Goal: Task Accomplishment & Management: Manage account settings

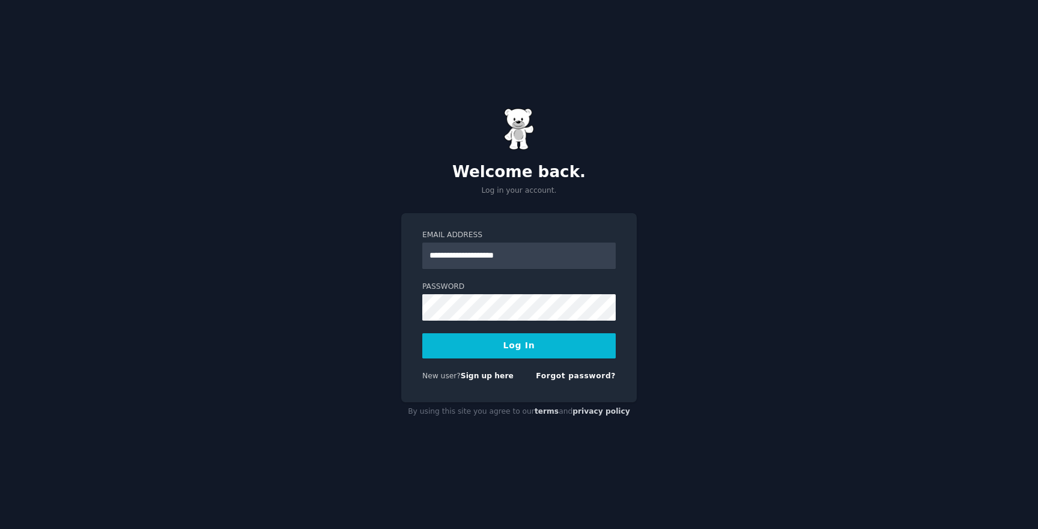
click at [422, 333] on button "Log In" at bounding box center [518, 345] width 193 height 25
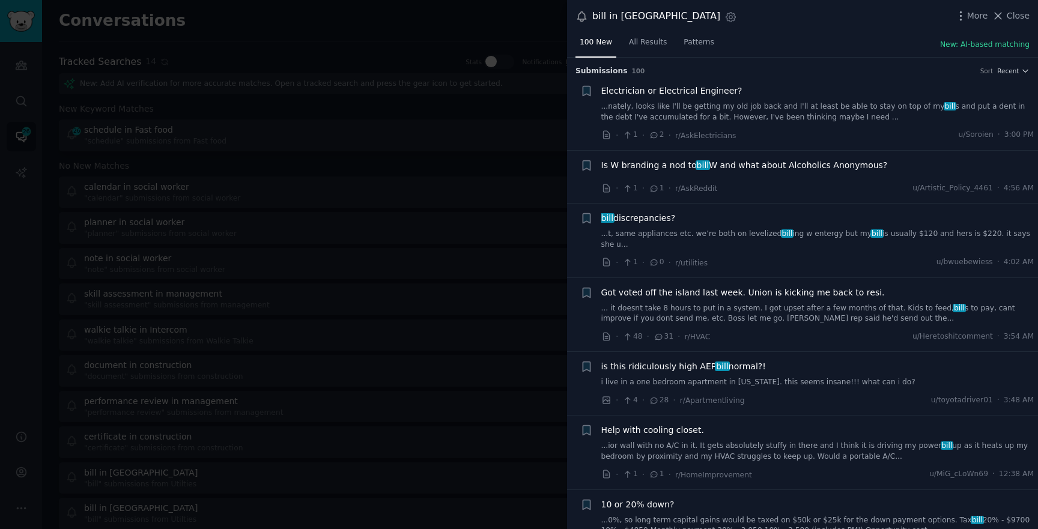
click at [413, 97] on div at bounding box center [519, 264] width 1038 height 529
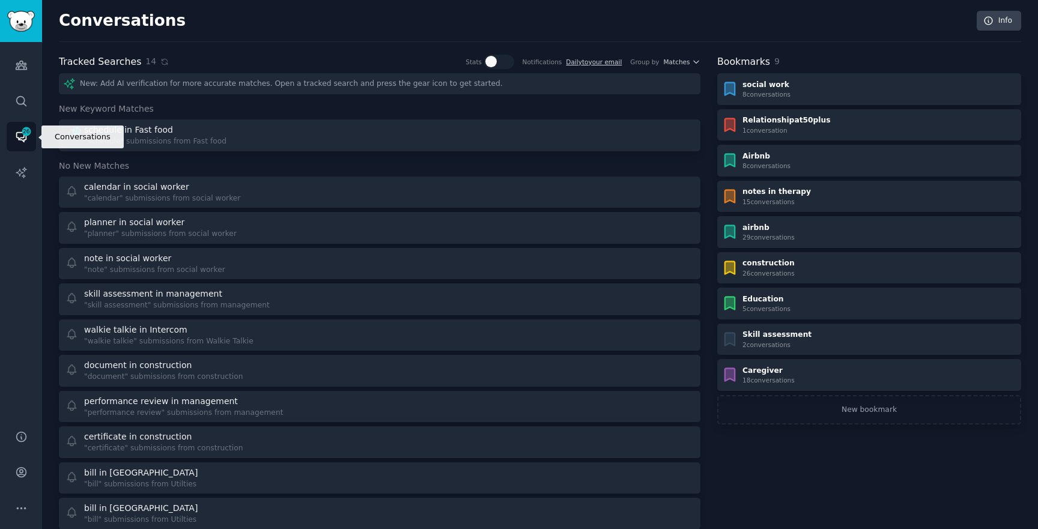
click at [25, 148] on link "Conversations 26" at bounding box center [21, 136] width 29 height 29
click at [23, 138] on icon "Sidebar" at bounding box center [21, 138] width 10 height 10
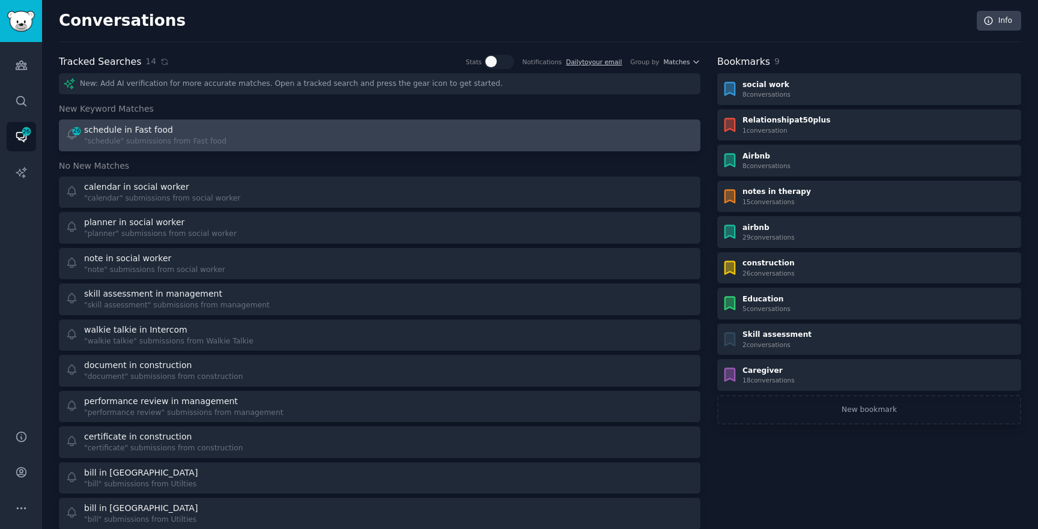
click at [182, 141] on div ""schedule" submissions from Fast food" at bounding box center [155, 141] width 142 height 11
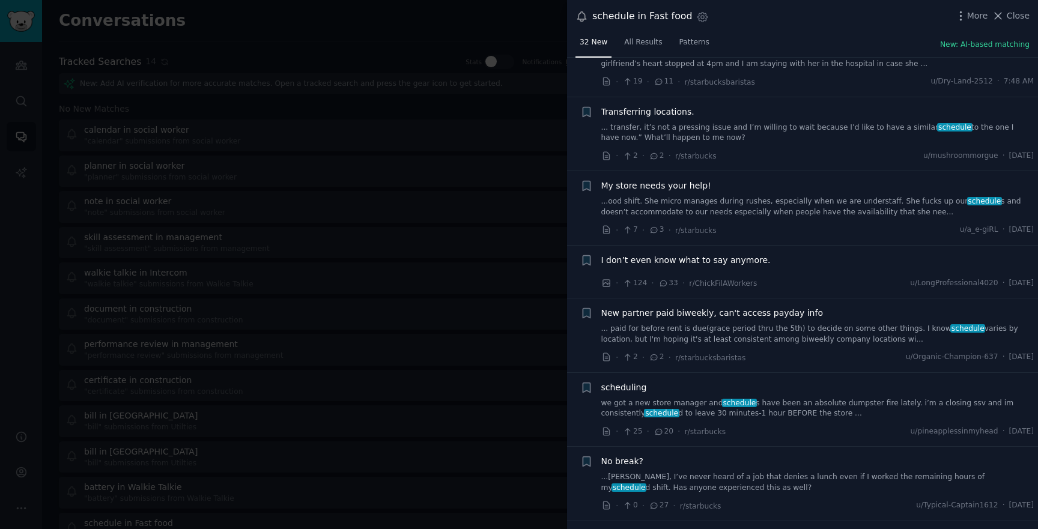
scroll to position [199, 0]
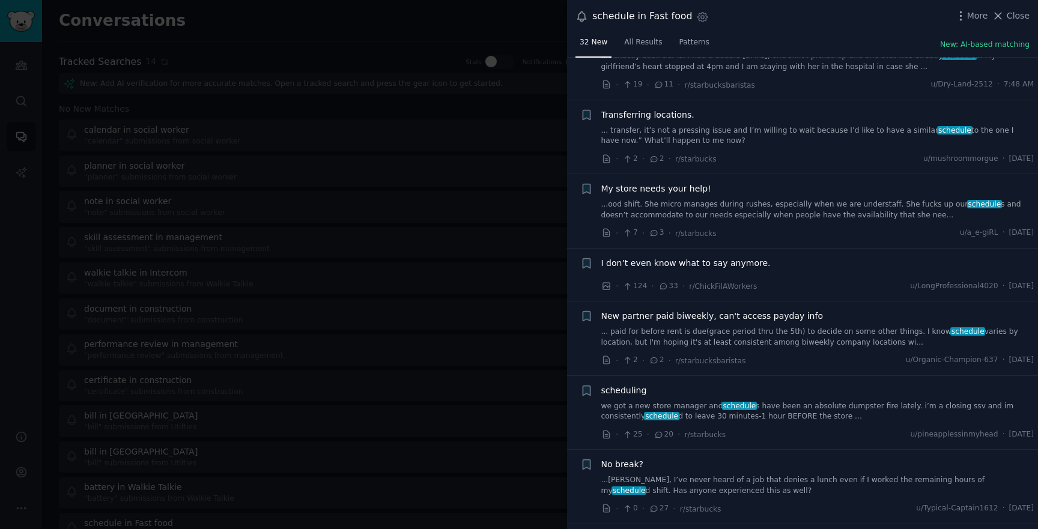
click at [628, 196] on div "My store needs your help! ...ood shift. She micro manages during rushes, especi…" at bounding box center [817, 202] width 433 height 38
click at [643, 217] on link "...ood shift. She micro manages during rushes, especially when we are understaf…" at bounding box center [817, 209] width 433 height 21
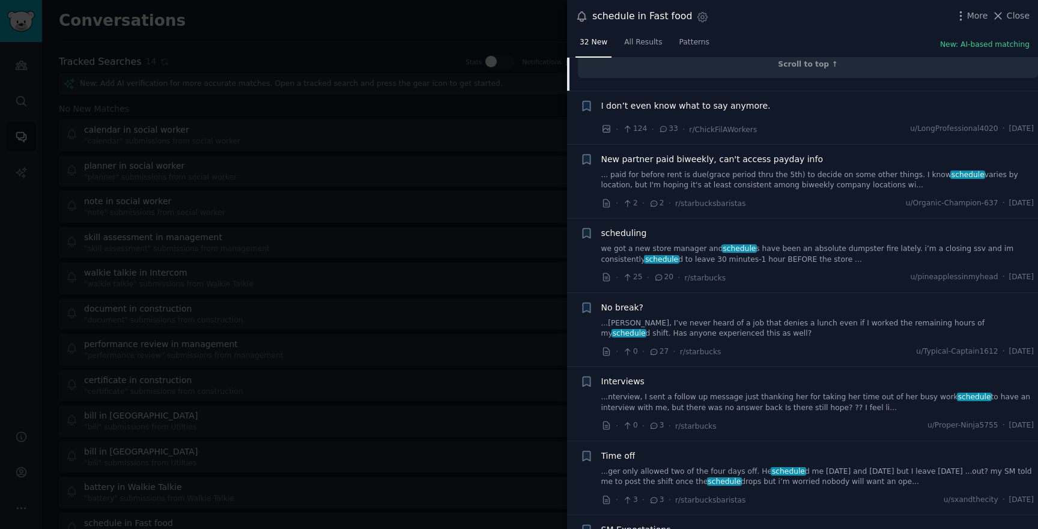
scroll to position [661, 0]
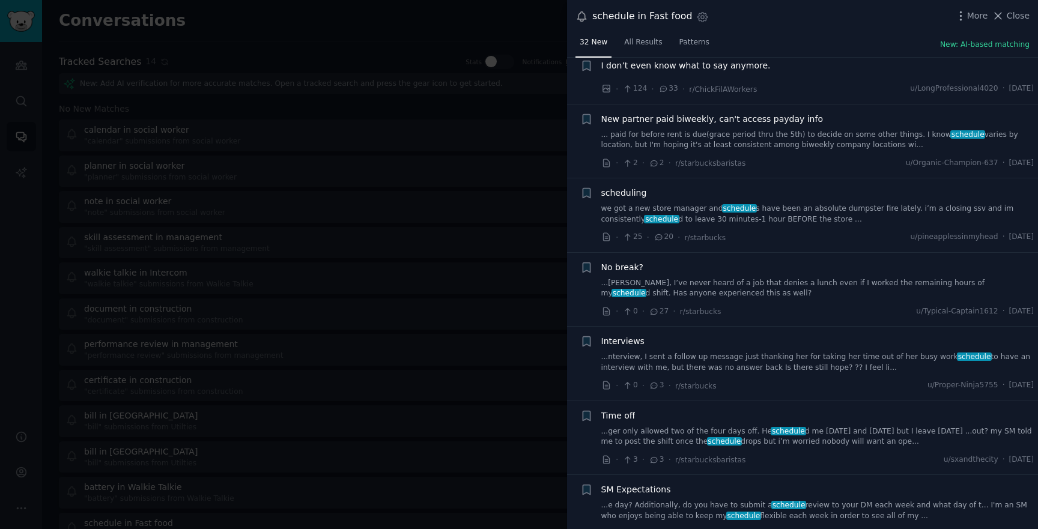
click at [751, 204] on link "we got a new store manager and schedule s have been an absolute dumpster fire l…" at bounding box center [817, 214] width 433 height 21
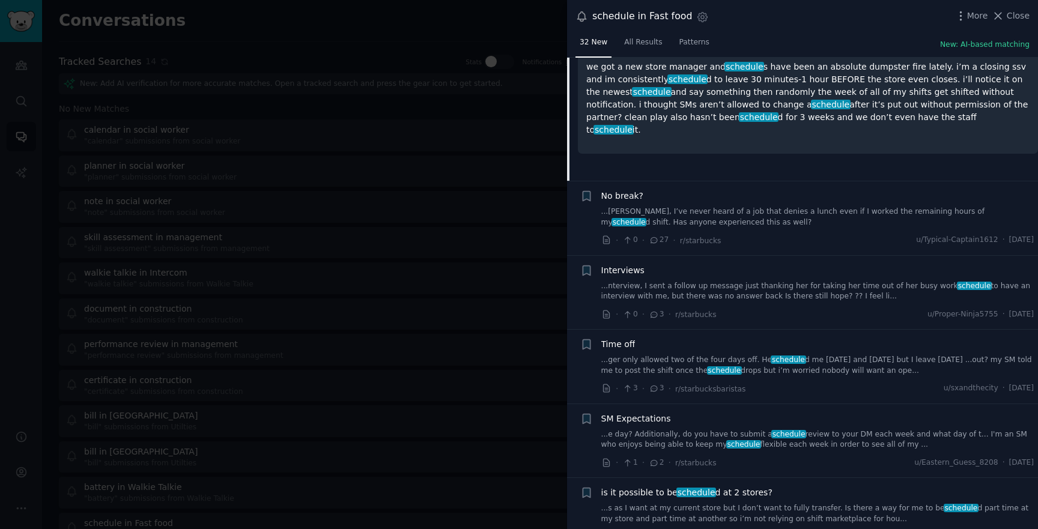
scroll to position [672, 0]
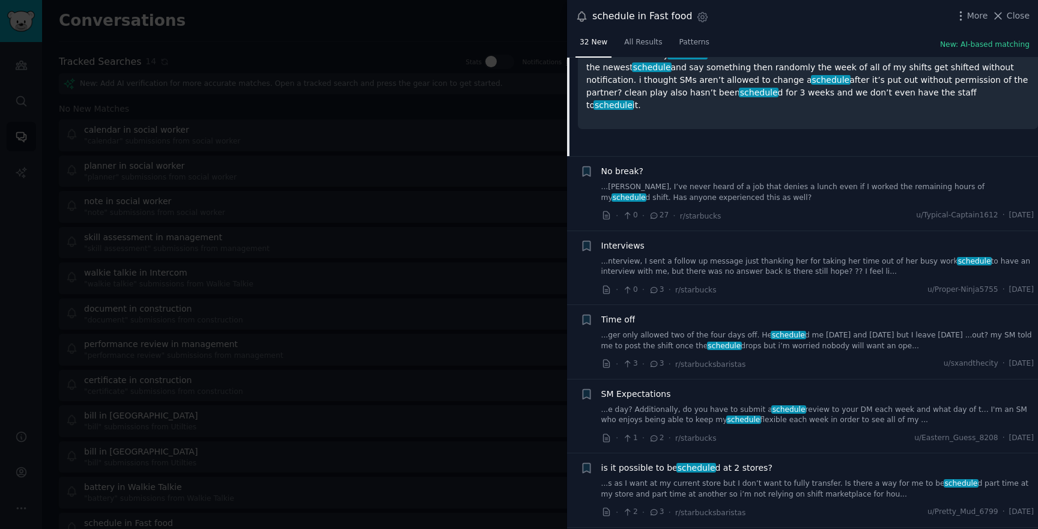
click at [764, 195] on link "...rious, I’ve never heard of a job that denies a lunch even if I worked the re…" at bounding box center [817, 192] width 433 height 21
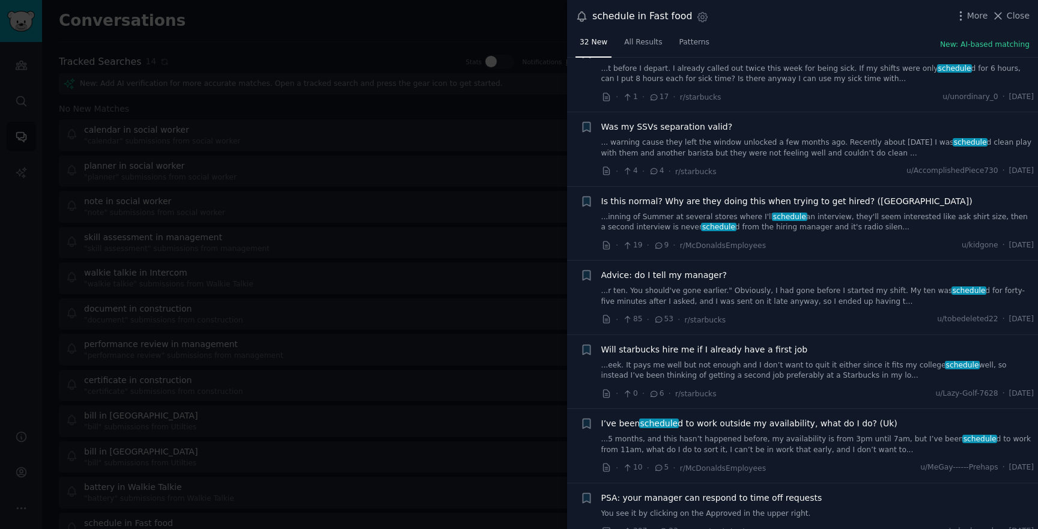
scroll to position [2069, 0]
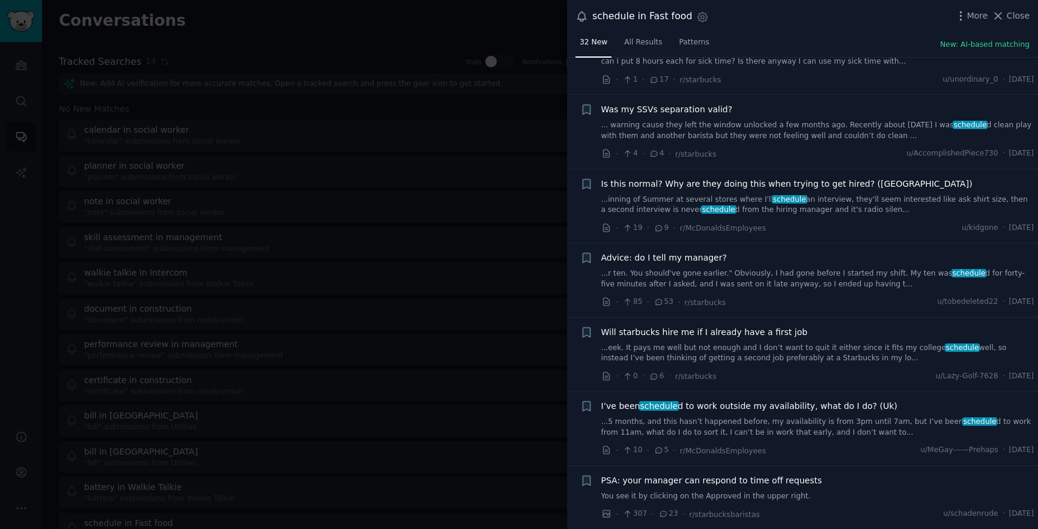
click at [431, 133] on div at bounding box center [519, 264] width 1038 height 529
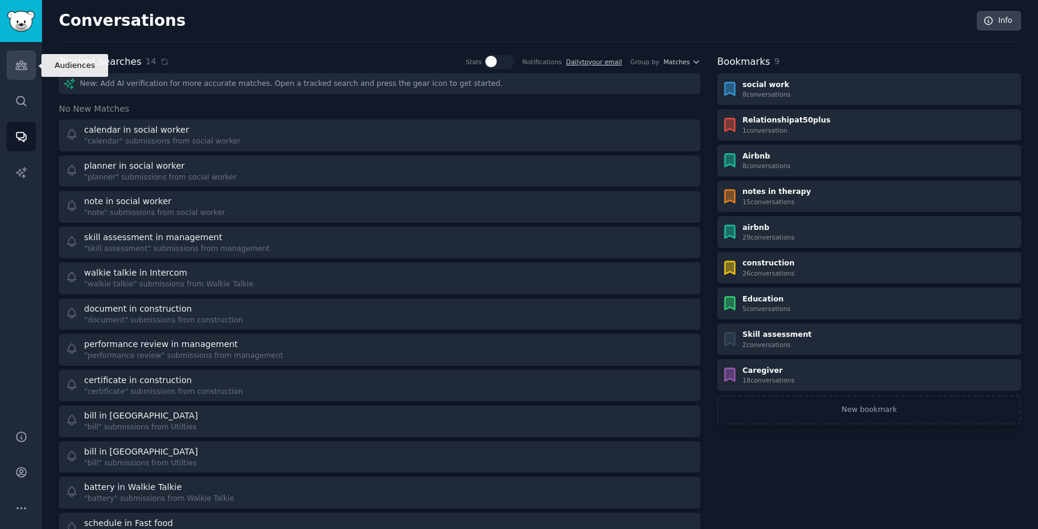
click at [29, 55] on link "Audiences" at bounding box center [21, 64] width 29 height 29
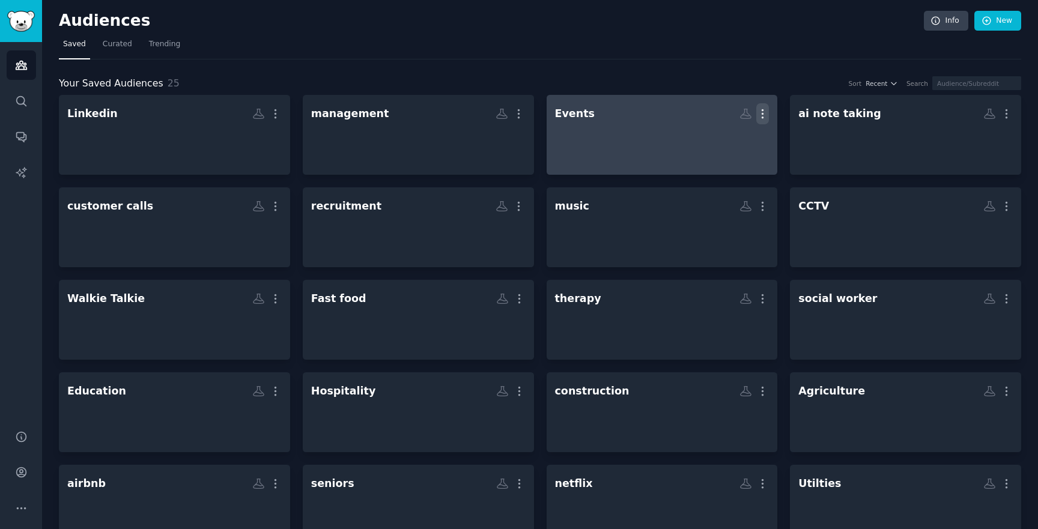
click at [757, 117] on icon "button" at bounding box center [762, 113] width 13 height 13
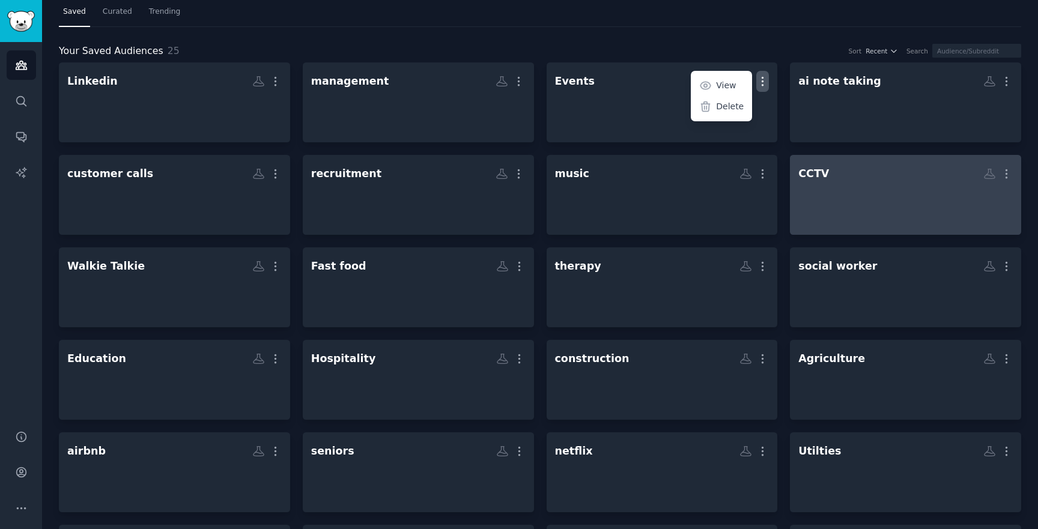
scroll to position [41, 0]
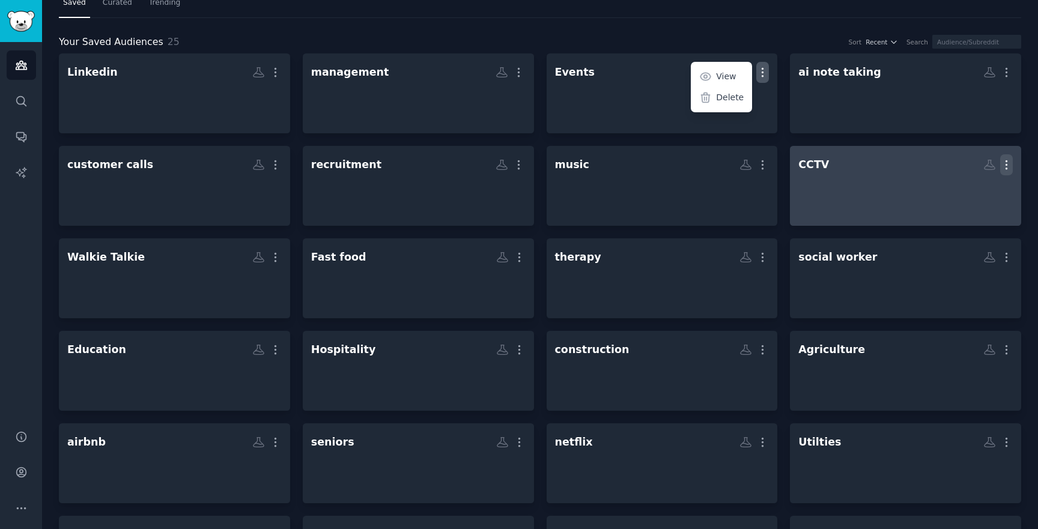
drag, startPoint x: 1005, startPoint y: 157, endPoint x: 1005, endPoint y: 164, distance: 6.6
click at [1005, 157] on button "More" at bounding box center [1006, 164] width 13 height 21
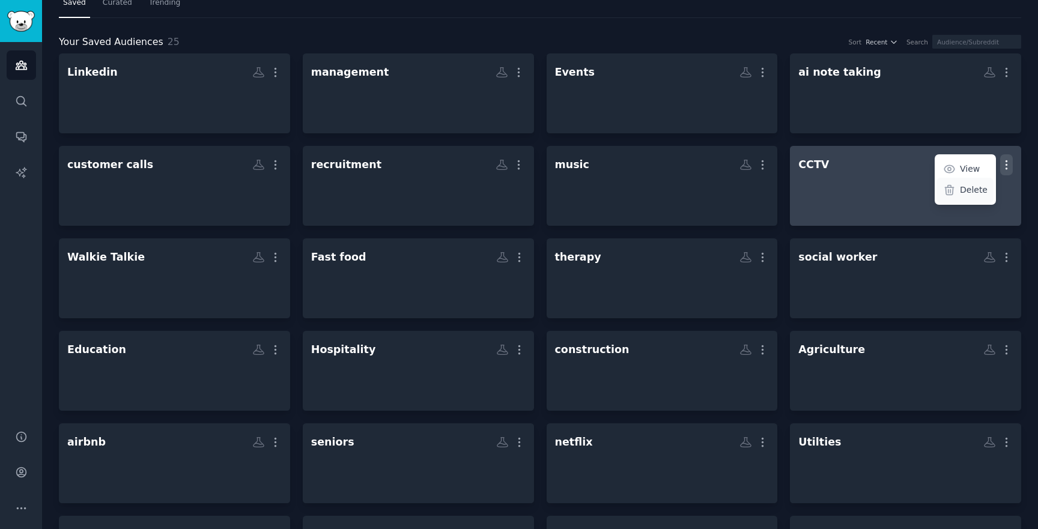
click at [985, 192] on div "Delete" at bounding box center [964, 190] width 57 height 25
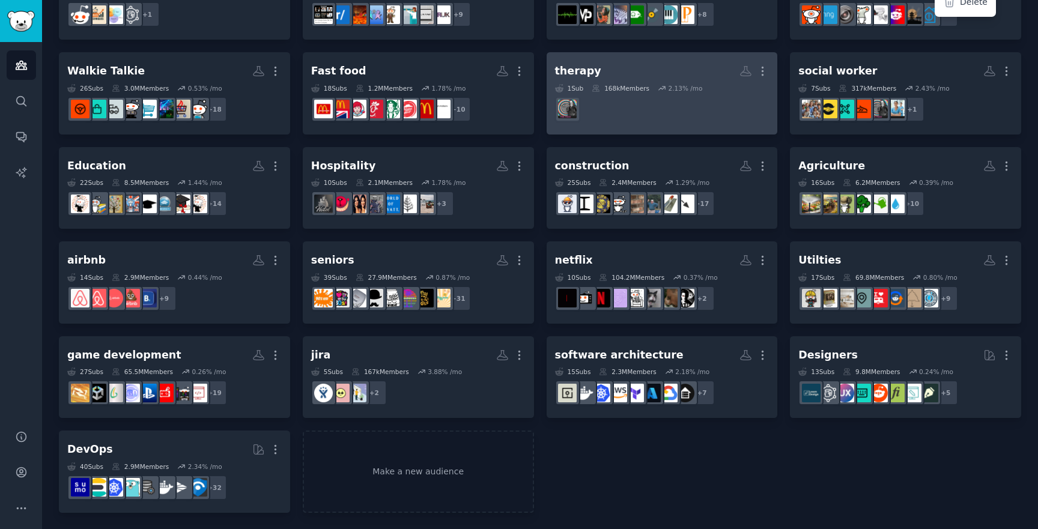
scroll to position [0, 0]
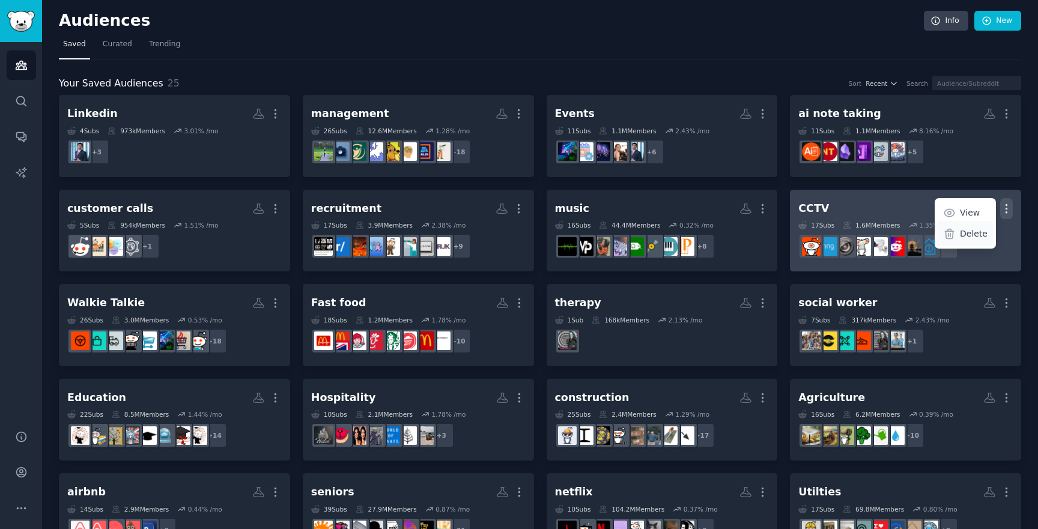
click at [954, 229] on icon at bounding box center [949, 234] width 13 height 13
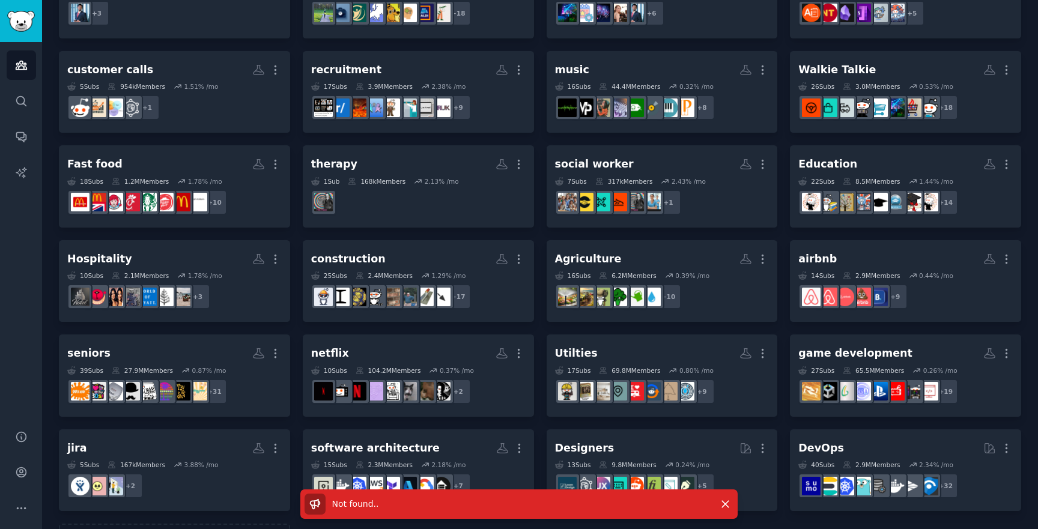
scroll to position [51, 0]
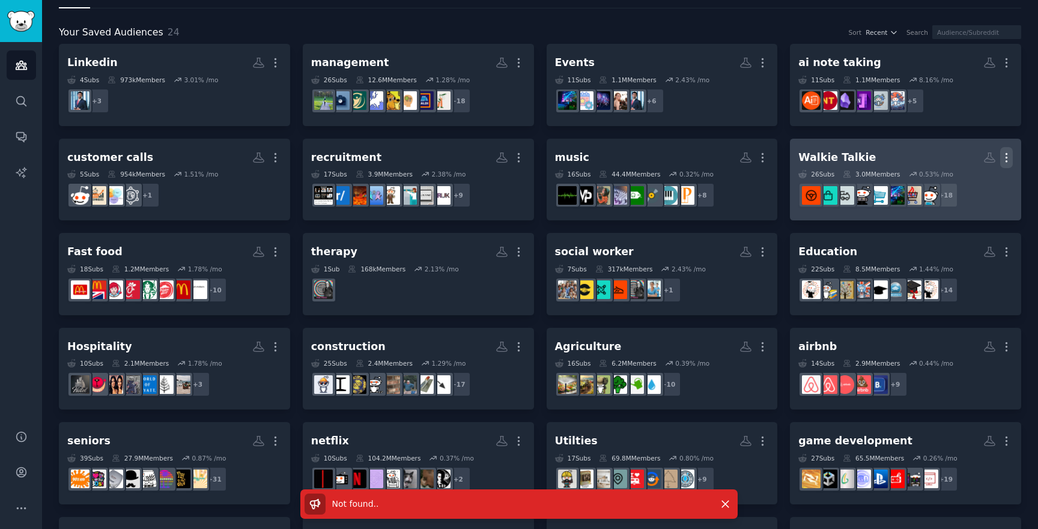
click at [1009, 158] on icon "button" at bounding box center [1006, 157] width 13 height 13
click at [965, 178] on p "Delete" at bounding box center [974, 183] width 28 height 13
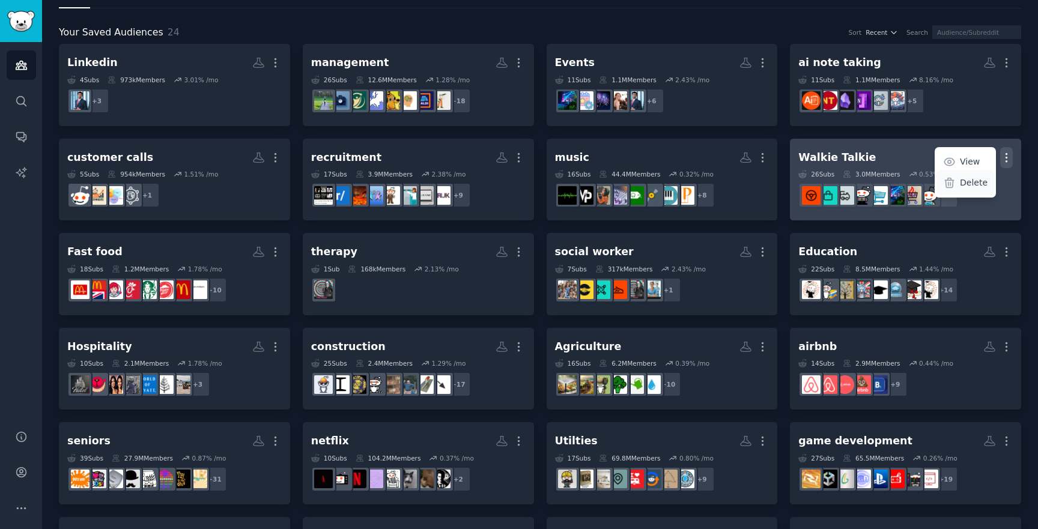
click at [962, 184] on p "Delete" at bounding box center [974, 183] width 28 height 13
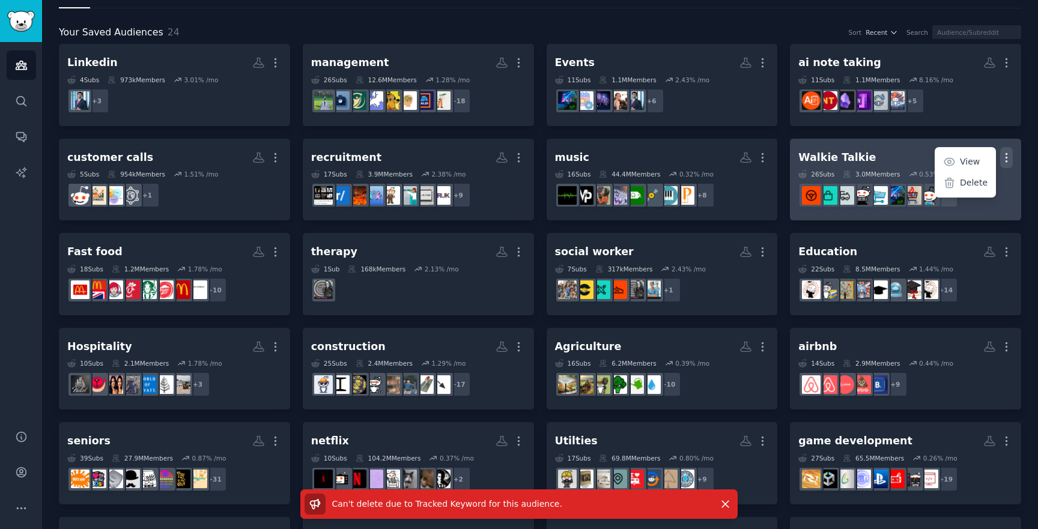
click at [863, 150] on h2 "Walkie Talkie More View Delete" at bounding box center [905, 157] width 214 height 21
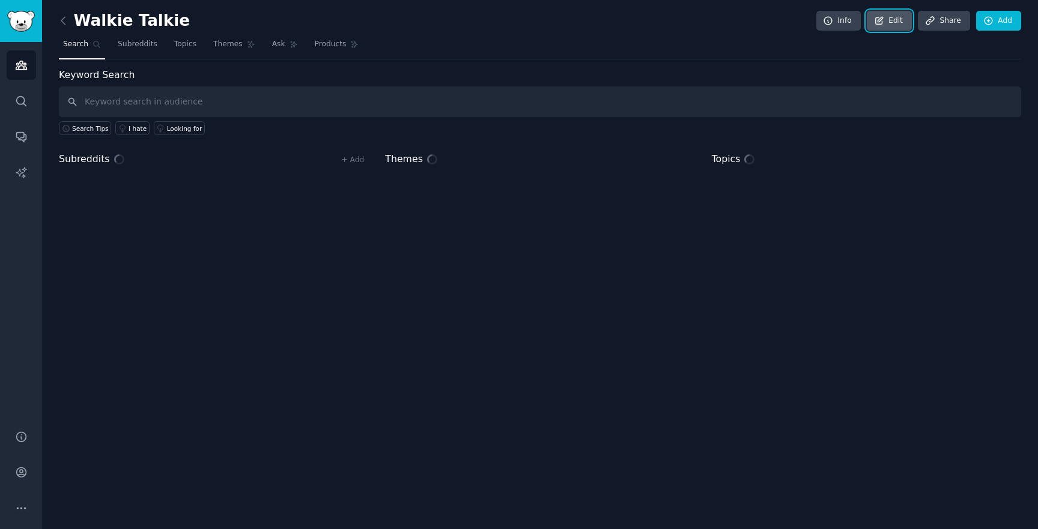
click at [880, 20] on icon at bounding box center [879, 21] width 11 height 11
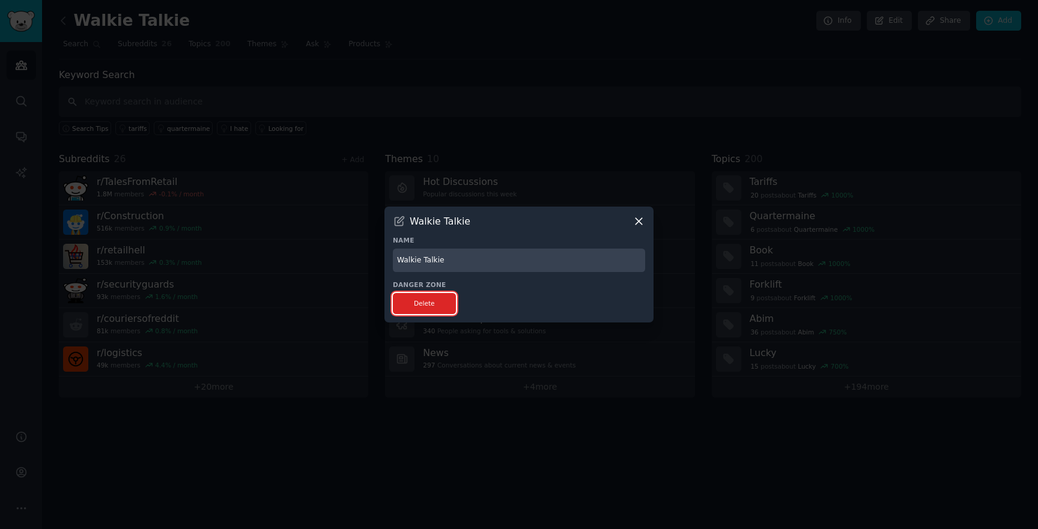
click at [426, 309] on button "Delete" at bounding box center [424, 303] width 63 height 21
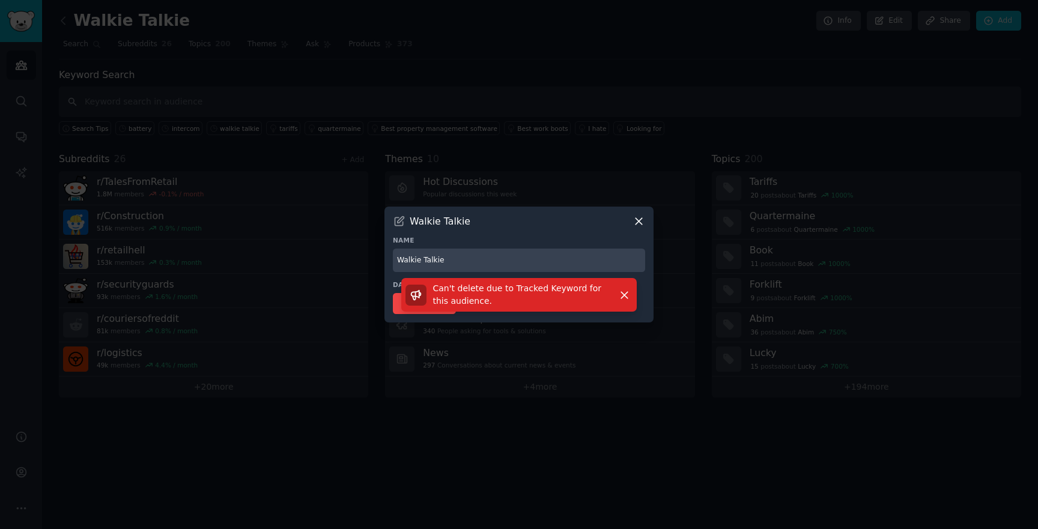
click at [637, 219] on icon at bounding box center [638, 222] width 7 height 7
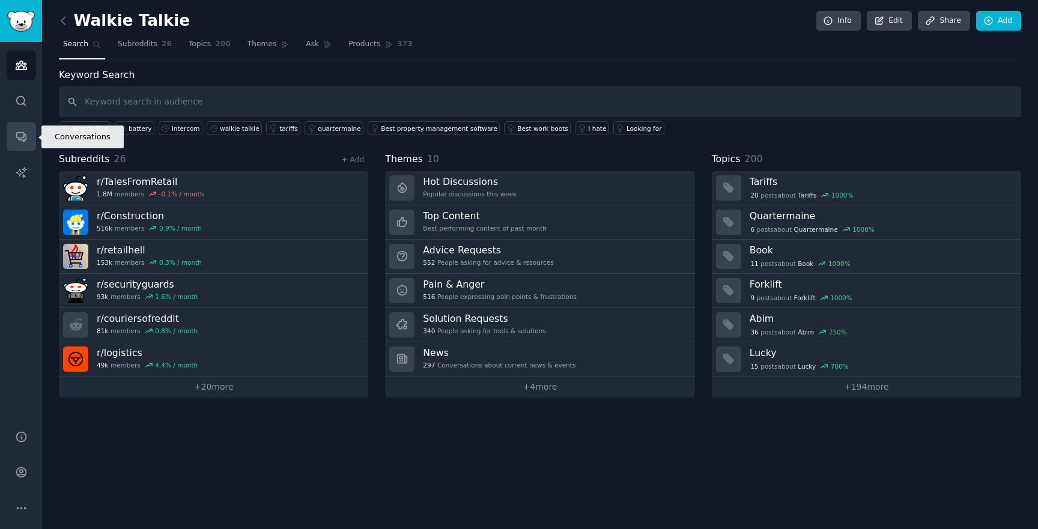
click at [30, 132] on link "Conversations" at bounding box center [21, 136] width 29 height 29
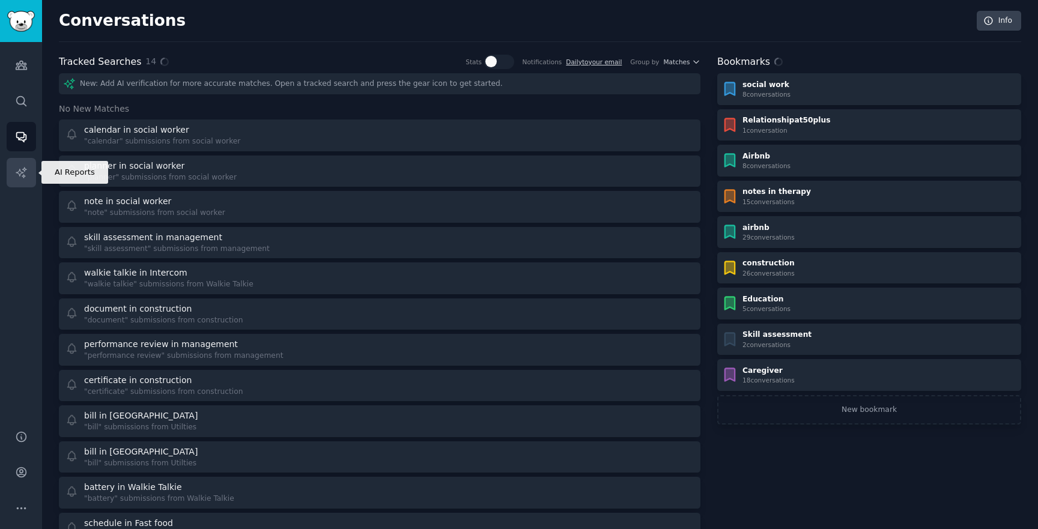
click at [12, 180] on link "AI Reports" at bounding box center [21, 172] width 29 height 29
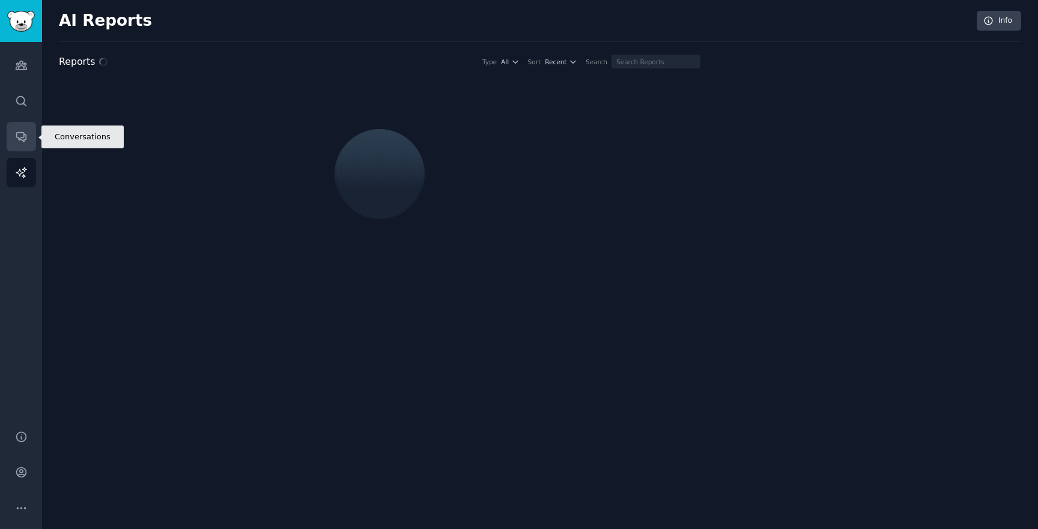
click at [18, 140] on icon "Sidebar" at bounding box center [21, 138] width 10 height 10
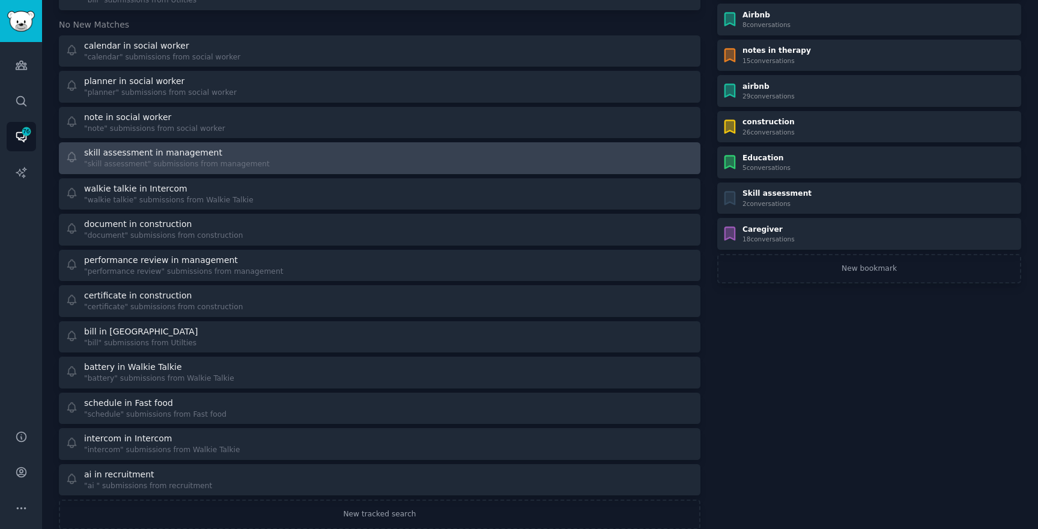
scroll to position [147, 0]
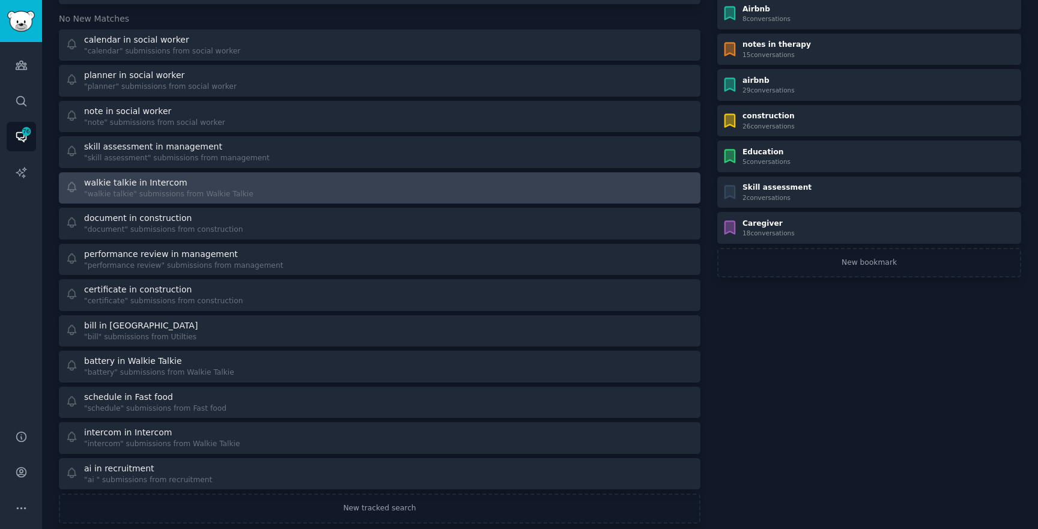
click at [258, 196] on div "walkie talkie in Intercom "walkie talkie" submissions from Walkie Talkie" at bounding box center [218, 188] width 306 height 23
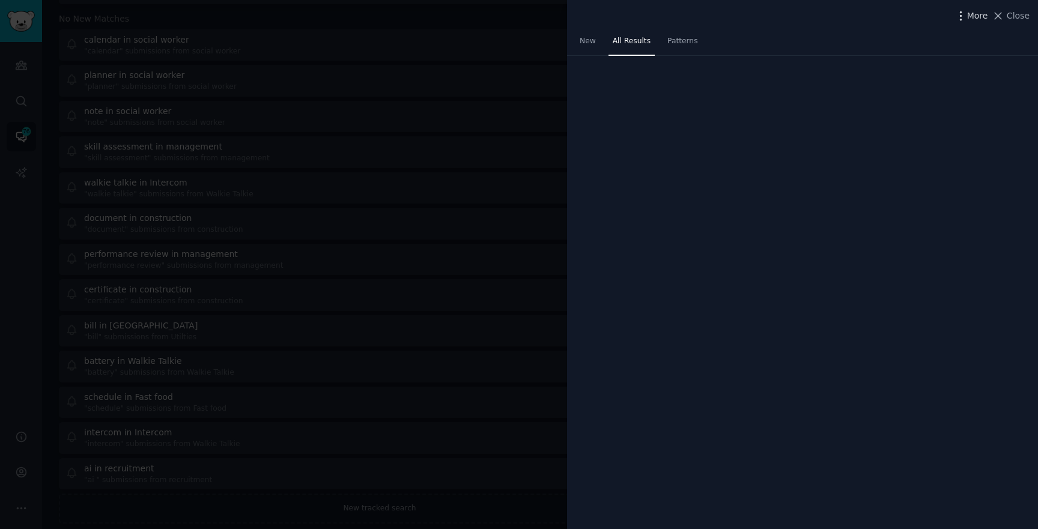
click at [979, 19] on span "More" at bounding box center [977, 16] width 21 height 13
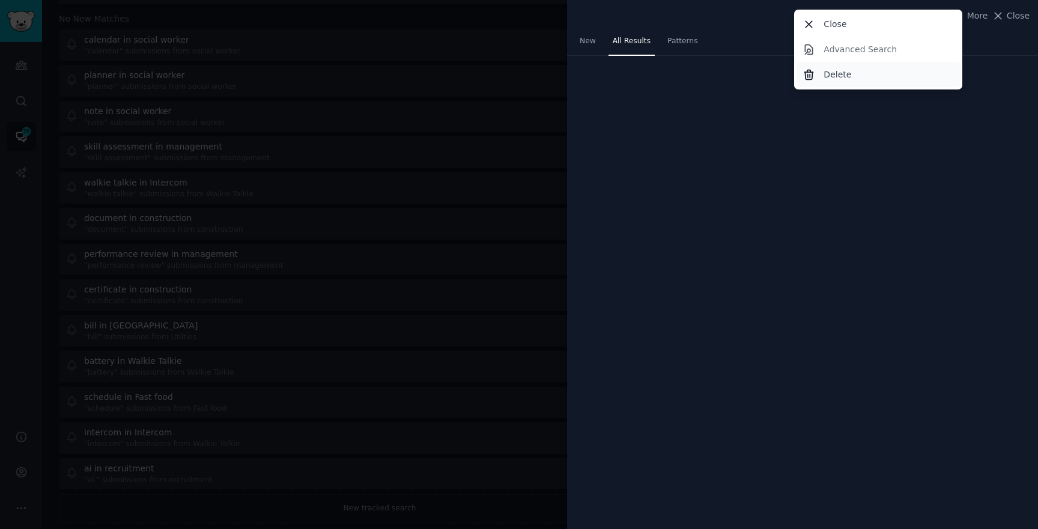
click at [865, 72] on div "Delete" at bounding box center [878, 74] width 164 height 25
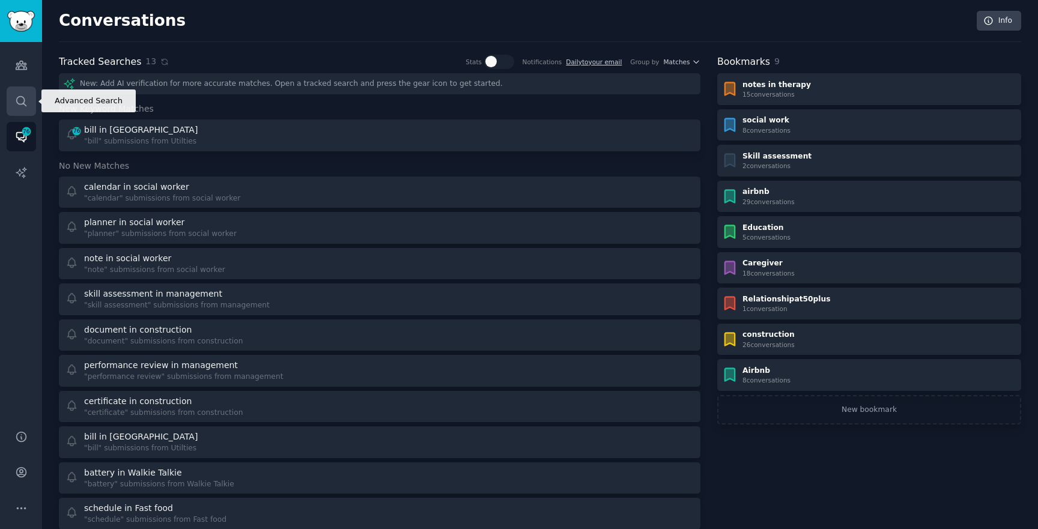
click at [16, 86] on link "Search" at bounding box center [21, 100] width 29 height 29
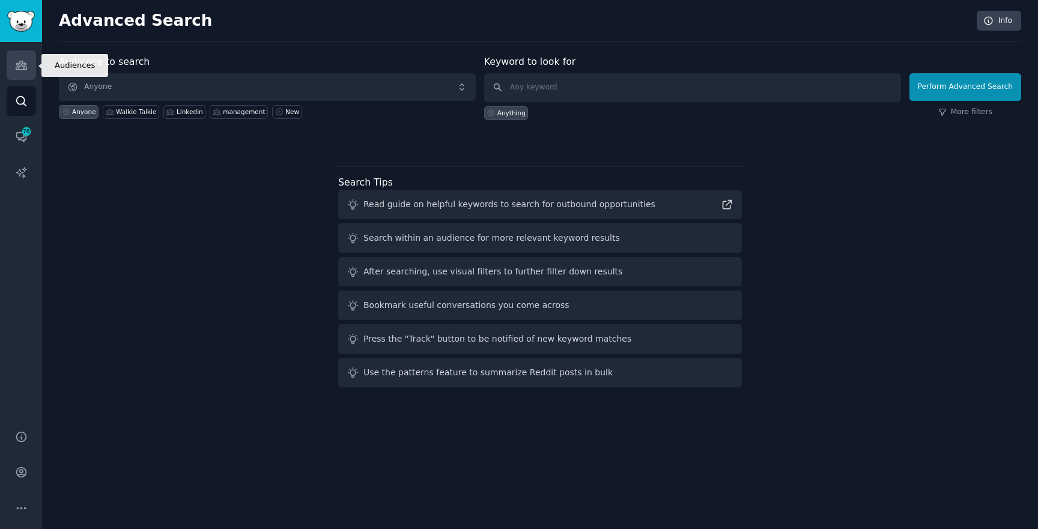
click at [24, 59] on icon "Sidebar" at bounding box center [21, 65] width 13 height 13
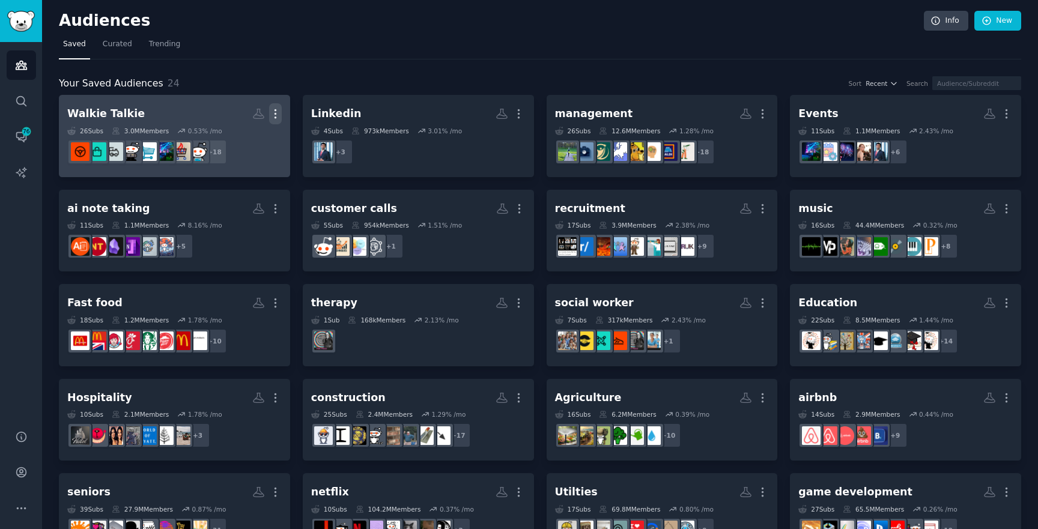
click at [276, 110] on icon "button" at bounding box center [275, 113] width 13 height 13
click at [232, 136] on p "Delete" at bounding box center [243, 139] width 28 height 13
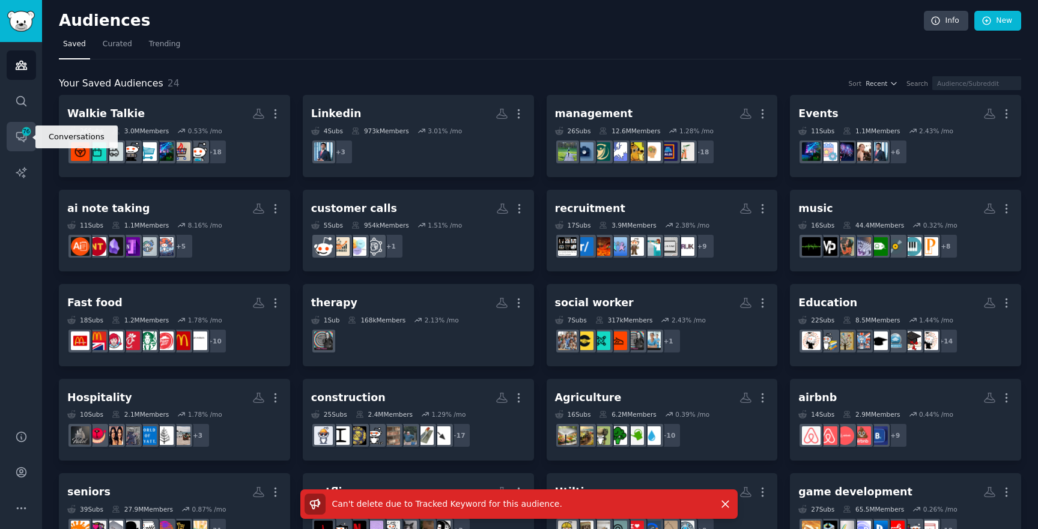
click at [28, 126] on link "Conversations 76" at bounding box center [21, 136] width 29 height 29
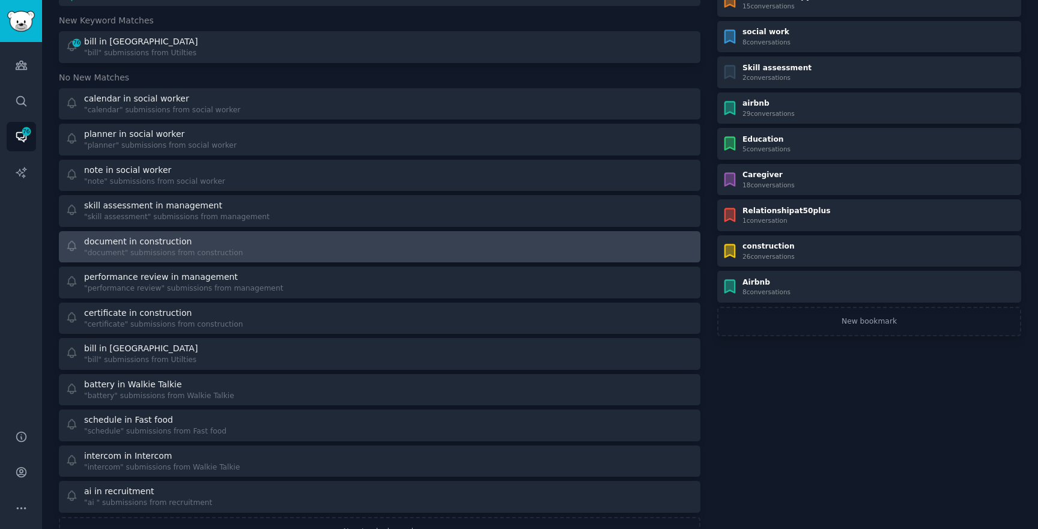
scroll to position [131, 0]
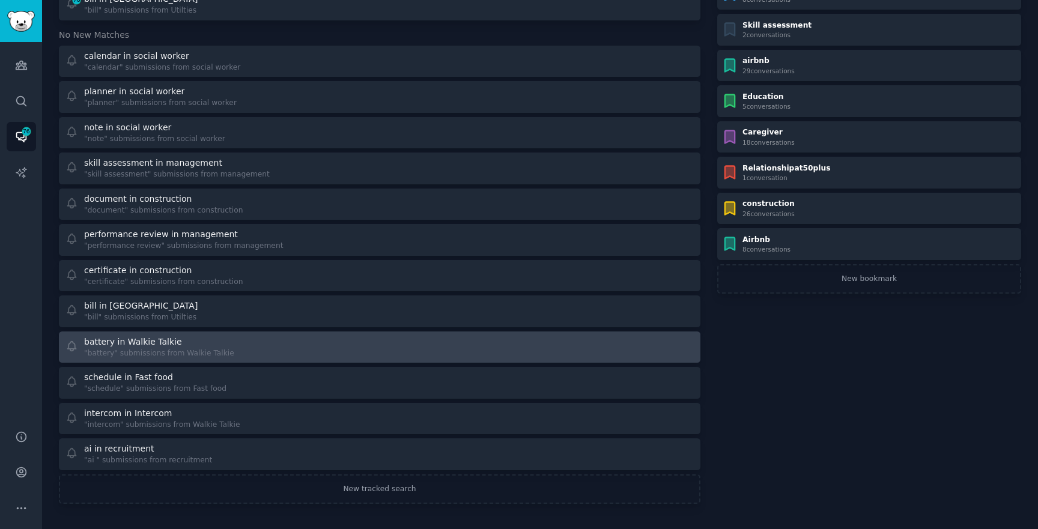
click at [277, 338] on div "battery in Walkie Talkie "battery" submissions from Walkie Talkie" at bounding box center [218, 347] width 306 height 23
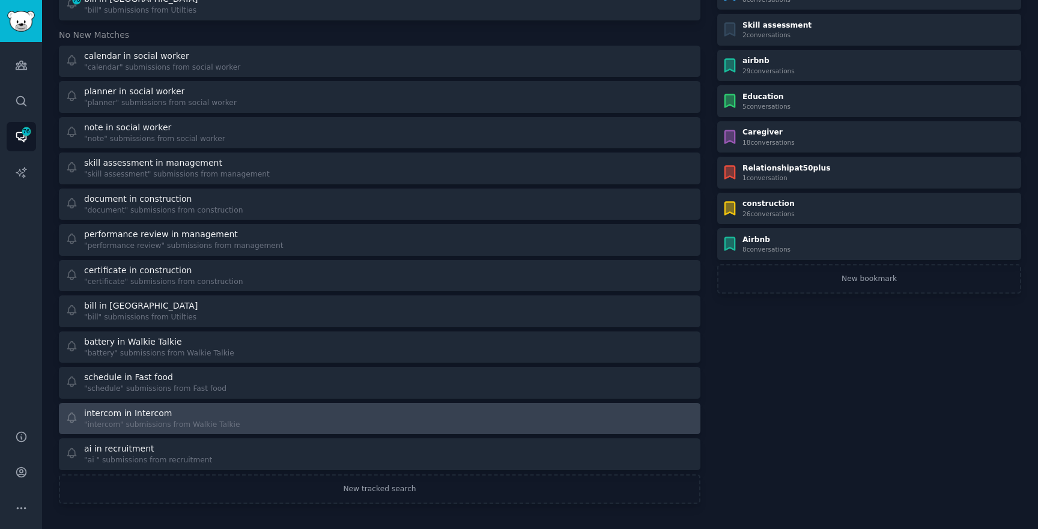
click at [239, 417] on div "intercom in Intercom "intercom" submissions from Walkie Talkie" at bounding box center [218, 418] width 306 height 23
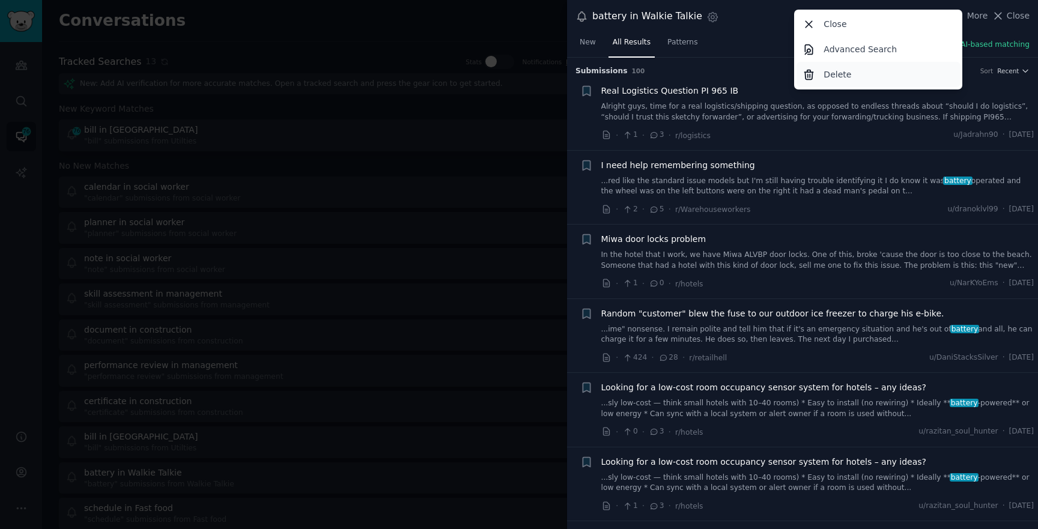
click at [822, 78] on div "Delete" at bounding box center [878, 74] width 164 height 25
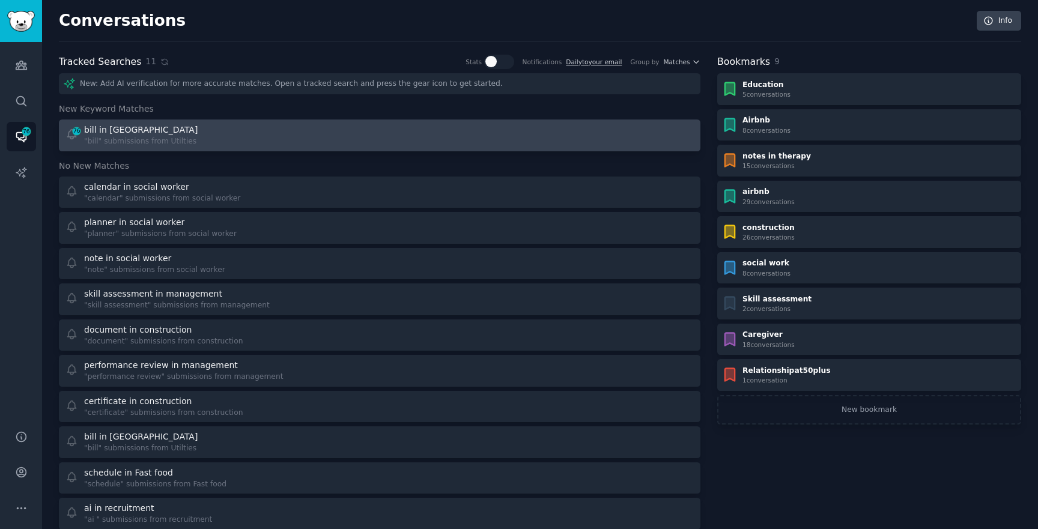
click at [198, 126] on div "76 bill in Utilties "bill" submissions from Utilties" at bounding box center [218, 135] width 306 height 23
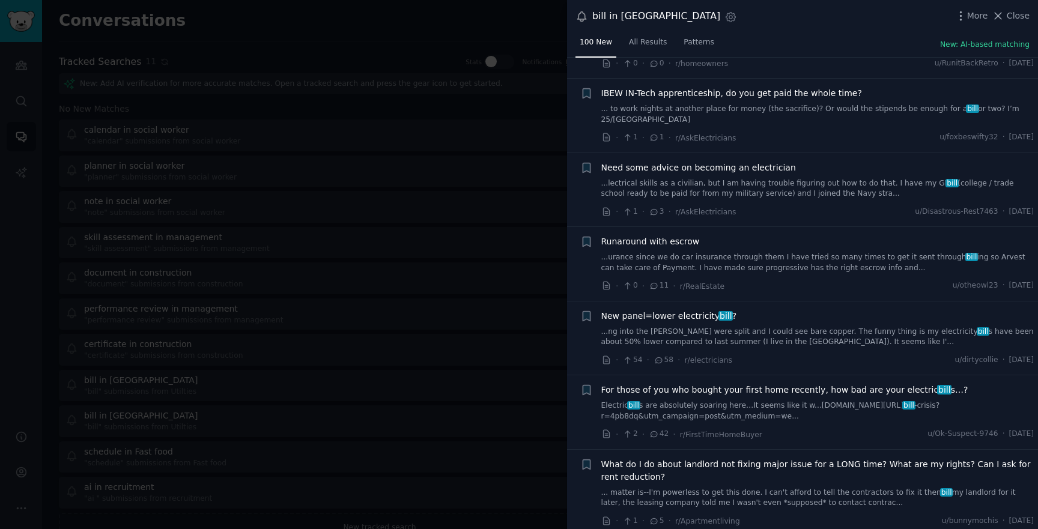
scroll to position [2403, 0]
click at [799, 336] on div "New panel=lower electricity bill ? ...ng into the weatherhead were split and I …" at bounding box center [817, 336] width 433 height 57
click at [799, 325] on link "...ng into the weatherhead were split and I could see bare copper. The funny th…" at bounding box center [817, 335] width 433 height 21
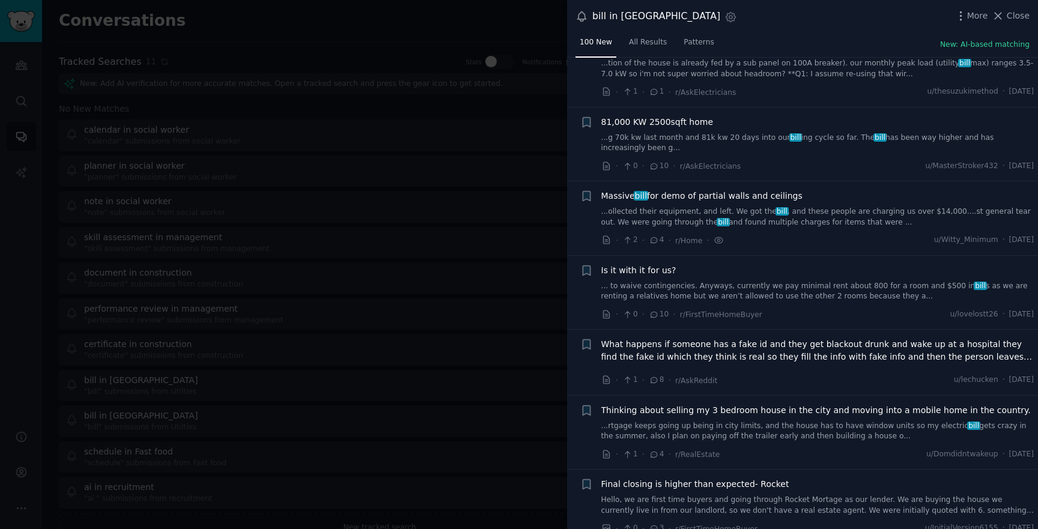
scroll to position [6925, 0]
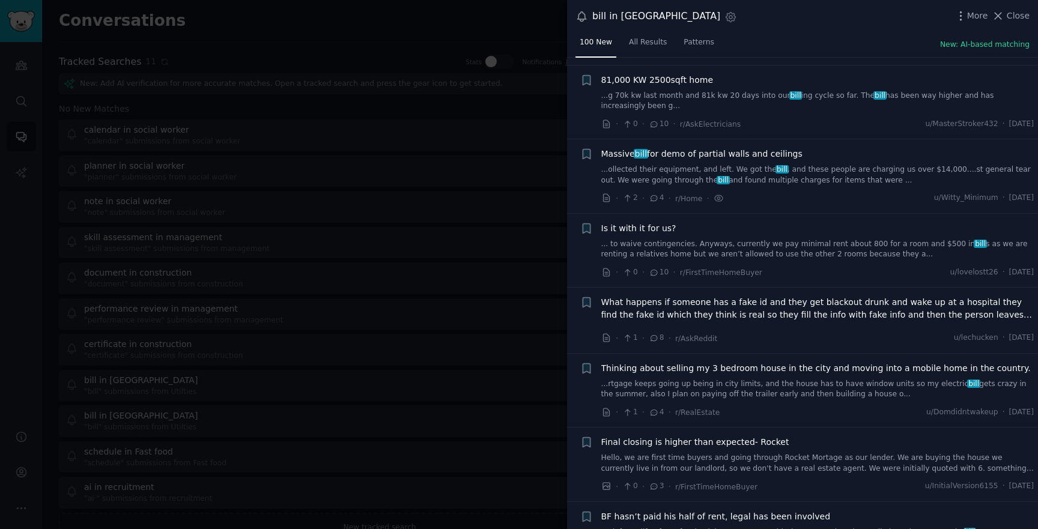
click at [646, 165] on link "...ollected their equipment, and left. We got the bill , and these people are c…" at bounding box center [817, 175] width 433 height 21
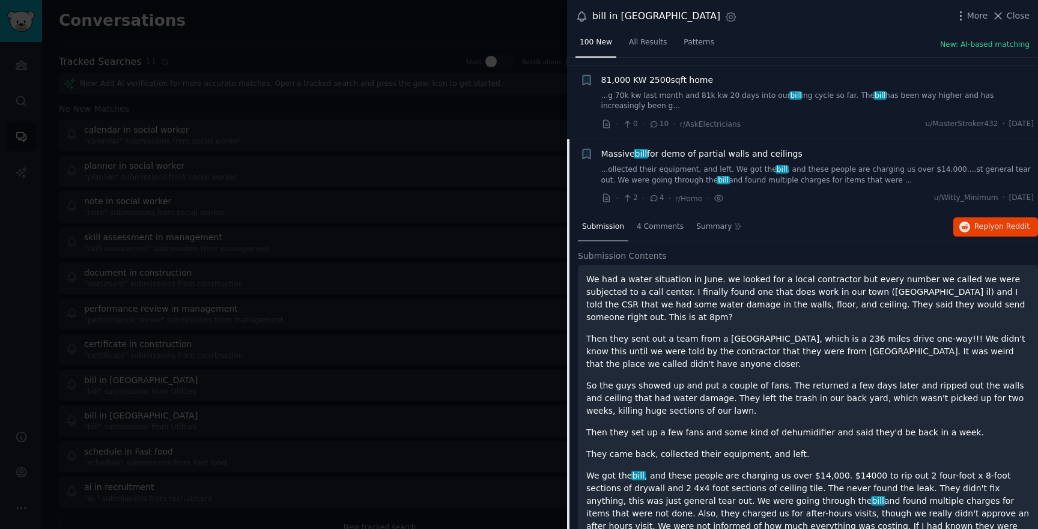
scroll to position [6780, 0]
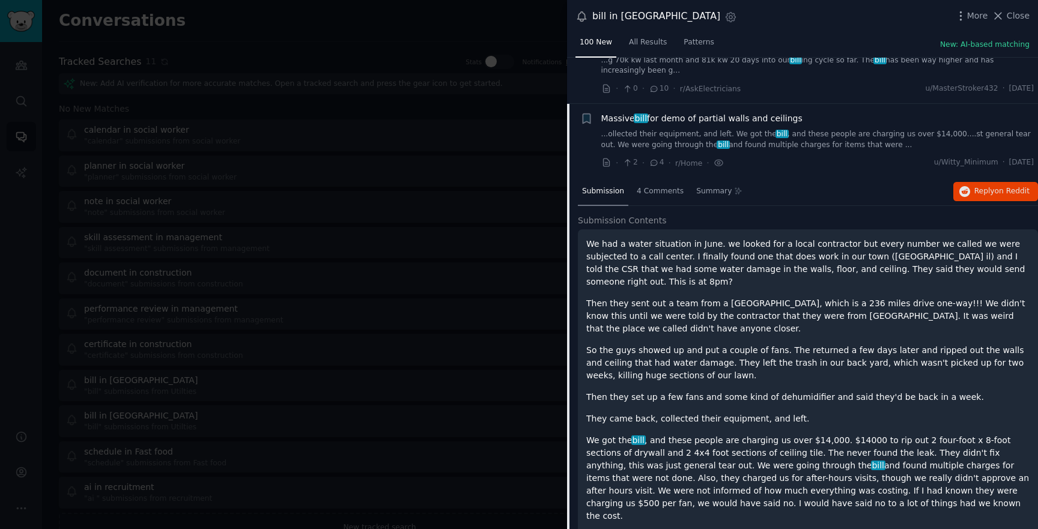
click at [283, 26] on div at bounding box center [519, 264] width 1038 height 529
drag, startPoint x: 283, startPoint y: 26, endPoint x: 867, endPoint y: 528, distance: 769.9
click at [712, 325] on div "bill in Utilties Settings More Close 100 New All Results Patterns New: AI-based…" at bounding box center [519, 264] width 1038 height 529
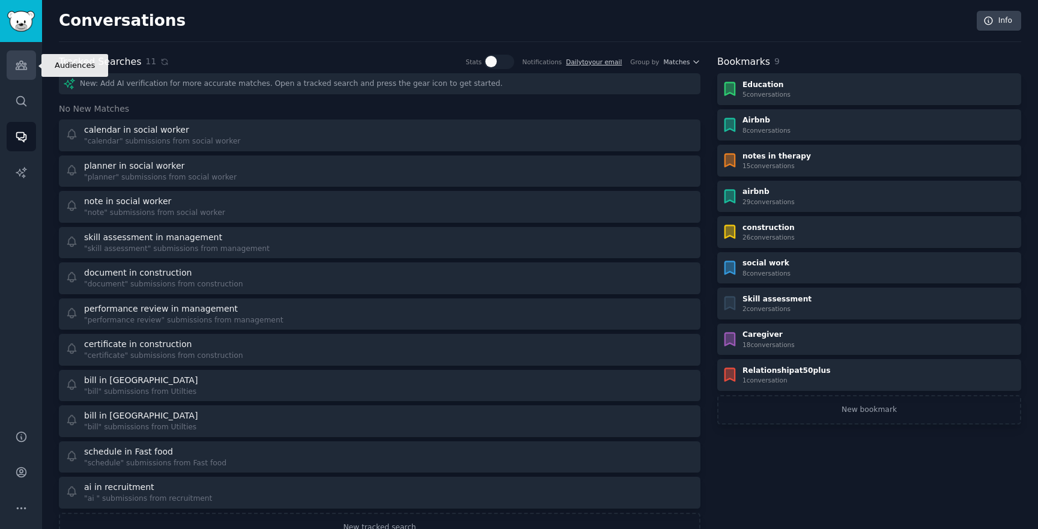
click at [34, 69] on link "Audiences" at bounding box center [21, 64] width 29 height 29
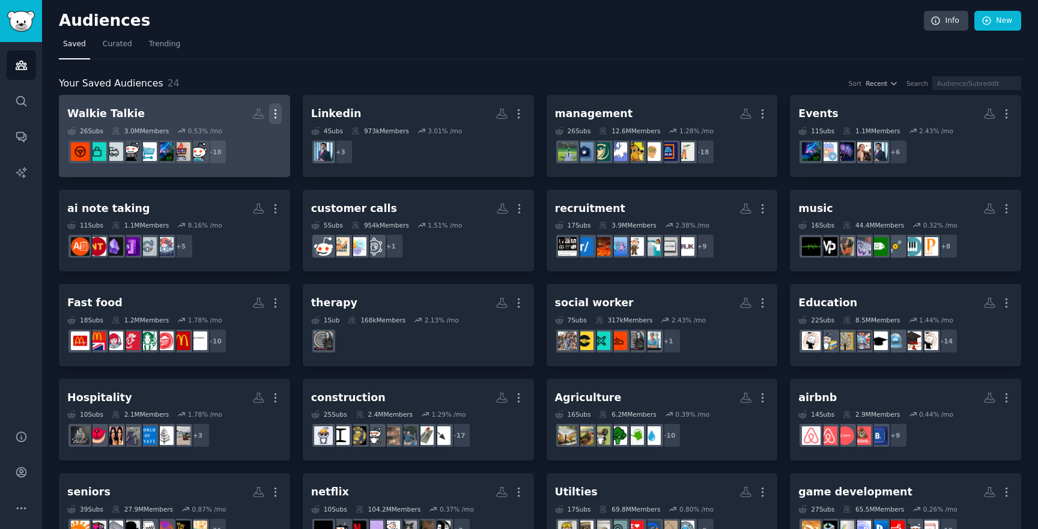
click at [276, 118] on icon "button" at bounding box center [275, 113] width 13 height 13
click at [242, 142] on p "Delete" at bounding box center [243, 139] width 28 height 13
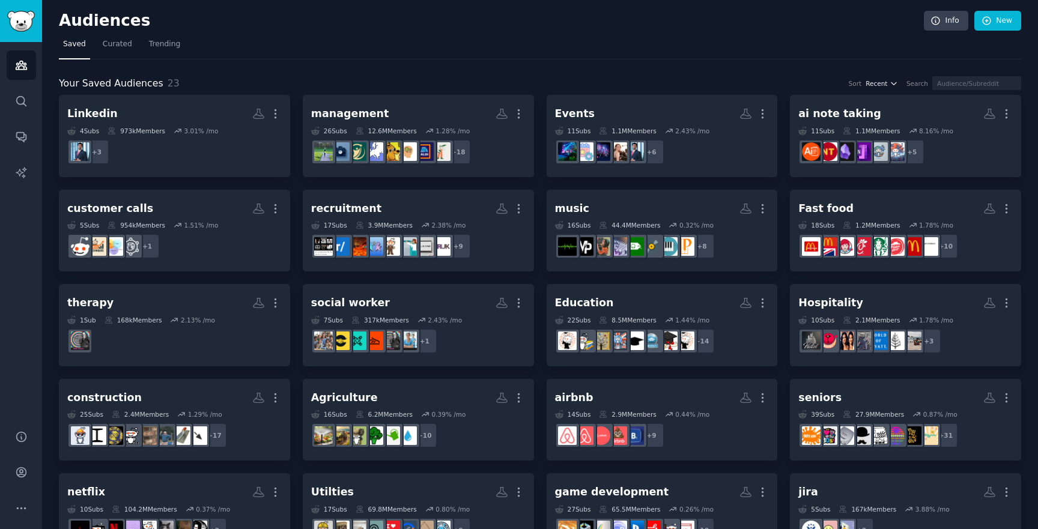
click at [898, 86] on icon "button" at bounding box center [893, 83] width 8 height 8
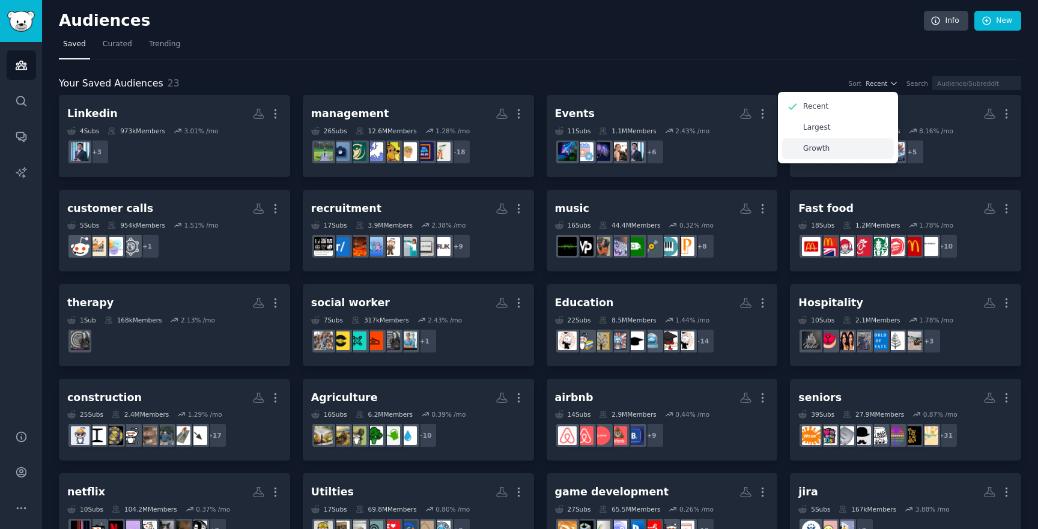
click at [829, 150] on p "Growth" at bounding box center [816, 149] width 26 height 11
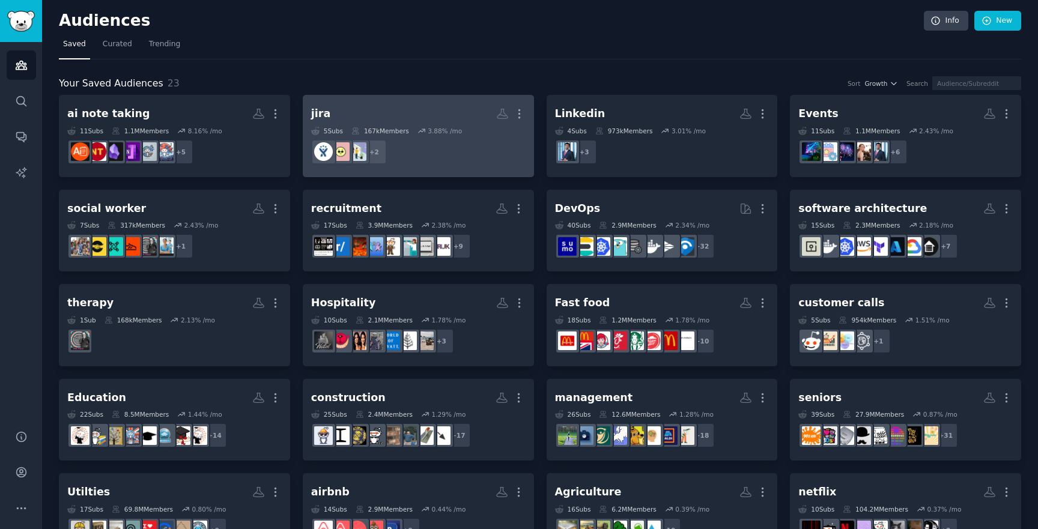
click at [454, 124] on div "jira More 5 Sub s 167k Members 3.88 % /mo + 2" at bounding box center [418, 135] width 214 height 65
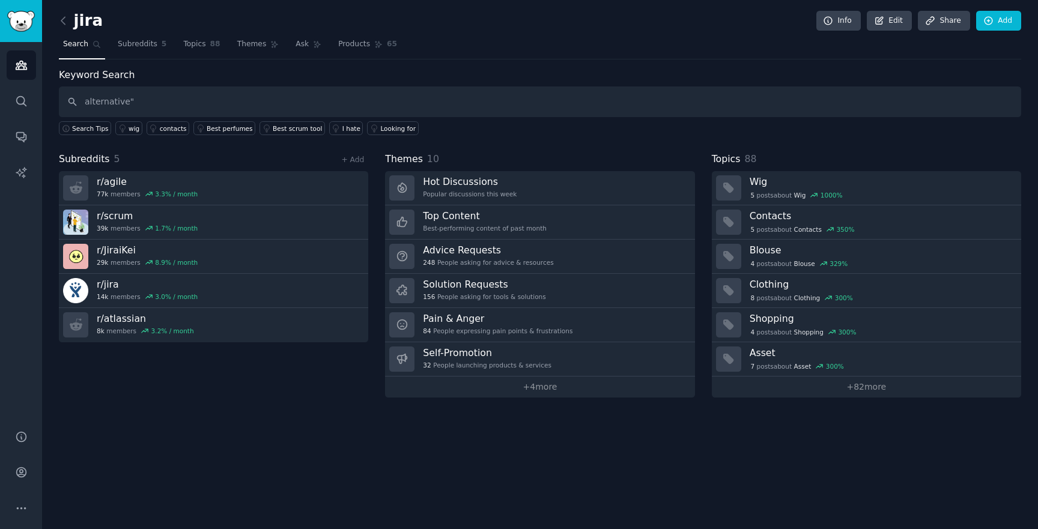
click at [80, 101] on input "alternative"" at bounding box center [540, 101] width 962 height 31
click at [179, 108] on input ""alternative"" at bounding box center [540, 101] width 962 height 31
type input ""alternative" OR "option""
click at [224, 101] on input ""alternative" OR "option"" at bounding box center [540, 101] width 962 height 31
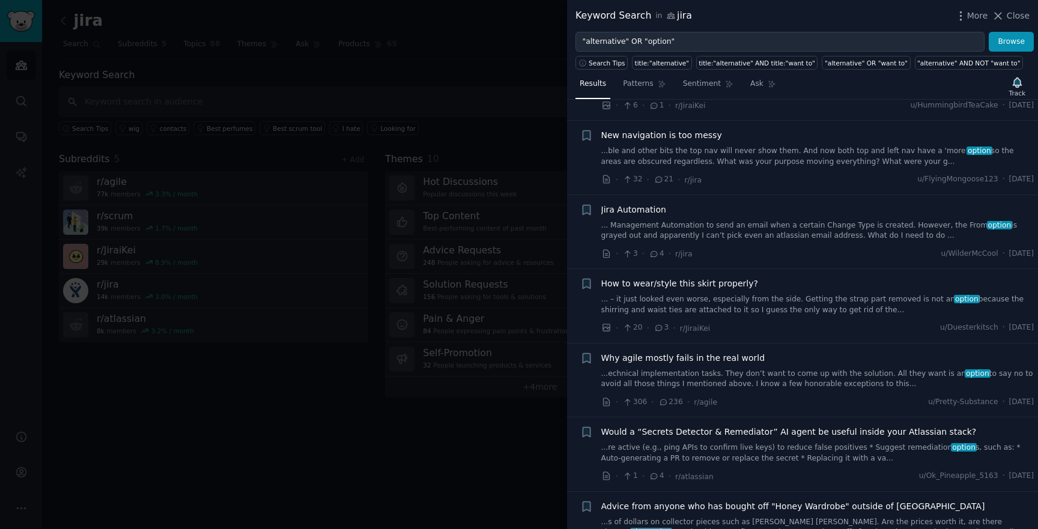
scroll to position [3572, 0]
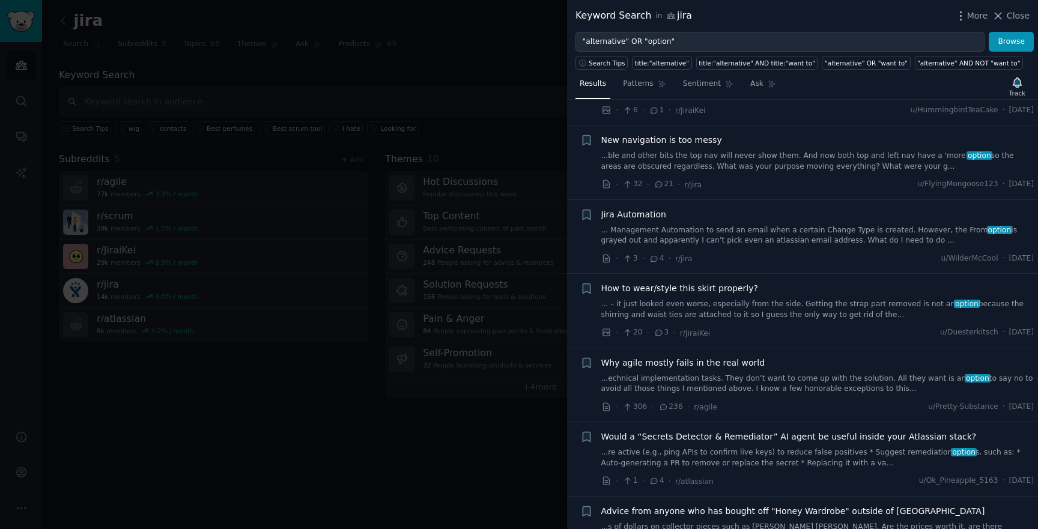
click at [707, 151] on link "...ble and other bits the top nav will never show them. And now both top and le…" at bounding box center [817, 161] width 433 height 21
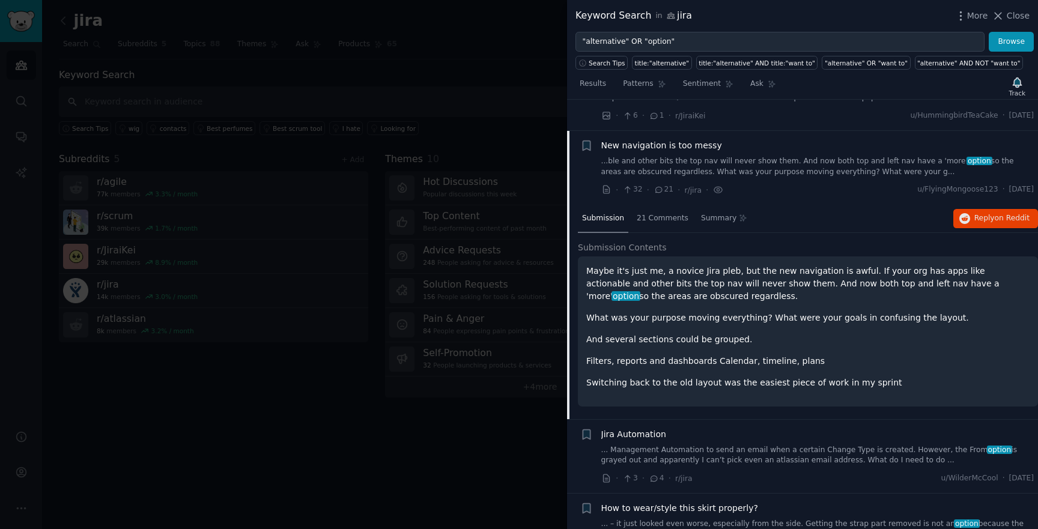
scroll to position [3548, 0]
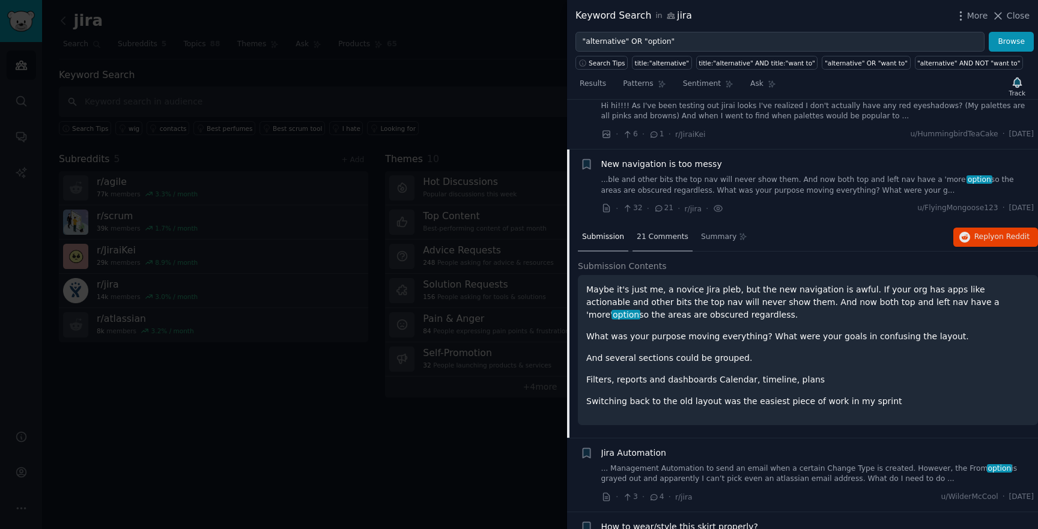
click at [646, 226] on div "21 Comments" at bounding box center [662, 237] width 60 height 29
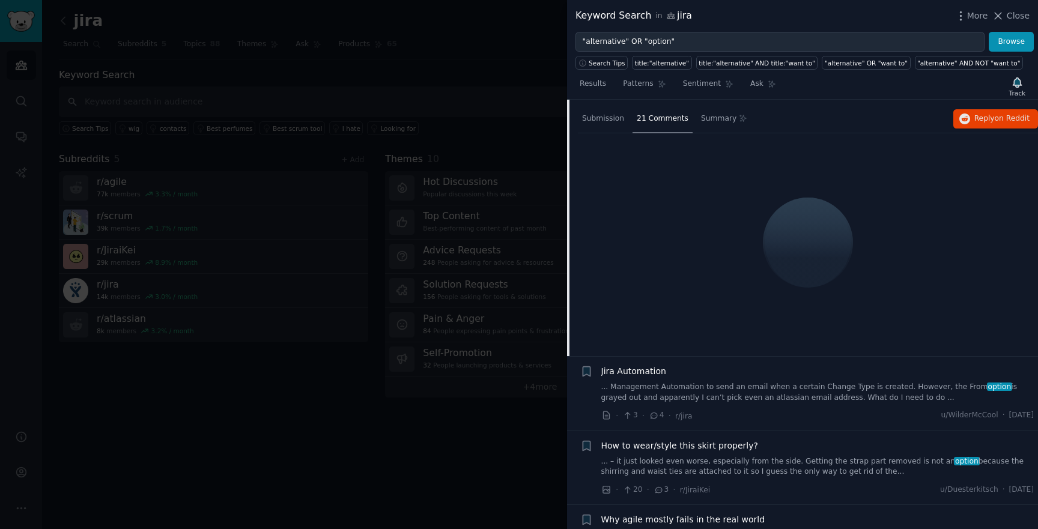
scroll to position [3678, 0]
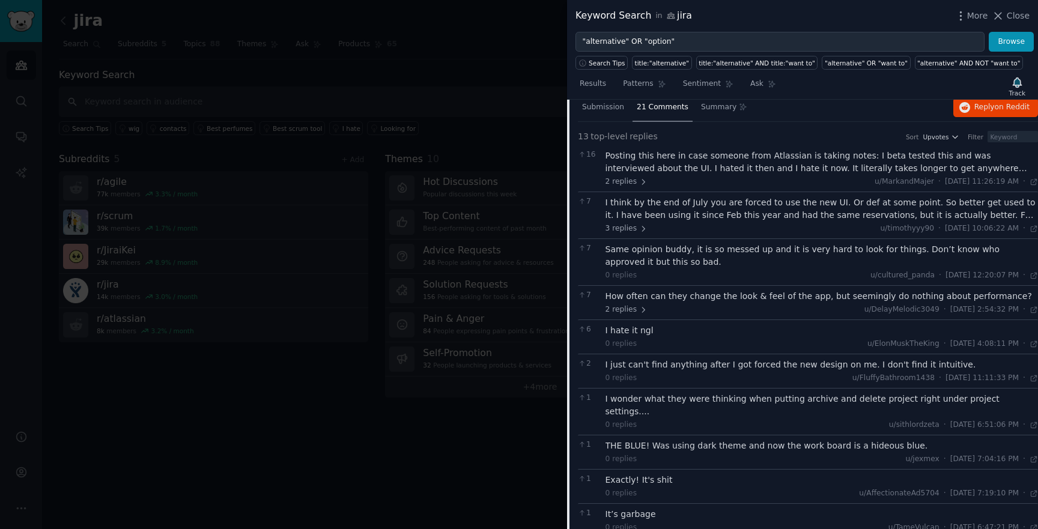
click at [693, 150] on div "Posting this here in case someone from Atlassian is taking notes: I beta tested…" at bounding box center [821, 162] width 433 height 25
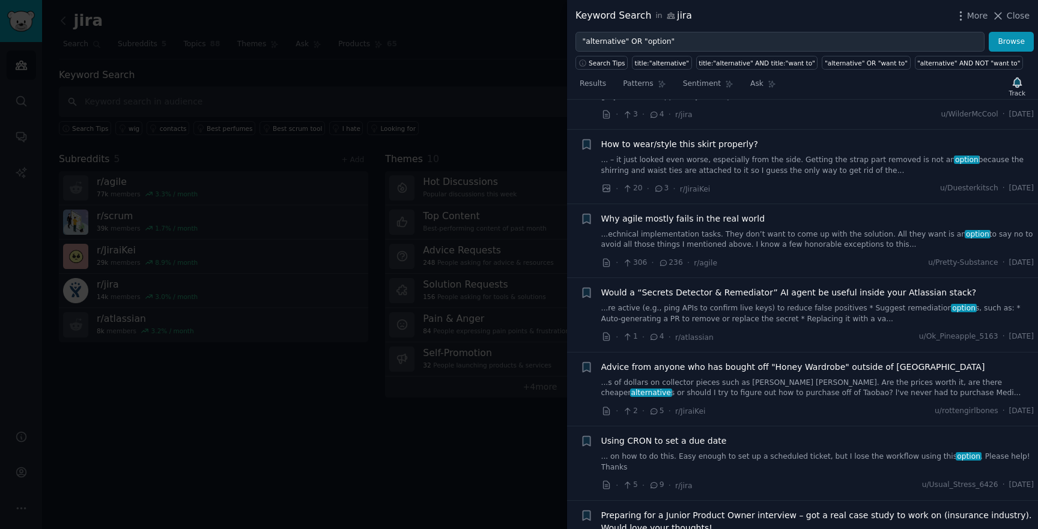
scroll to position [4430, 0]
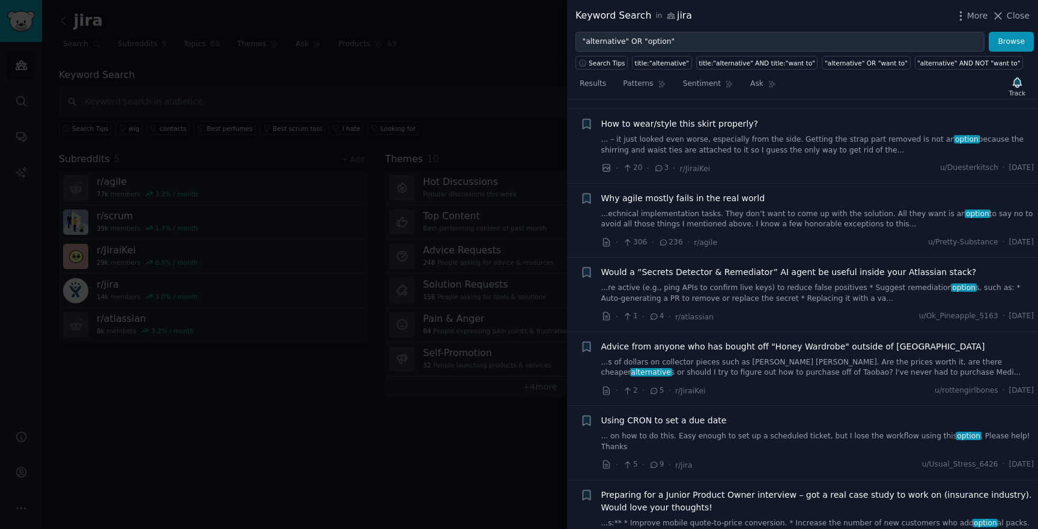
click at [791, 209] on link "...echnical implementation tasks. They don’t want to come up with the solution.…" at bounding box center [817, 219] width 433 height 21
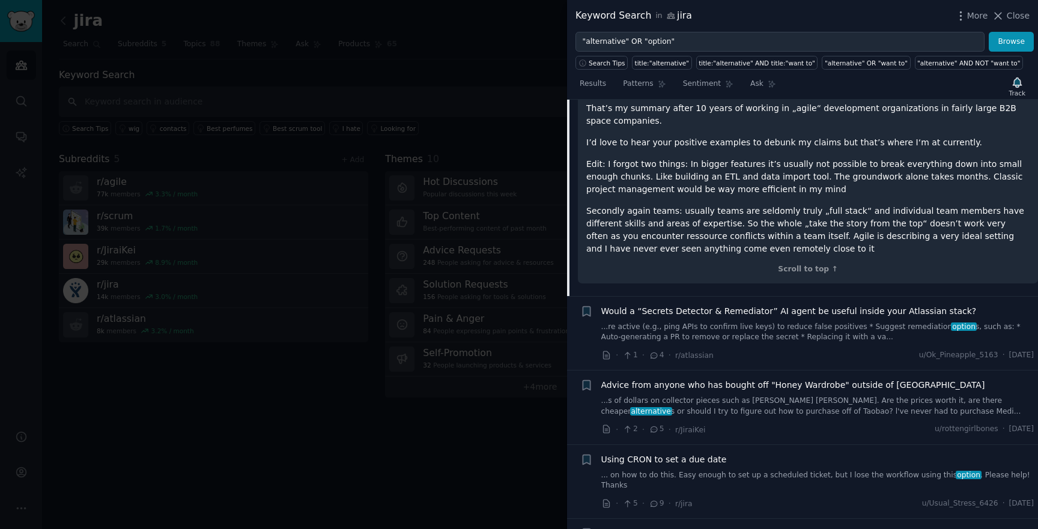
scroll to position [4449, 0]
click at [795, 393] on link "...s of dollars on collector pieces such as Liz Lisa. Are the prices worth it, …" at bounding box center [817, 403] width 433 height 21
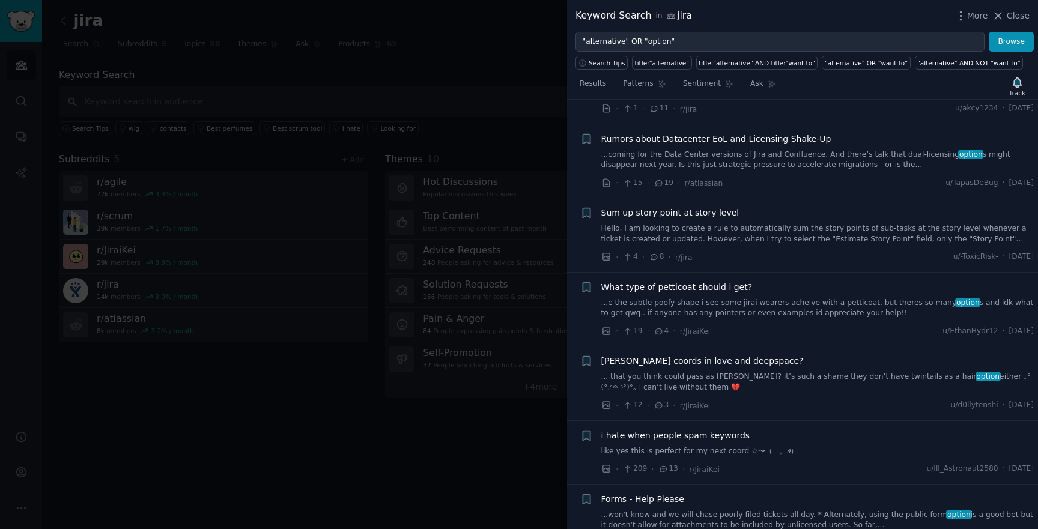
scroll to position [7146, 0]
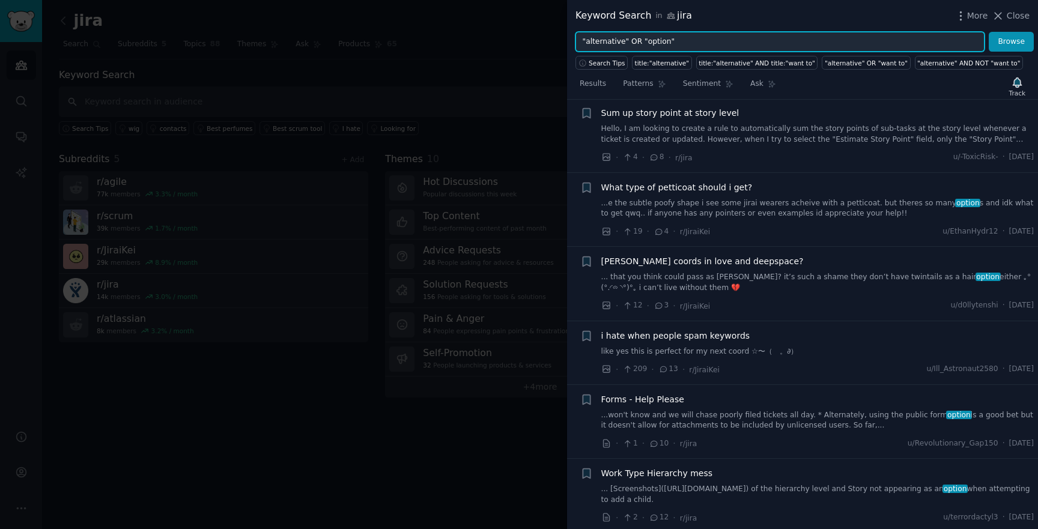
click at [780, 42] on input ""alternative" OR "option"" at bounding box center [779, 42] width 409 height 20
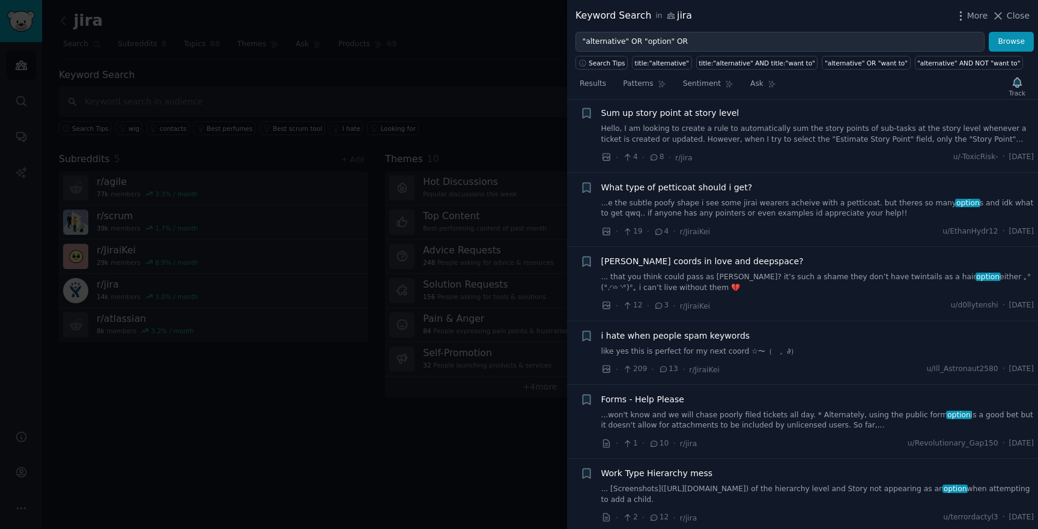
click at [1028, 80] on div "Track" at bounding box center [1017, 86] width 25 height 25
click at [1019, 88] on div "Track" at bounding box center [1017, 86] width 25 height 25
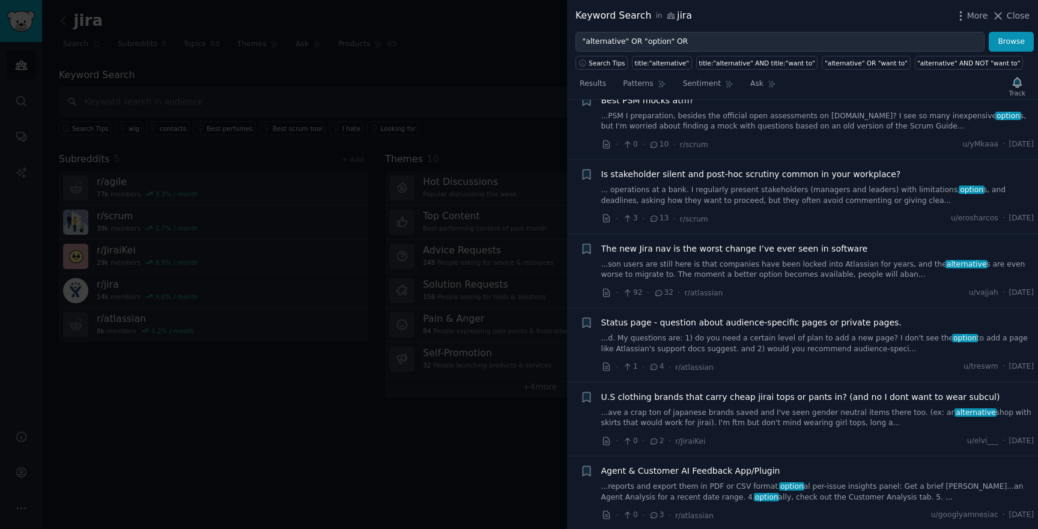
scroll to position [0, 0]
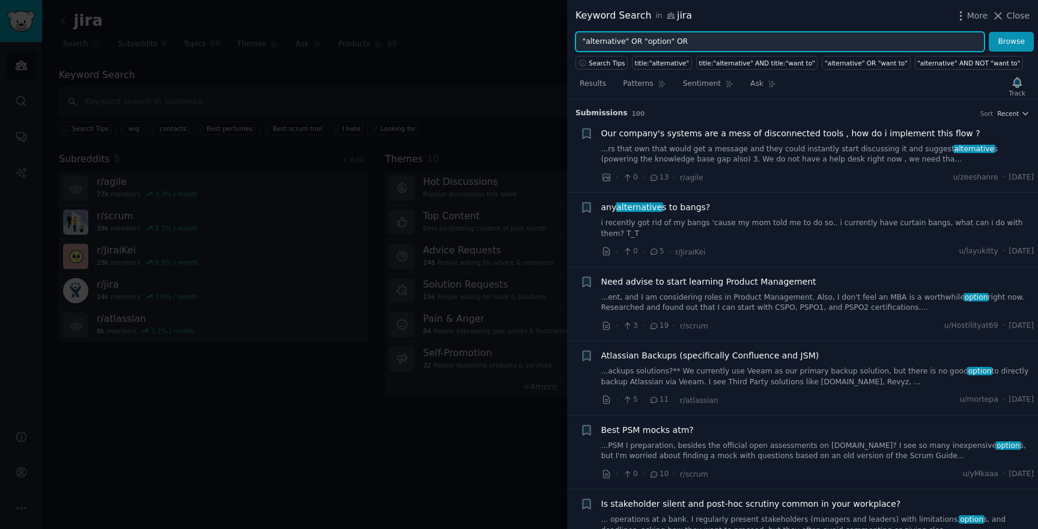
click at [625, 41] on input ""alternative" OR "option" OR" at bounding box center [779, 42] width 409 height 20
type input "alternative"
click at [988, 32] on button "Browse" at bounding box center [1010, 42] width 45 height 20
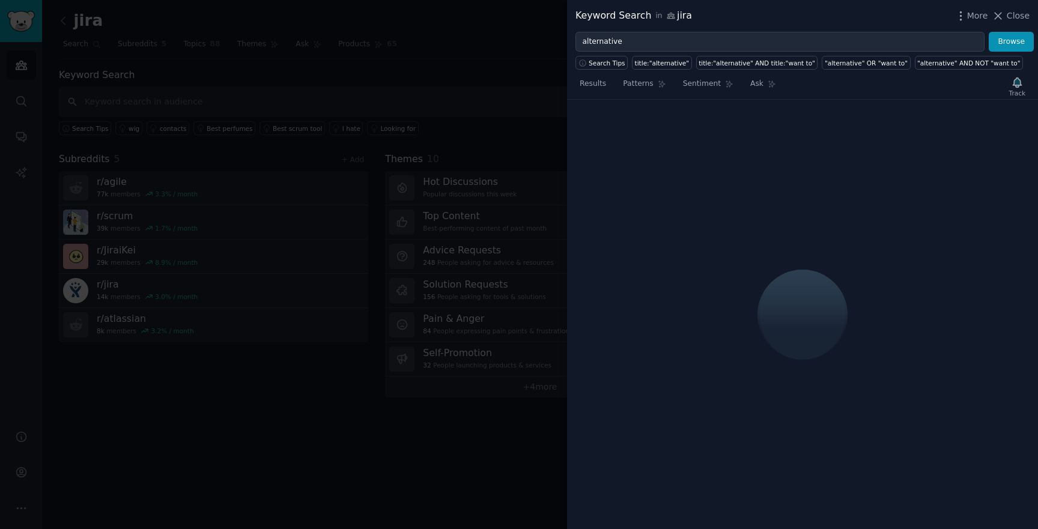
click at [1009, 89] on div "Track" at bounding box center [1017, 86] width 25 height 25
click at [1017, 86] on div "Track" at bounding box center [1017, 86] width 25 height 25
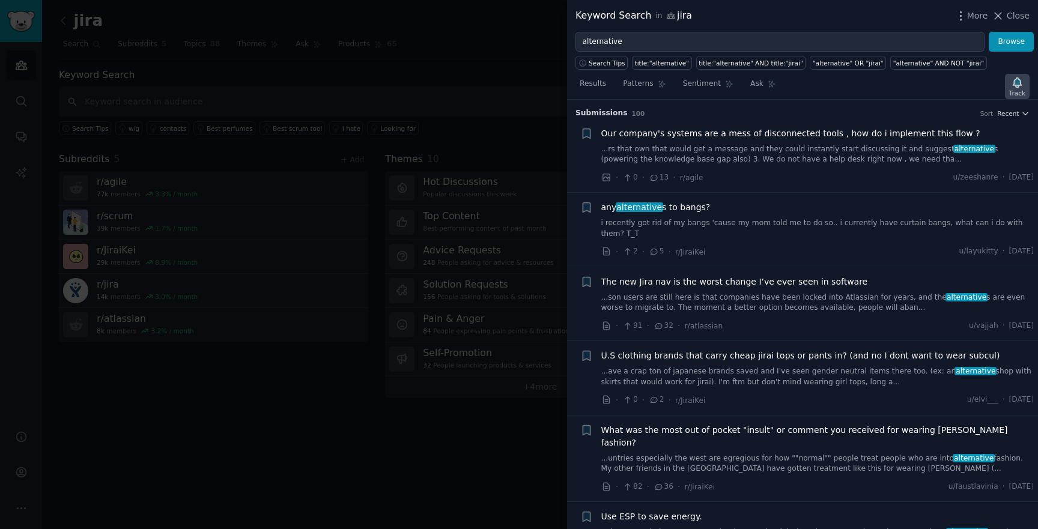
click at [1018, 81] on icon "button" at bounding box center [1017, 82] width 8 height 10
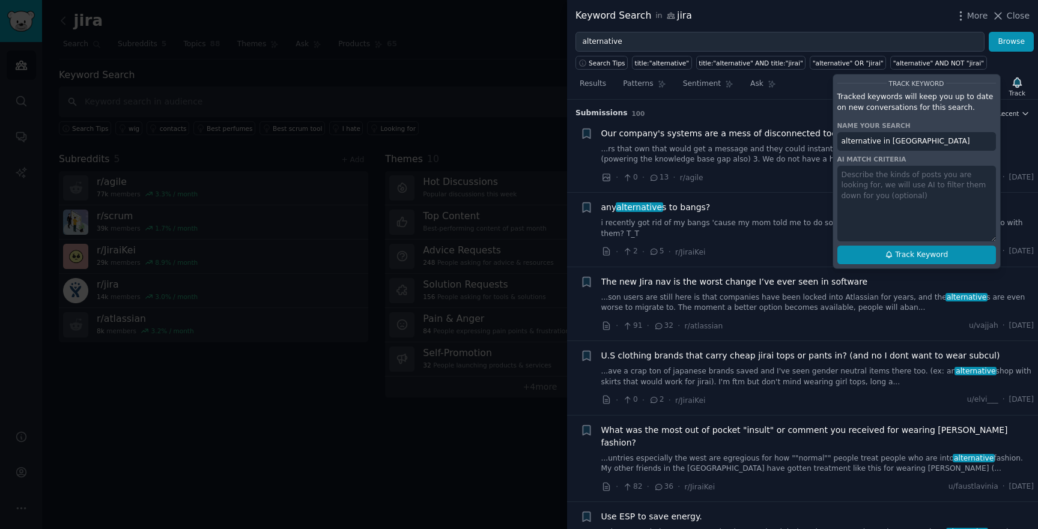
click at [929, 259] on span "Track Keyword" at bounding box center [921, 255] width 53 height 11
type input "alternative in [GEOGRAPHIC_DATA]"
click at [932, 251] on span "Track Keyword" at bounding box center [921, 255] width 53 height 11
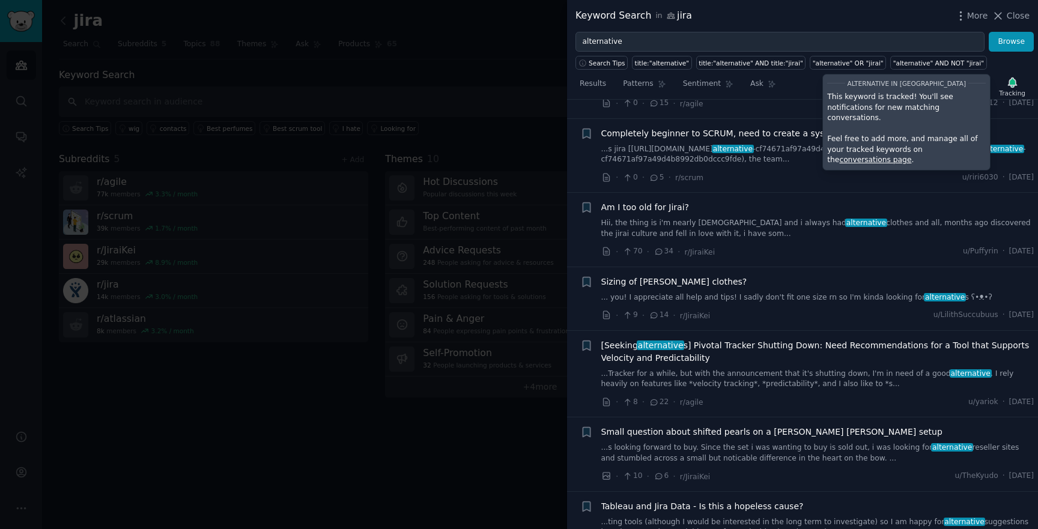
scroll to position [7142, 0]
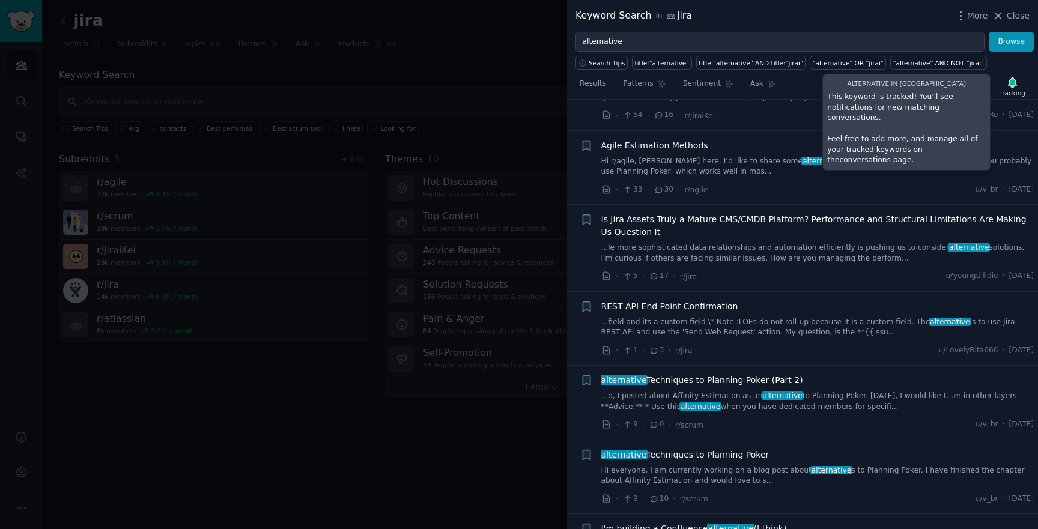
click at [492, 125] on div at bounding box center [519, 264] width 1038 height 529
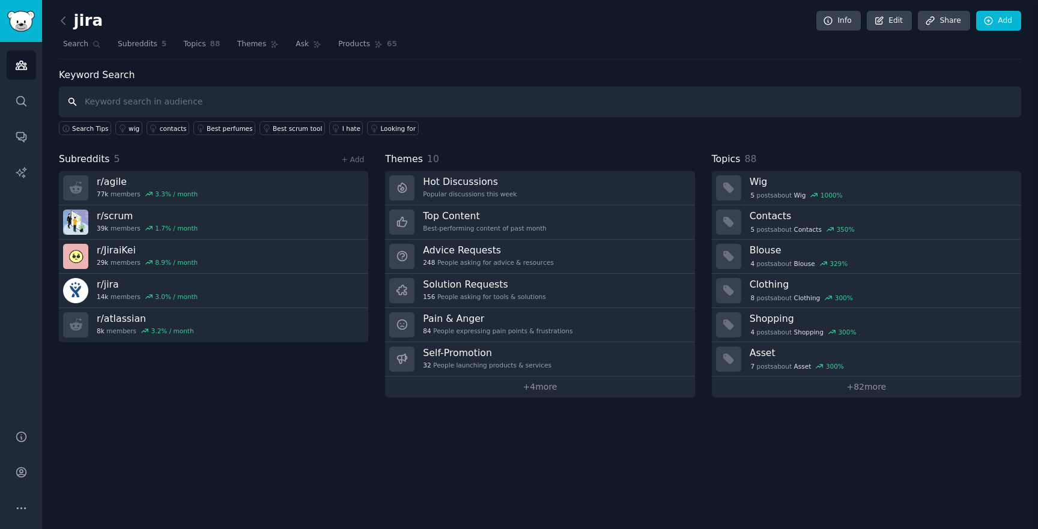
click at [174, 93] on input "text" at bounding box center [540, 101] width 962 height 31
type input "option"
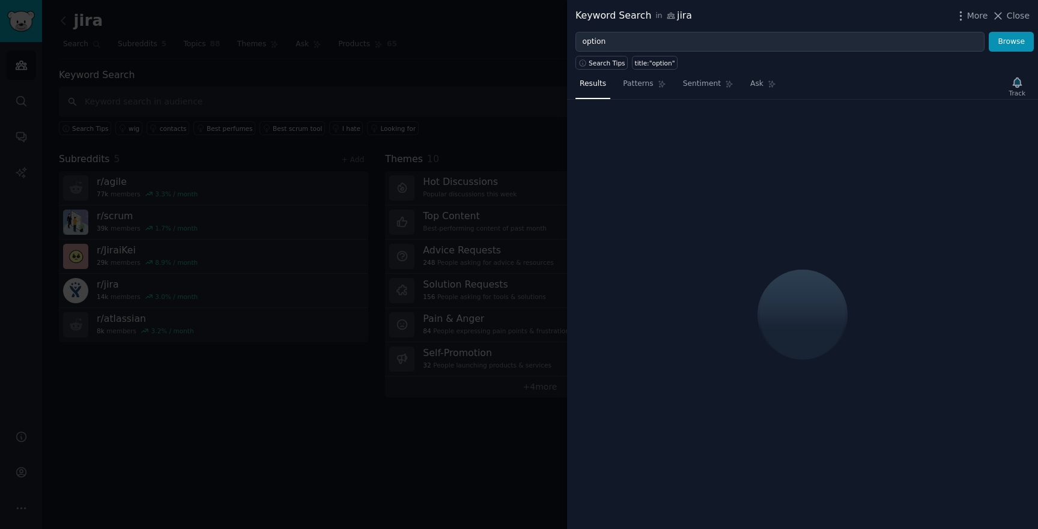
click at [1016, 80] on div "Track" at bounding box center [1017, 86] width 25 height 25
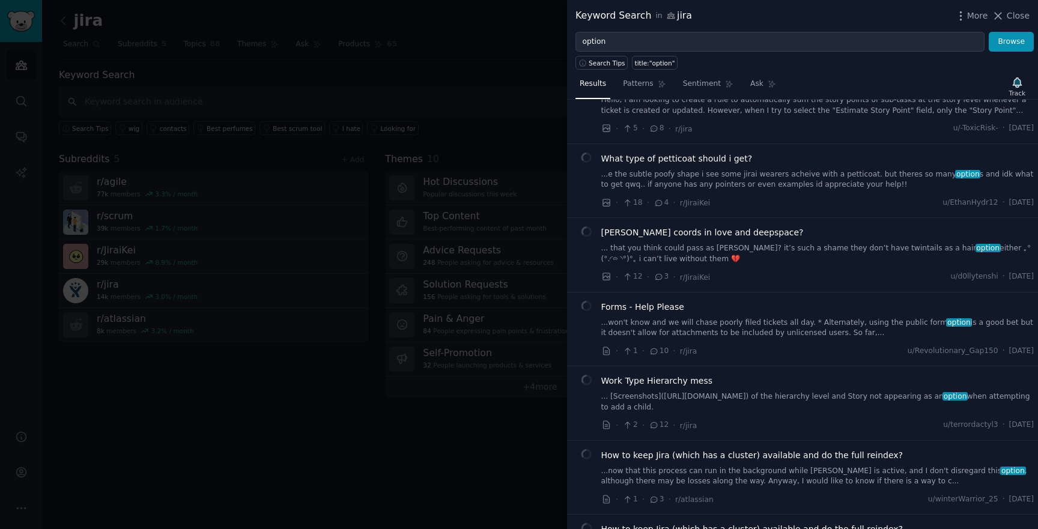
scroll to position [5968, 0]
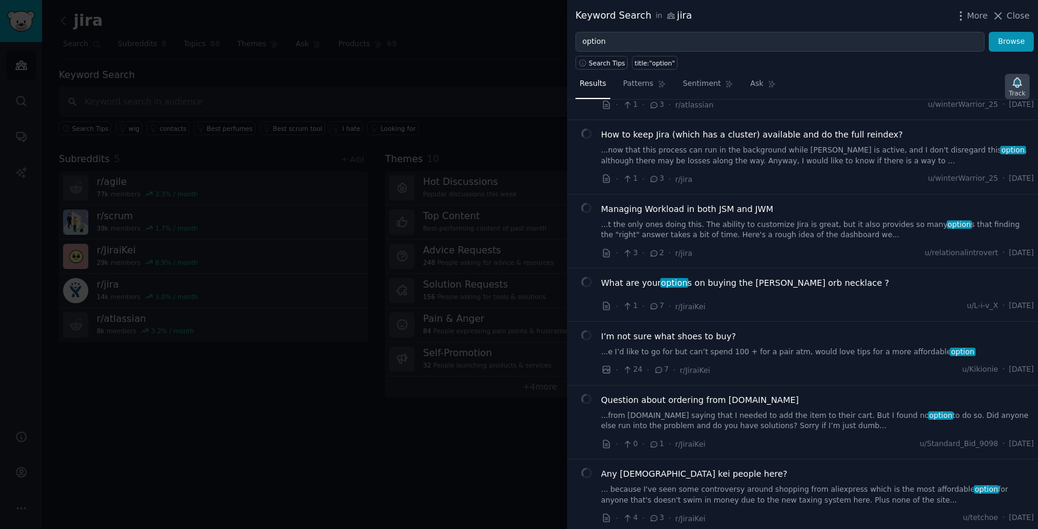
click at [1025, 89] on div "Track" at bounding box center [1017, 93] width 16 height 8
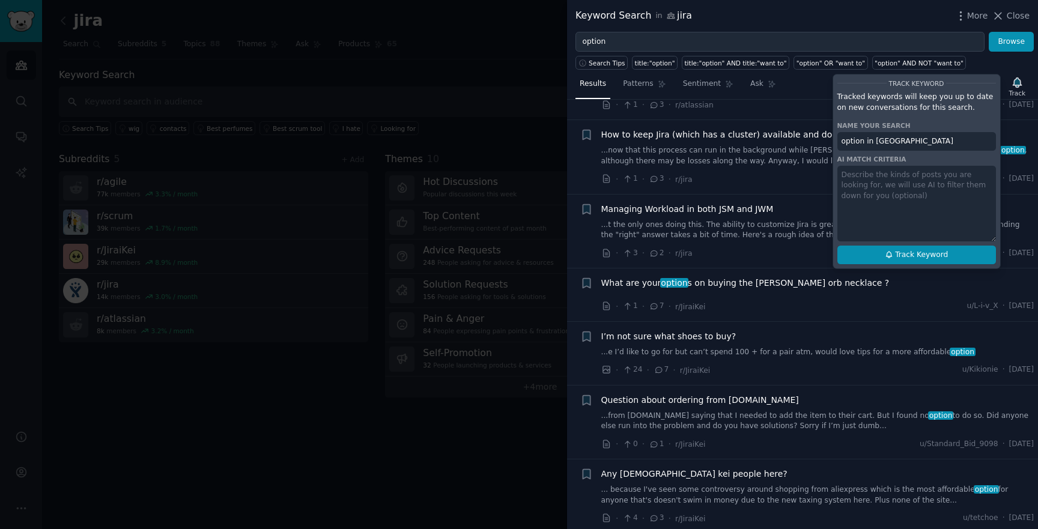
click at [888, 256] on icon at bounding box center [888, 255] width 5 height 7
type input "option in [GEOGRAPHIC_DATA]"
click at [417, 157] on div at bounding box center [519, 264] width 1038 height 529
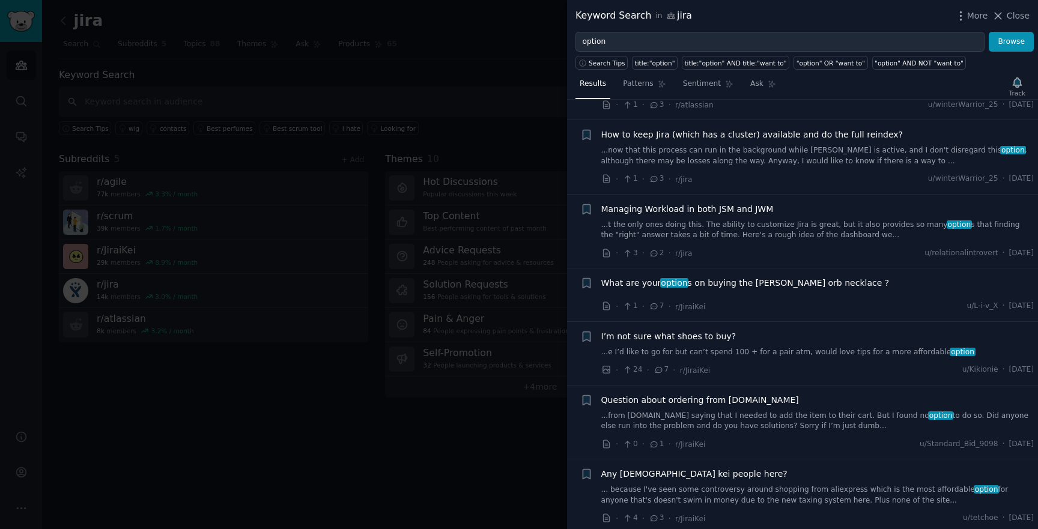
click at [1016, 88] on div "Track" at bounding box center [1017, 86] width 25 height 25
click at [1017, 86] on icon "button" at bounding box center [1012, 82] width 13 height 13
click at [291, 160] on div at bounding box center [519, 264] width 1038 height 529
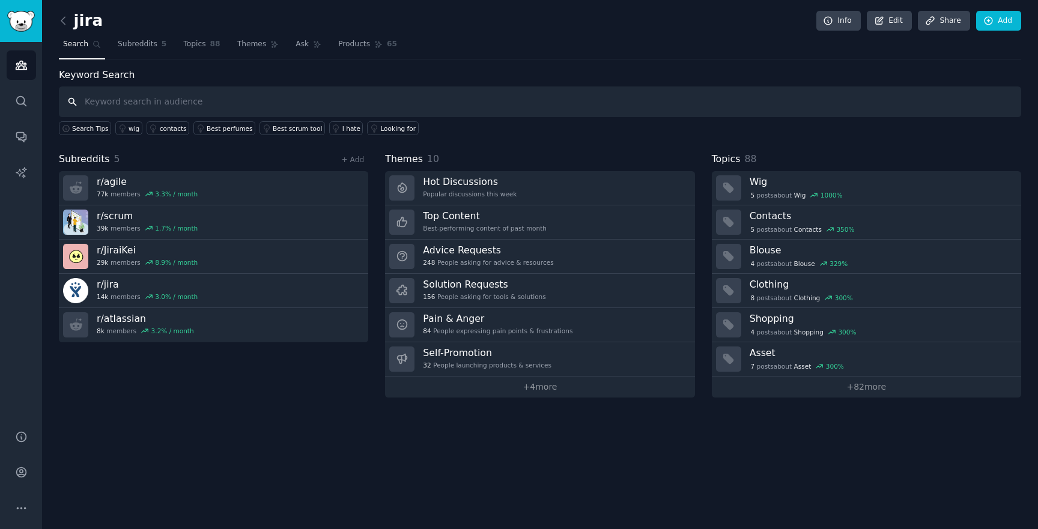
click at [207, 104] on input "text" at bounding box center [540, 101] width 962 height 31
type input "jira"
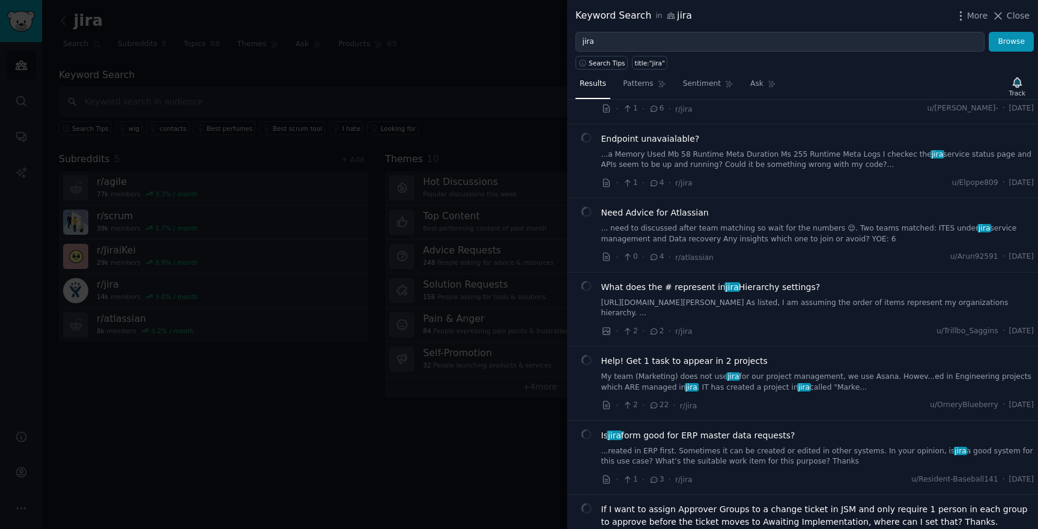
scroll to position [6760, 0]
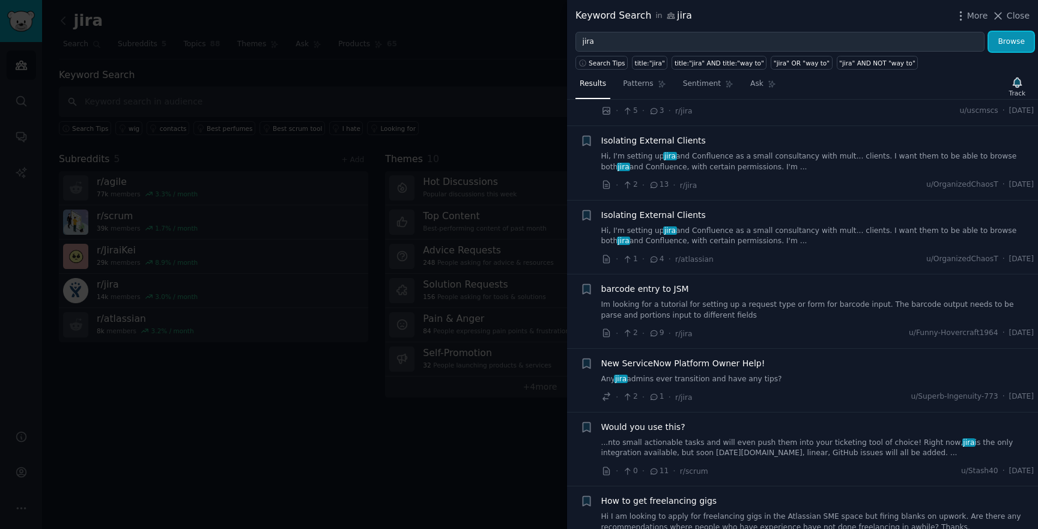
drag, startPoint x: 1006, startPoint y: 38, endPoint x: 1031, endPoint y: 85, distance: 53.5
click at [1031, 85] on div "Keyword Search in jira More Close jira Browse Search Tips title:"jira" title:"j…" at bounding box center [802, 264] width 471 height 529
click at [1019, 92] on div "Track" at bounding box center [1017, 93] width 16 height 8
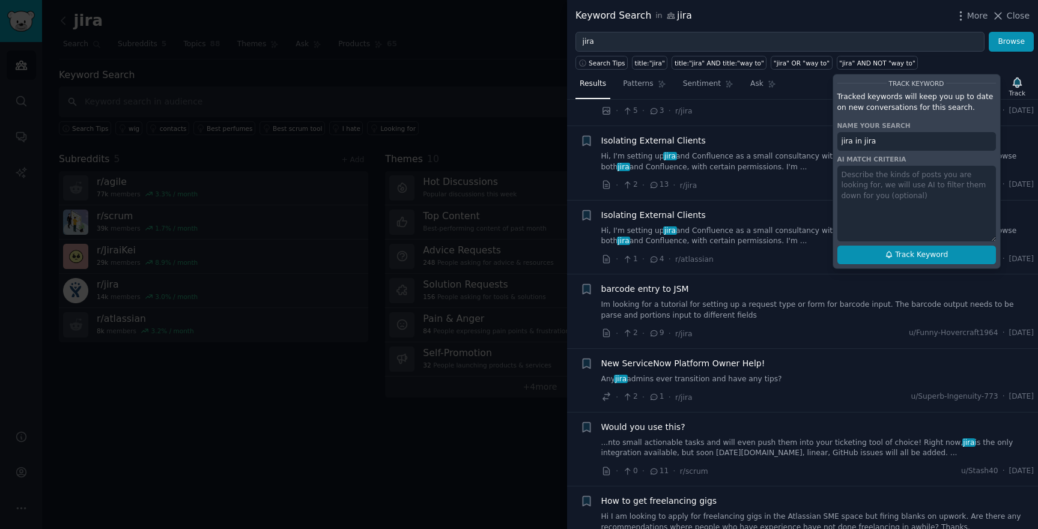
click at [951, 255] on button "Track Keyword" at bounding box center [916, 255] width 159 height 19
type input "jira in jira"
click at [486, 37] on div at bounding box center [519, 264] width 1038 height 529
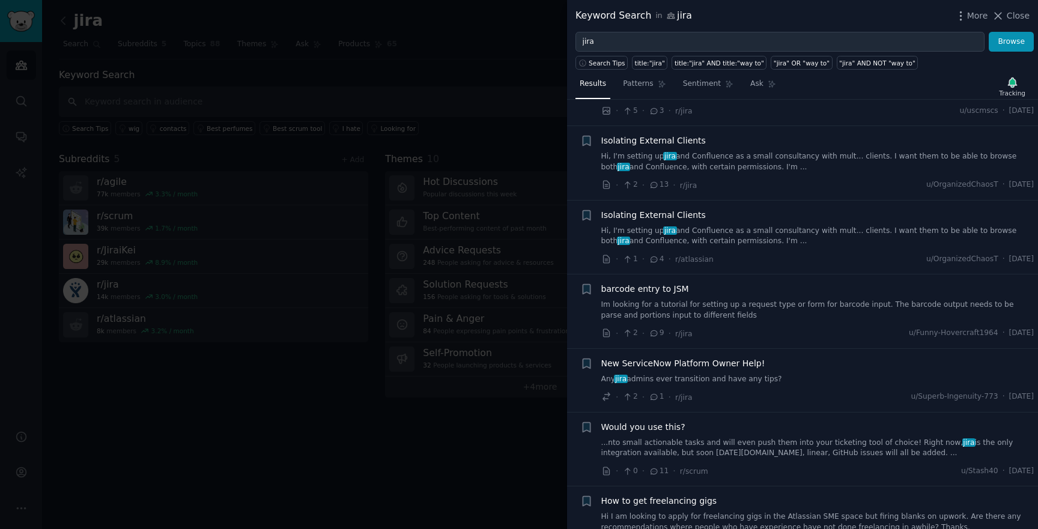
click at [571, 144] on li "+ Isolating External Clients Hi, I'm setting up jira and Confluence as a small …" at bounding box center [802, 163] width 471 height 74
click at [493, 130] on div at bounding box center [519, 264] width 1038 height 529
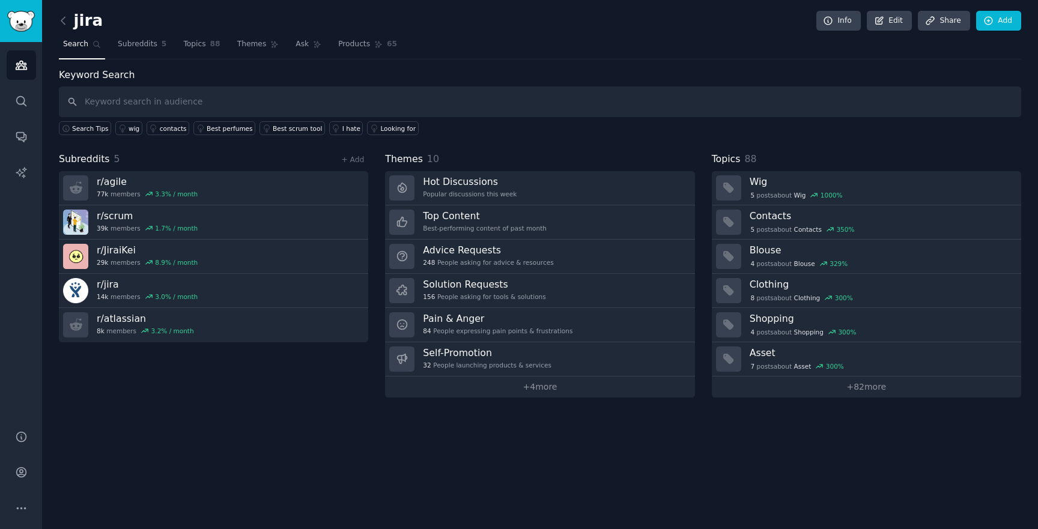
click at [29, 62] on link "Audiences" at bounding box center [21, 64] width 29 height 29
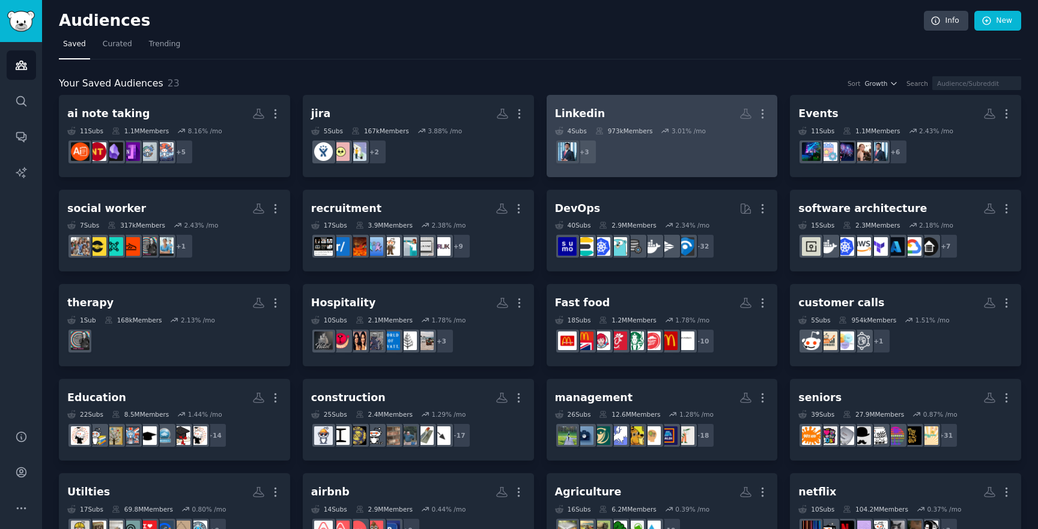
click at [722, 142] on dd "+ 3" at bounding box center [662, 152] width 214 height 34
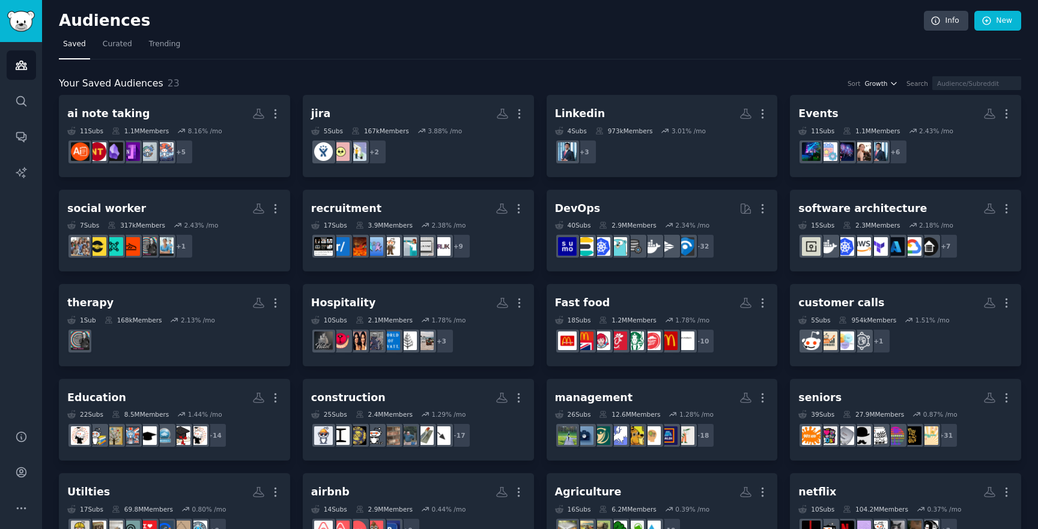
click at [898, 84] on icon "button" at bounding box center [893, 83] width 8 height 8
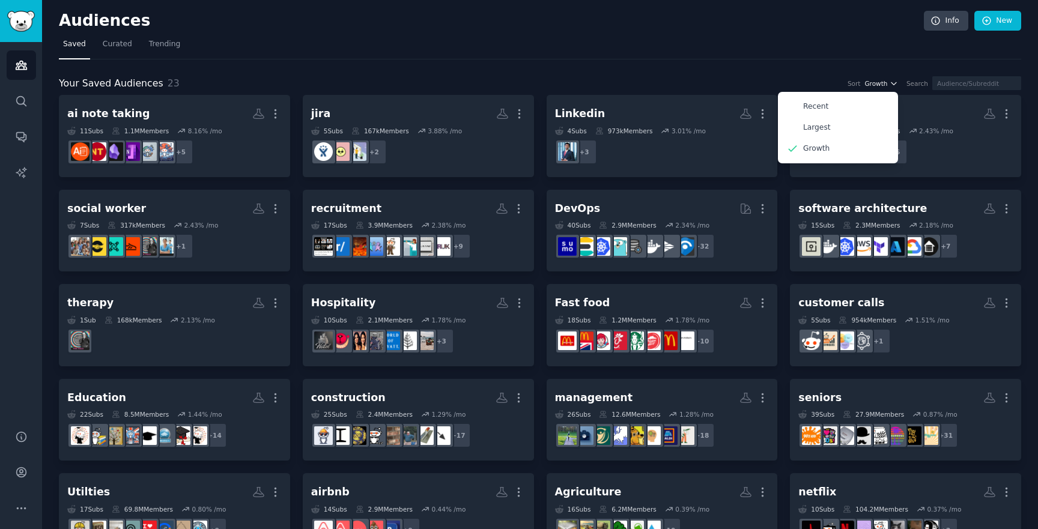
click at [895, 84] on button "Growth" at bounding box center [881, 83] width 34 height 8
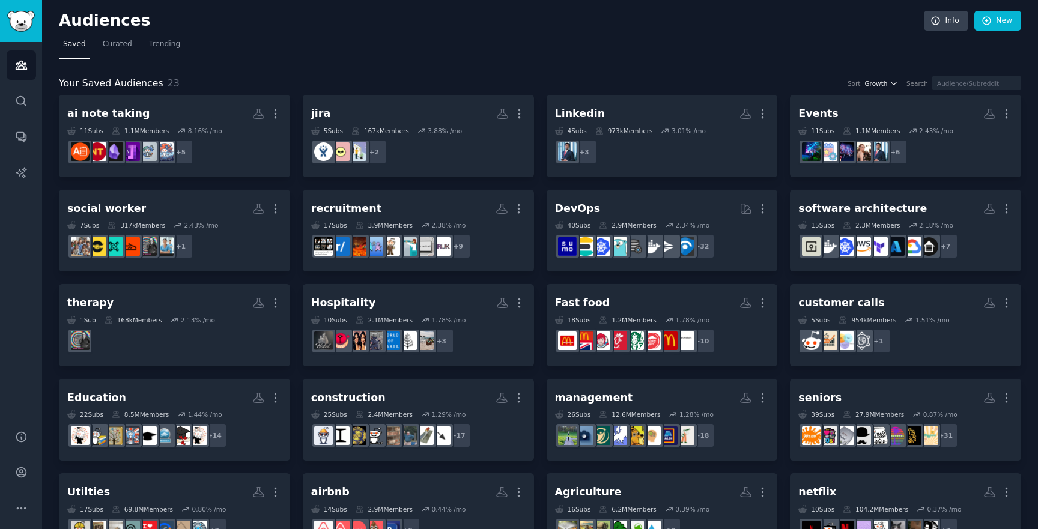
click at [895, 84] on button "Growth" at bounding box center [881, 83] width 34 height 8
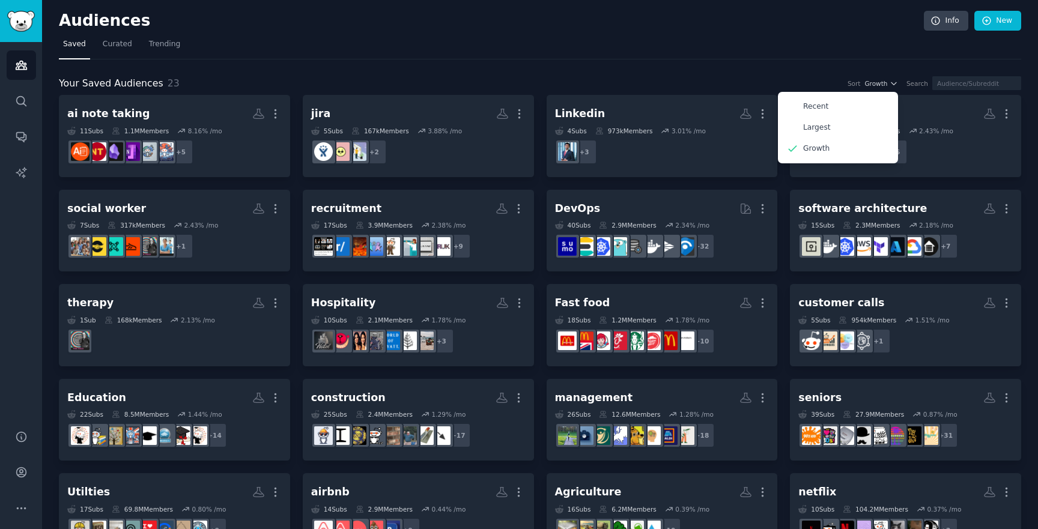
click at [870, 41] on nav "Saved Curated Trending" at bounding box center [540, 47] width 962 height 25
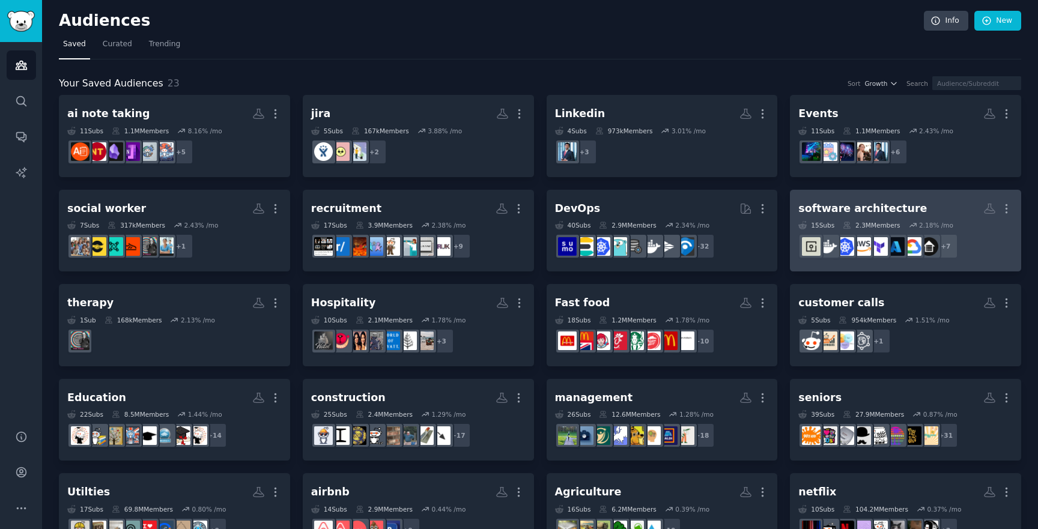
click at [912, 214] on h2 "software architecture More" at bounding box center [905, 208] width 214 height 21
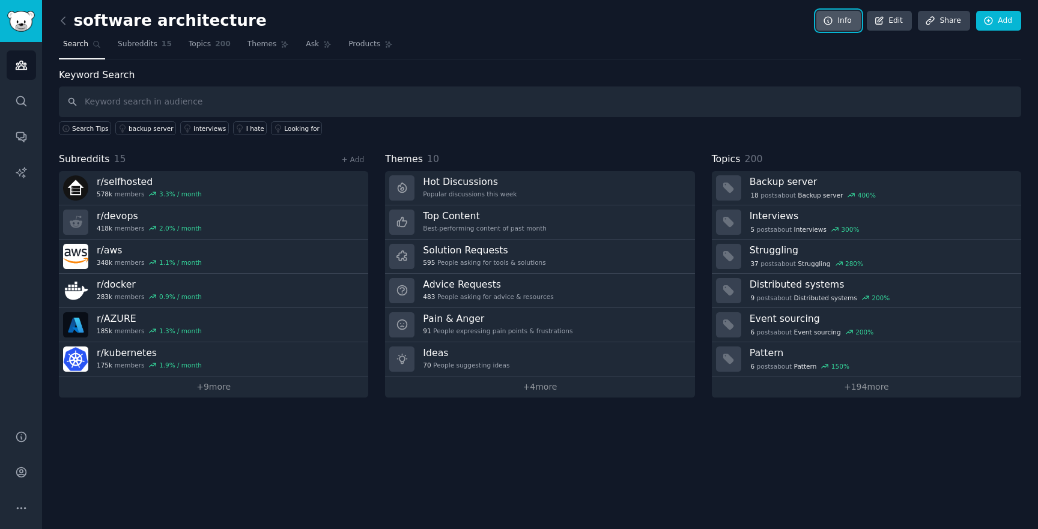
click at [830, 18] on icon at bounding box center [828, 21] width 11 height 11
click at [227, 386] on link "+ 9 more" at bounding box center [213, 387] width 309 height 21
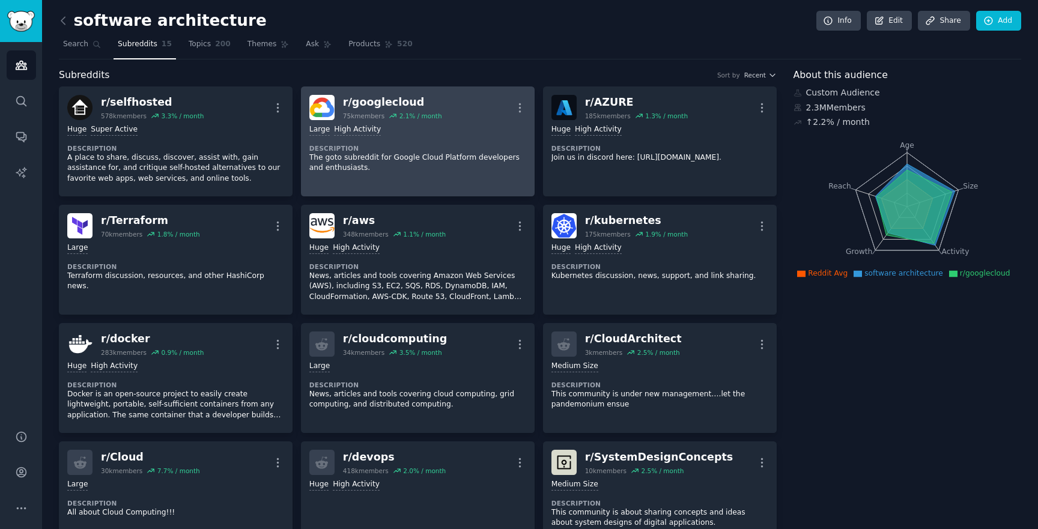
click at [403, 117] on div "2.1 % / month" at bounding box center [420, 116] width 43 height 8
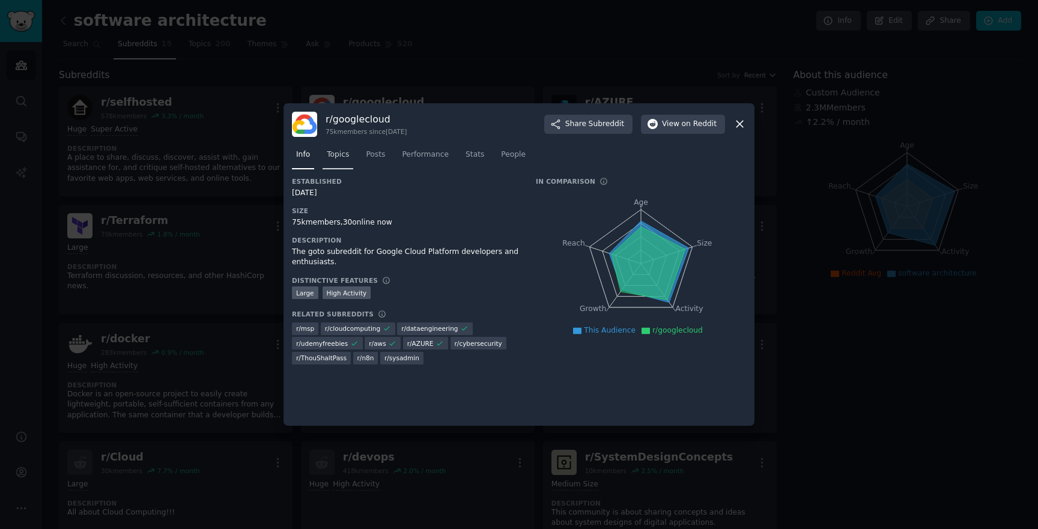
click at [342, 159] on span "Topics" at bounding box center [338, 155] width 22 height 11
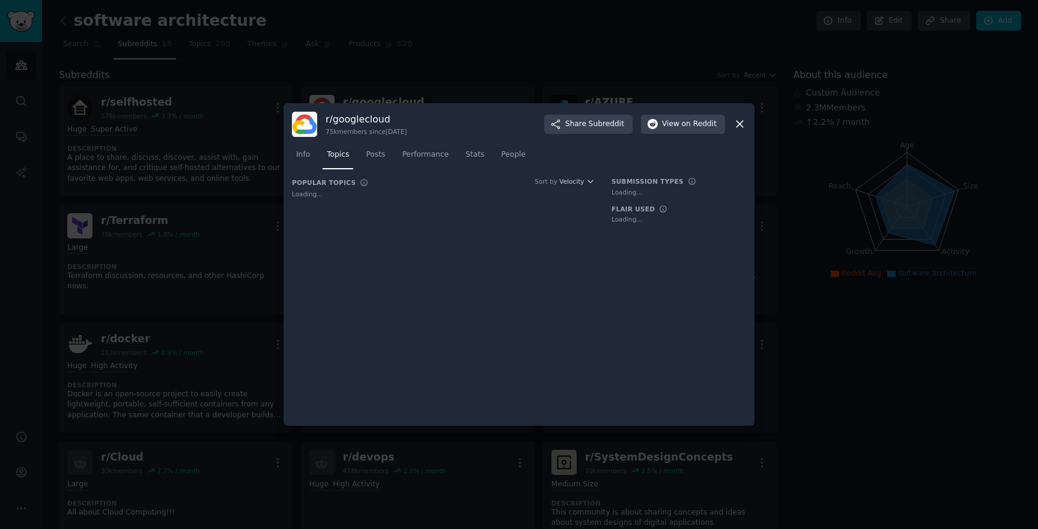
click at [318, 155] on nav "Info Topics Posts Performance Stats People" at bounding box center [519, 157] width 454 height 25
click at [307, 155] on span "Info" at bounding box center [303, 155] width 14 height 11
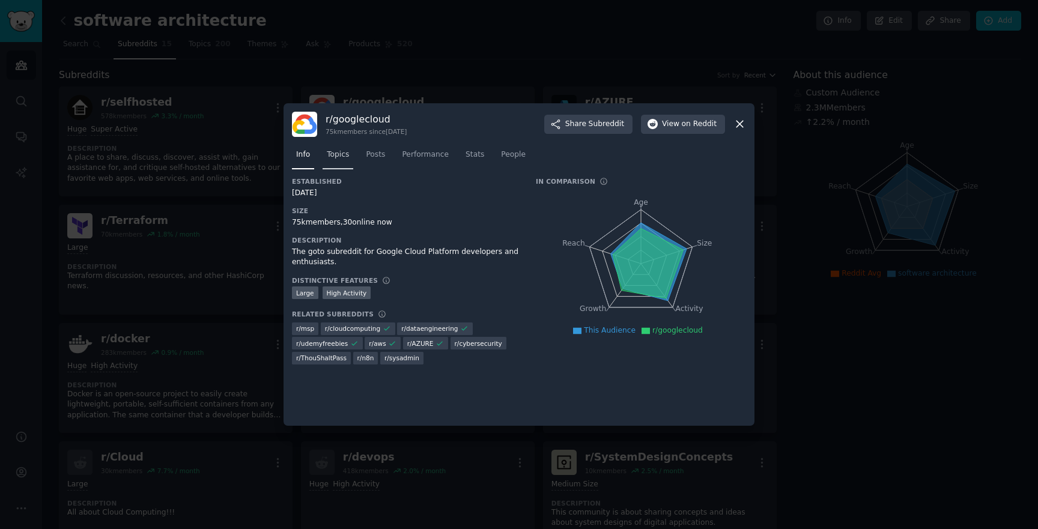
click at [333, 154] on span "Topics" at bounding box center [338, 155] width 22 height 11
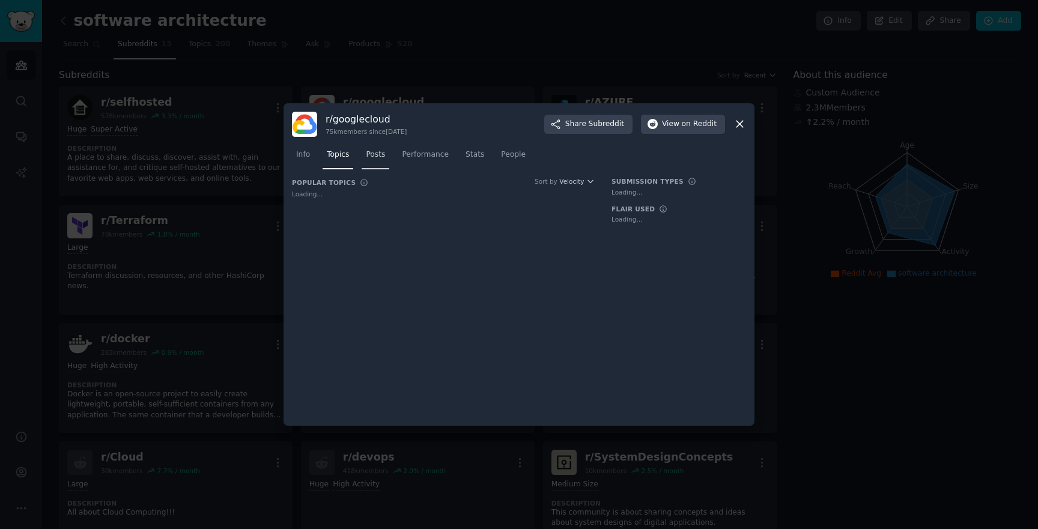
click at [369, 152] on span "Posts" at bounding box center [375, 155] width 19 height 11
click at [415, 154] on span "Performance" at bounding box center [425, 155] width 47 height 11
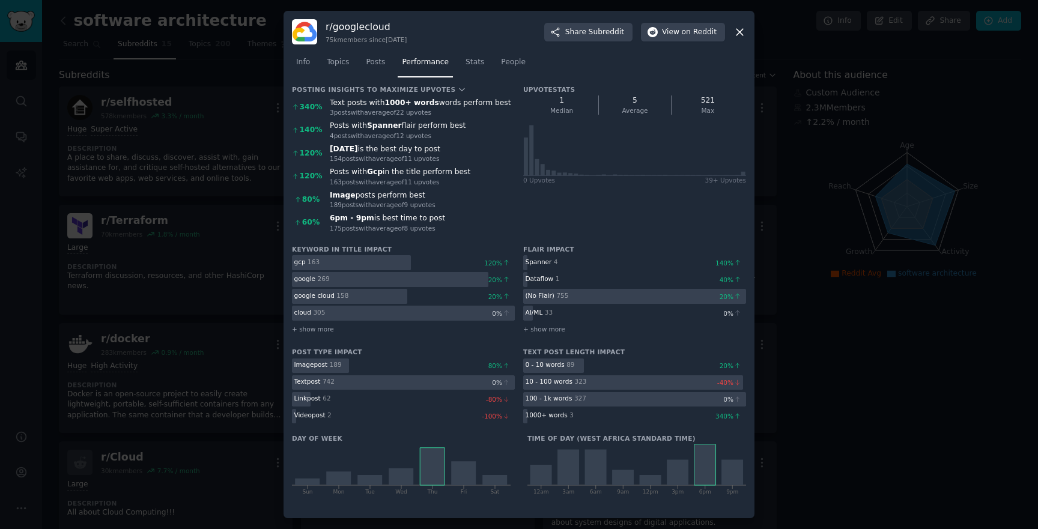
click at [818, 46] on div at bounding box center [519, 264] width 1038 height 529
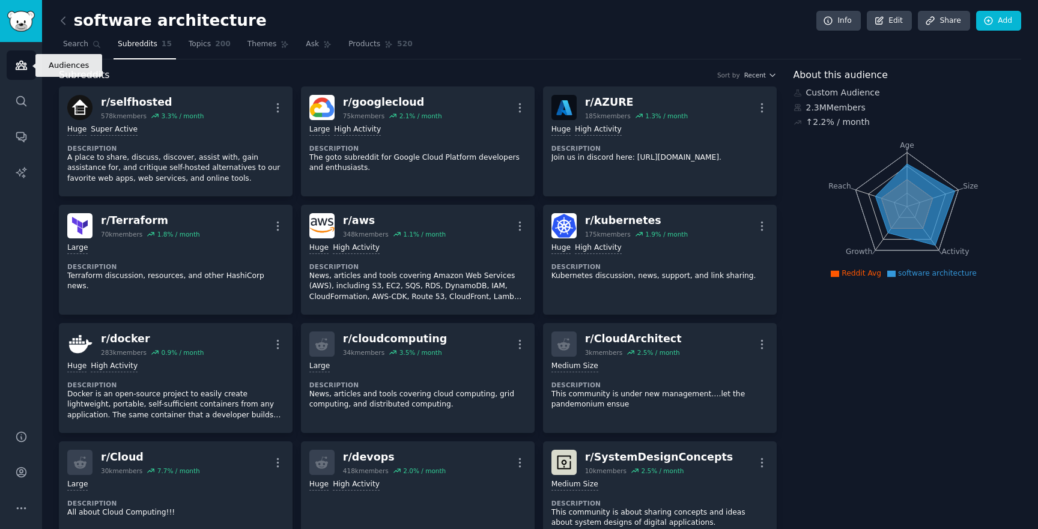
click at [26, 55] on link "Audiences" at bounding box center [21, 64] width 29 height 29
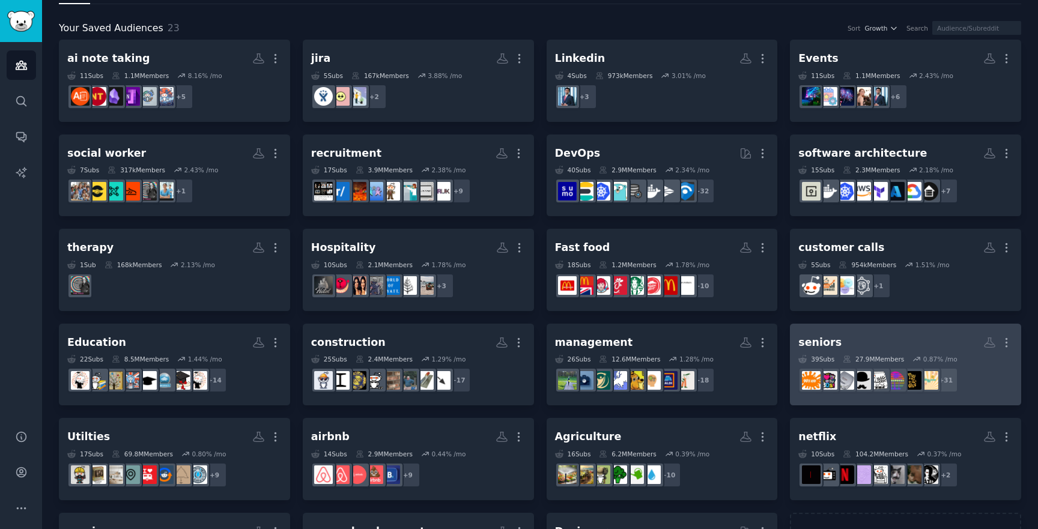
scroll to position [53, 0]
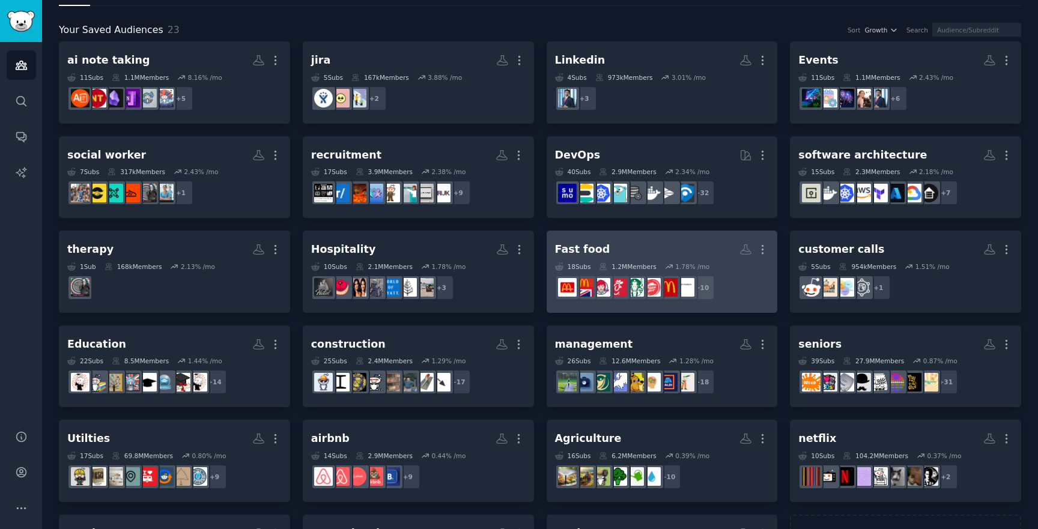
click at [623, 235] on link "Fast food More 18 Sub s 1.2M Members 1.78 % /mo + 10" at bounding box center [661, 272] width 231 height 82
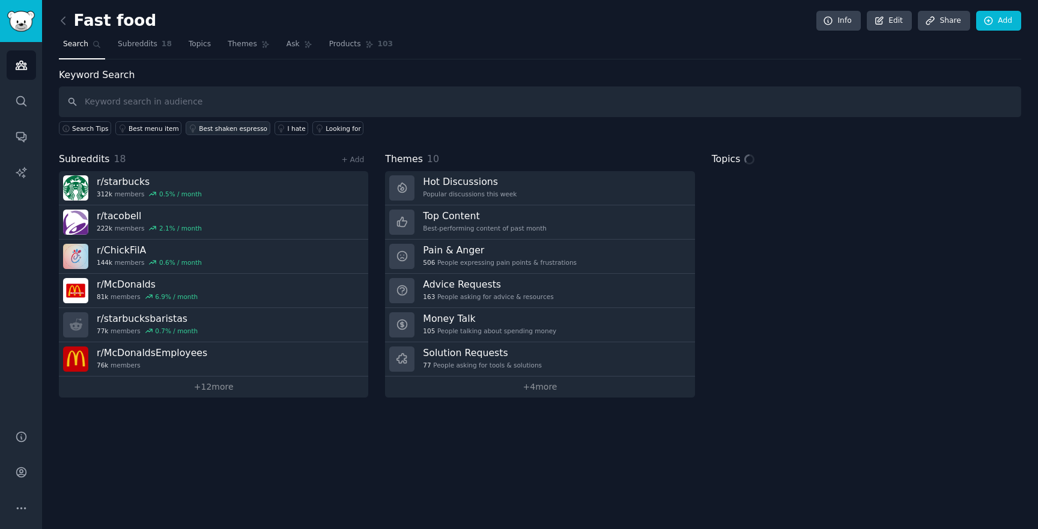
click at [199, 127] on div "Best shaken espresso" at bounding box center [233, 128] width 68 height 8
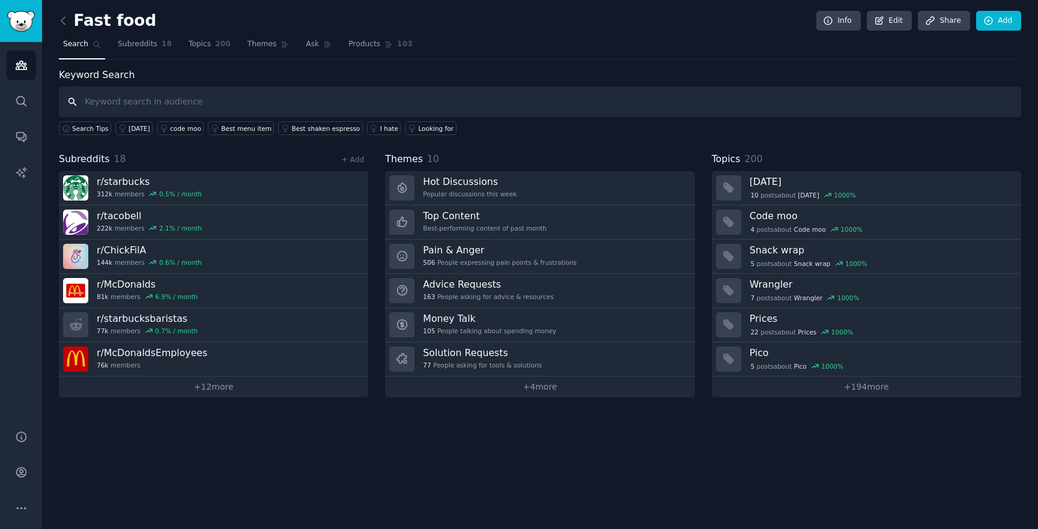
click at [214, 103] on input "text" at bounding box center [540, 101] width 962 height 31
type input "digital menu"
click at [259, 383] on link "+ 12 more" at bounding box center [213, 387] width 309 height 21
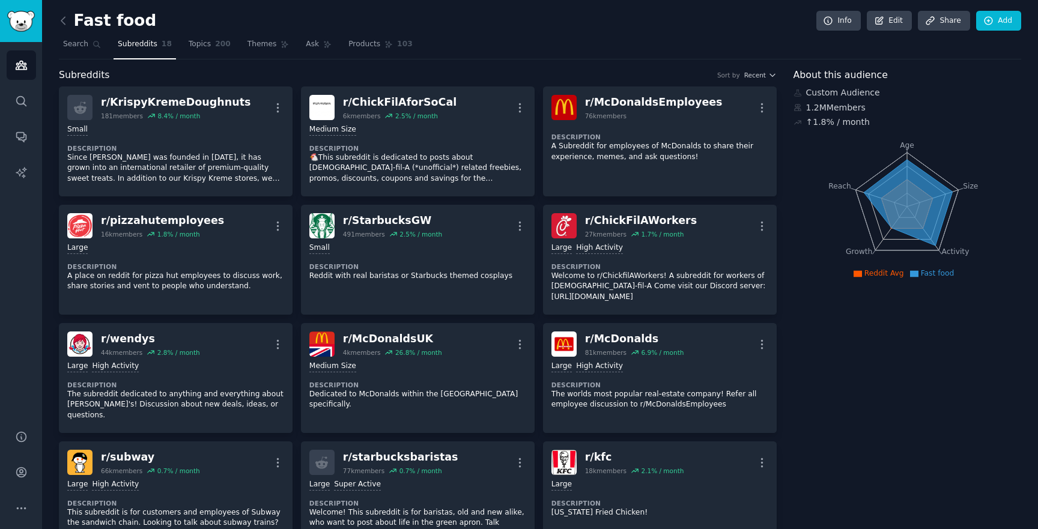
click at [77, 50] on link "Search" at bounding box center [82, 47] width 46 height 25
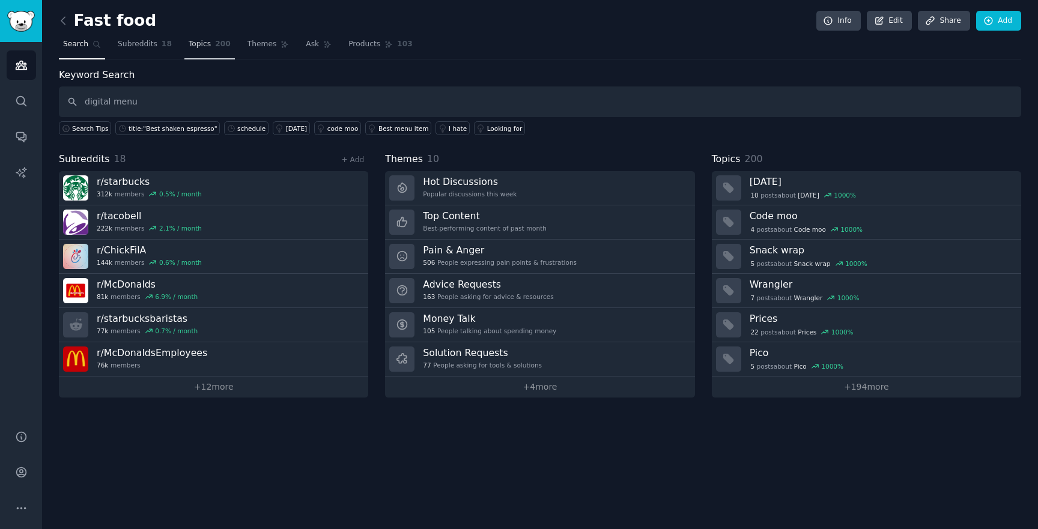
type input "digital menu"
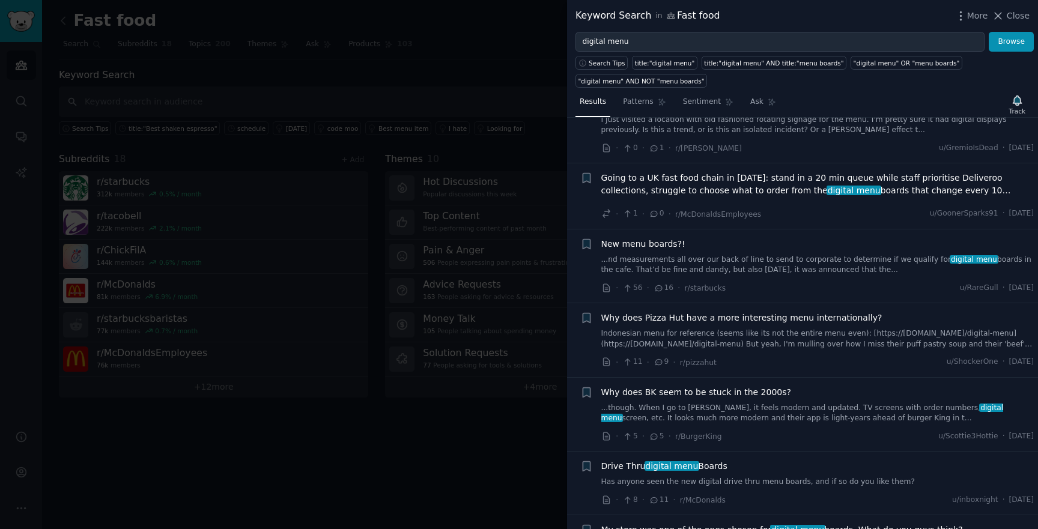
scroll to position [1518, 0]
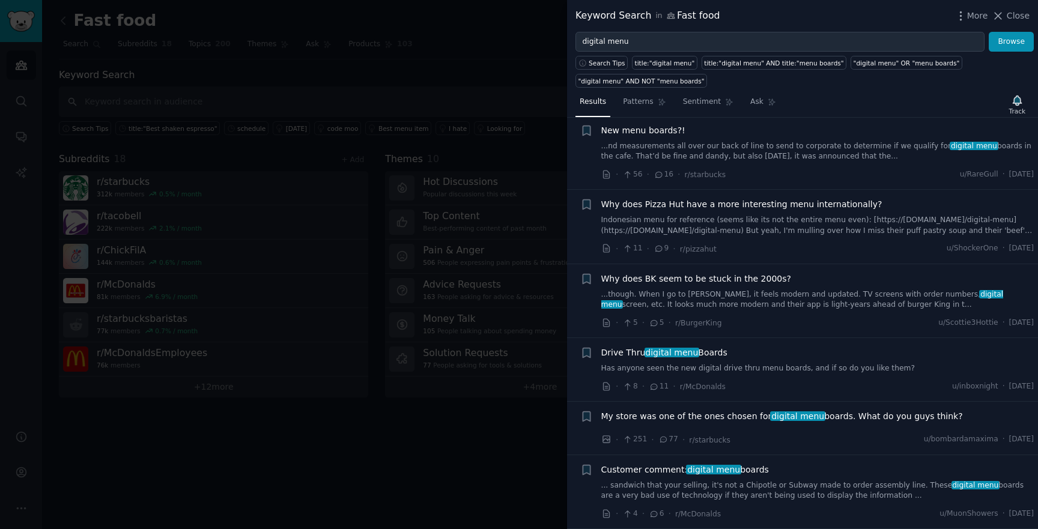
click at [749, 501] on div "Customer comment: digital menu boards ... sandwich that your selling, it's not …" at bounding box center [817, 492] width 433 height 57
click at [744, 488] on link "... sandwich that your selling, it's not a Chipotle or Subway made to order ass…" at bounding box center [817, 490] width 433 height 21
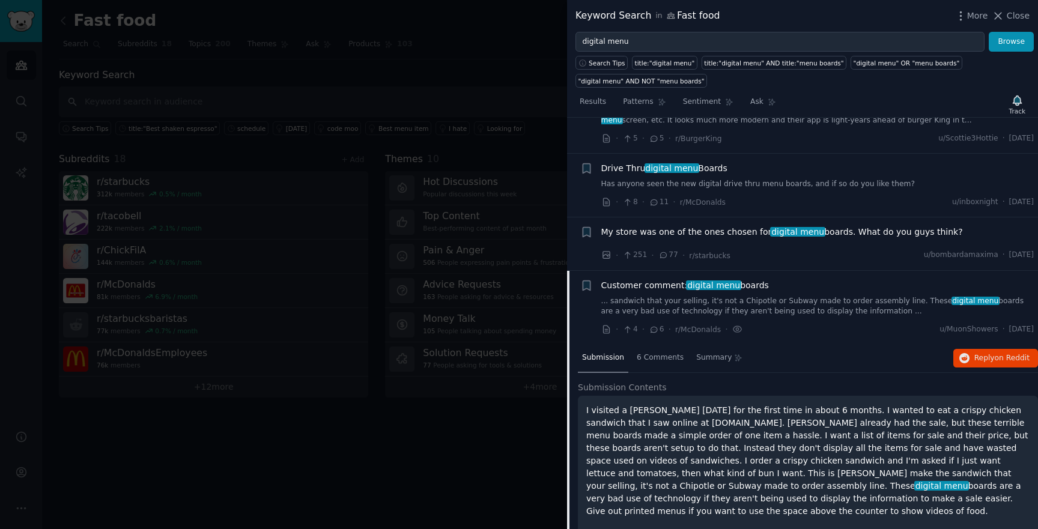
scroll to position [1721, 0]
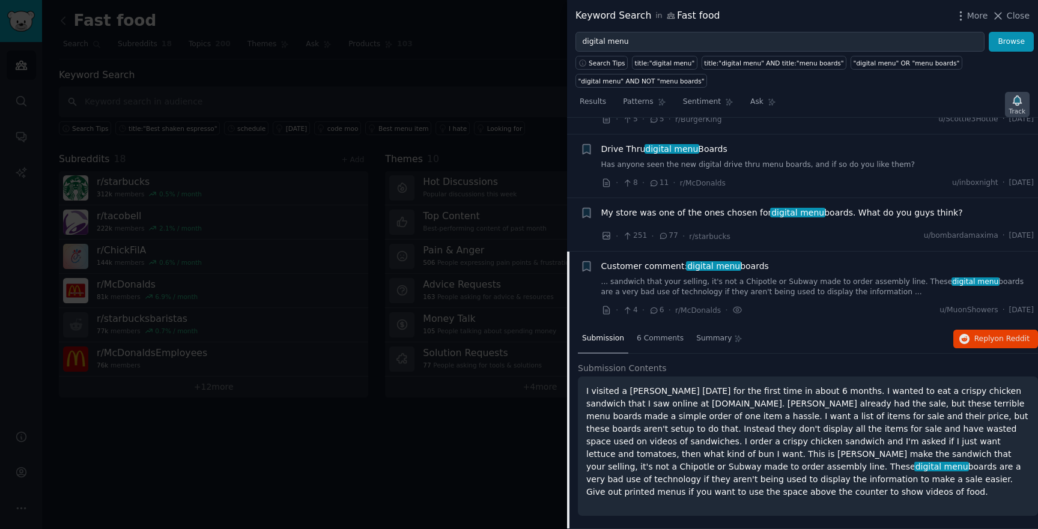
click at [1013, 96] on icon "button" at bounding box center [1017, 100] width 13 height 13
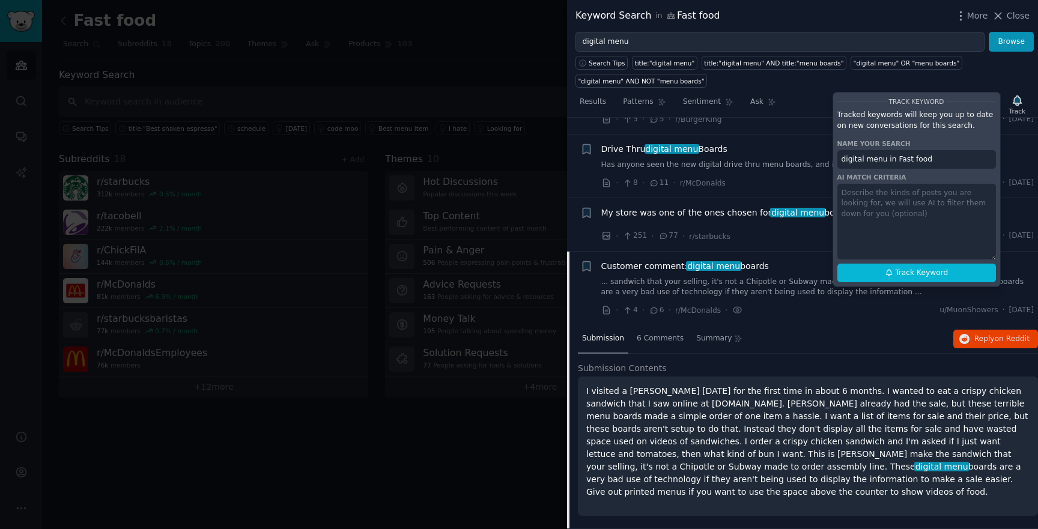
click at [781, 156] on div "Drive Thru digital menu Boards Has anyone seen the new digital drive thru menu …" at bounding box center [817, 157] width 433 height 28
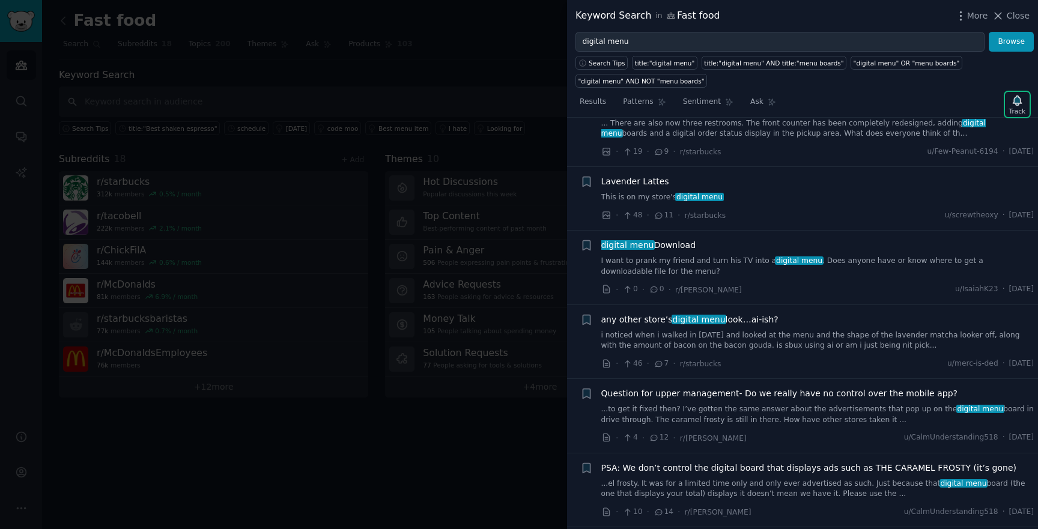
scroll to position [0, 0]
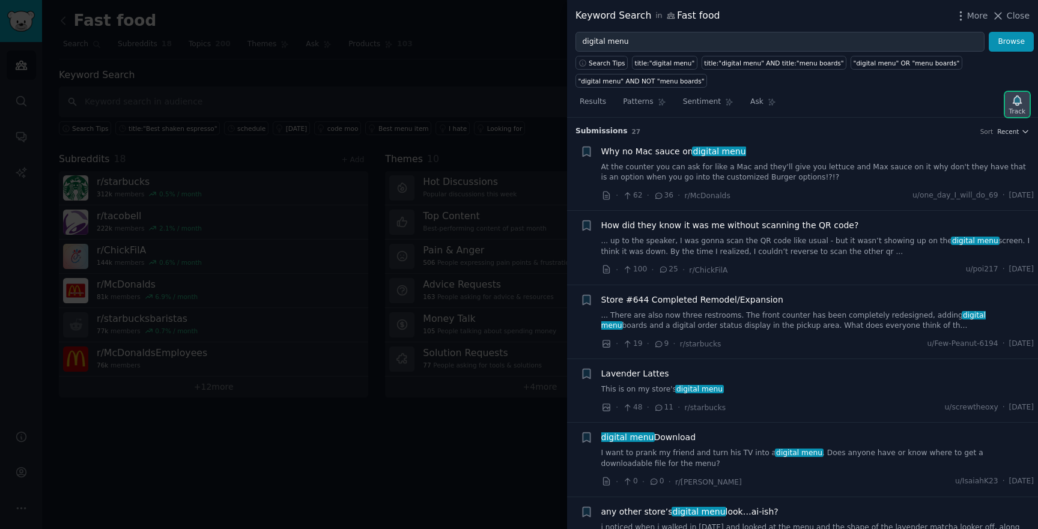
click at [1019, 101] on icon "button" at bounding box center [1017, 100] width 8 height 10
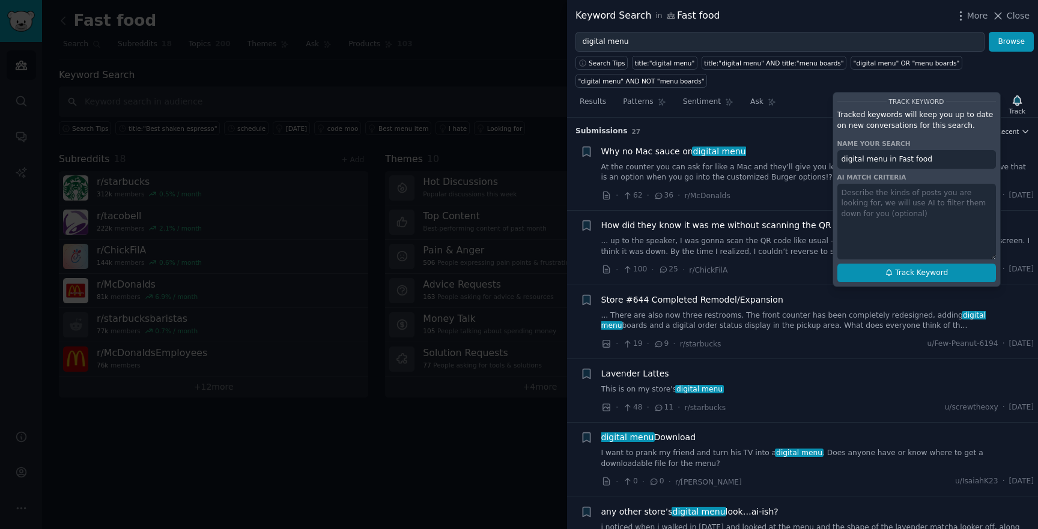
click at [903, 281] on button "Track Keyword" at bounding box center [916, 273] width 159 height 19
type input "digital menu in Fast food"
click at [910, 273] on span "Track Keyword" at bounding box center [921, 273] width 53 height 11
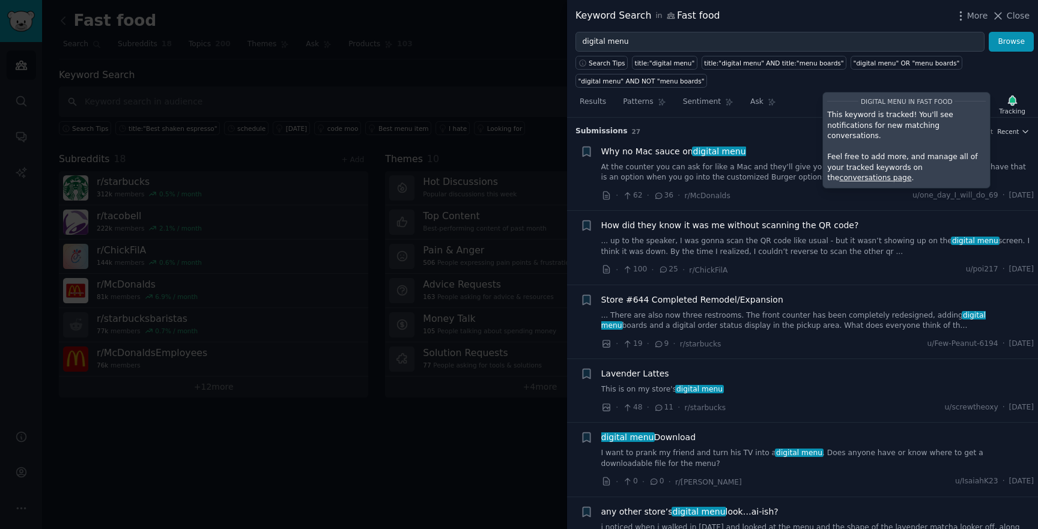
click at [641, 29] on div "Keyword Search in Fast food More Close" at bounding box center [802, 16] width 471 height 32
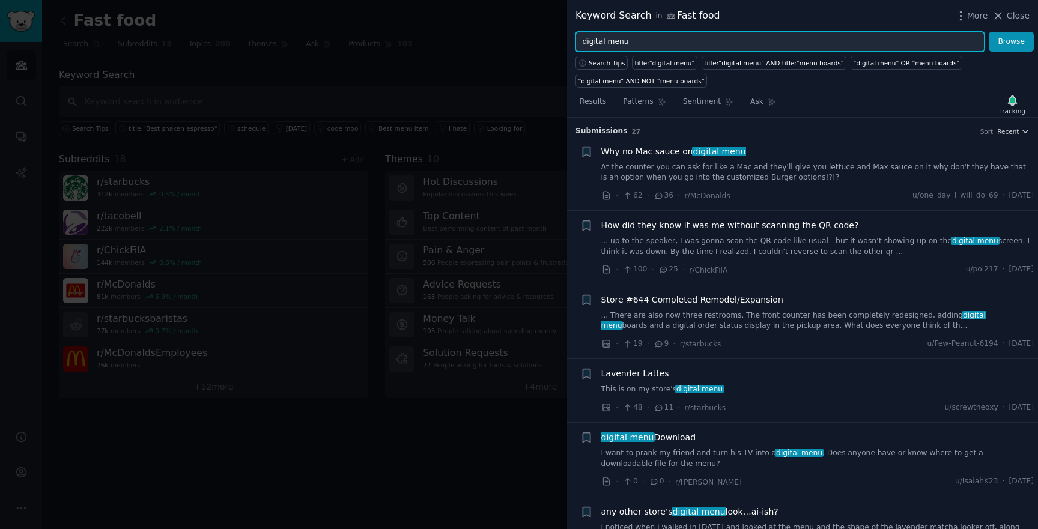
click at [635, 41] on input "digital menu" at bounding box center [779, 42] width 409 height 20
type input "s"
type input "screen"
click at [988, 32] on button "Browse" at bounding box center [1010, 42] width 45 height 20
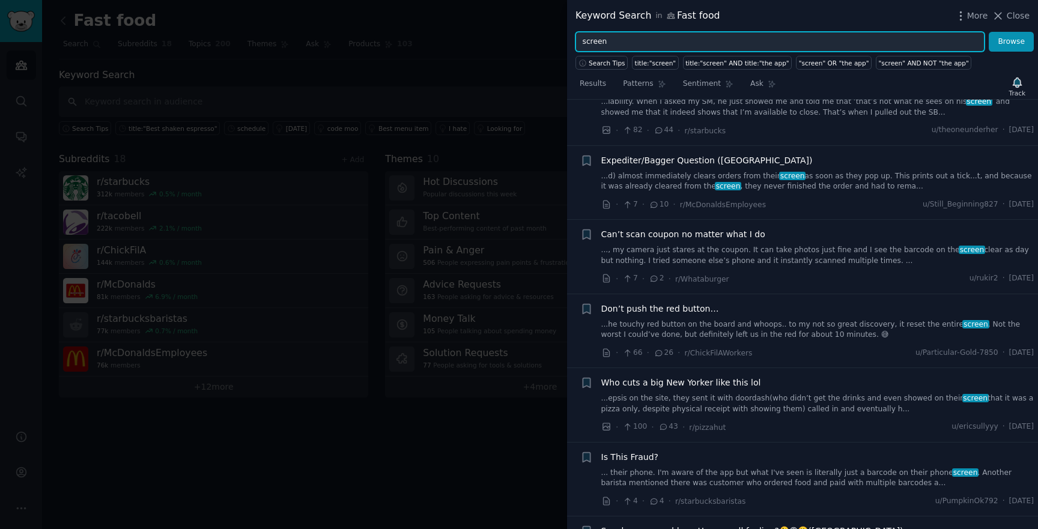
scroll to position [4943, 0]
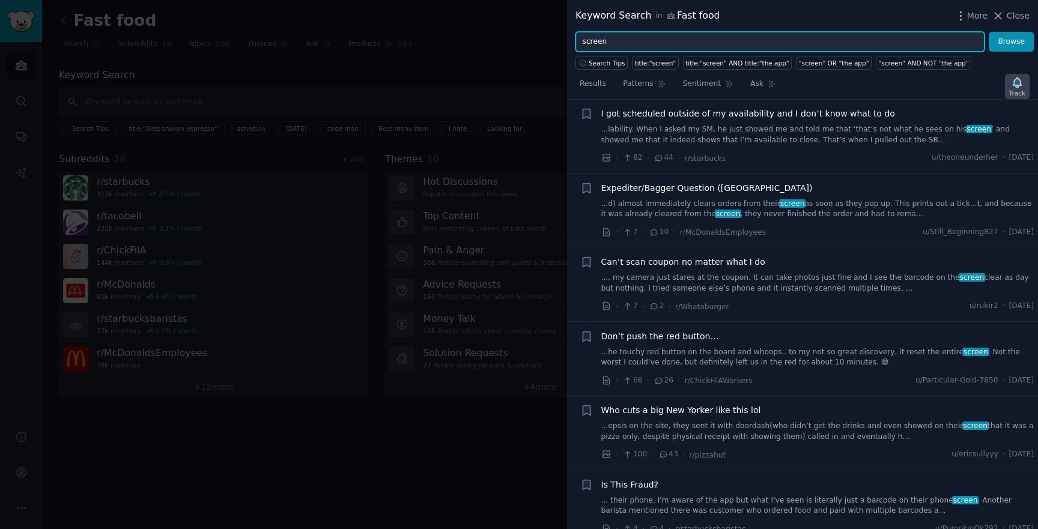
click at [1026, 83] on div "Track" at bounding box center [1017, 86] width 25 height 25
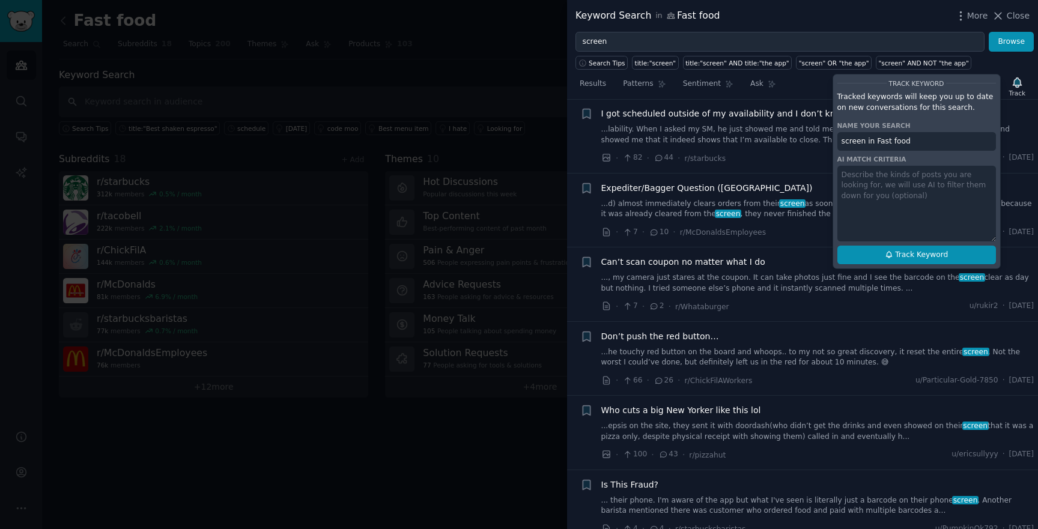
click at [897, 253] on span "Track Keyword" at bounding box center [921, 255] width 53 height 11
type input "screen in Fast food"
click at [889, 238] on div "Track Keyword Tracked keywords will keep you up to date on new conversations fo…" at bounding box center [916, 171] width 168 height 195
click at [886, 256] on icon at bounding box center [888, 255] width 5 height 7
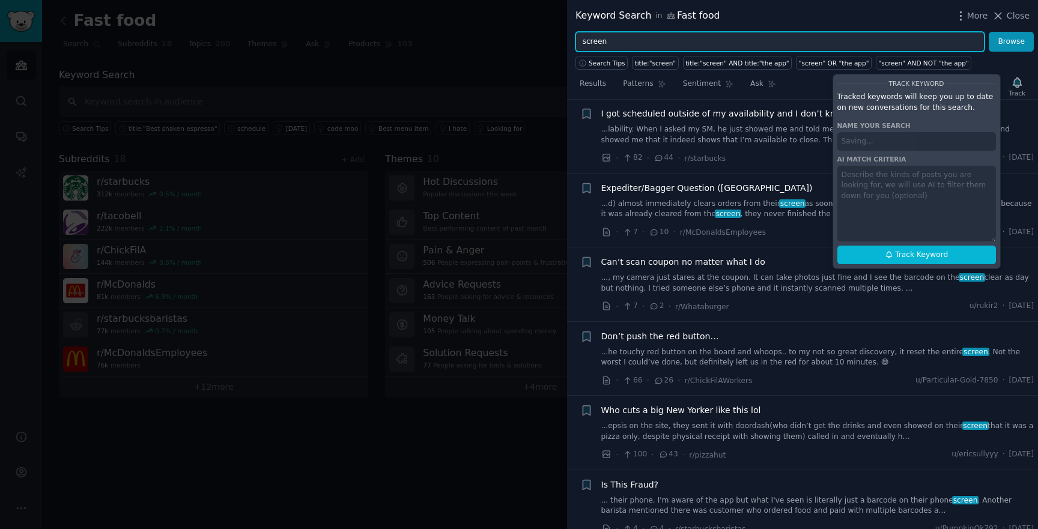
type input "screen in Fast food"
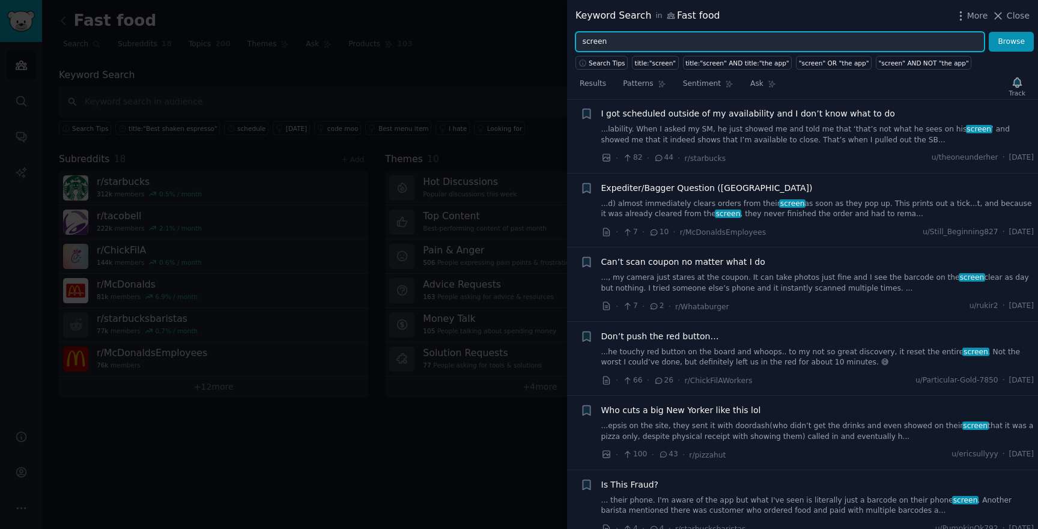
click at [637, 46] on input "screen" at bounding box center [779, 42] width 409 height 20
click at [618, 44] on input "screen" at bounding box center [779, 42] width 409 height 20
type input "menu"
click at [988, 32] on button "Browse" at bounding box center [1010, 42] width 45 height 20
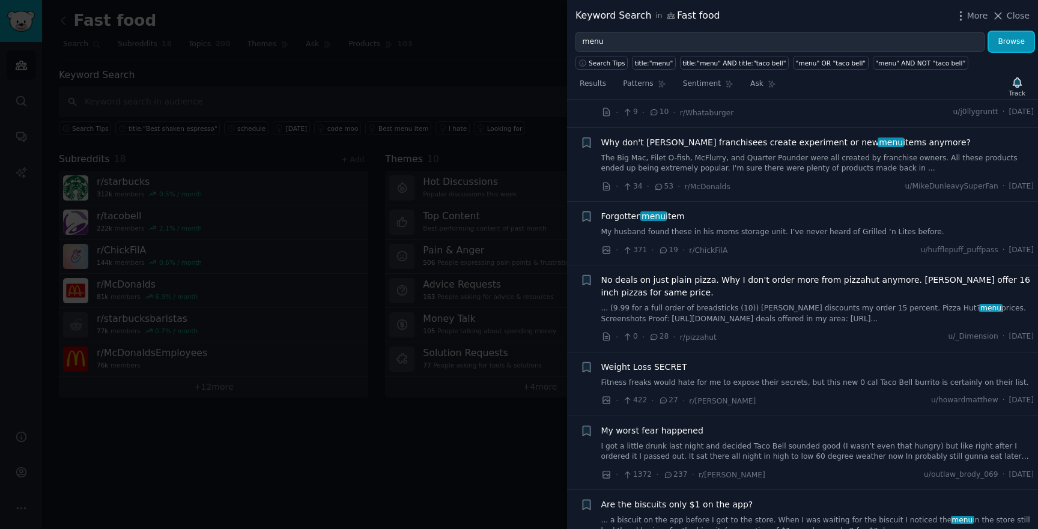
scroll to position [6354, 0]
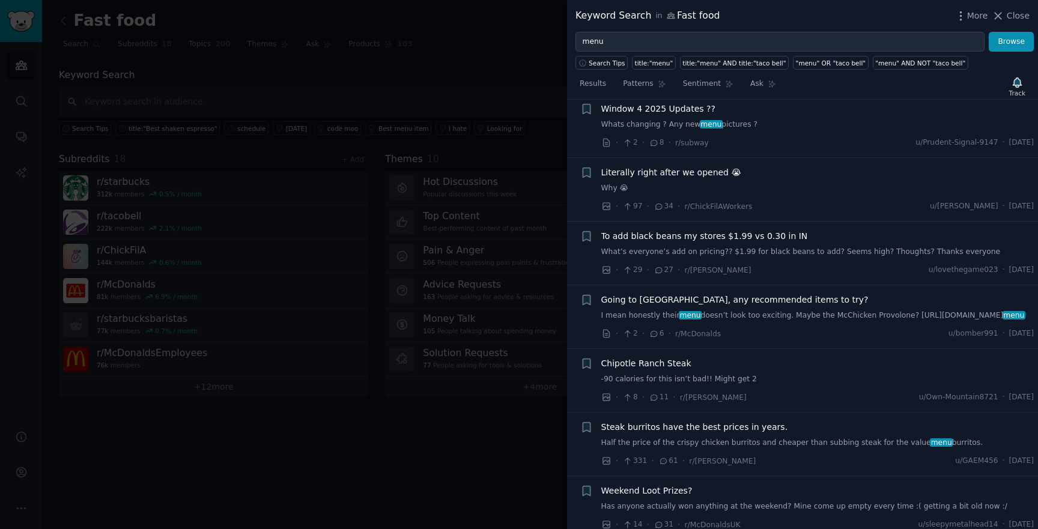
click at [816, 247] on link "What’s everyone’s add on pricing?? $1.99 for black beans to add? Seems high? Th…" at bounding box center [817, 252] width 433 height 11
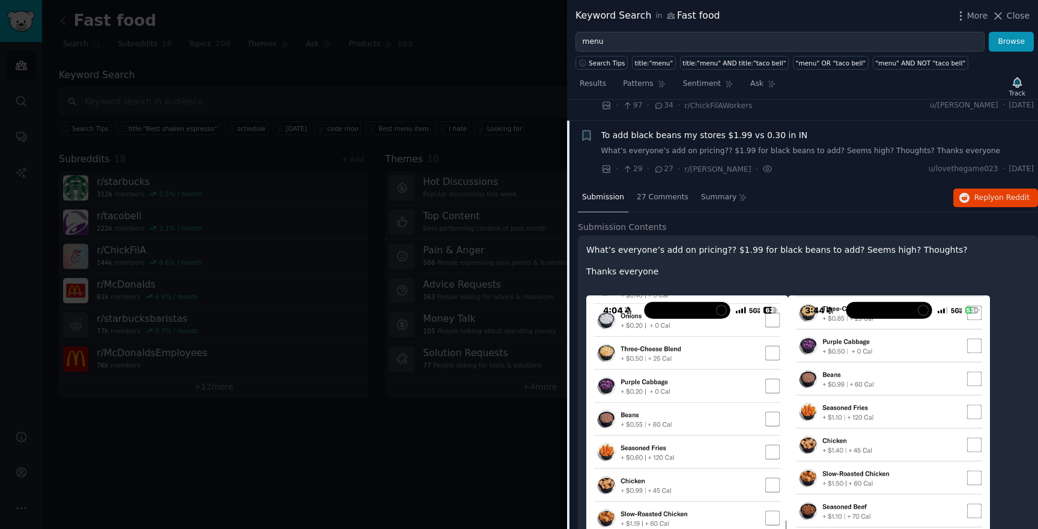
scroll to position [6555, 0]
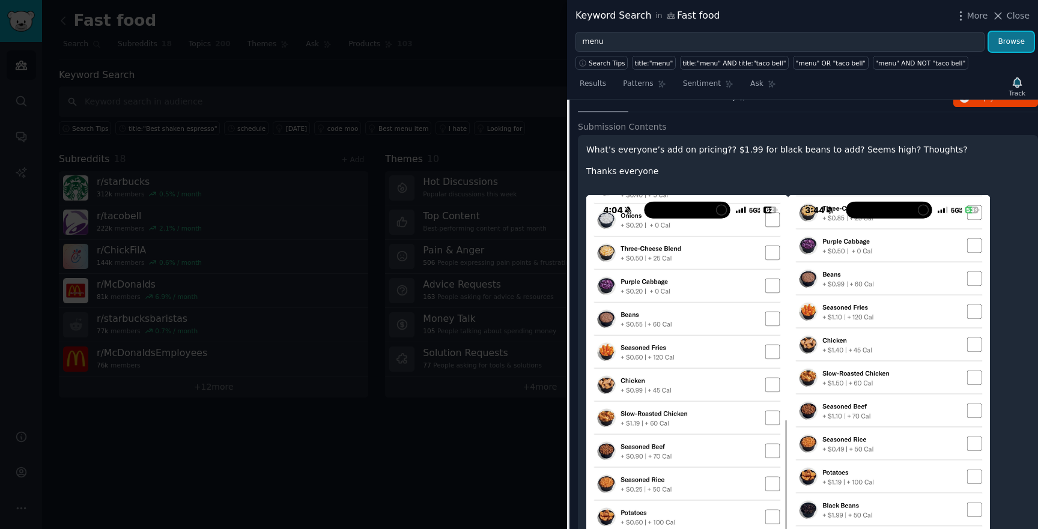
click at [997, 40] on button "Browse" at bounding box center [1010, 42] width 45 height 20
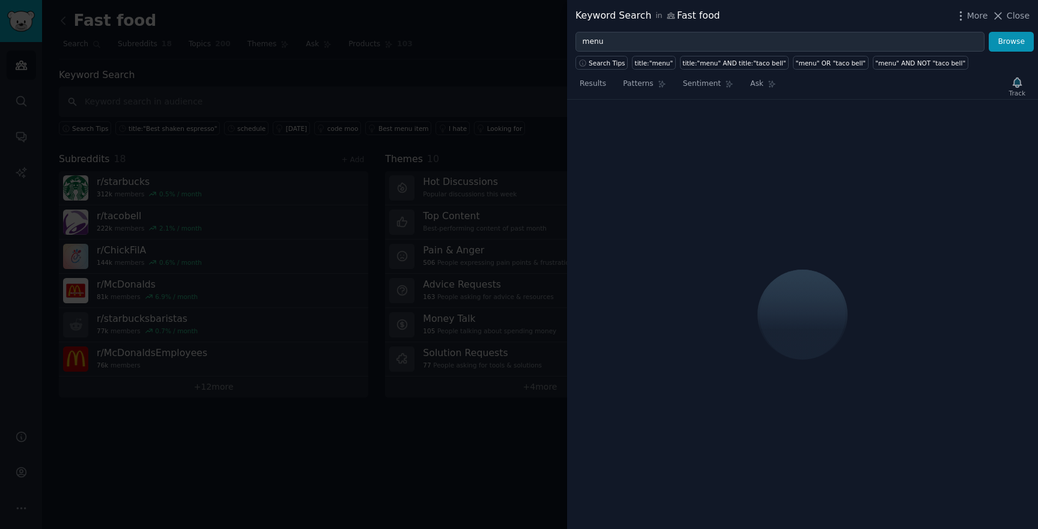
click at [1013, 84] on div "Track" at bounding box center [1017, 86] width 25 height 25
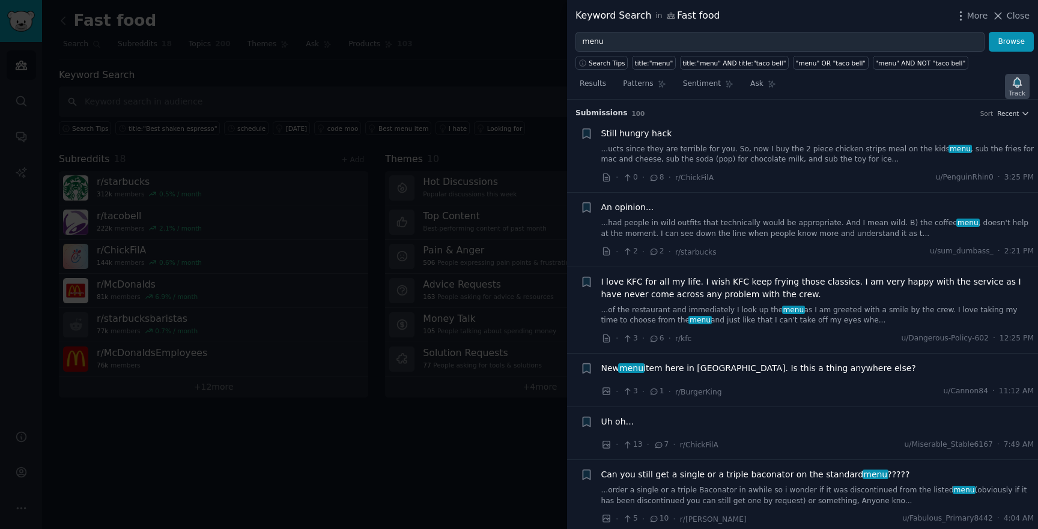
click at [1009, 89] on div "Track" at bounding box center [1017, 93] width 16 height 8
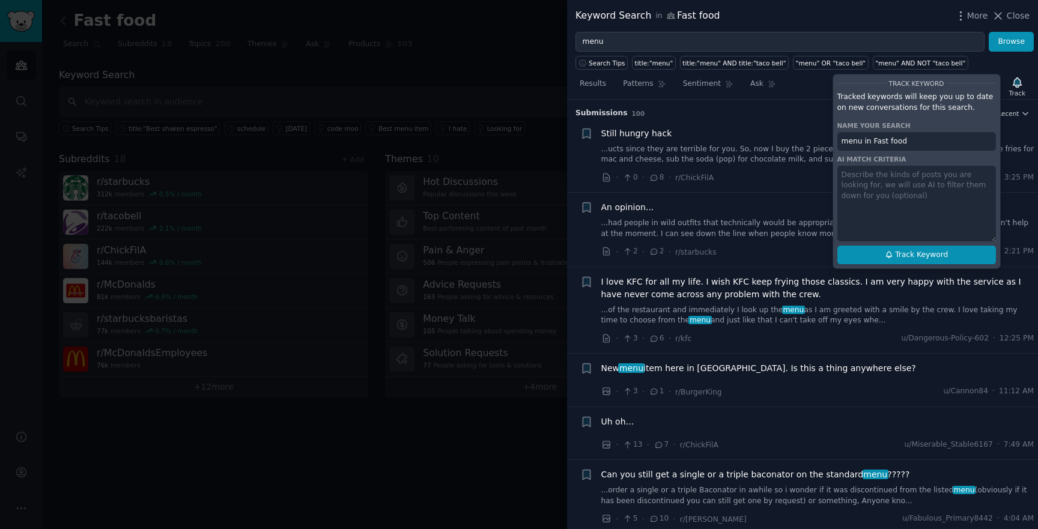
click at [925, 260] on button "Track Keyword" at bounding box center [916, 255] width 159 height 19
type input "menu in Fast food"
click at [913, 256] on span "Track Keyword" at bounding box center [921, 255] width 53 height 11
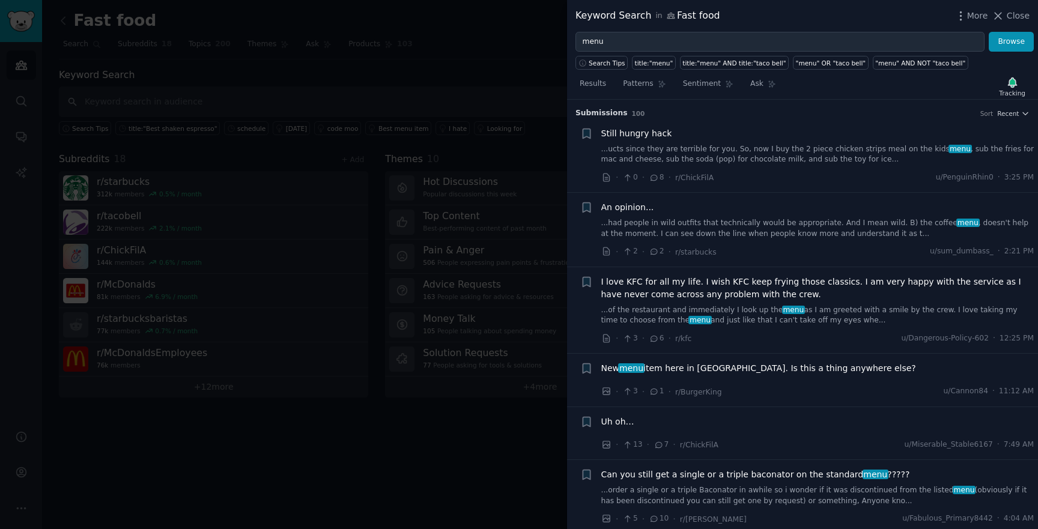
click at [479, 156] on div at bounding box center [519, 264] width 1038 height 529
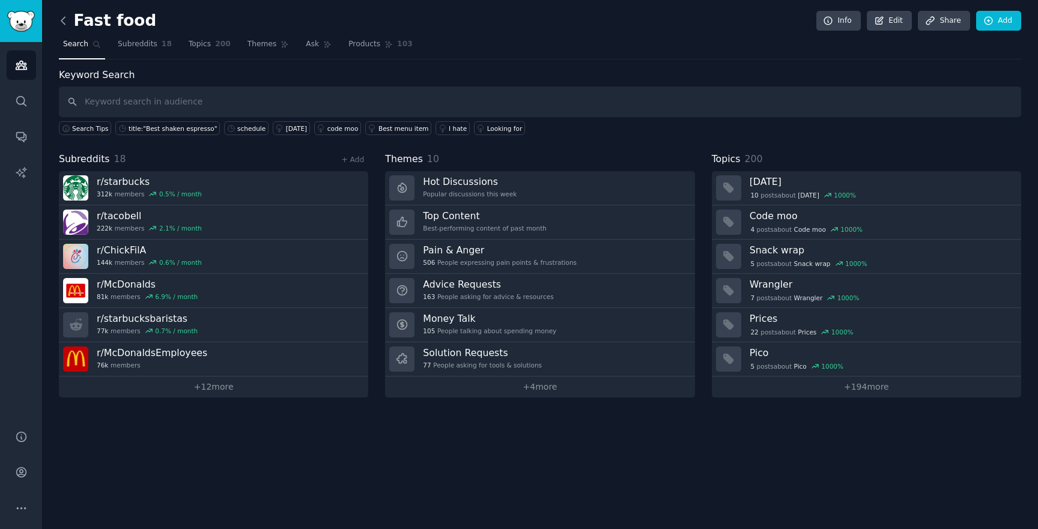
click at [61, 17] on icon at bounding box center [63, 20] width 13 height 13
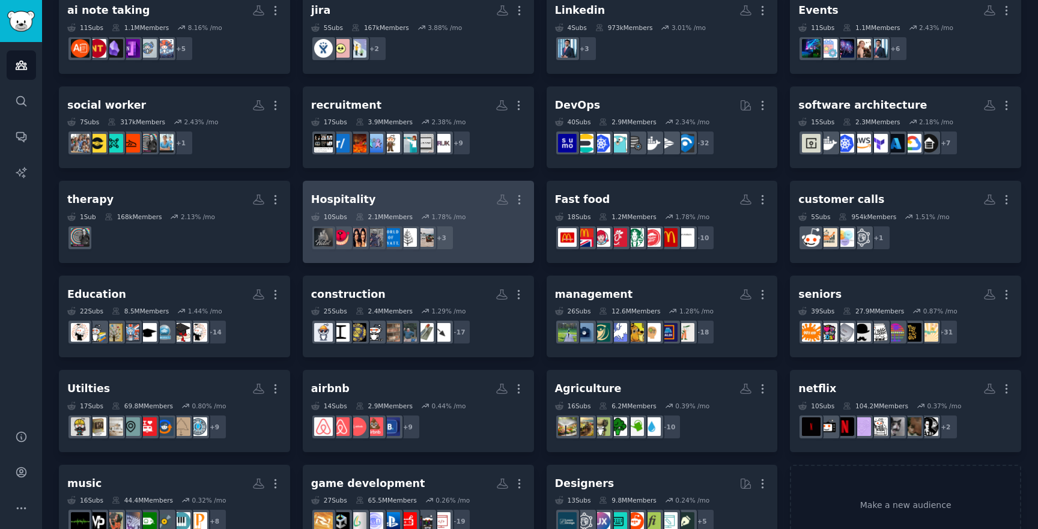
scroll to position [138, 0]
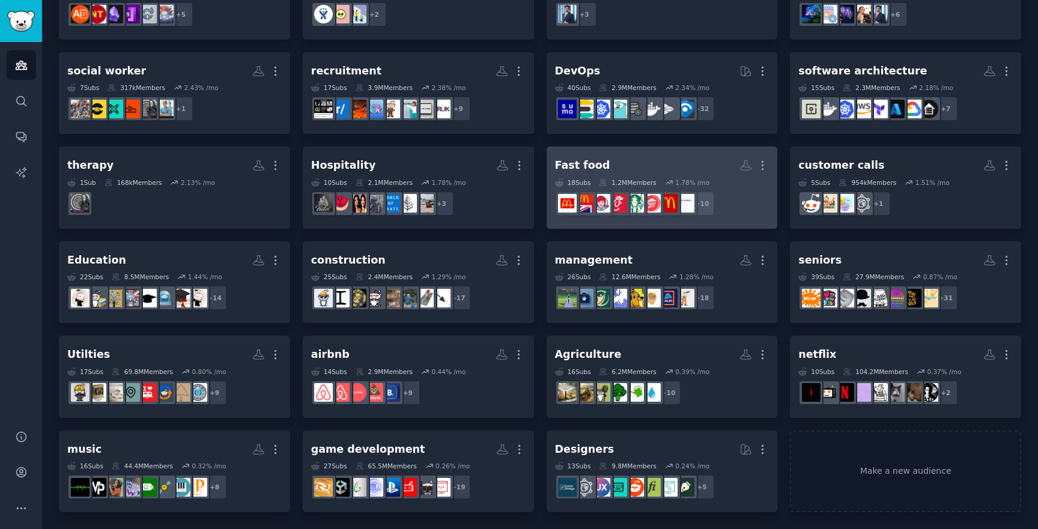
click at [626, 148] on link "Fast food More 18 Sub s 1.2M Members 1.78 % /mo r/McDonalds + 10" at bounding box center [661, 188] width 231 height 82
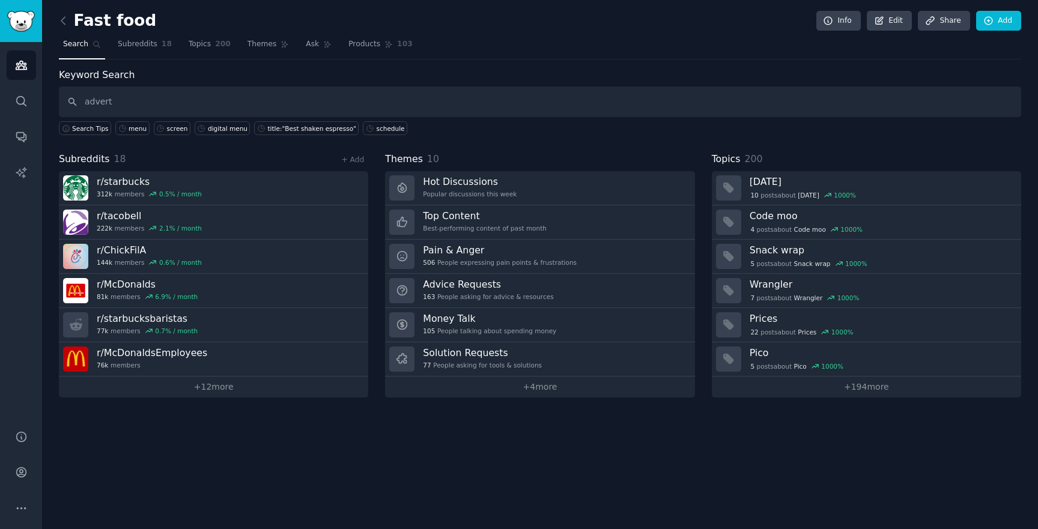
type input "advert"
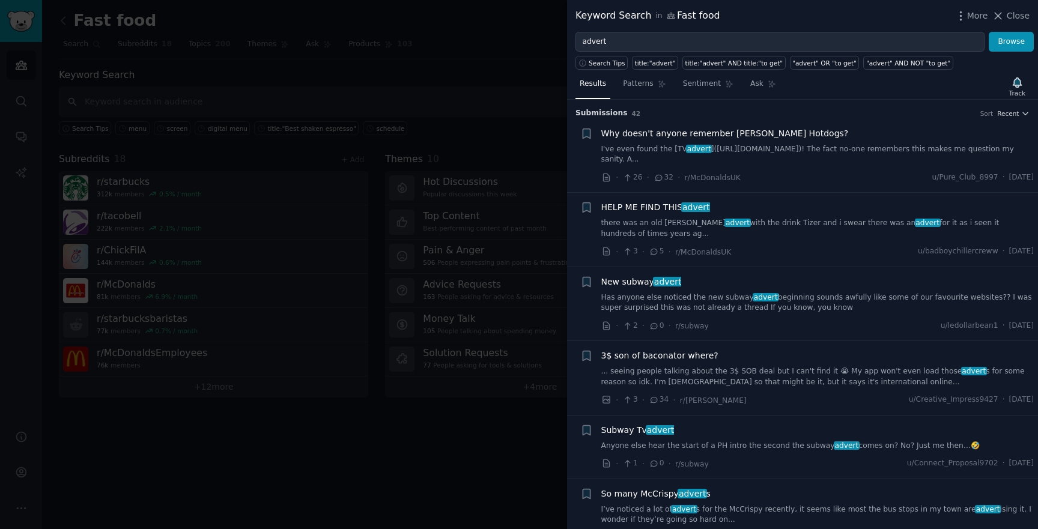
click at [96, 89] on div at bounding box center [519, 264] width 1038 height 529
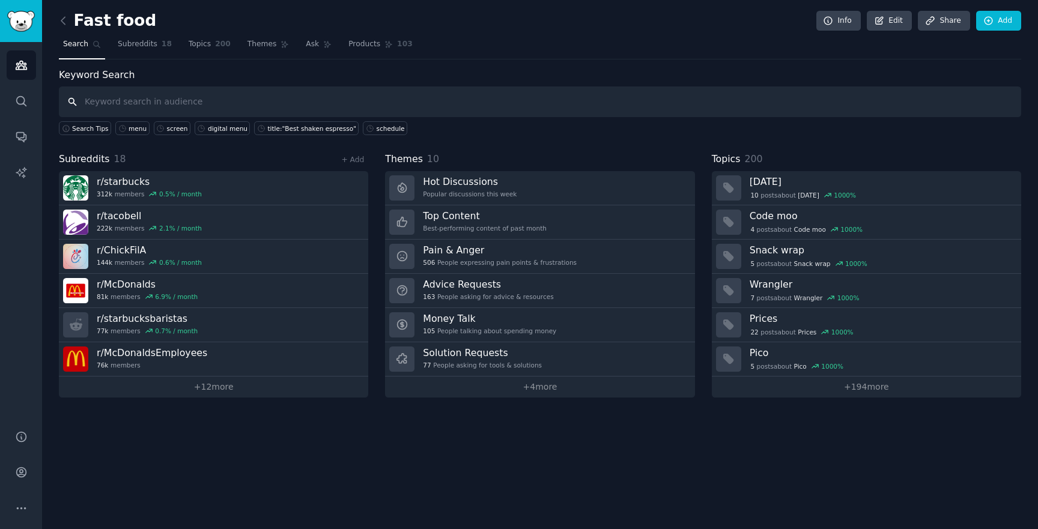
click at [157, 110] on input "text" at bounding box center [540, 101] width 962 height 31
type input "ad"
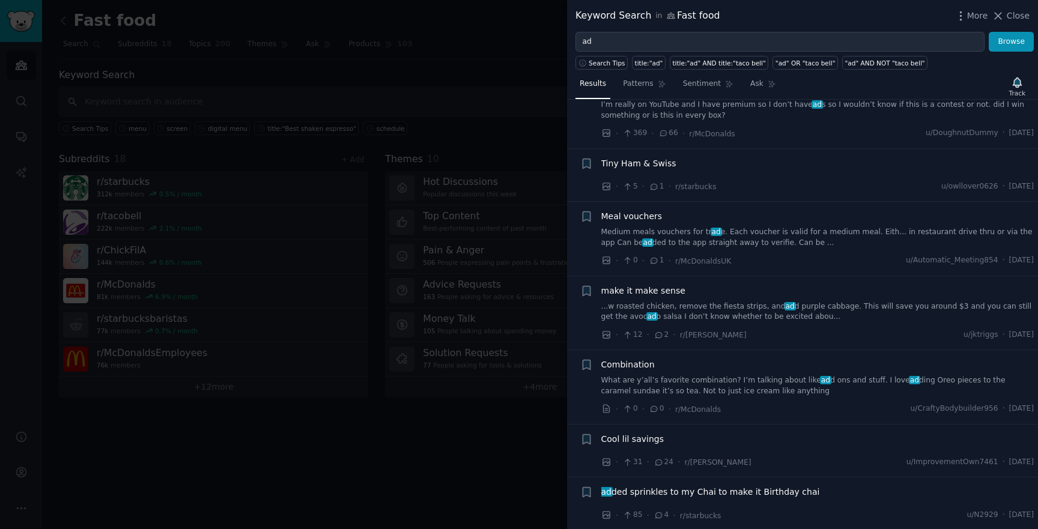
scroll to position [98, 0]
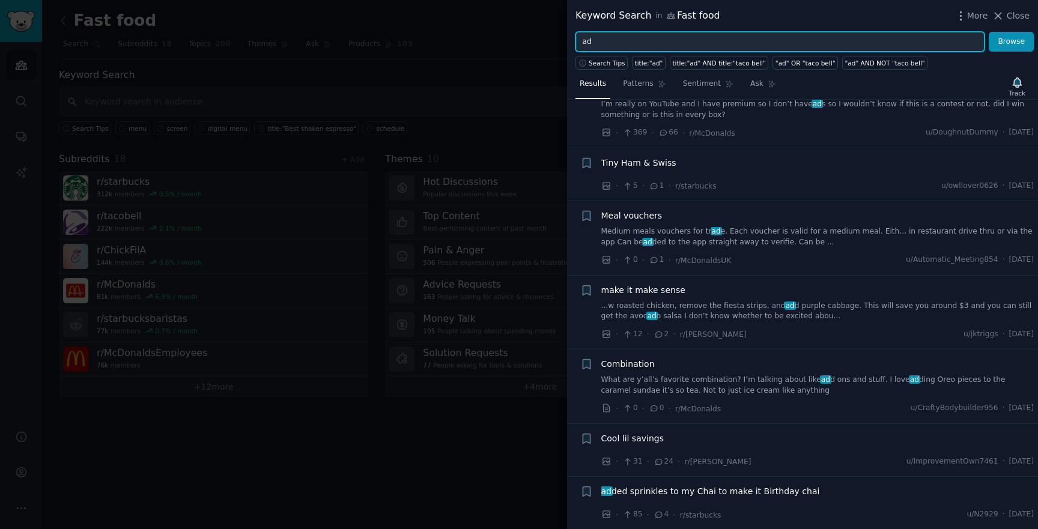
click at [637, 49] on input "ad" at bounding box center [779, 42] width 409 height 20
type input "ads"
click at [988, 32] on button "Browse" at bounding box center [1010, 42] width 45 height 20
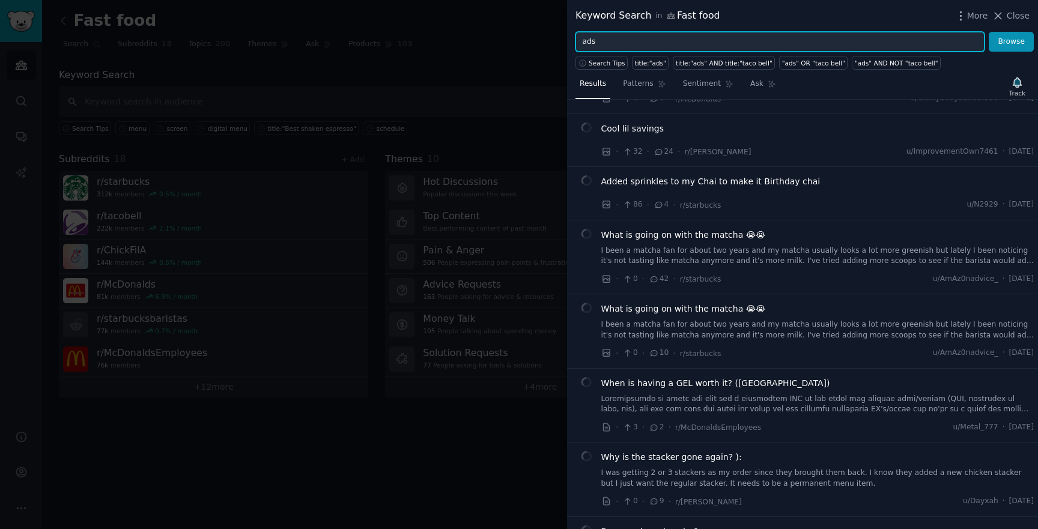
scroll to position [589, 0]
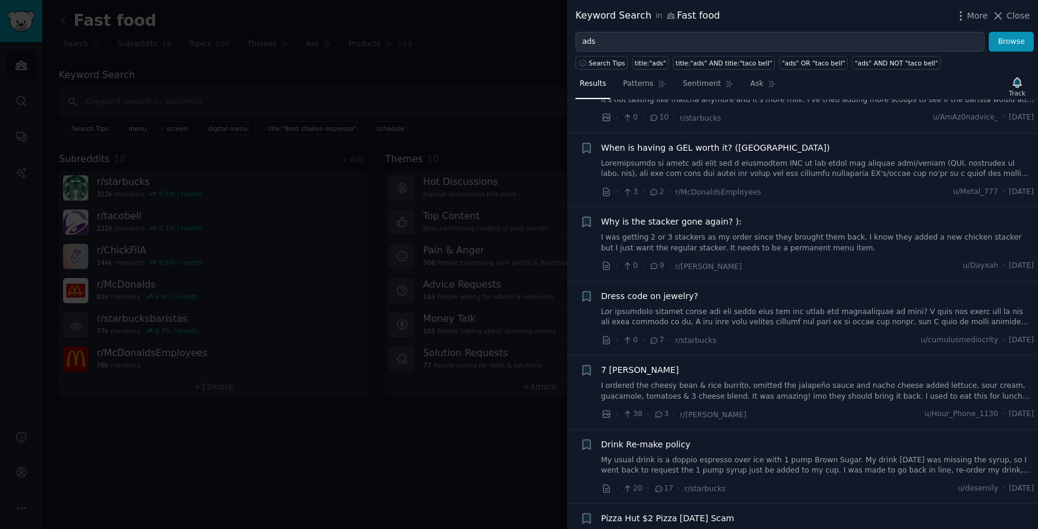
click at [813, 250] on link "I was getting 2 or 3 stackers as my order since they brought them back. I know …" at bounding box center [817, 242] width 433 height 21
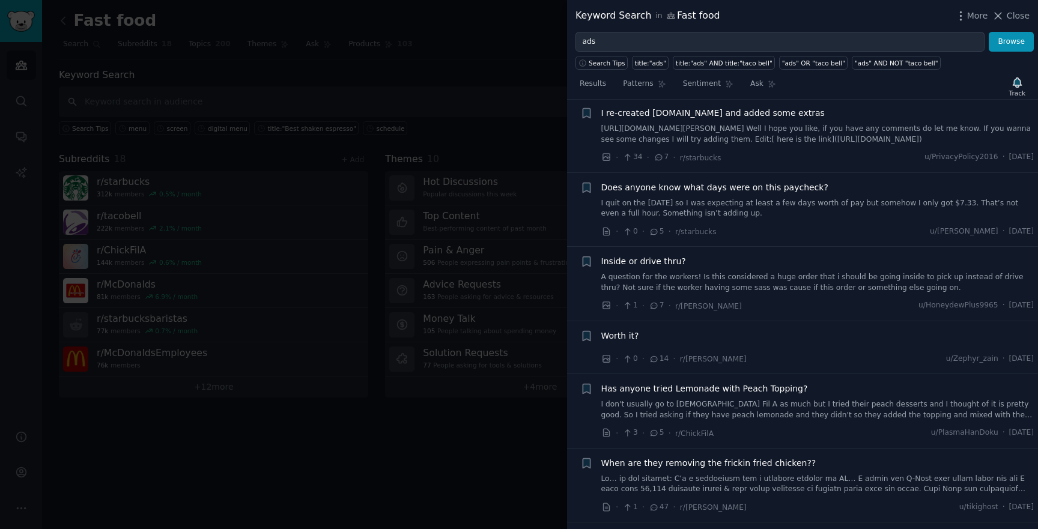
scroll to position [6142, 0]
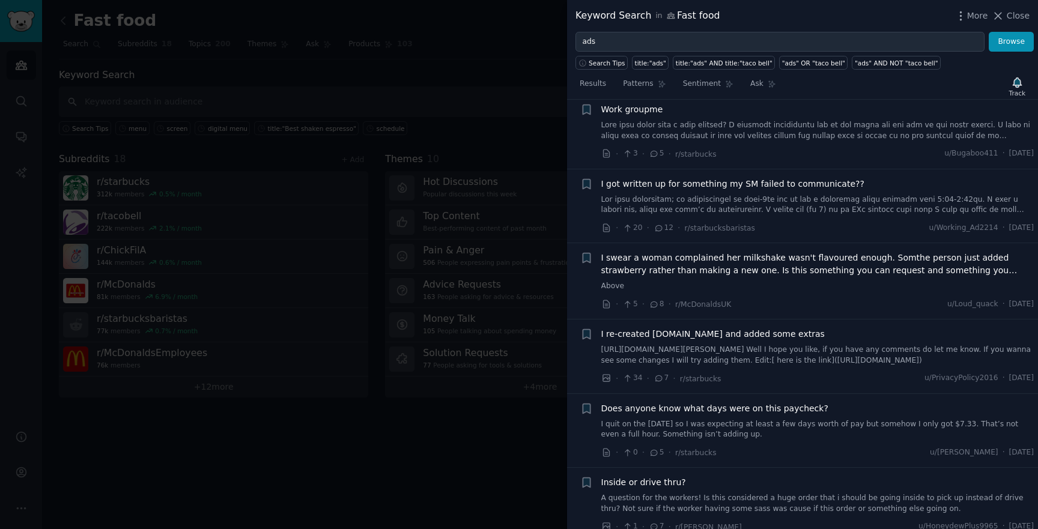
click at [533, 115] on div at bounding box center [519, 264] width 1038 height 529
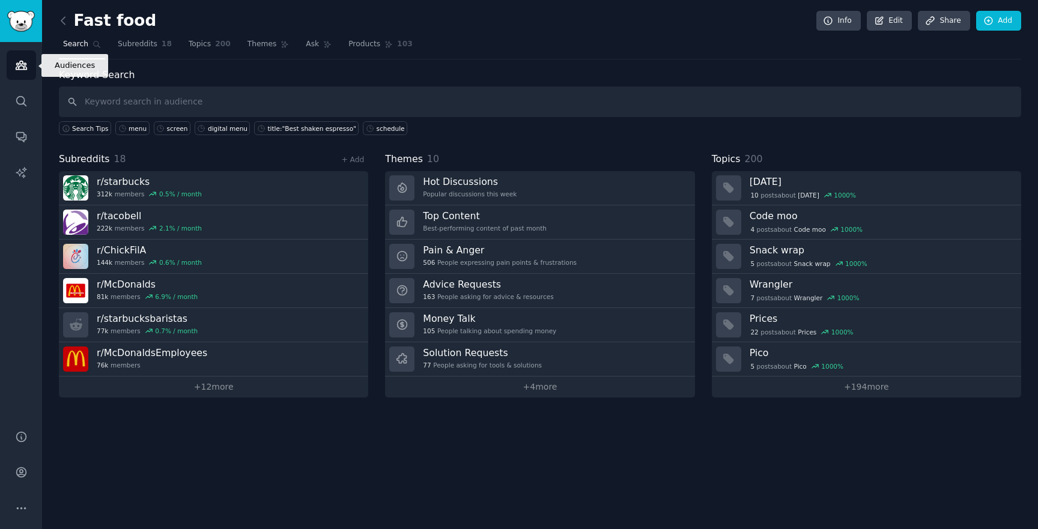
click at [19, 66] on icon "Sidebar" at bounding box center [21, 65] width 11 height 8
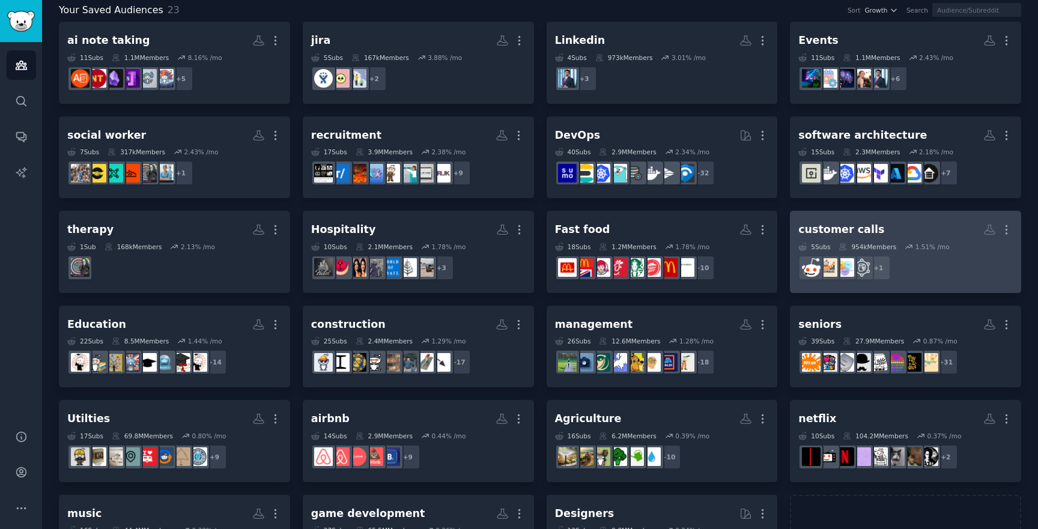
scroll to position [114, 0]
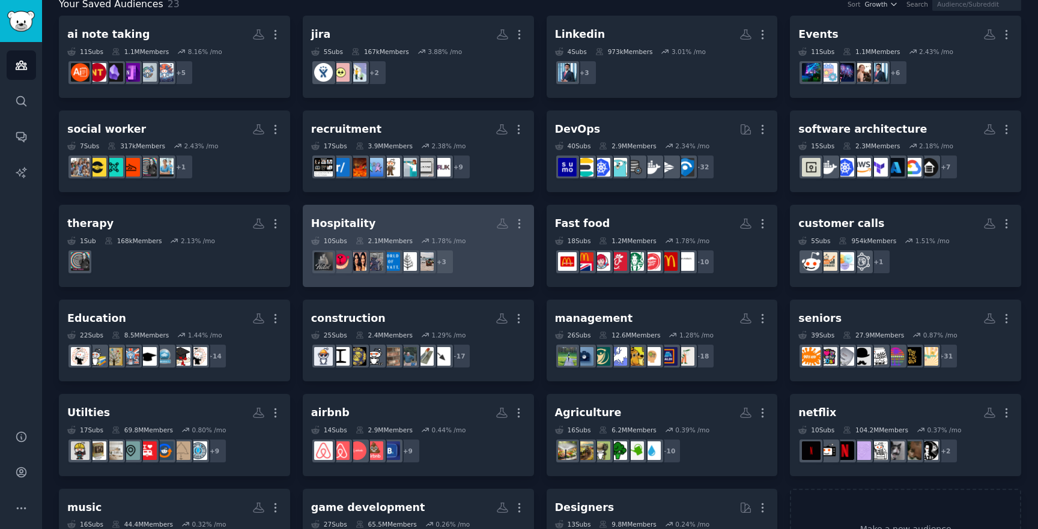
scroll to position [63, 0]
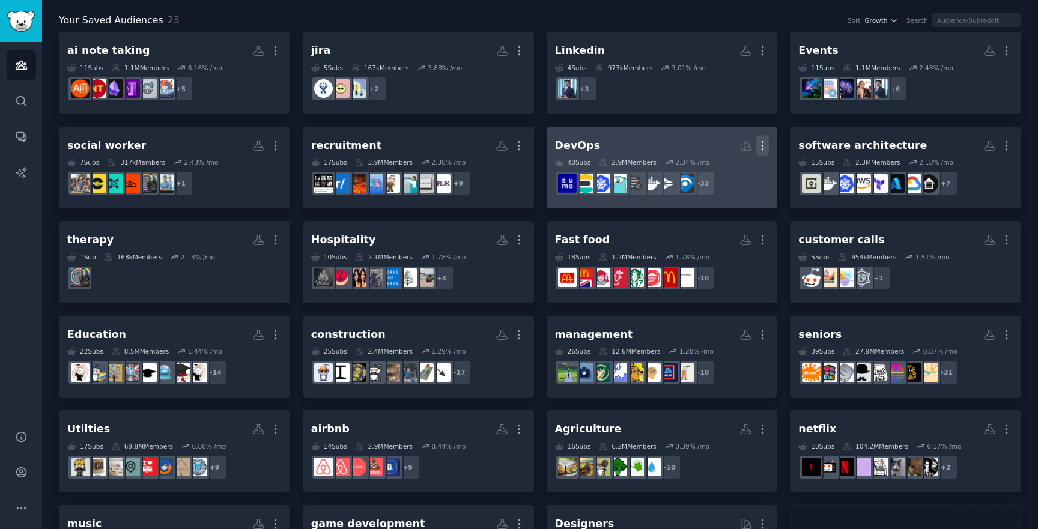
click at [764, 148] on icon "button" at bounding box center [762, 145] width 13 height 13
click at [628, 142] on h2 "DevOps Curated by GummySearch More" at bounding box center [662, 145] width 214 height 21
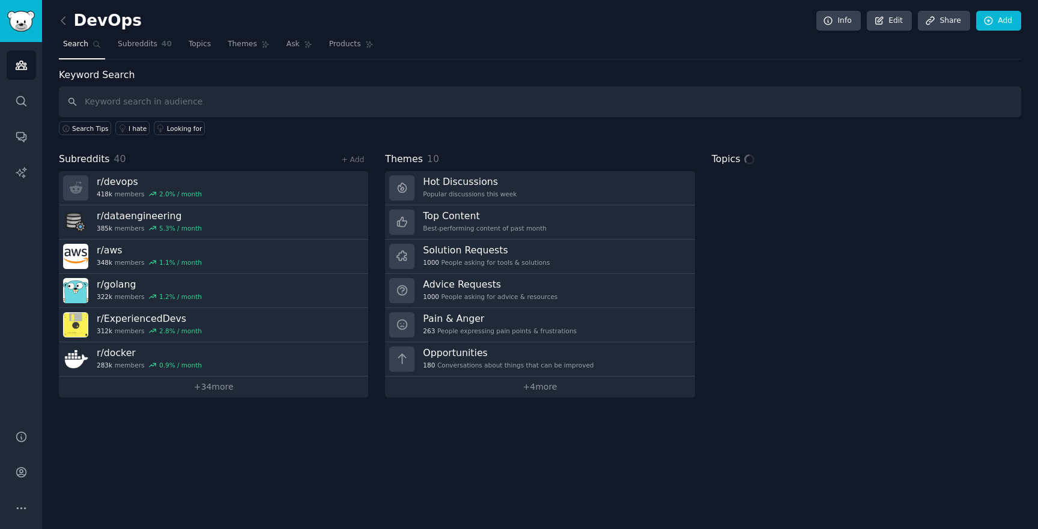
click at [259, 101] on input "text" at bounding box center [540, 101] width 962 height 31
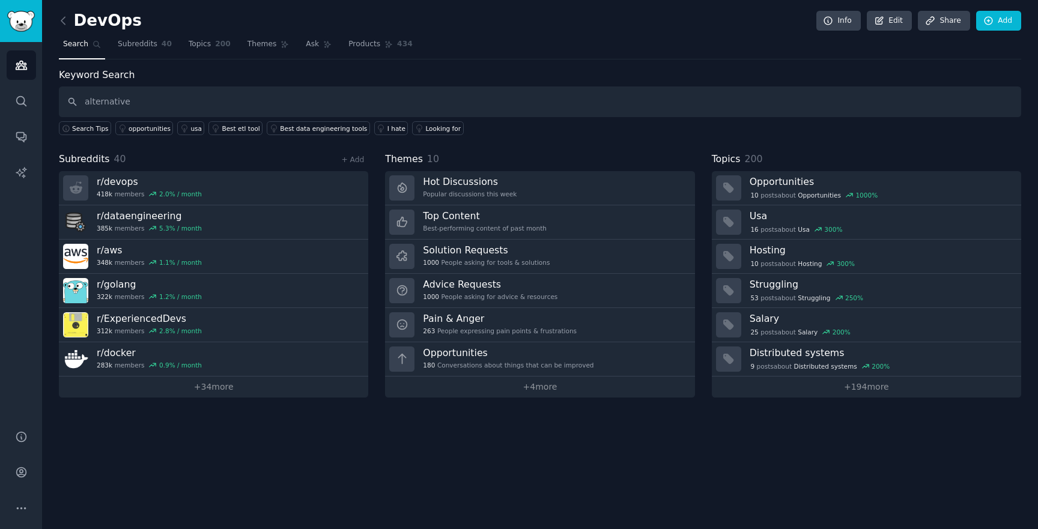
type input "alternative"
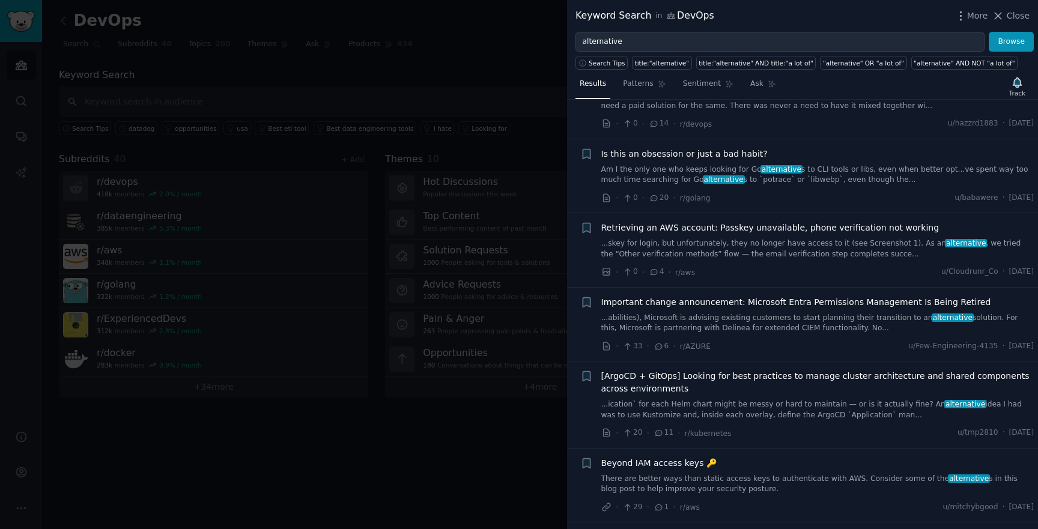
scroll to position [6308, 0]
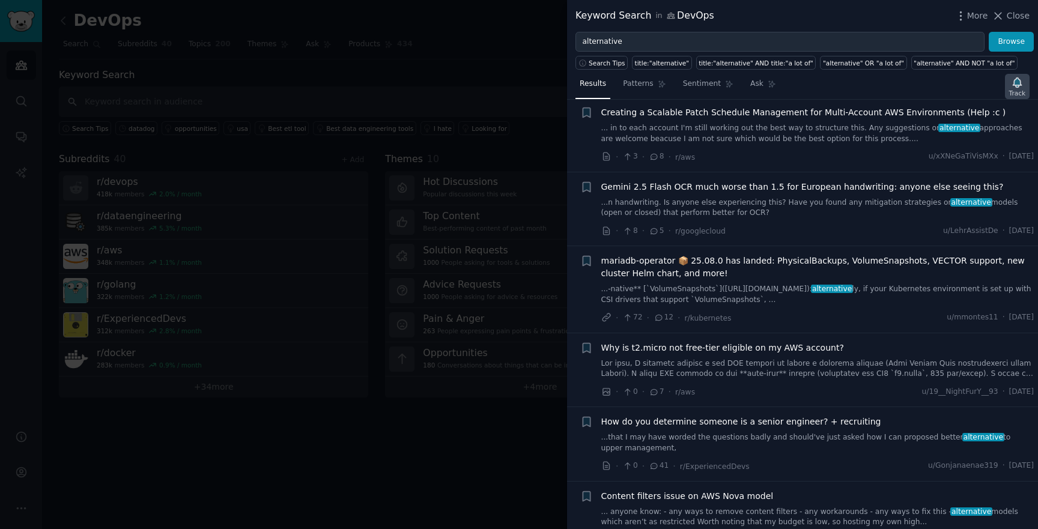
click at [1010, 74] on div "Track" at bounding box center [1017, 86] width 25 height 25
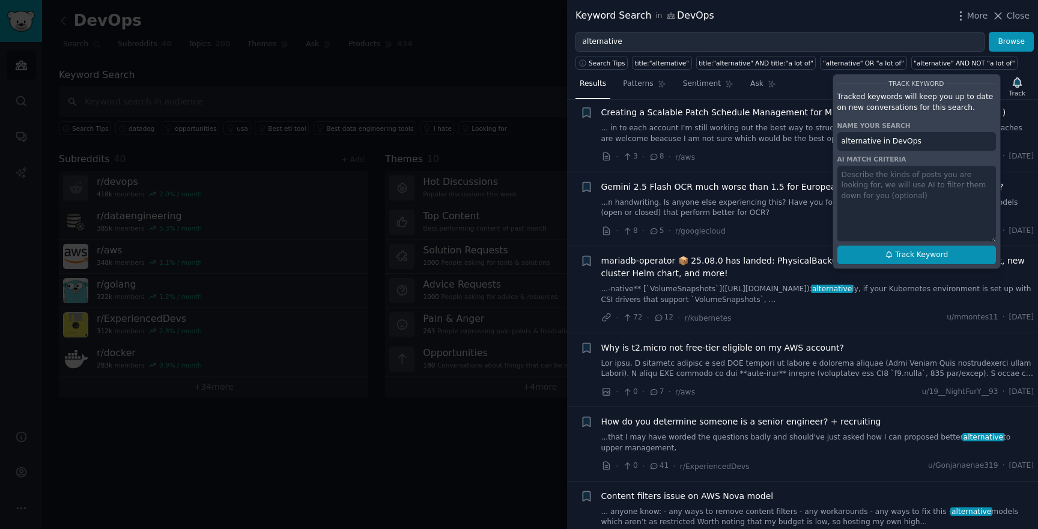
click at [915, 264] on button "Track Keyword" at bounding box center [916, 255] width 159 height 19
type input "alternative in DevOps"
click at [922, 256] on span "Track Keyword" at bounding box center [921, 255] width 53 height 11
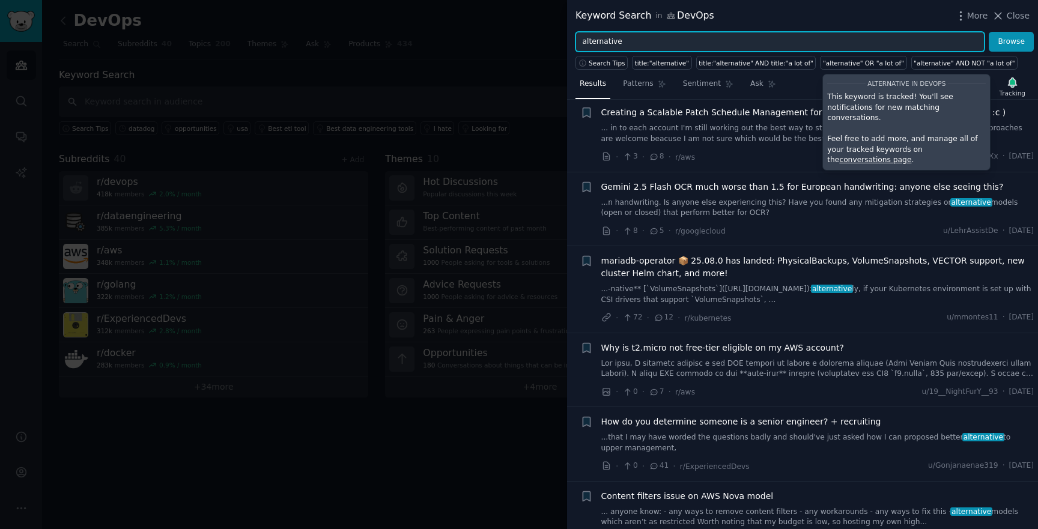
click at [661, 40] on input "alternative" at bounding box center [779, 42] width 409 height 20
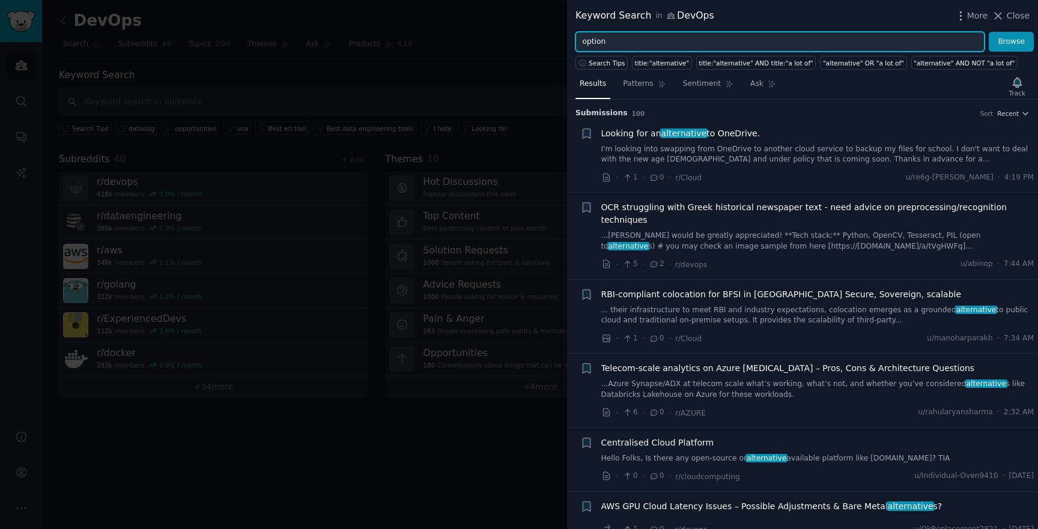
type input "option"
click at [988, 32] on button "Browse" at bounding box center [1010, 42] width 45 height 20
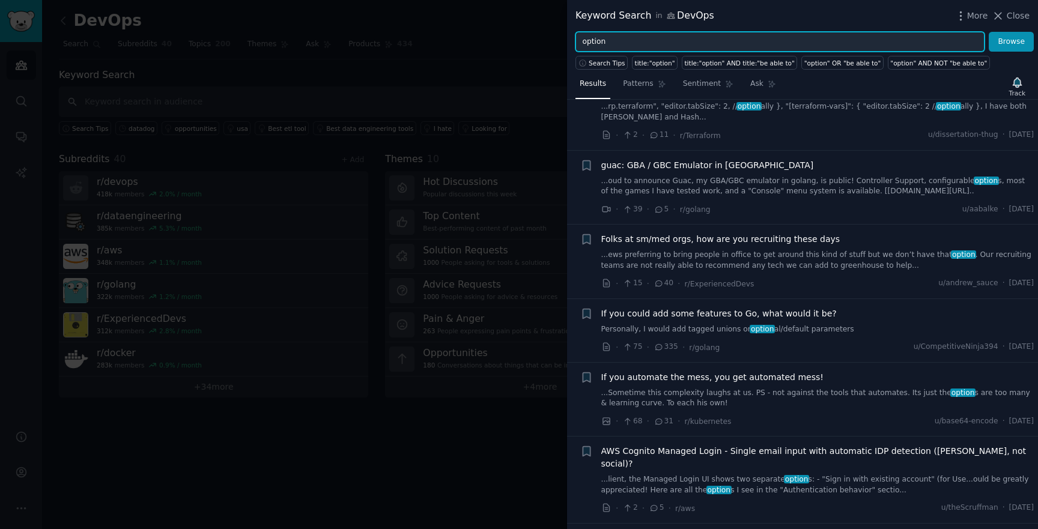
scroll to position [6985, 0]
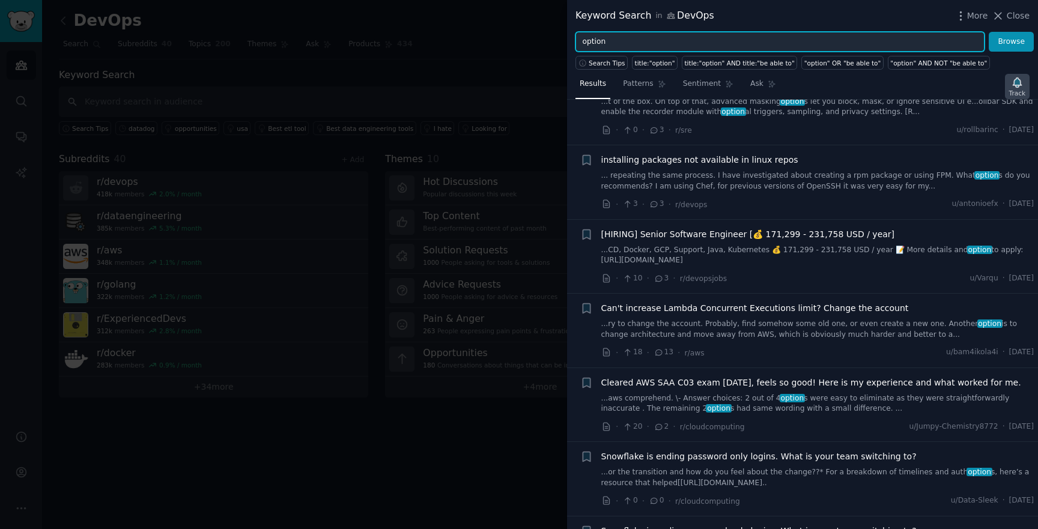
click at [1016, 79] on icon "button" at bounding box center [1017, 82] width 8 height 10
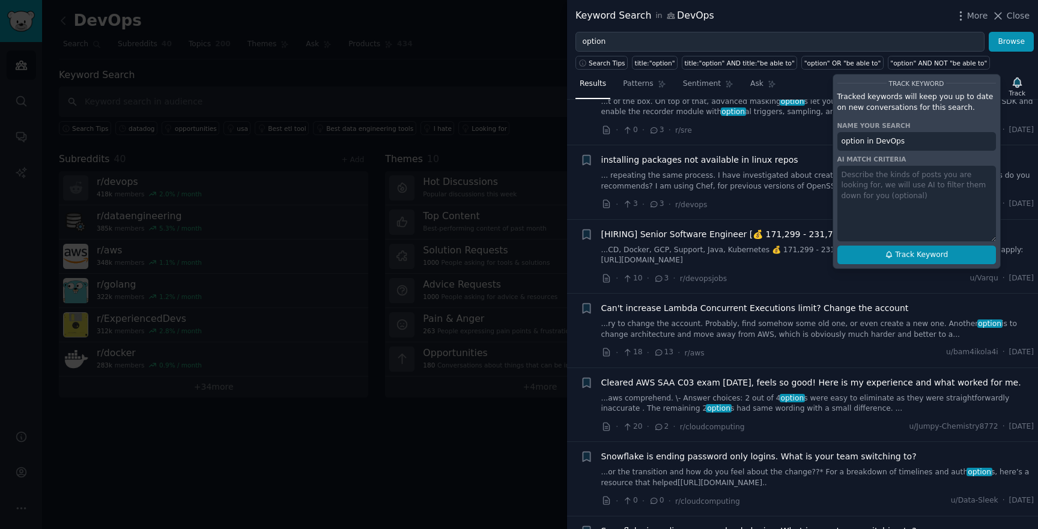
click at [930, 257] on span "Track Keyword" at bounding box center [921, 255] width 53 height 11
type input "option in DevOps"
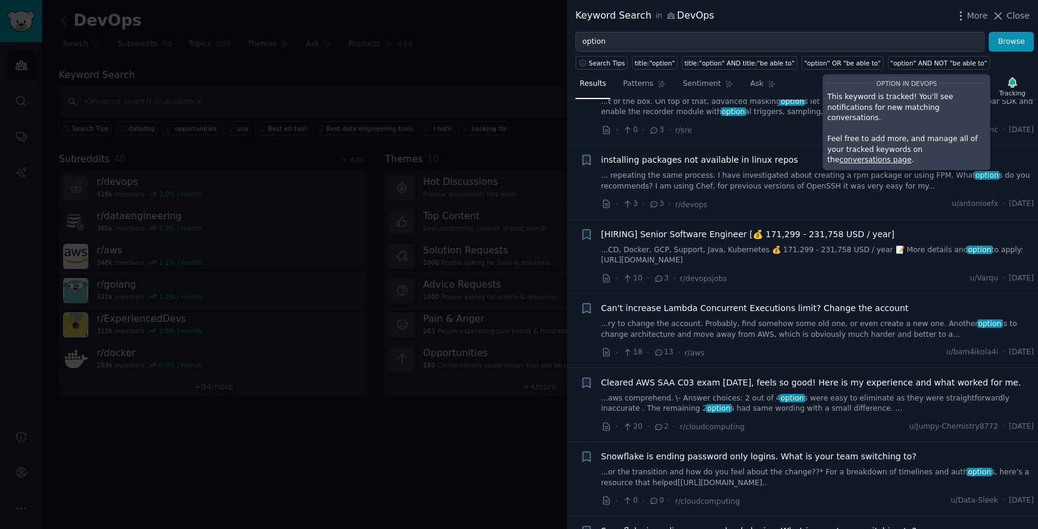
click at [220, 40] on div at bounding box center [519, 264] width 1038 height 529
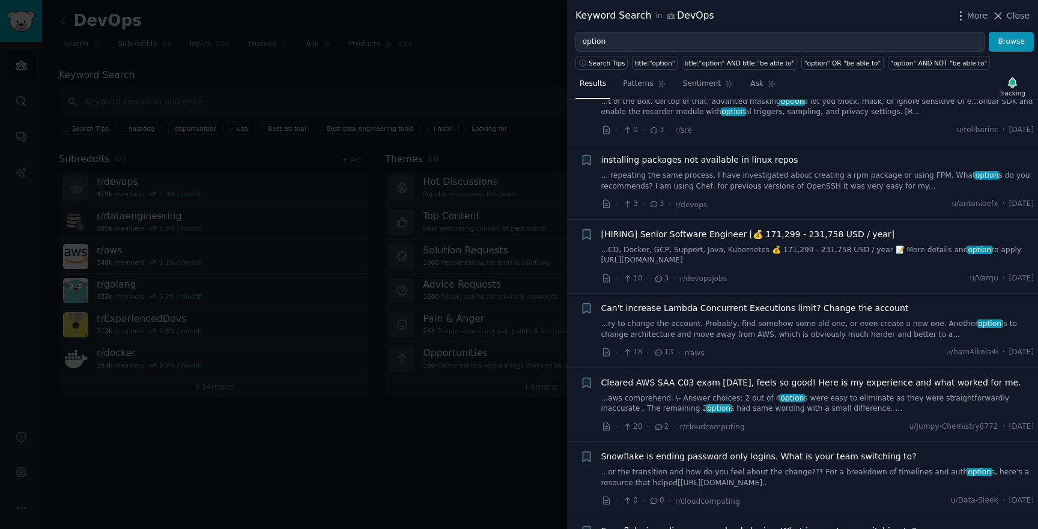
click at [29, 71] on div at bounding box center [519, 264] width 1038 height 529
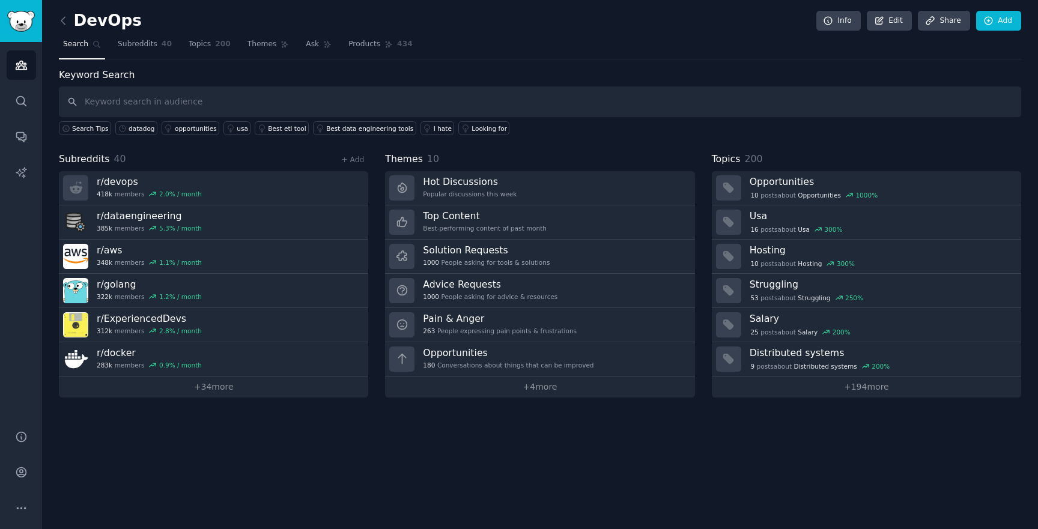
click at [28, 62] on link "Audiences" at bounding box center [21, 64] width 29 height 29
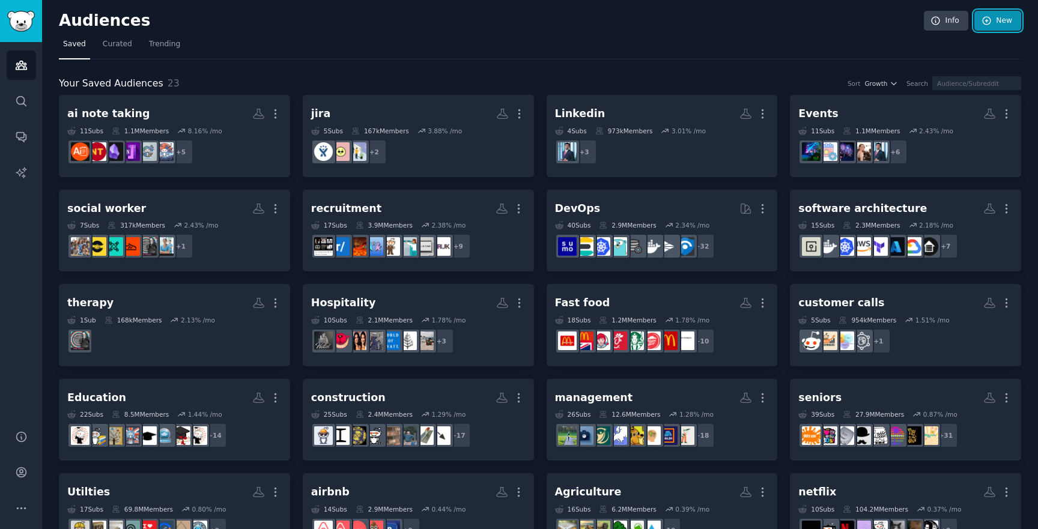
click at [1003, 29] on link "New" at bounding box center [997, 21] width 47 height 20
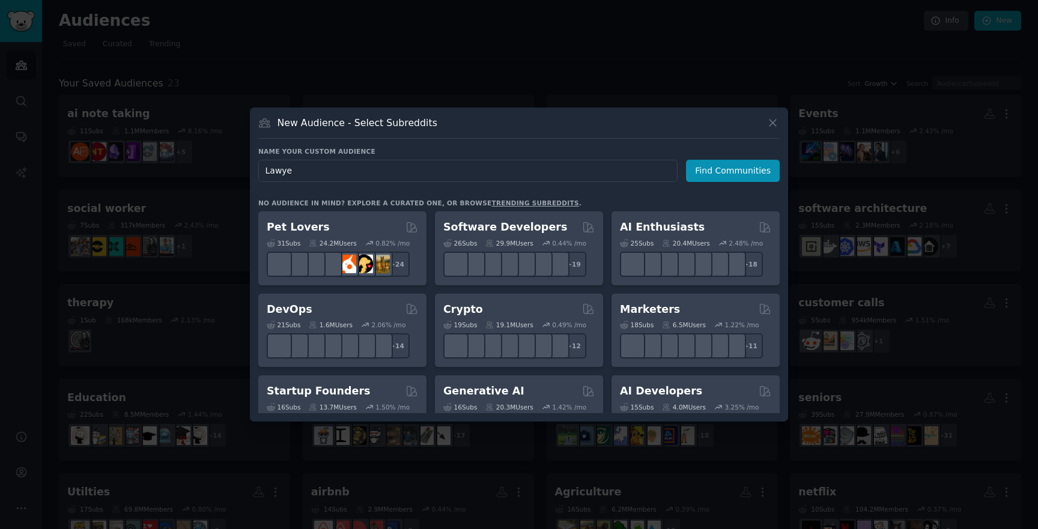
type input "Lawyer"
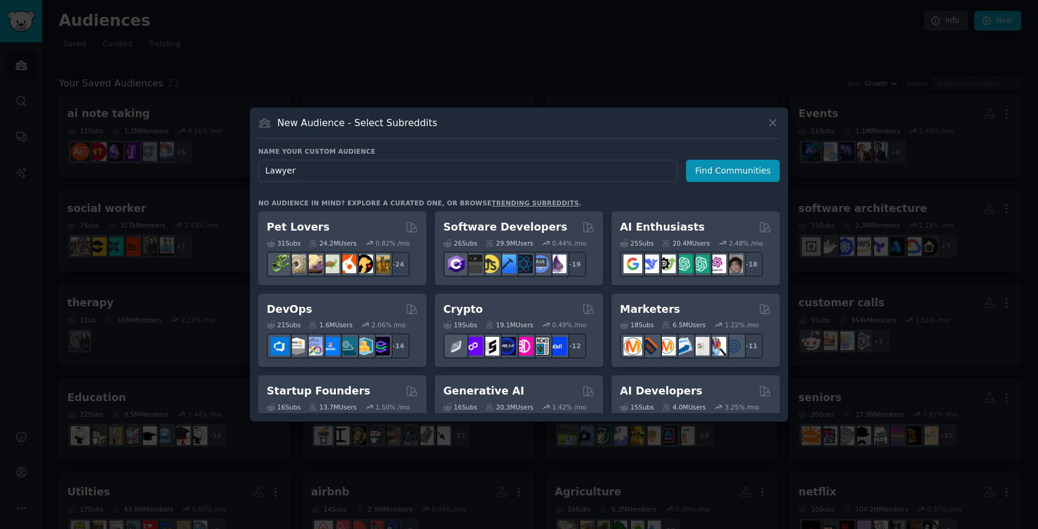
click button "Find Communities" at bounding box center [733, 171] width 94 height 22
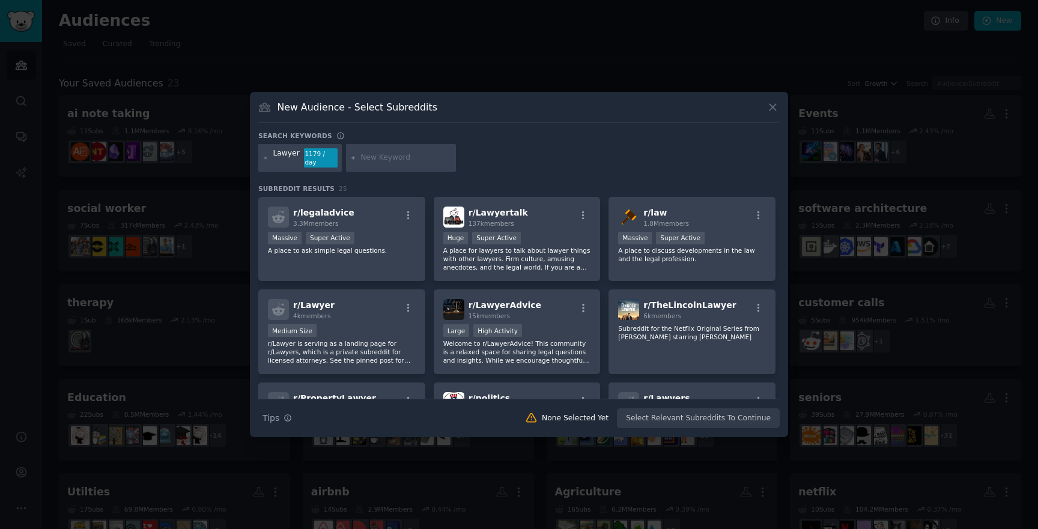
click at [389, 154] on input "text" at bounding box center [405, 158] width 91 height 11
type input "legal"
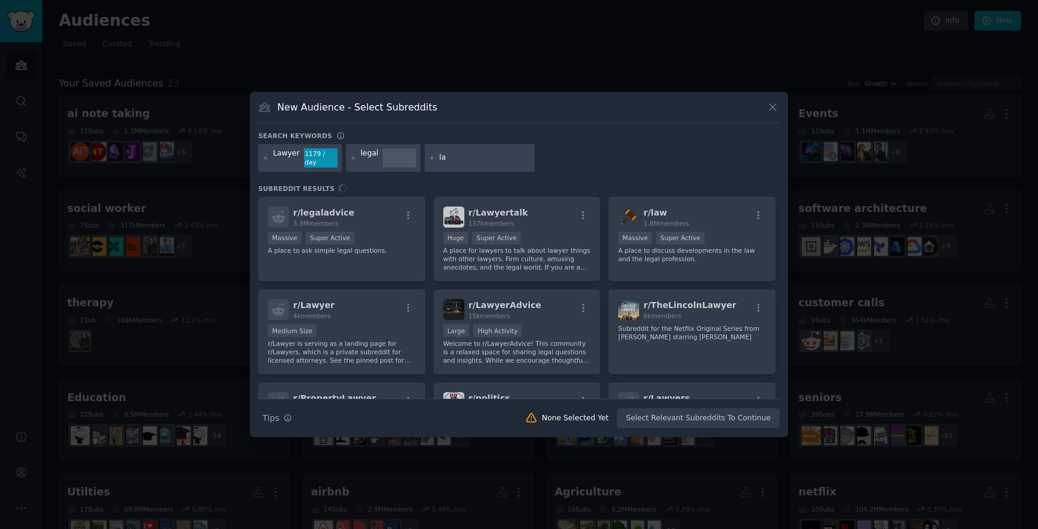
type input "law"
click at [532, 163] on div at bounding box center [553, 158] width 110 height 28
click at [524, 160] on input "text" at bounding box center [558, 158] width 91 height 11
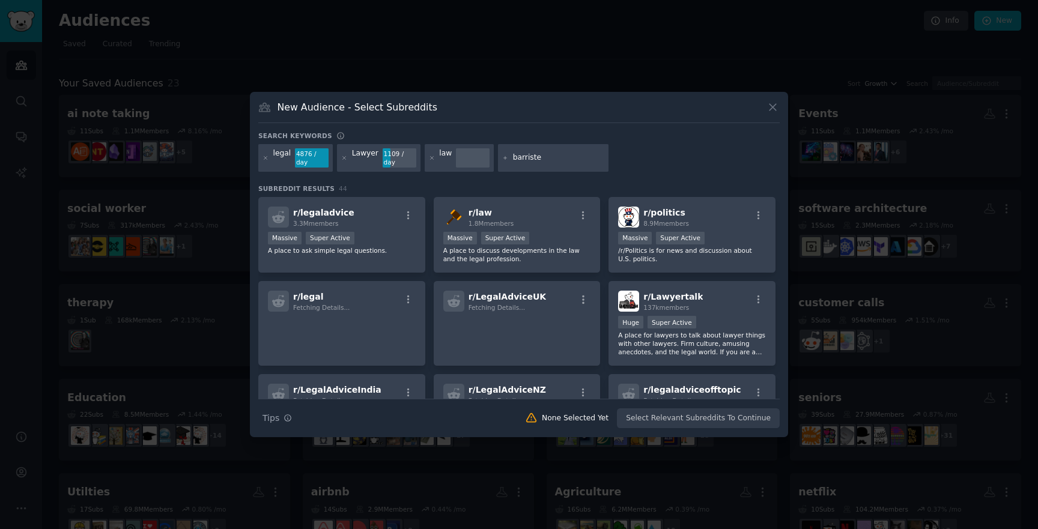
type input "barrister"
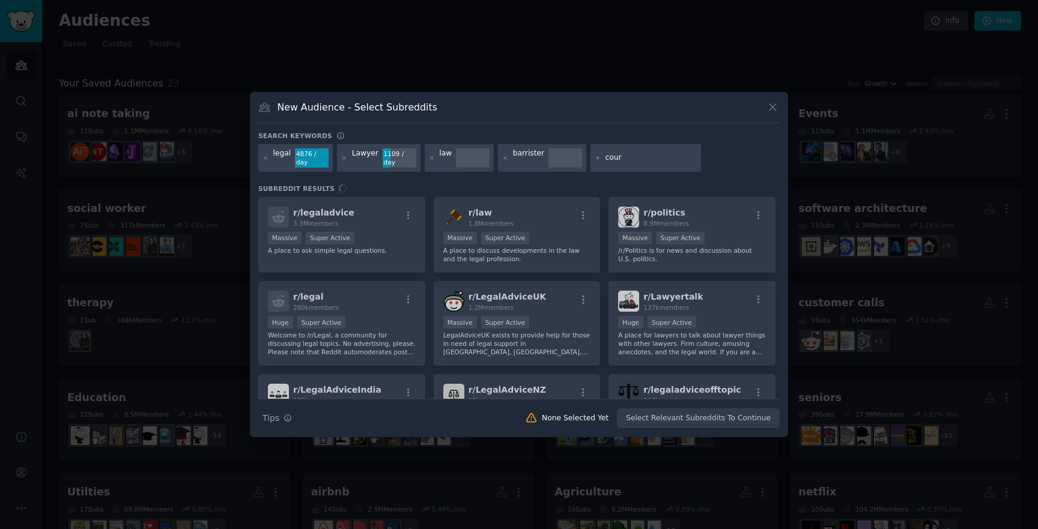
type input "court"
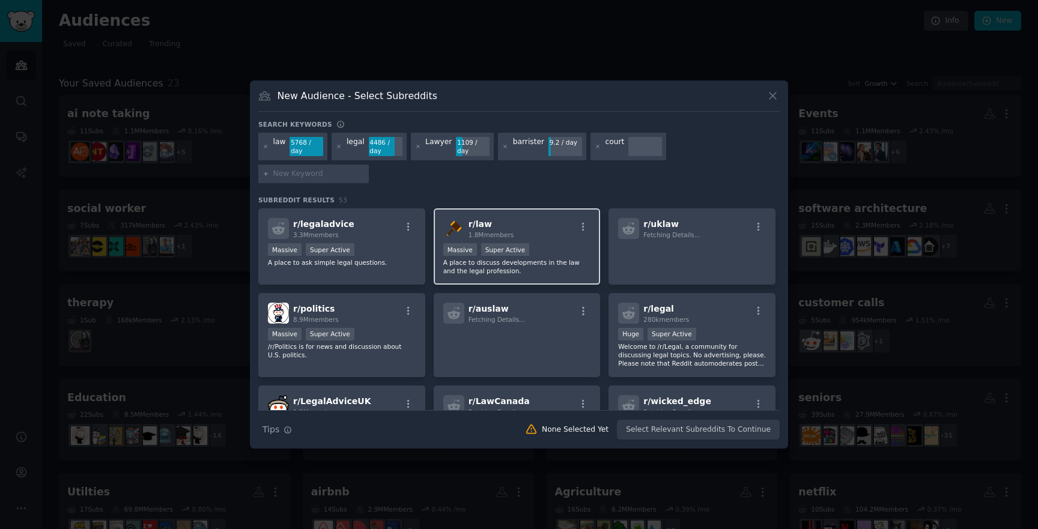
click at [502, 218] on h2 "r/ law 1.8M members" at bounding box center [491, 228] width 46 height 21
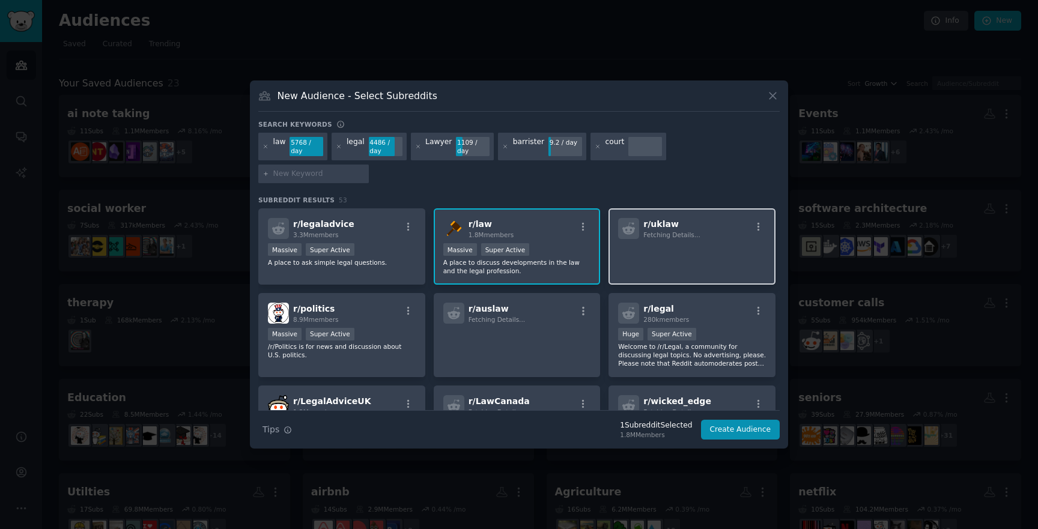
click at [637, 218] on div "r/ uklaw Fetching Details..." at bounding box center [692, 228] width 148 height 21
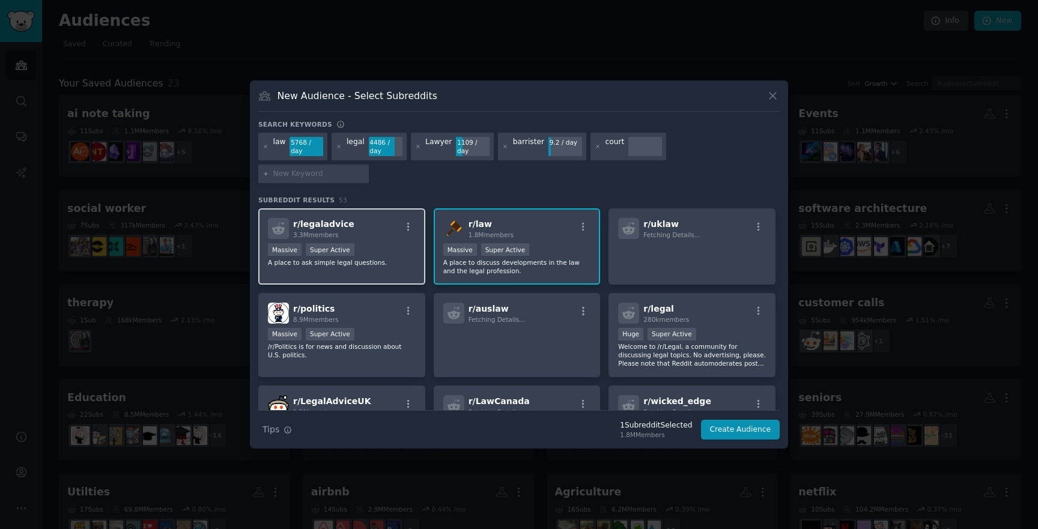
click at [348, 255] on div "r/ legaladvice 3.3M members Massive Super Active A place to ask simple legal qu…" at bounding box center [341, 246] width 167 height 76
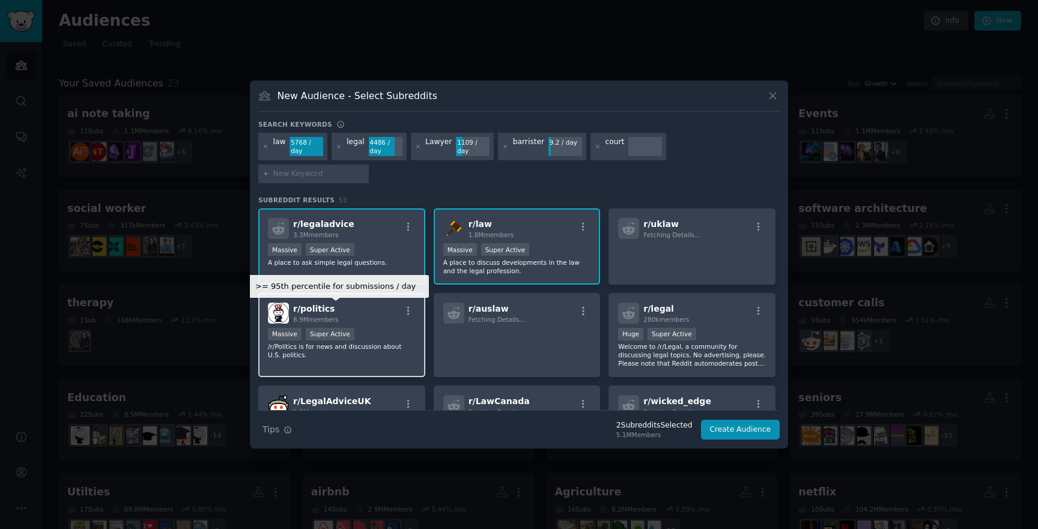
click at [336, 328] on div "Super Active" at bounding box center [330, 334] width 49 height 13
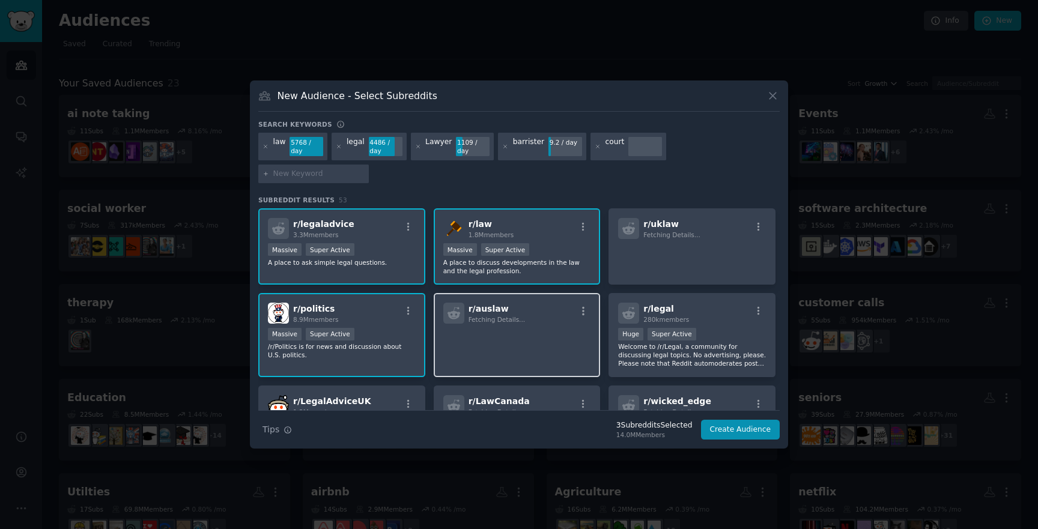
click at [505, 315] on div "r/ auslaw Fetching Details..." at bounding box center [517, 335] width 167 height 85
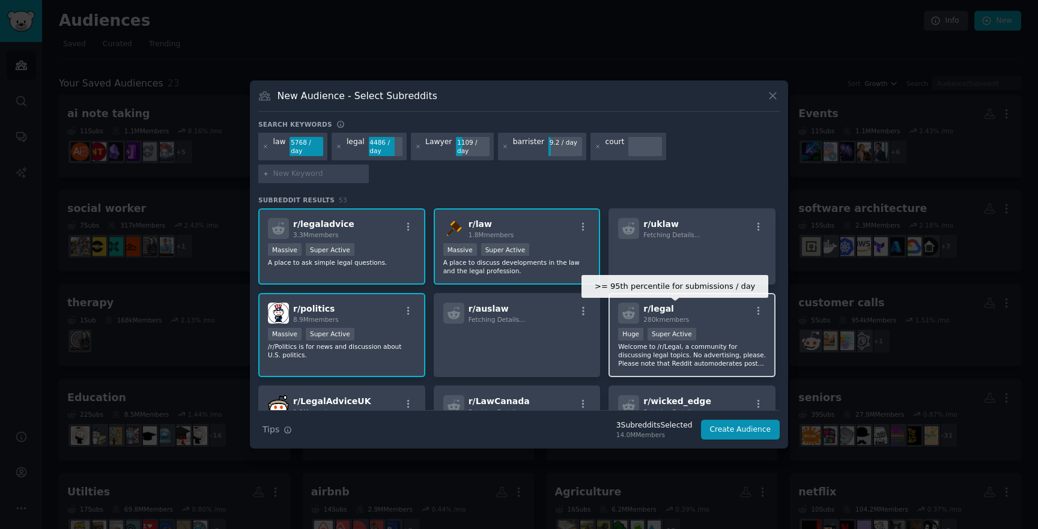
click at [655, 328] on div "Super Active" at bounding box center [671, 334] width 49 height 13
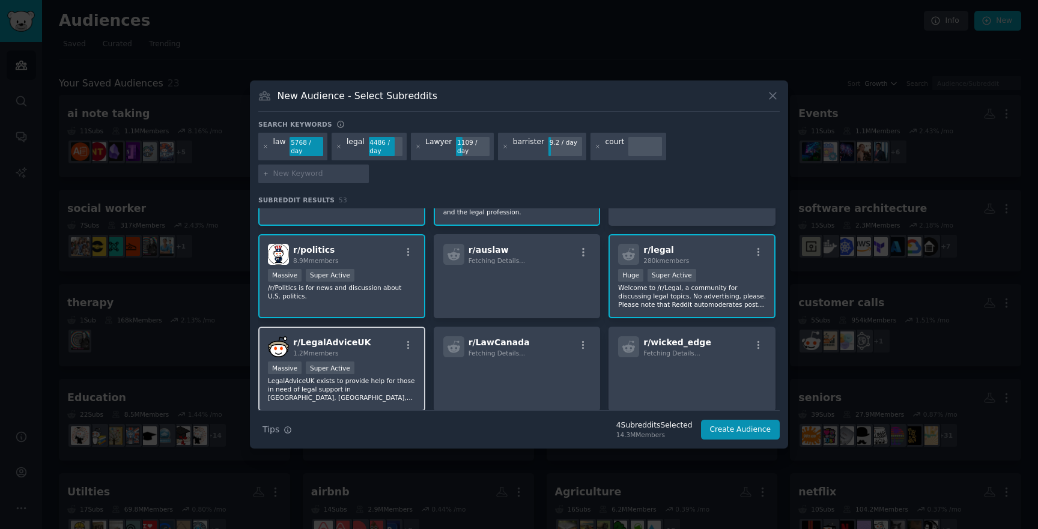
click at [326, 362] on div "Super Active" at bounding box center [330, 368] width 49 height 13
click at [455, 362] on p at bounding box center [517, 374] width 148 height 25
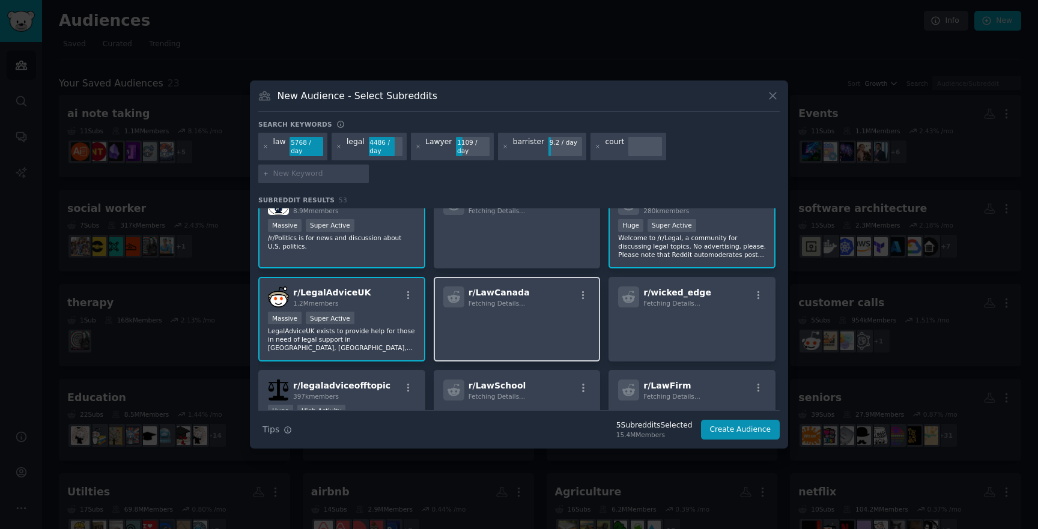
scroll to position [126, 0]
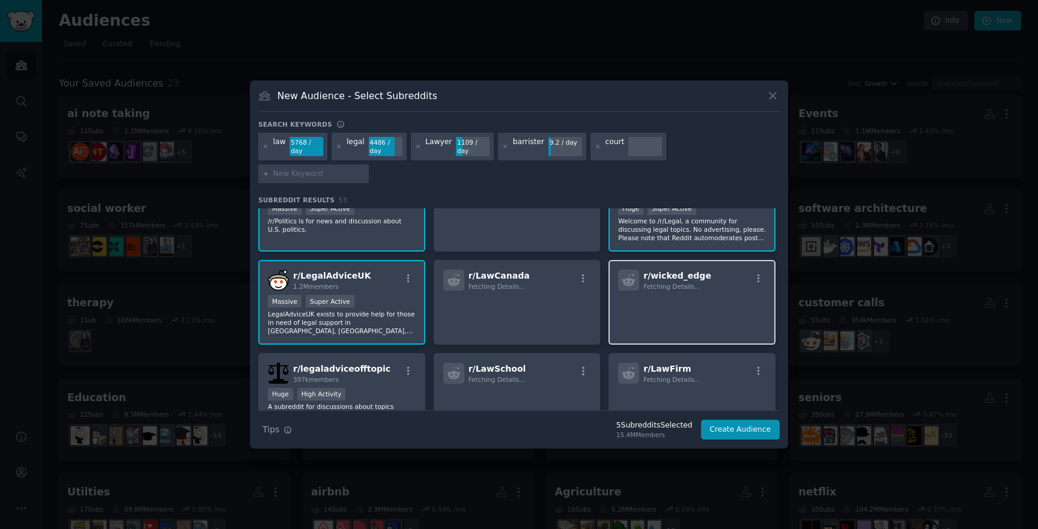
click at [664, 295] on p at bounding box center [692, 307] width 148 height 25
click at [496, 364] on span "r/ LawSchool" at bounding box center [497, 369] width 58 height 10
click at [653, 364] on span "r/ LawFirm" at bounding box center [666, 369] width 47 height 10
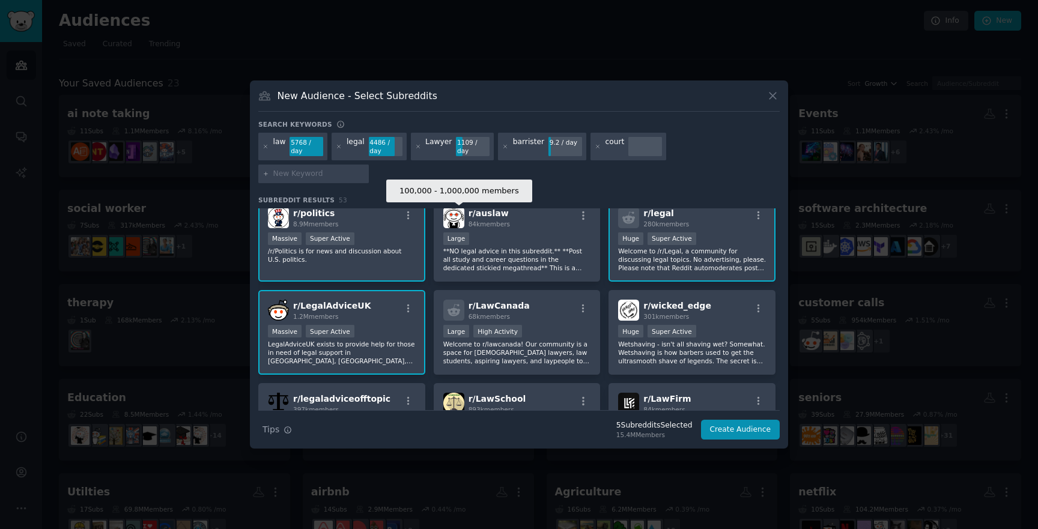
scroll to position [0, 0]
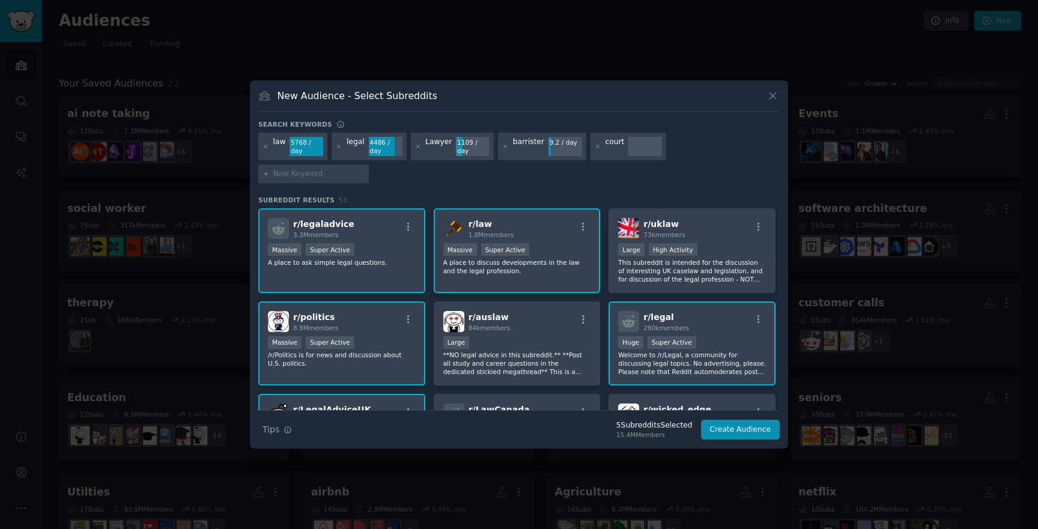
click at [365, 169] on input "text" at bounding box center [318, 174] width 91 height 11
type input "law student"
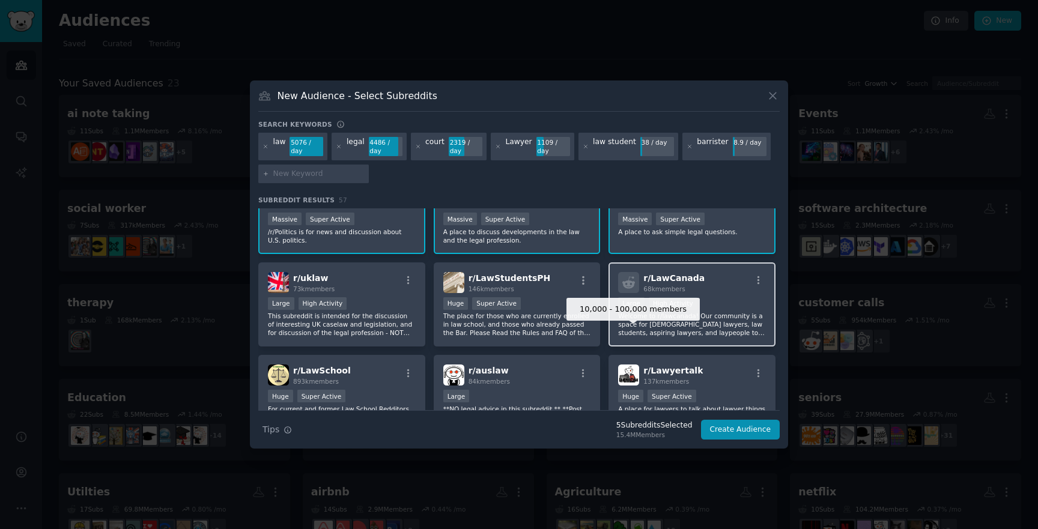
scroll to position [40, 0]
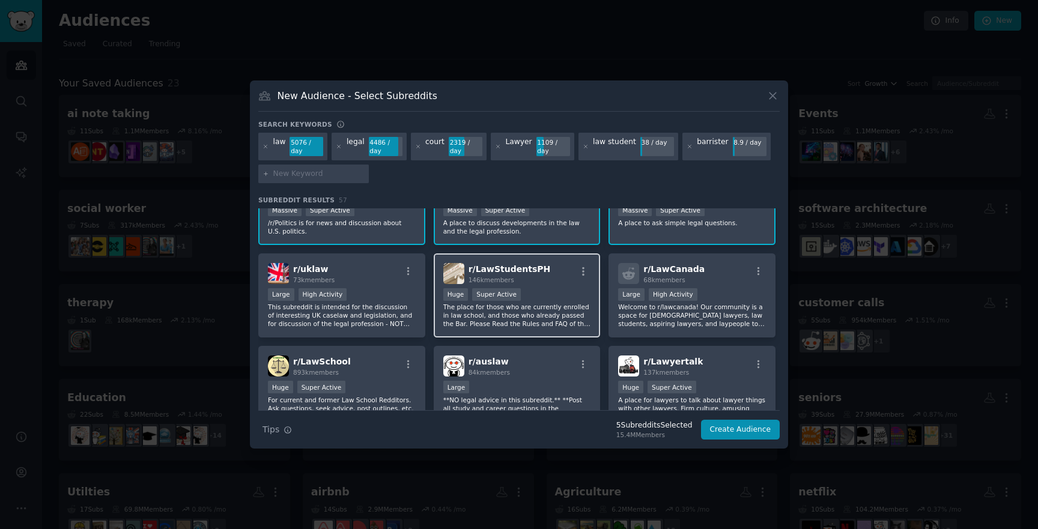
click at [528, 333] on div "r/ LawStudentsPH 146k members Huge Super Active The place for those who are cur…" at bounding box center [517, 295] width 167 height 85
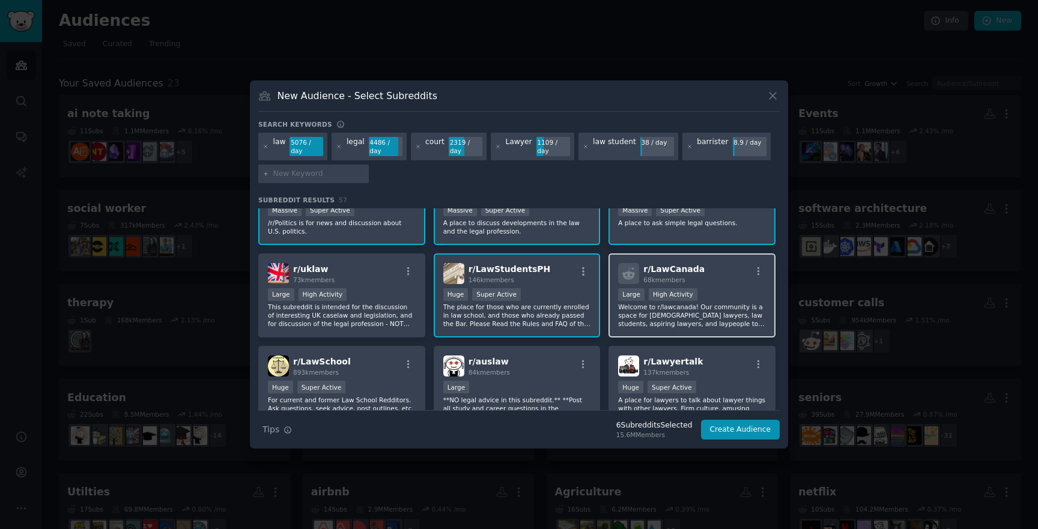
click at [676, 312] on p "Welcome to r/lawcanada! Our community is a space for Canadian lawyers, law stud…" at bounding box center [692, 315] width 148 height 25
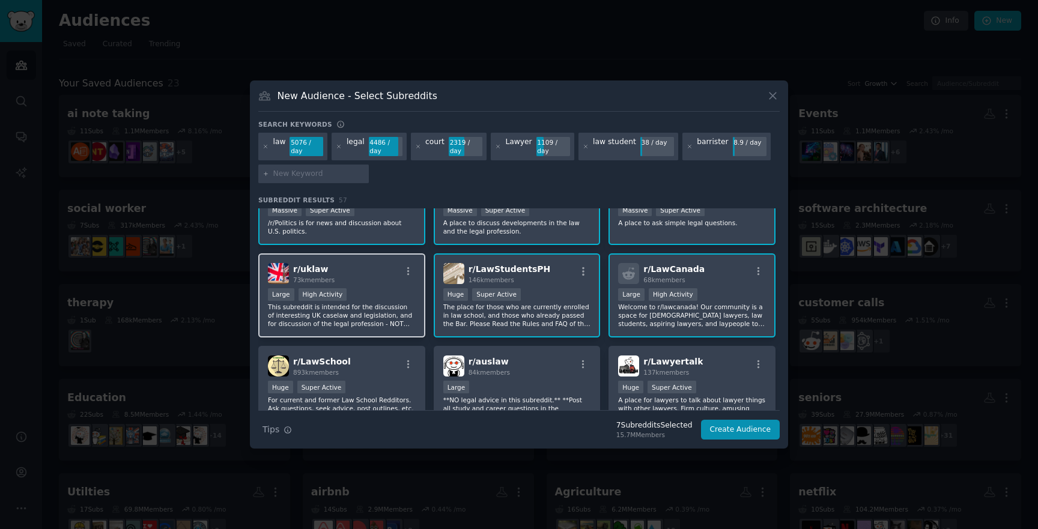
click at [363, 315] on p "This subreddit is intended for the discussion of interesting UK caselaw and leg…" at bounding box center [342, 315] width 148 height 25
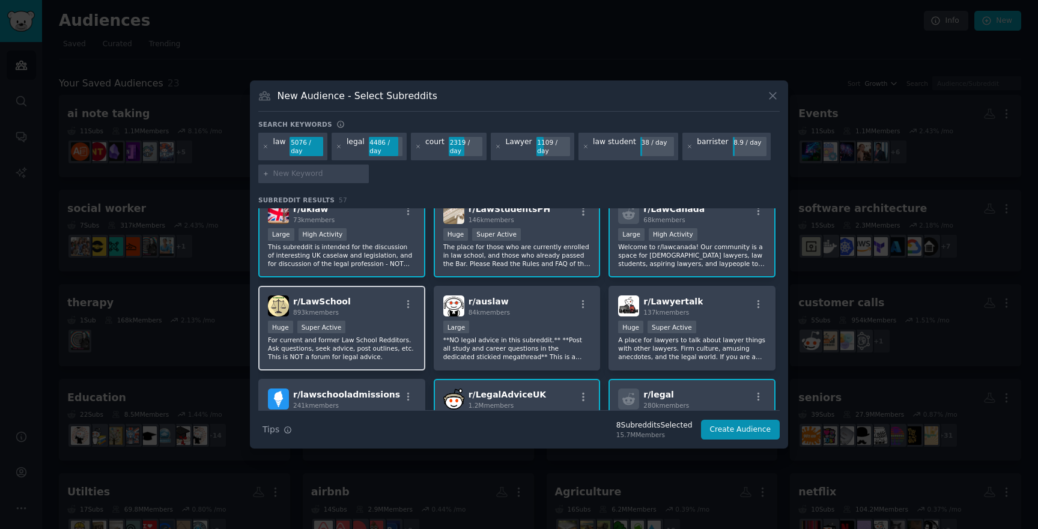
click at [370, 346] on p "For current and former Law School Redditors. Ask questions, seek advice, post o…" at bounding box center [342, 348] width 148 height 25
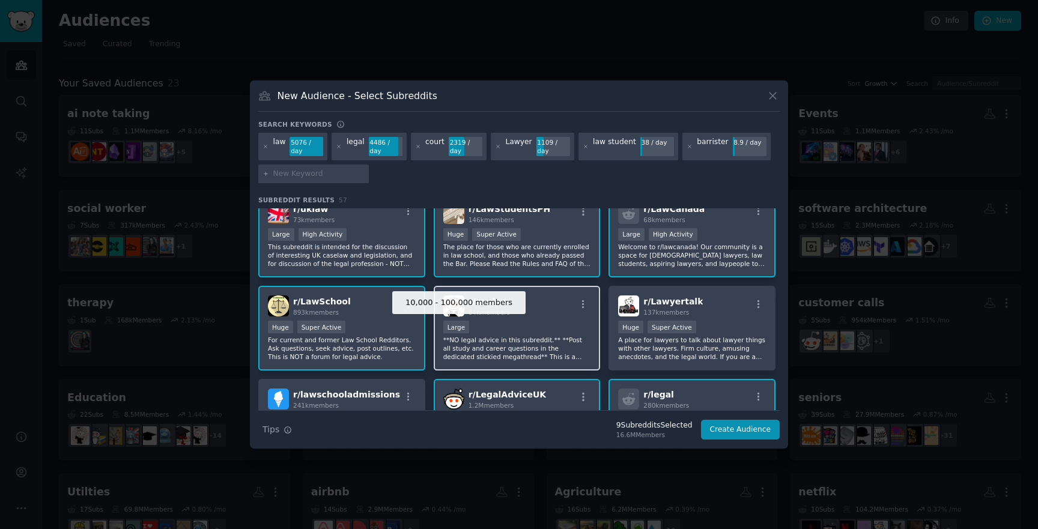
click at [482, 324] on div "10,000 - 100,000 members Large" at bounding box center [517, 328] width 148 height 15
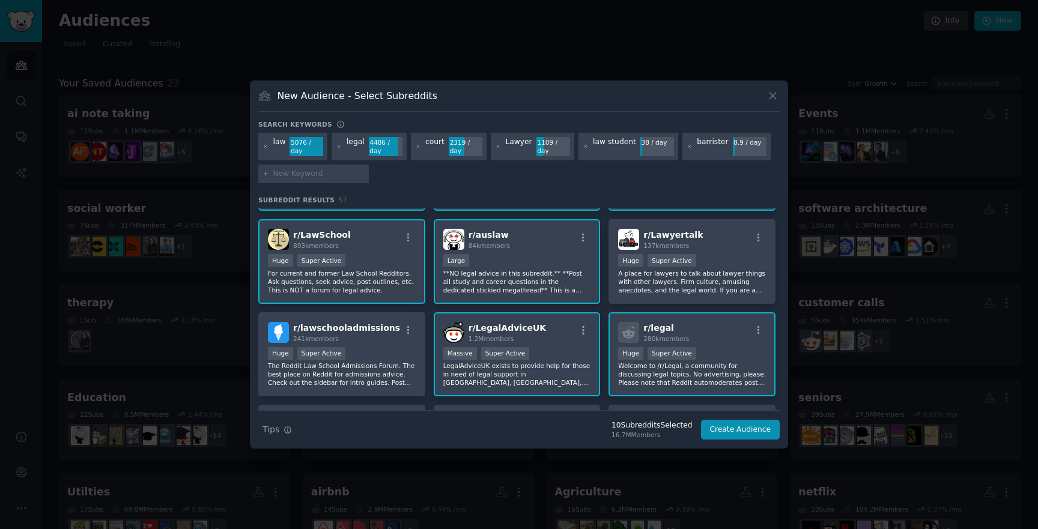
scroll to position [190, 0]
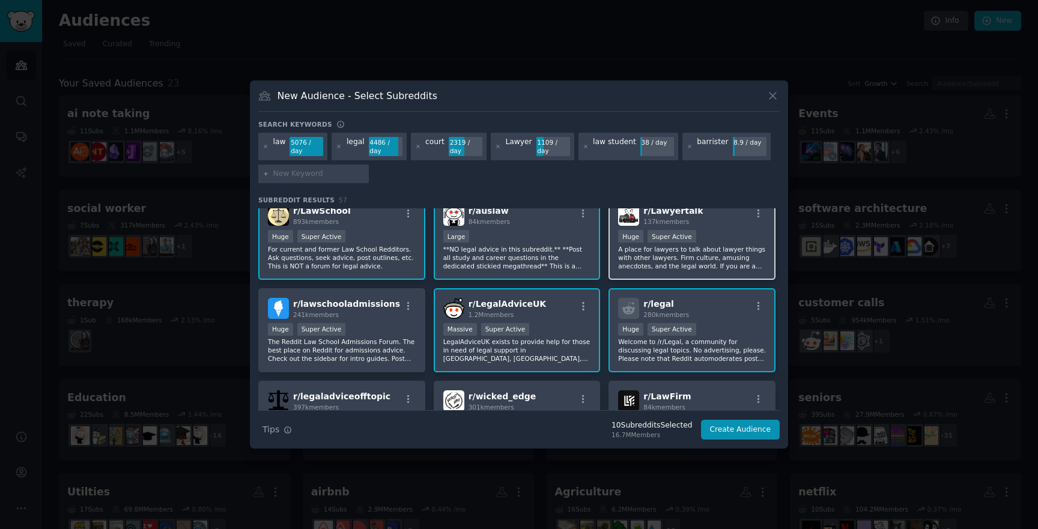
click at [628, 267] on p "A place for lawyers to talk about lawyer things with other lawyers. Firm cultur…" at bounding box center [692, 257] width 148 height 25
click at [627, 306] on icon at bounding box center [628, 308] width 13 height 13
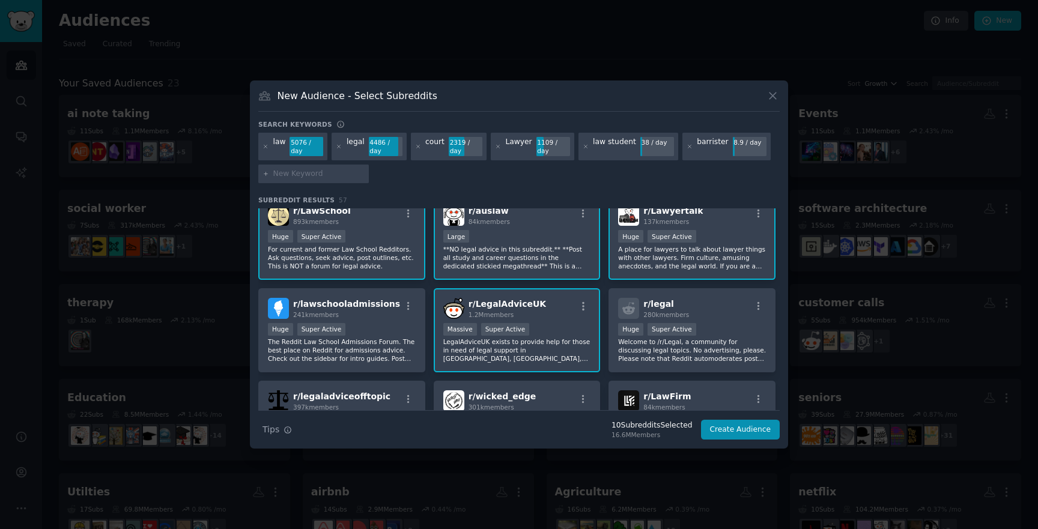
click at [478, 339] on p "LegalAdviceUK exists to provide help for those in need of legal support in Engl…" at bounding box center [517, 350] width 148 height 25
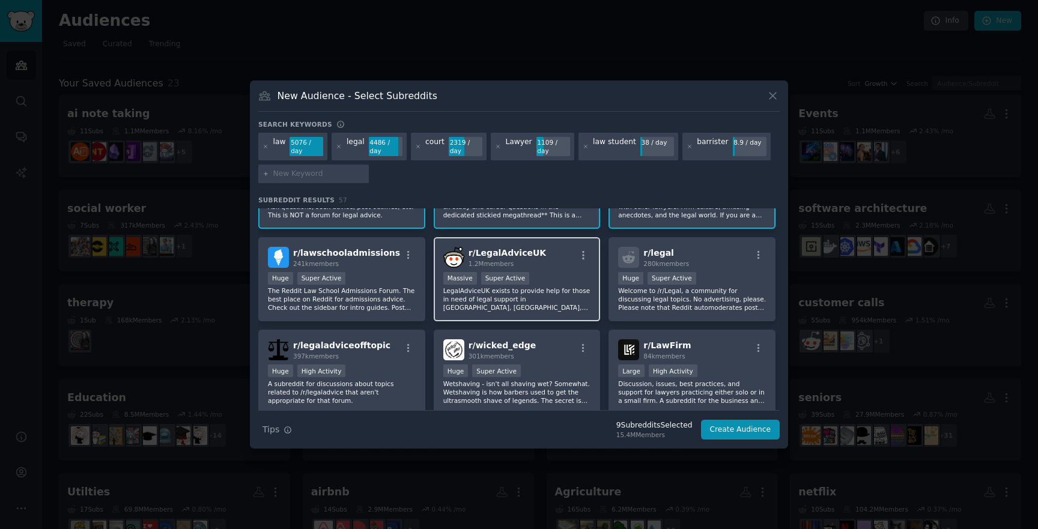
scroll to position [265, 0]
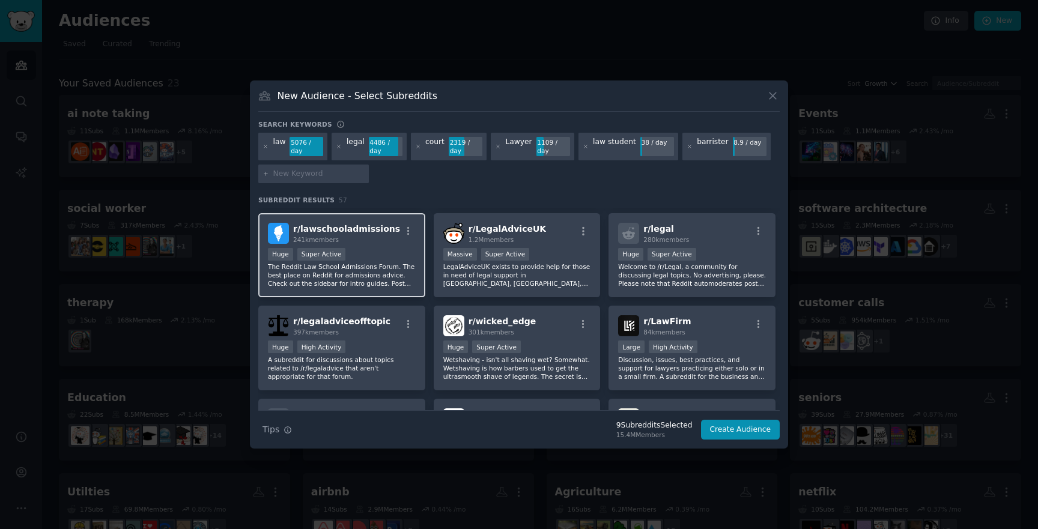
click at [324, 246] on div "r/ lawschooladmissions 241k members Huge Super Active The Reddit Law School Adm…" at bounding box center [341, 255] width 167 height 85
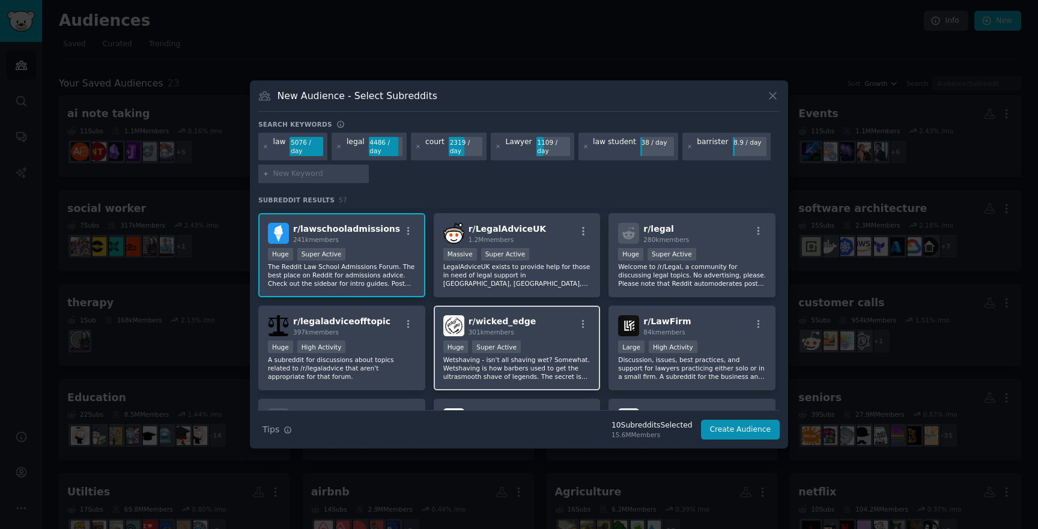
click at [500, 365] on p "Wetshaving - isn't all shaving wet? Somewhat. Wetshaving is how barbers used to…" at bounding box center [517, 368] width 148 height 25
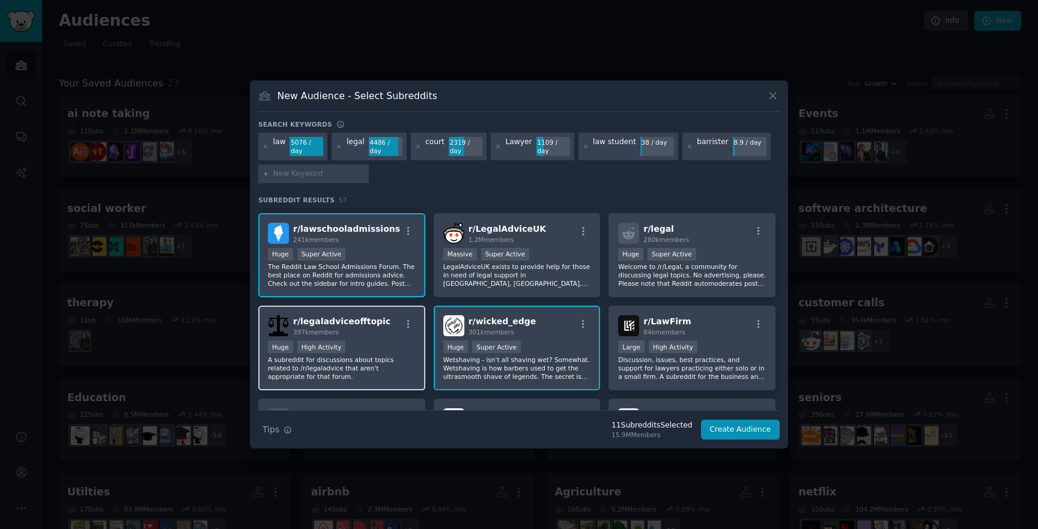
click at [398, 365] on p "A subreddit for discussions about topics related to /r/legaladvice that aren't …" at bounding box center [342, 368] width 148 height 25
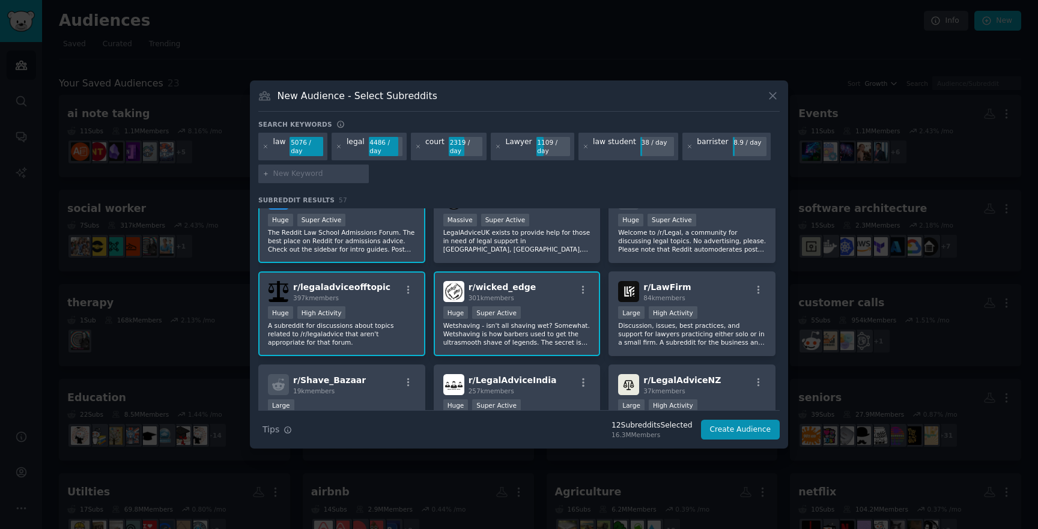
scroll to position [302, 0]
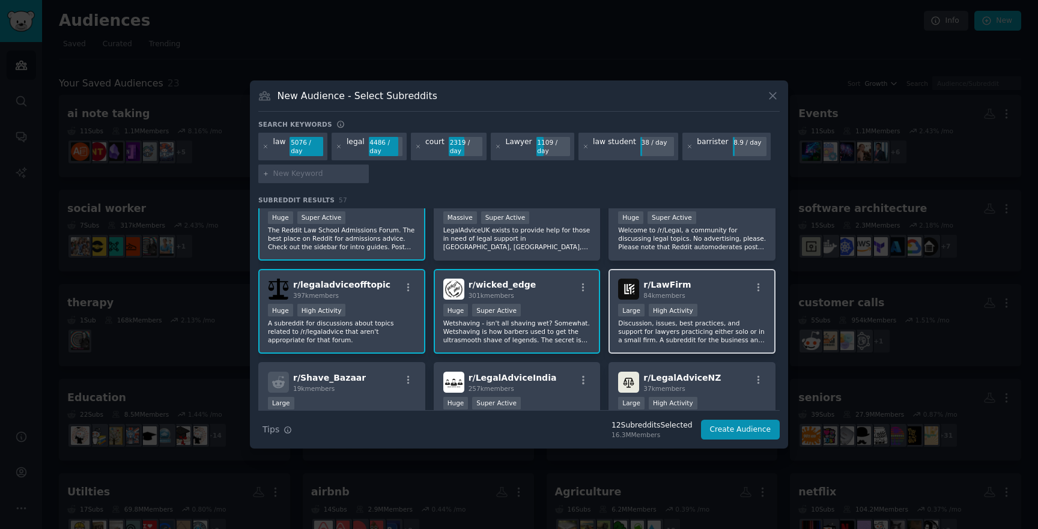
click at [696, 292] on div "r/ LawFirm 84k members" at bounding box center [692, 289] width 148 height 21
click at [525, 358] on div "r/ politics 8.9M members >= 95th percentile for submissions / day Massive Super…" at bounding box center [518, 268] width 521 height 725
click at [570, 380] on div "r/ LegalAdviceIndia 257k members" at bounding box center [517, 382] width 148 height 21
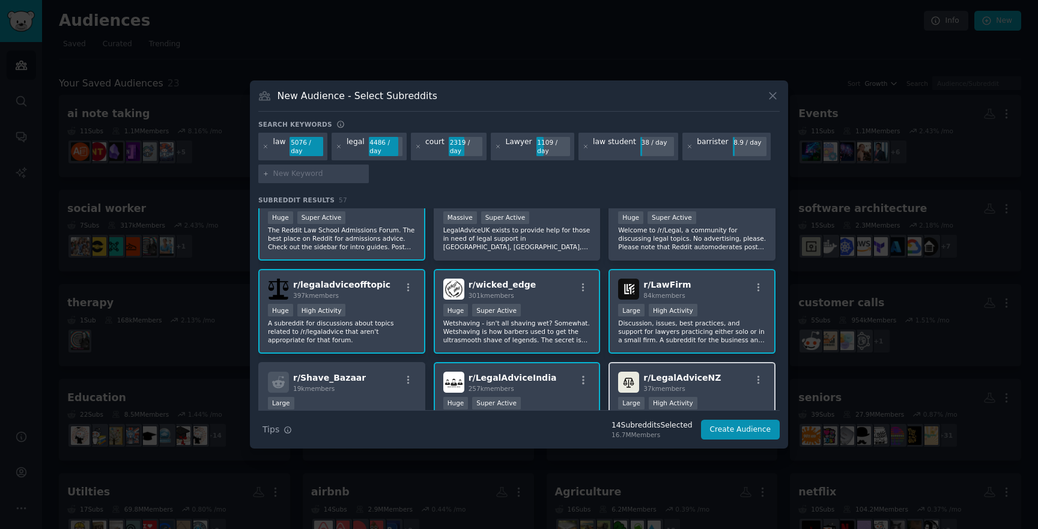
click at [654, 380] on span "r/ LegalAdviceNZ" at bounding box center [681, 378] width 77 height 10
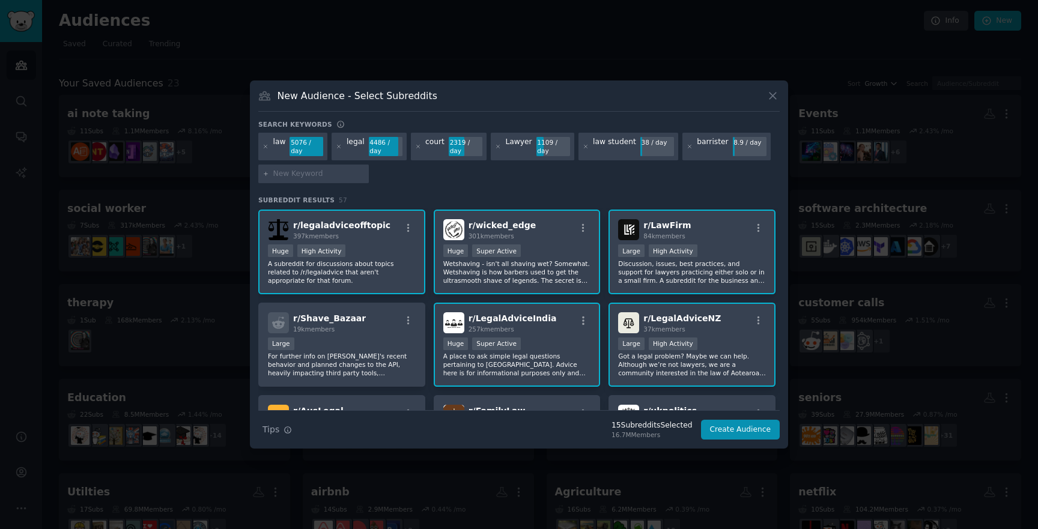
scroll to position [392, 0]
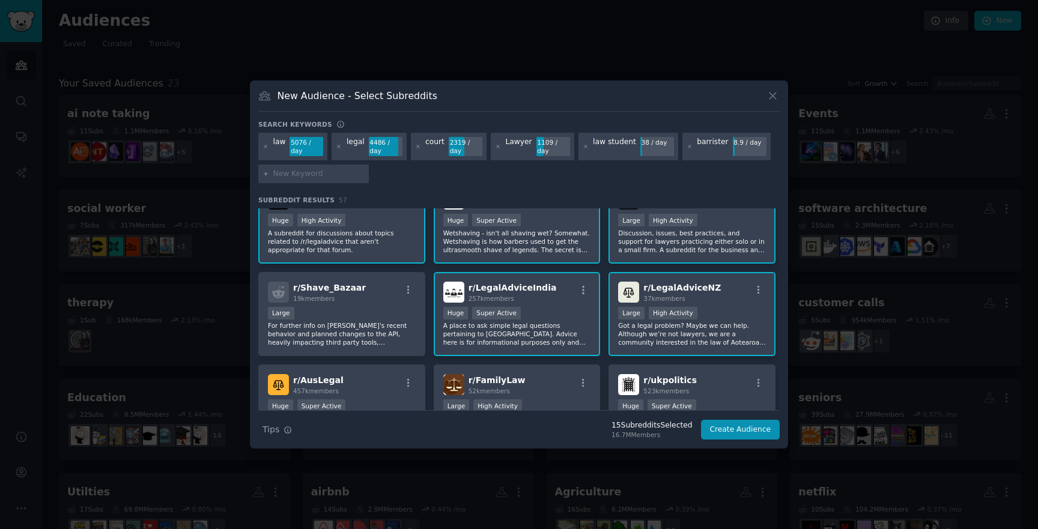
click at [328, 255] on div "r/ legaladviceofftopic 397k members >= 80th percentile for submissions / day Hu…" at bounding box center [341, 221] width 167 height 85
click at [333, 297] on span "19k members" at bounding box center [313, 298] width 41 height 7
click at [377, 237] on p "A subreddit for discussions about topics related to /r/legaladvice that aren't …" at bounding box center [342, 241] width 148 height 25
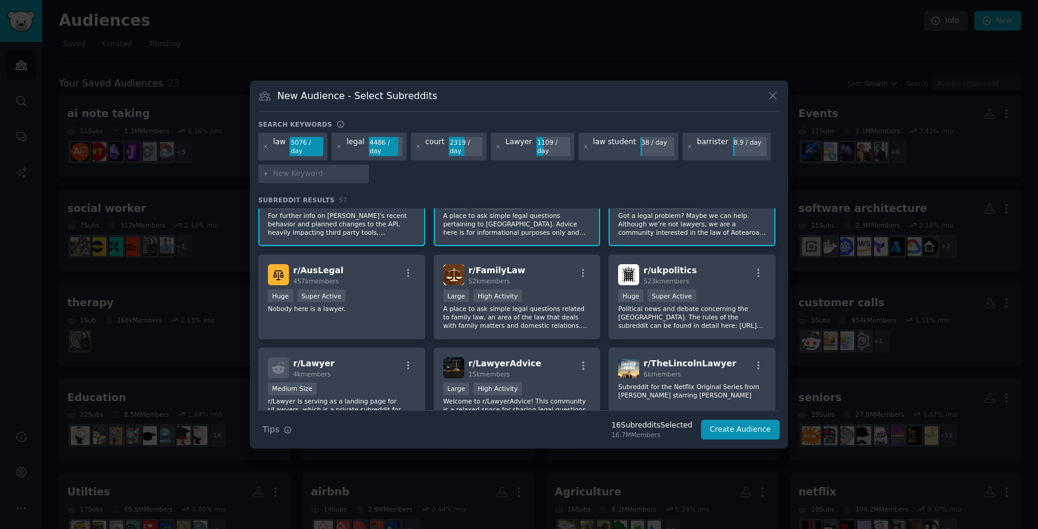
scroll to position [524, 0]
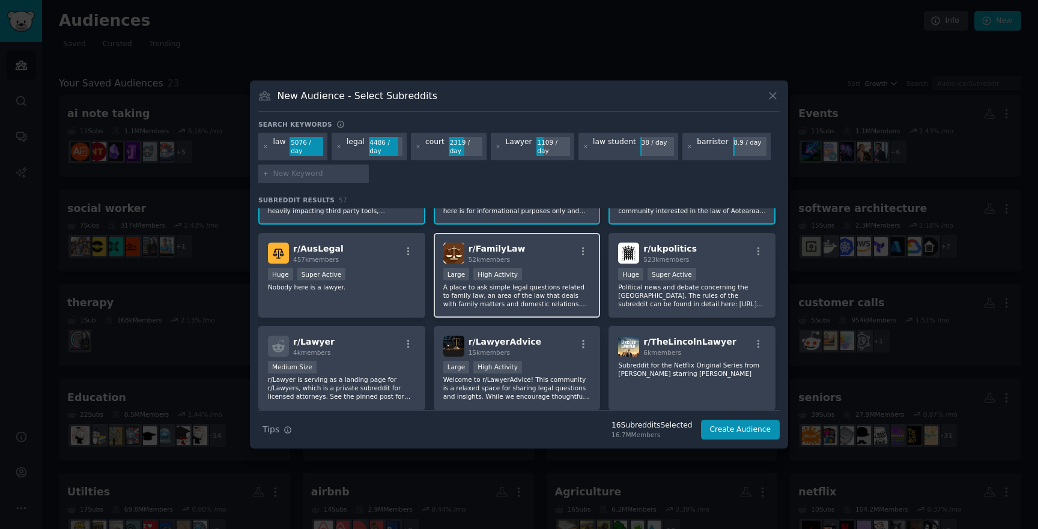
click at [528, 261] on div "r/ FamilyLaw 52k members" at bounding box center [517, 253] width 148 height 21
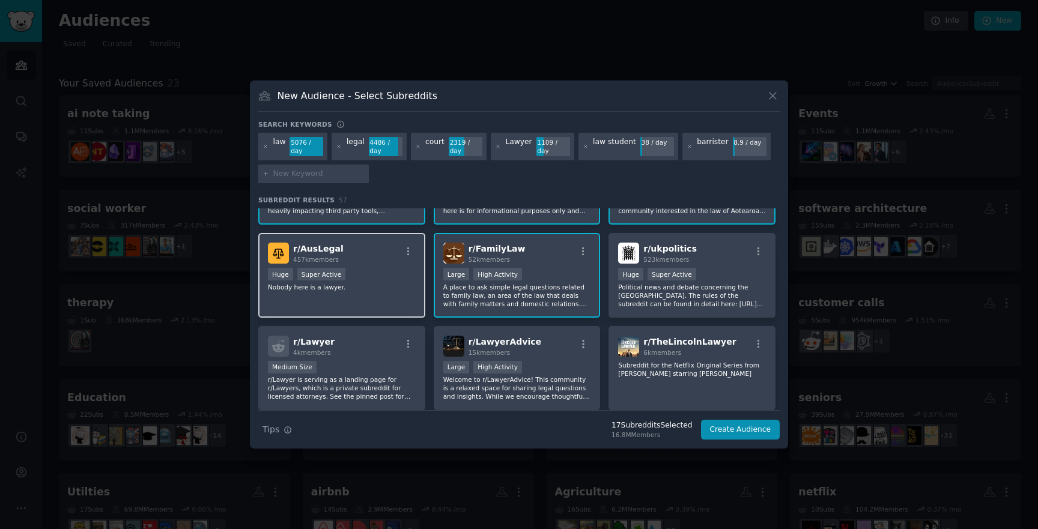
drag, startPoint x: 372, startPoint y: 270, endPoint x: 606, endPoint y: 270, distance: 233.6
click at [381, 270] on div "Huge Super Active" at bounding box center [342, 275] width 148 height 15
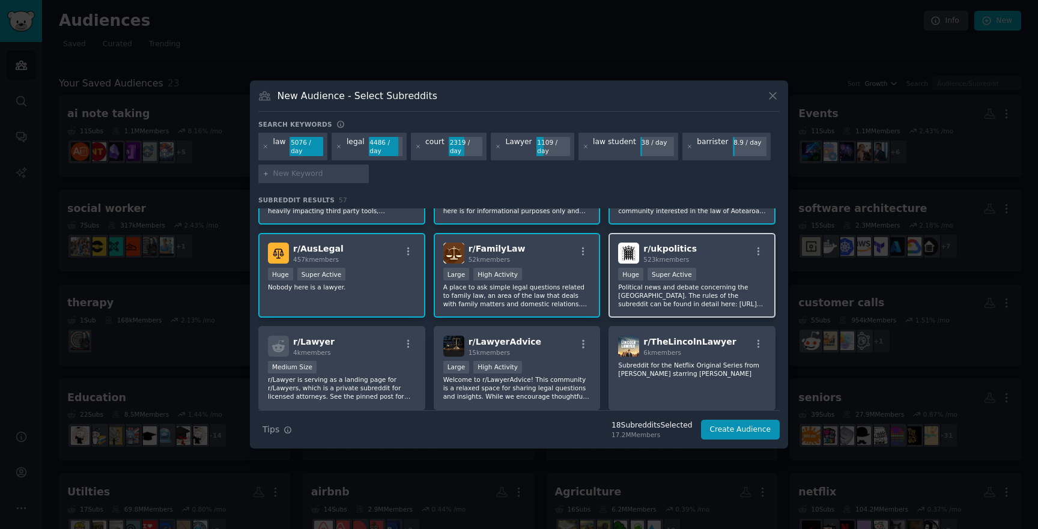
click at [669, 264] on div "r/ ukpolitics 523k members 100,000 - 1,000,000 members Huge Super Active Politi…" at bounding box center [691, 275] width 167 height 85
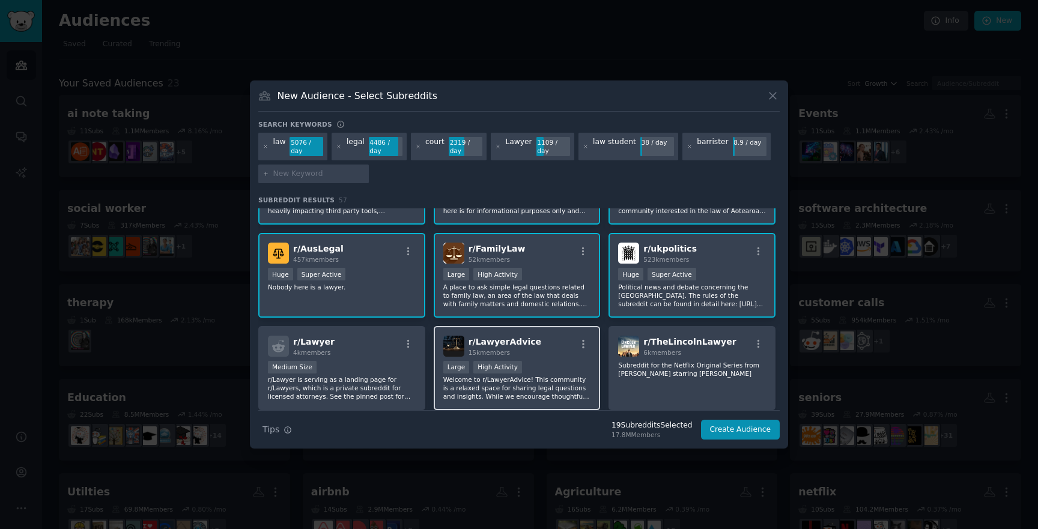
click at [531, 362] on div "Large High Activity" at bounding box center [517, 368] width 148 height 15
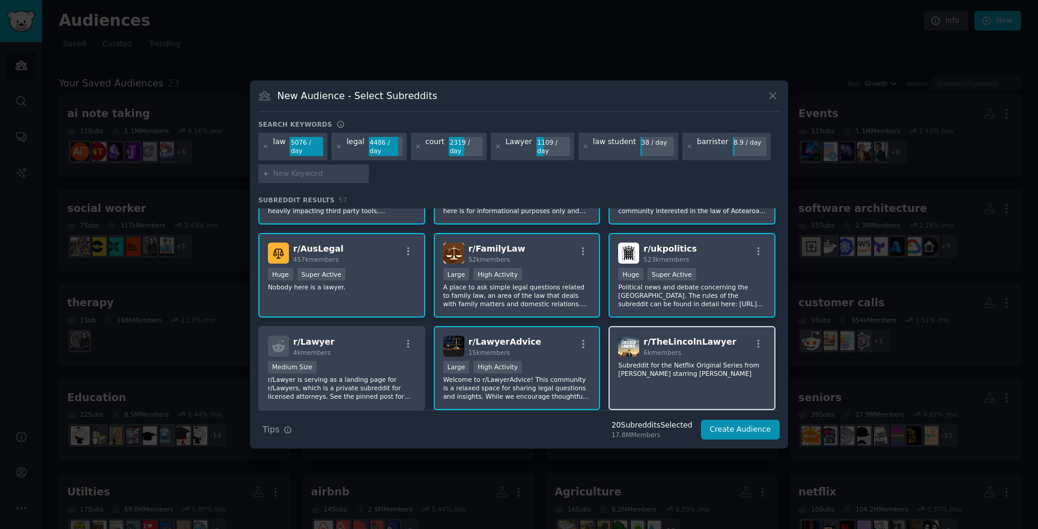
click at [673, 346] on span "r/ TheLincolnLawyer" at bounding box center [689, 342] width 92 height 10
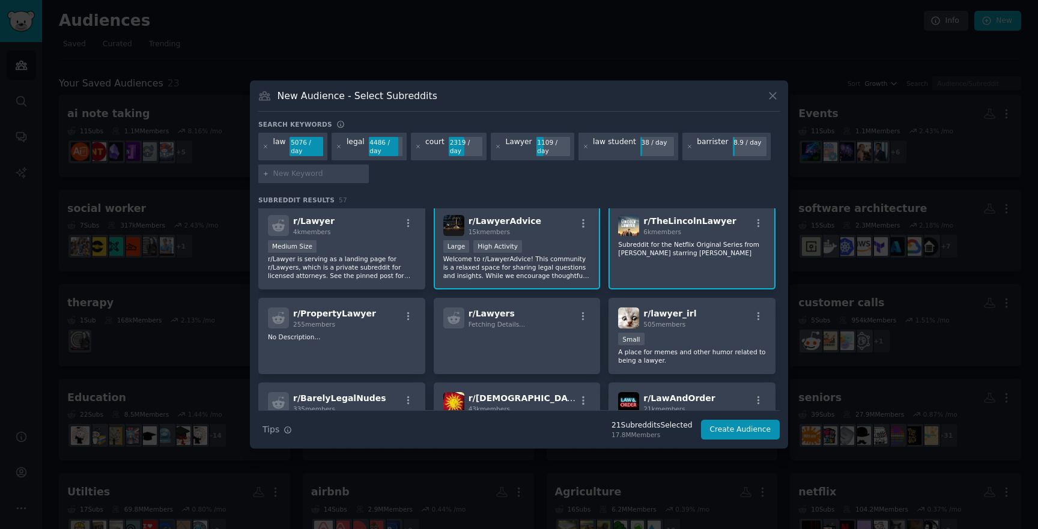
scroll to position [694, 0]
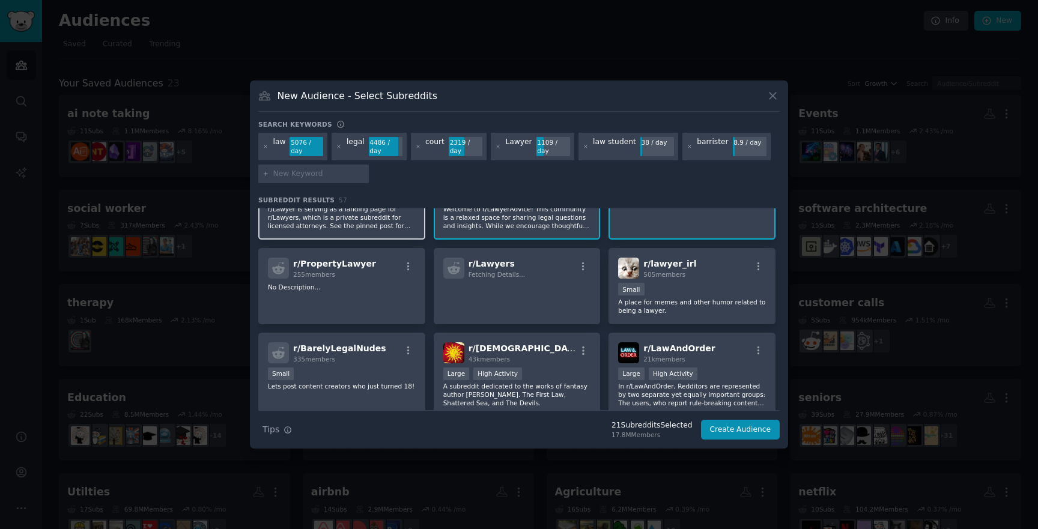
click at [347, 219] on p "r/Lawyer is serving as a landing page for r/Lawyers, which is a private subredd…" at bounding box center [342, 217] width 148 height 25
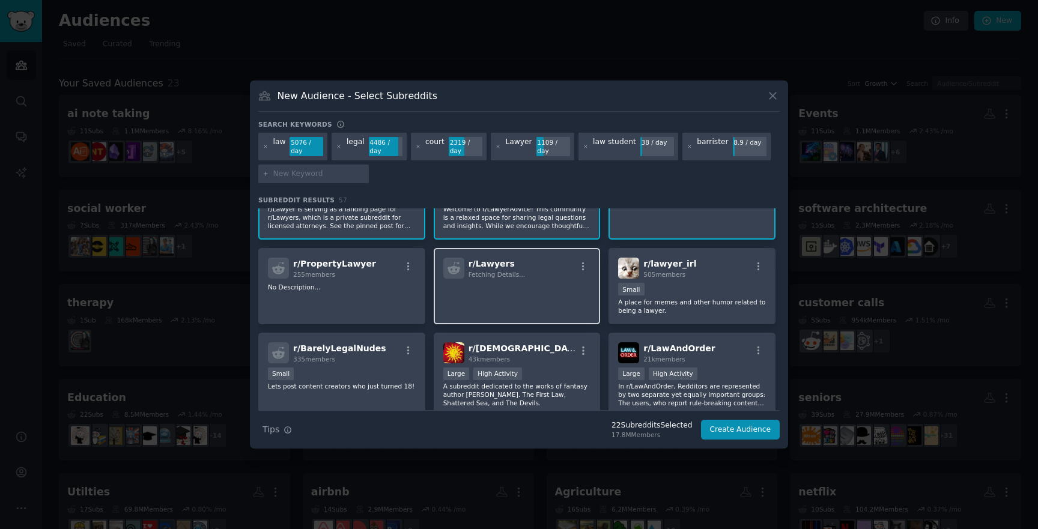
click at [552, 300] on p at bounding box center [517, 295] width 148 height 25
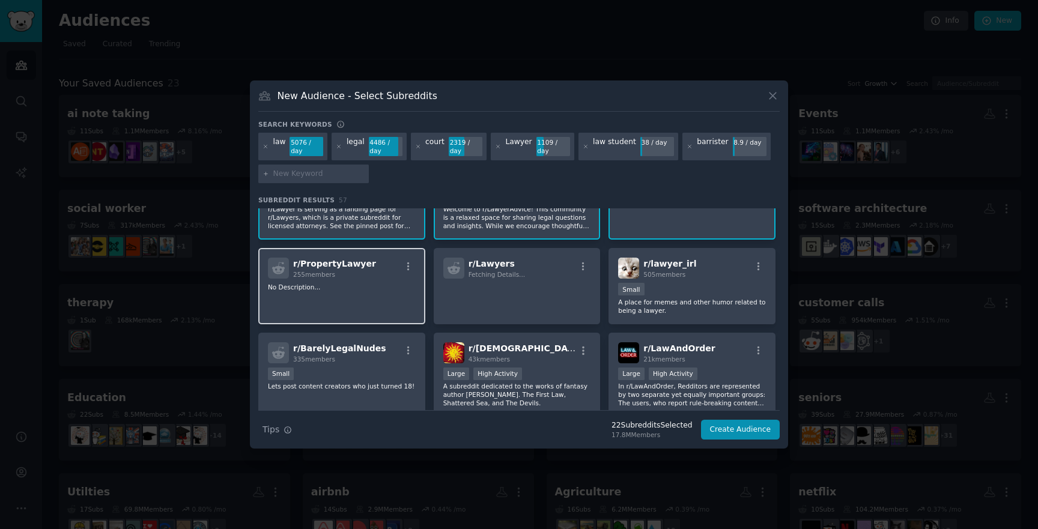
click at [330, 276] on span "255 members" at bounding box center [314, 274] width 42 height 7
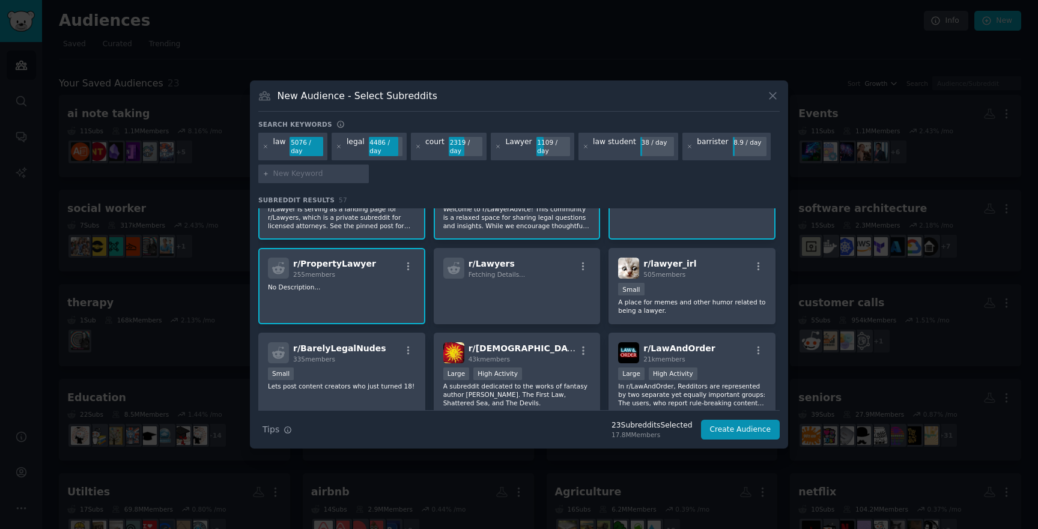
click at [395, 289] on p "No Description..." at bounding box center [342, 287] width 148 height 8
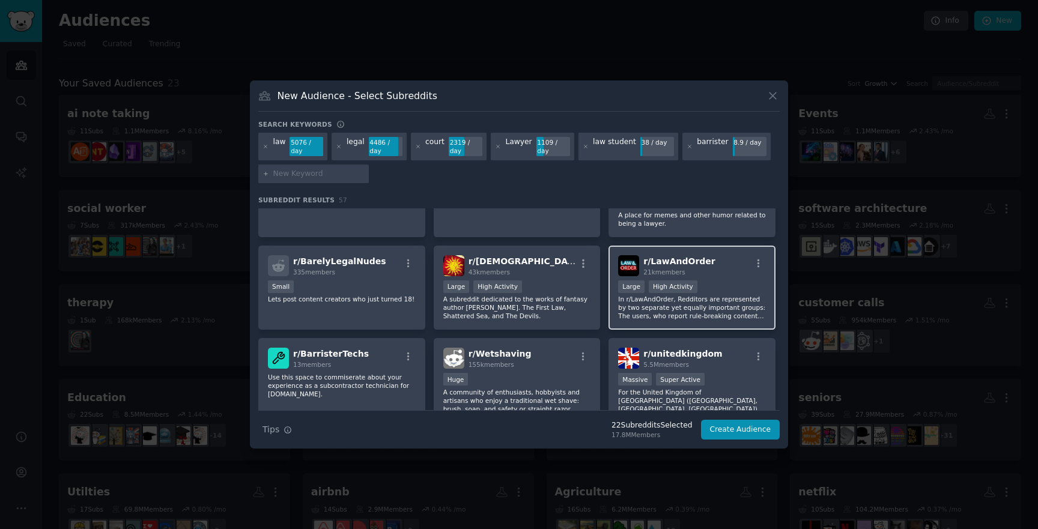
click at [697, 300] on p "In r/LawAndOrder, Redditors are represented by two separate yet equally importa…" at bounding box center [692, 307] width 148 height 25
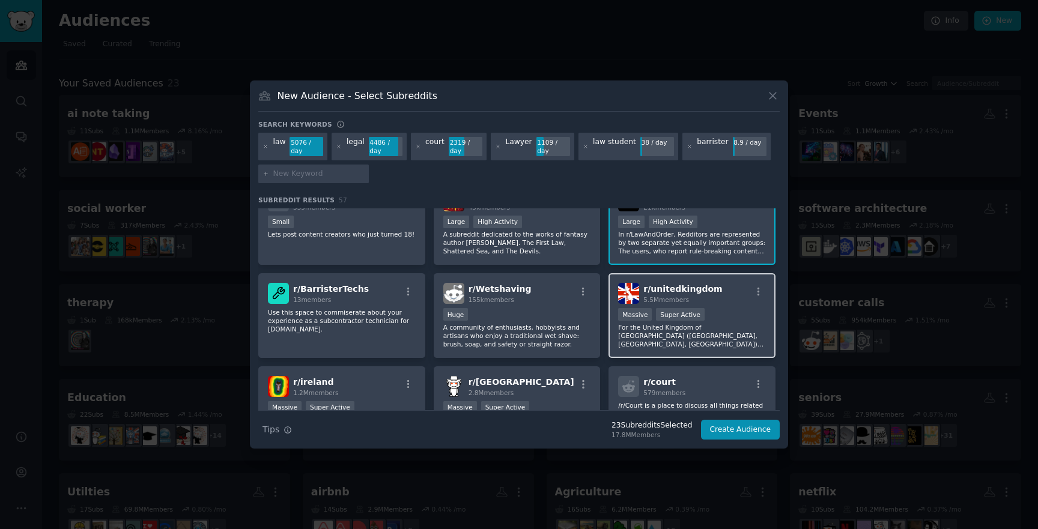
scroll to position [854, 0]
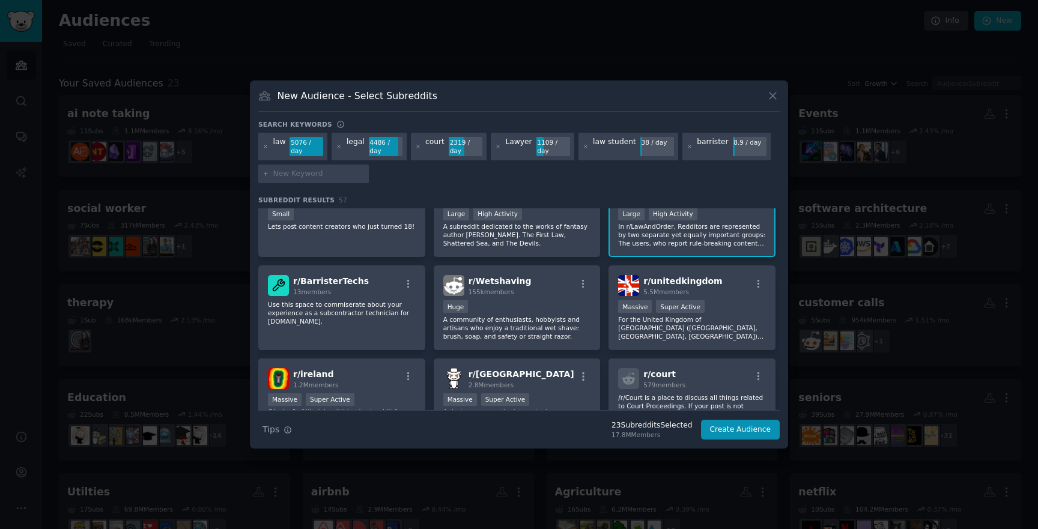
click at [714, 225] on p "In r/LawAndOrder, Redditors are represented by two separate yet equally importa…" at bounding box center [692, 234] width 148 height 25
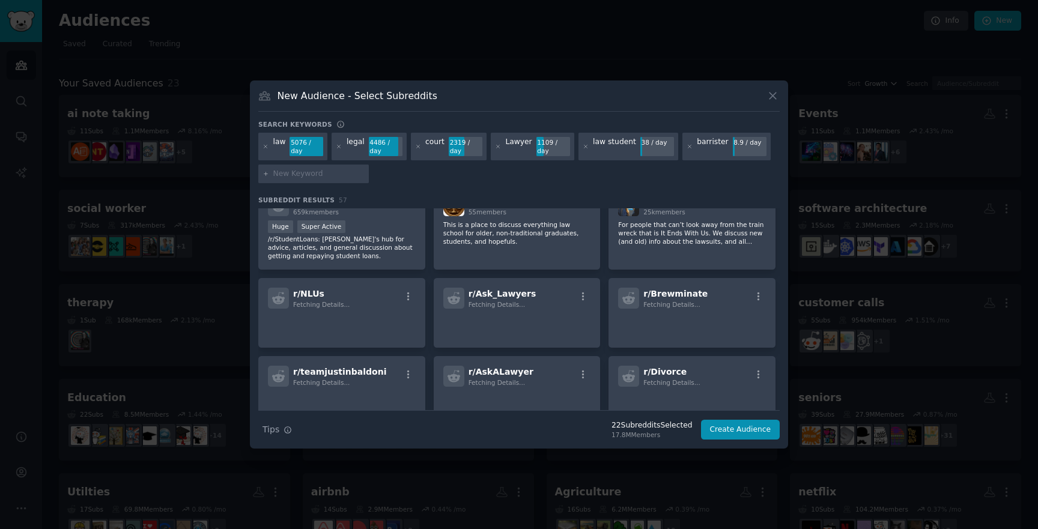
scroll to position [1368, 0]
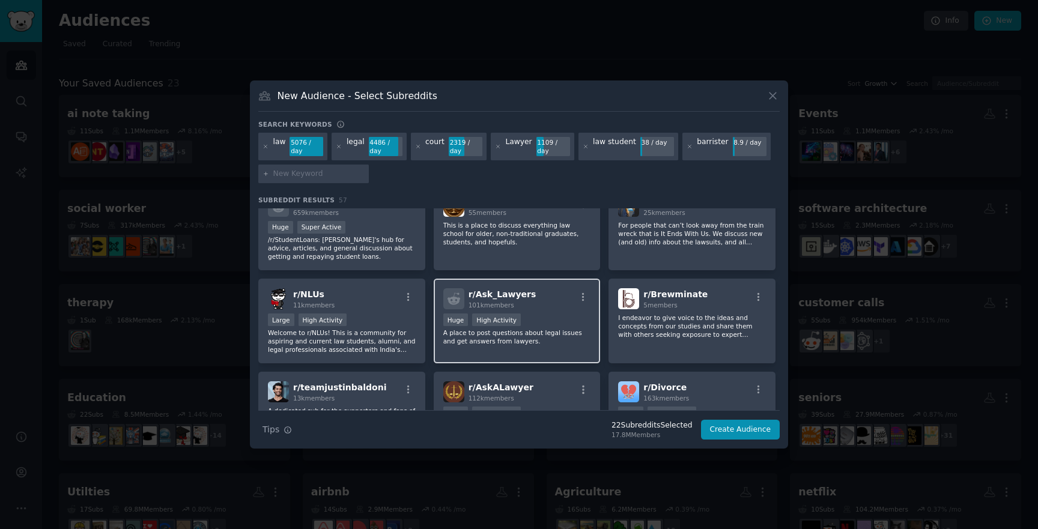
click at [541, 285] on div "r/ Ask_Lawyers 101k members Huge High Activity A place to post questions about …" at bounding box center [517, 321] width 167 height 85
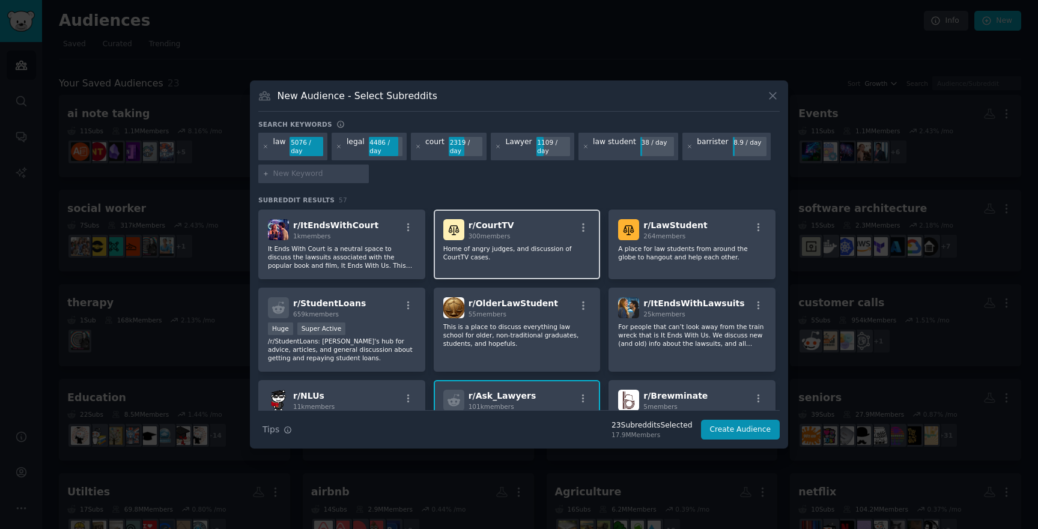
scroll to position [1225, 0]
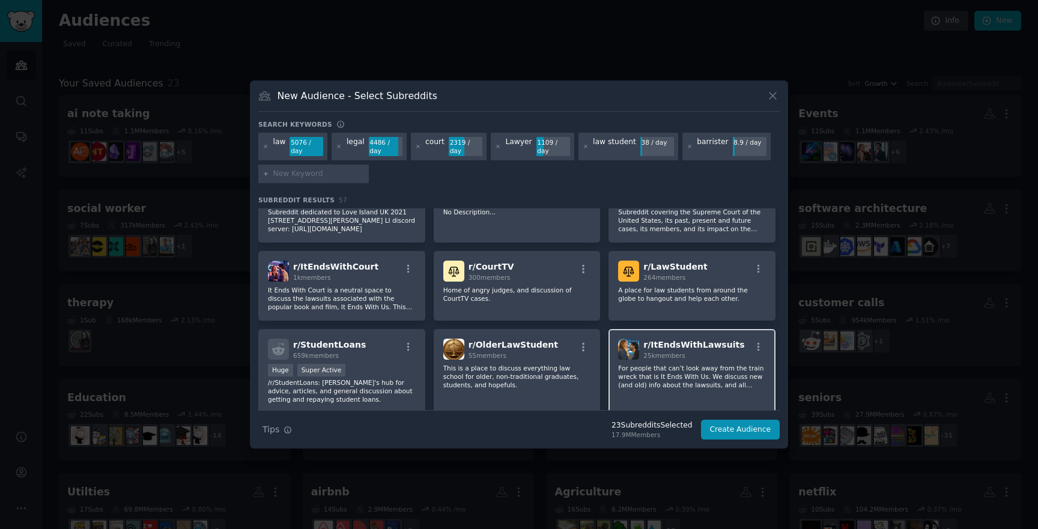
click at [661, 378] on p "For people that can’t look away from the train wreck that is It Ends With Us. W…" at bounding box center [692, 376] width 148 height 25
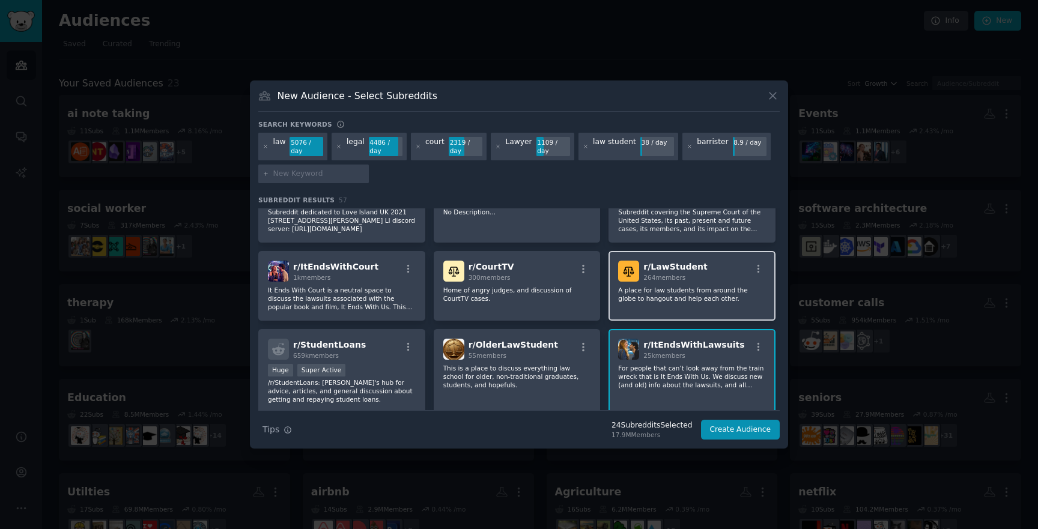
click at [668, 283] on div "r/ LawStudent 264 members A place for law students from around the globe to han…" at bounding box center [691, 286] width 167 height 70
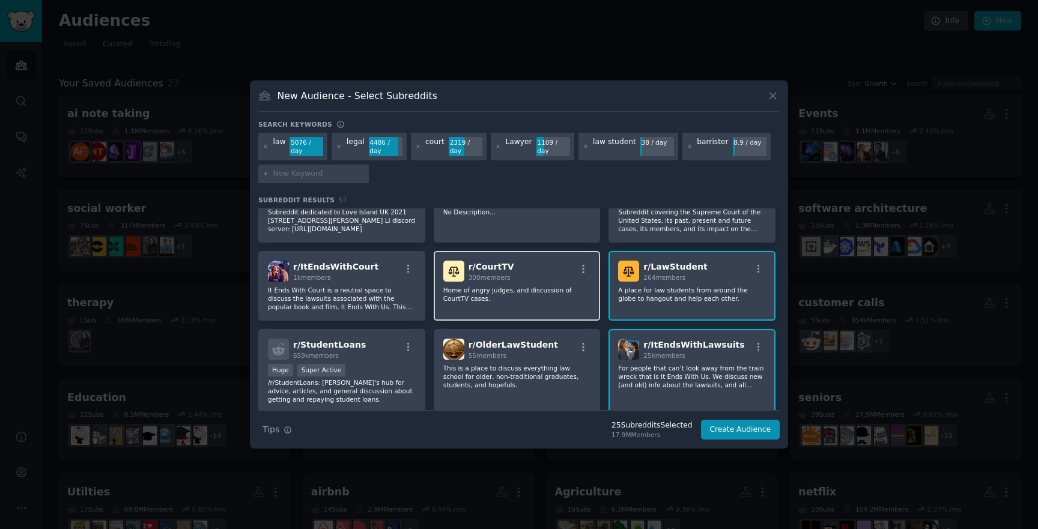
click at [517, 288] on p "Home of angry judges, and discussion of CourtTV cases." at bounding box center [517, 294] width 148 height 17
drag, startPoint x: 527, startPoint y: 282, endPoint x: 501, endPoint y: 282, distance: 26.4
click at [527, 282] on div "r/ CourtTV 300 members Home of angry judges, and discussion of CourtTV cases." at bounding box center [517, 286] width 167 height 70
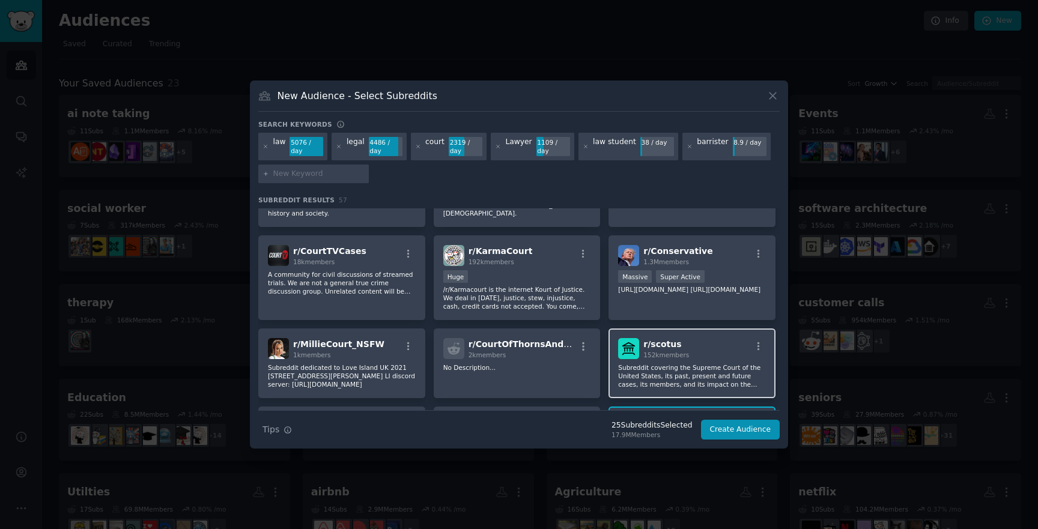
scroll to position [1014, 0]
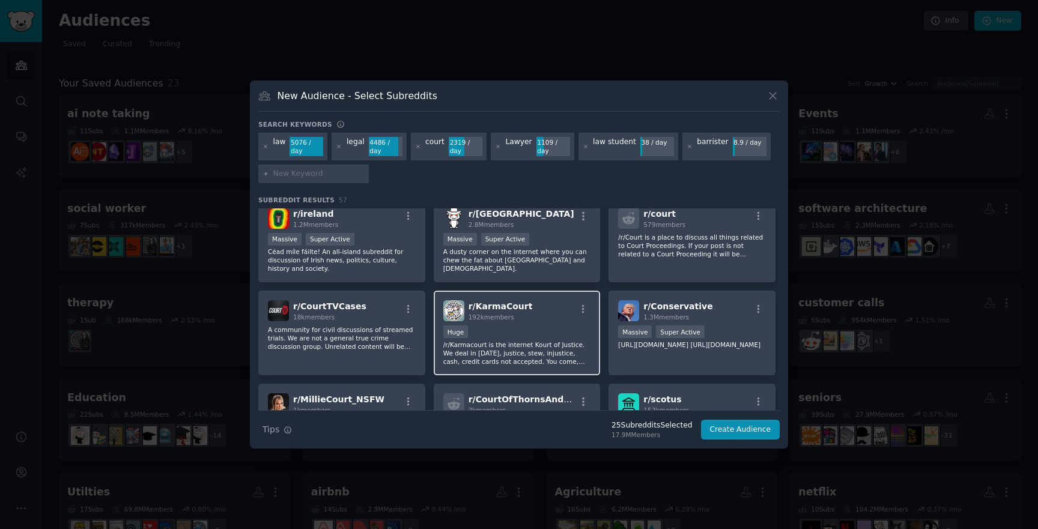
click at [535, 322] on div "r/ KarmaCourt 192k members Huge /r/Karmacourt is the internet Kourt of Justice.…" at bounding box center [517, 333] width 167 height 85
click at [574, 328] on div "Huge" at bounding box center [517, 332] width 148 height 15
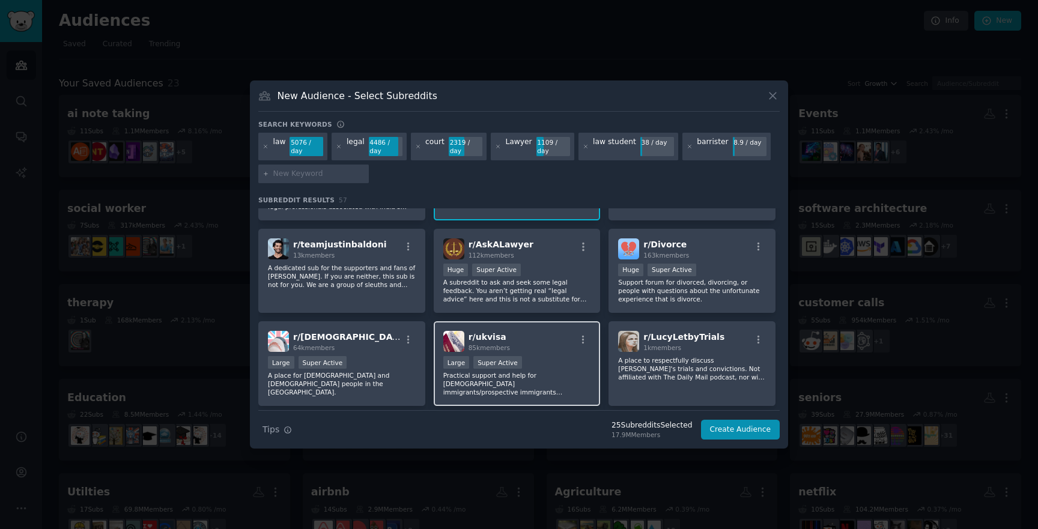
scroll to position [1477, 0]
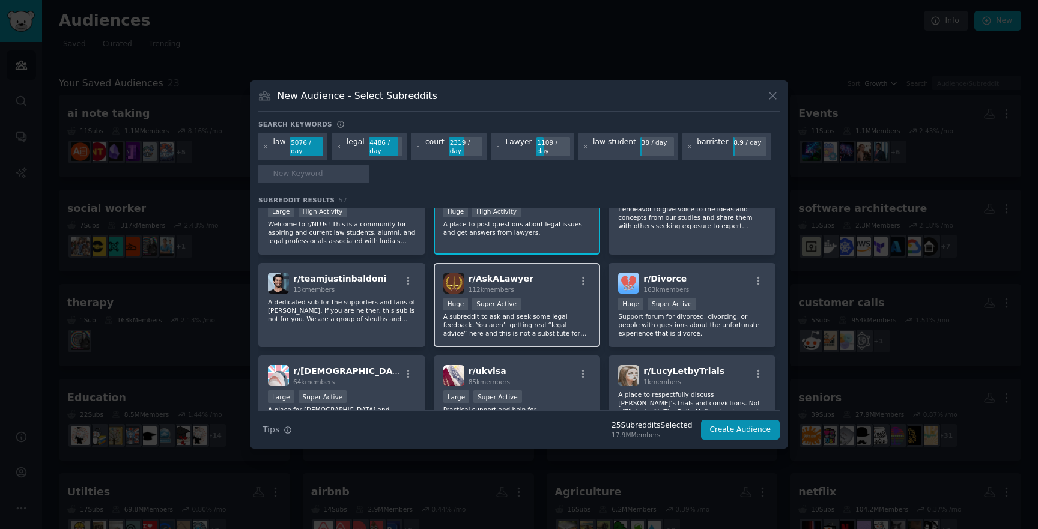
click at [495, 325] on p "A subreddit to ask and seek some legal feedback. You aren’t getting real “legal…" at bounding box center [517, 324] width 148 height 25
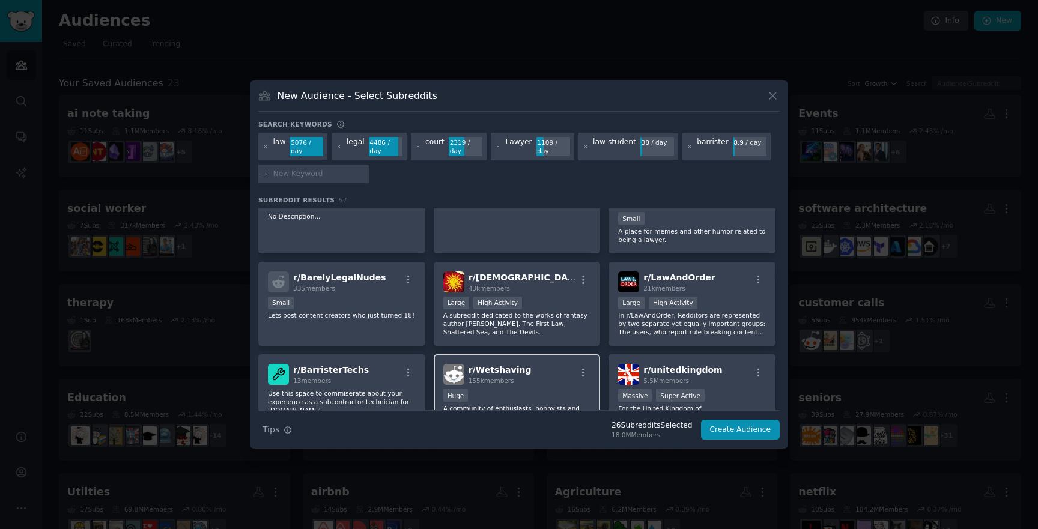
scroll to position [745, 0]
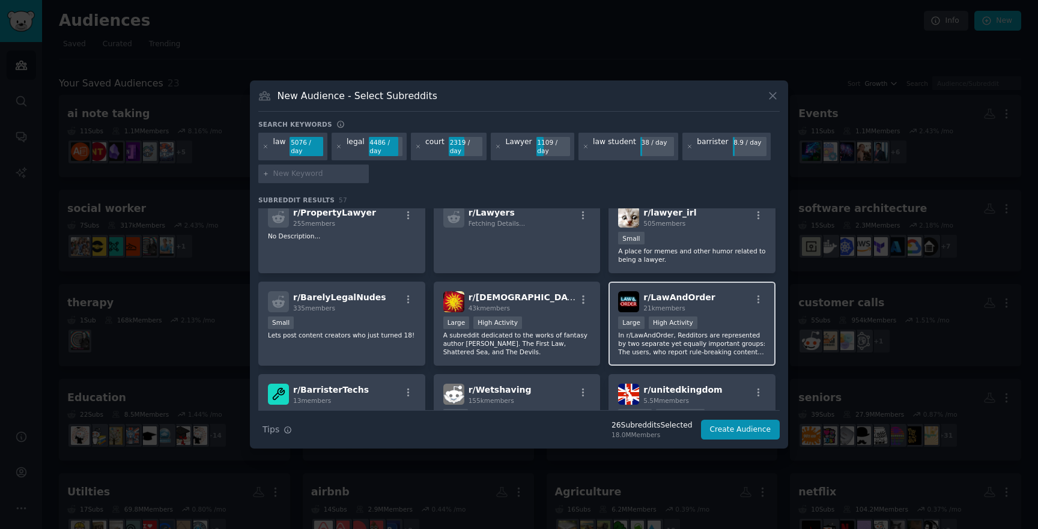
click at [655, 357] on div "r/ LawAndOrder 21k members >= 80th percentile for submissions / day Large High …" at bounding box center [691, 324] width 167 height 85
click at [632, 333] on p "In r/LawAndOrder, Redditors are represented by two separate yet equally importa…" at bounding box center [692, 343] width 148 height 25
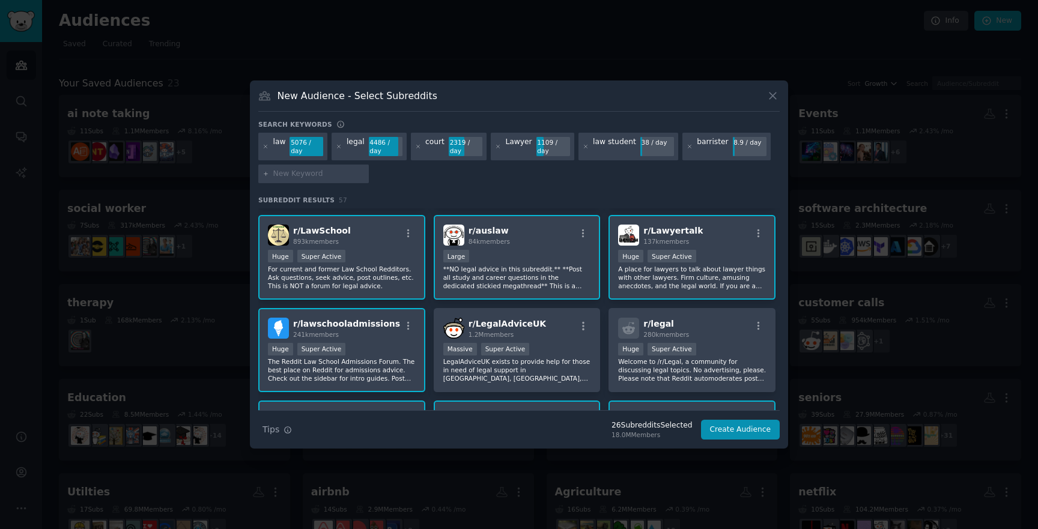
scroll to position [171, 0]
click at [692, 343] on div ">= 95th percentile for submissions / day Huge Super Active" at bounding box center [692, 349] width 148 height 15
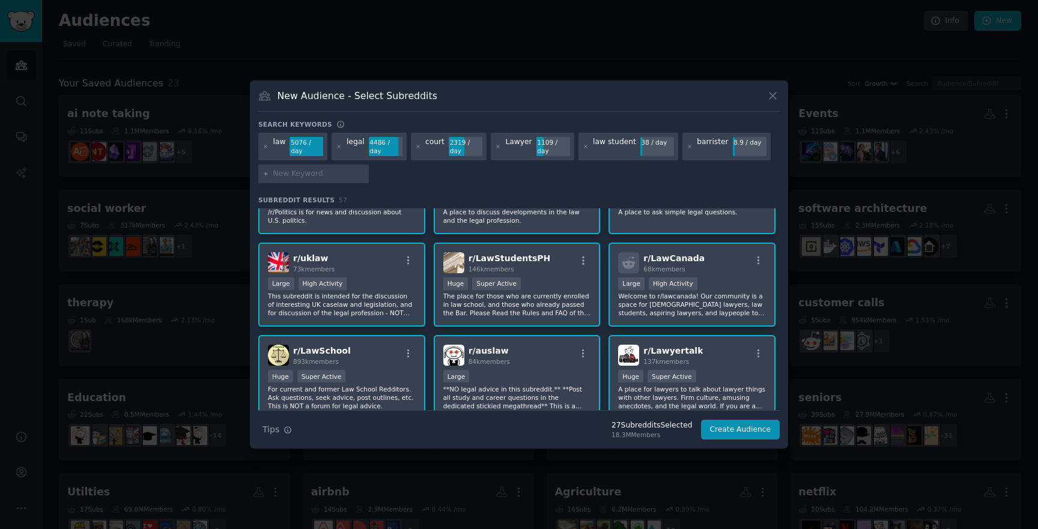
scroll to position [0, 0]
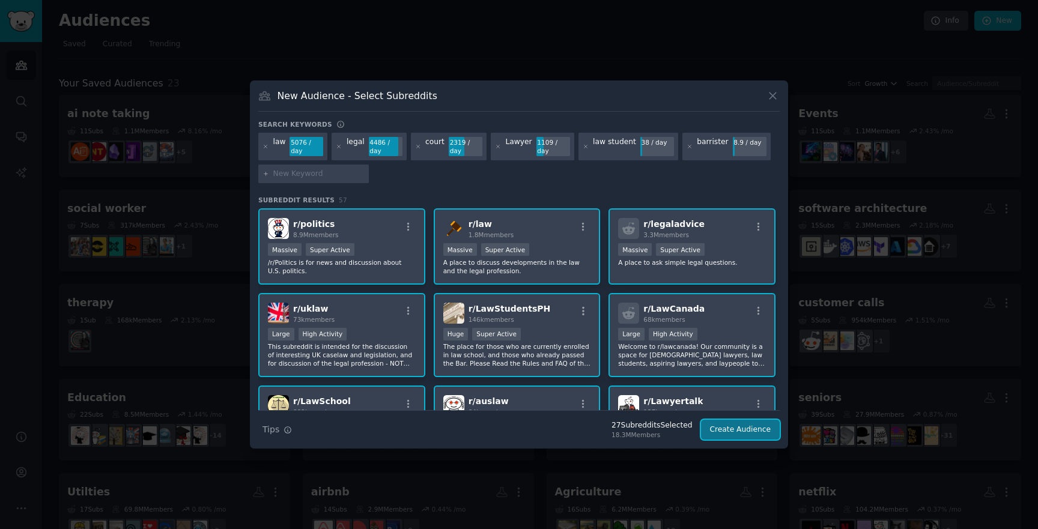
click at [729, 429] on button "Create Audience" at bounding box center [740, 430] width 79 height 20
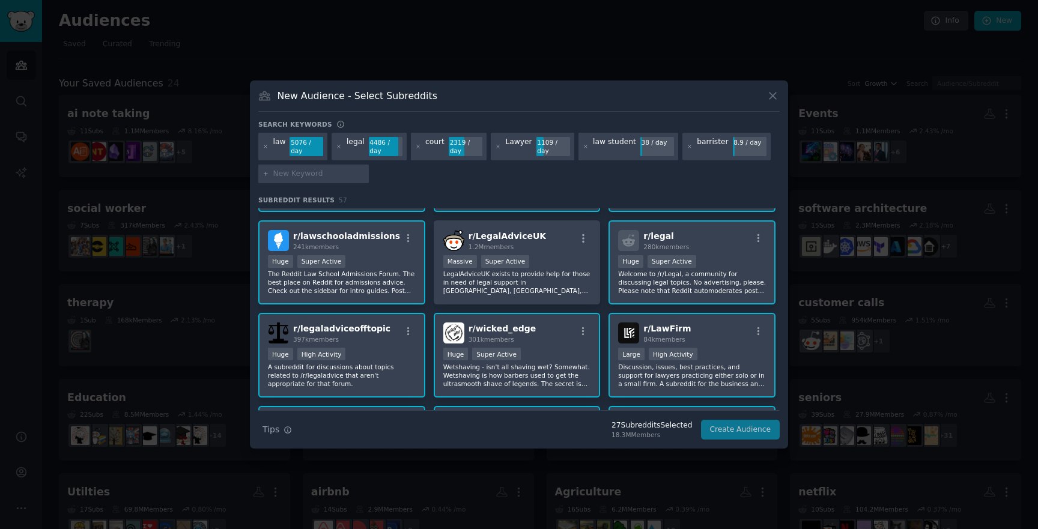
scroll to position [6, 0]
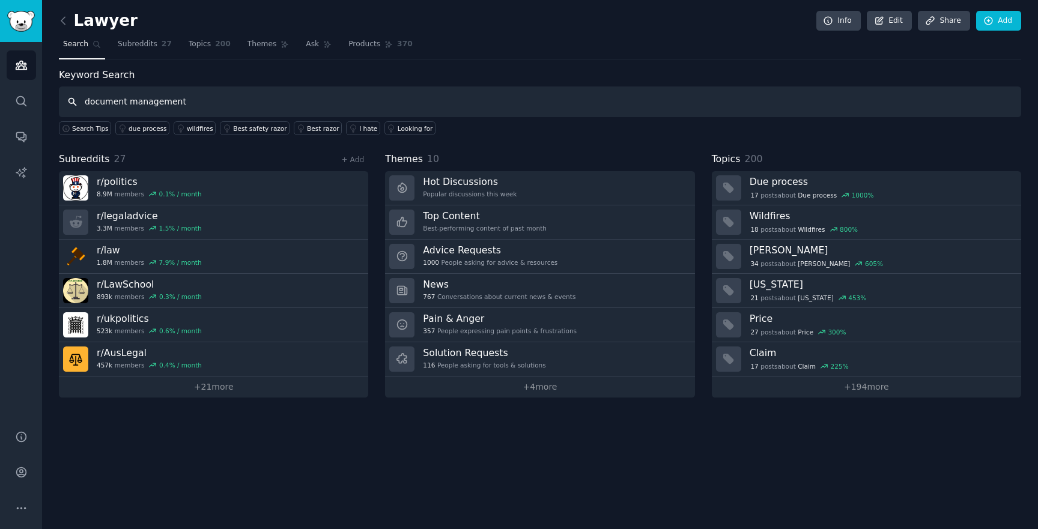
type input "document management"
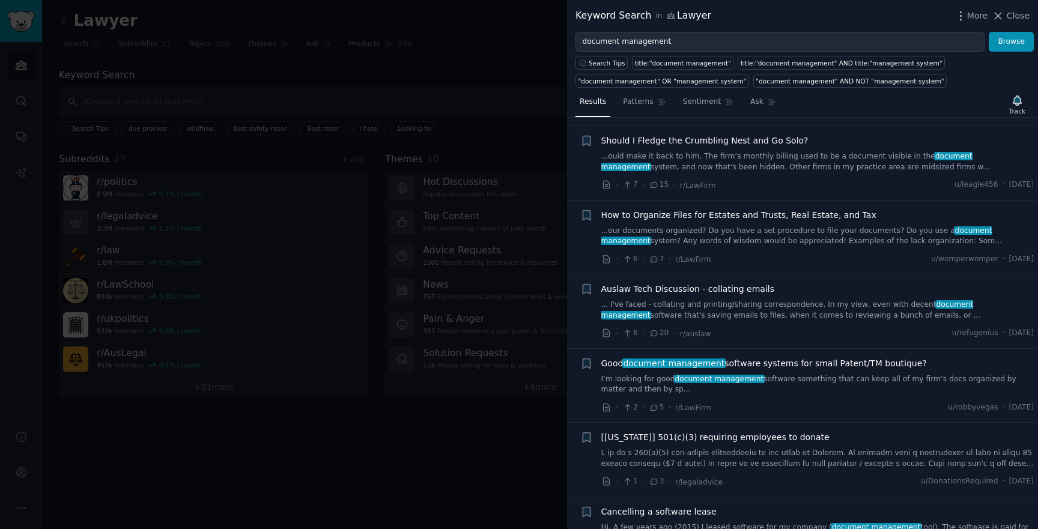
scroll to position [6590, 0]
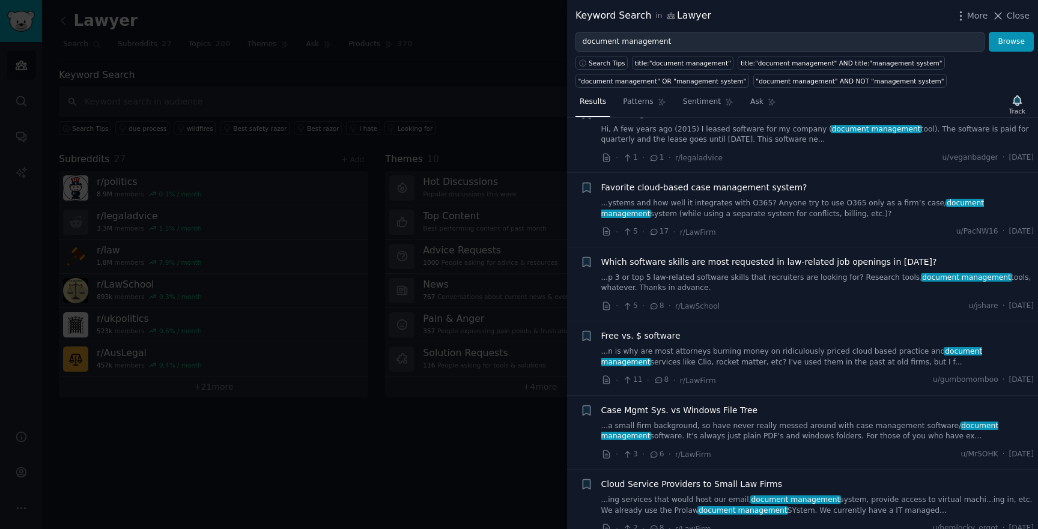
click at [1019, 86] on div "Search Tips title:"document management" title:"document management" AND title:"…" at bounding box center [802, 70] width 471 height 36
click at [1019, 92] on div "Track" at bounding box center [1017, 104] width 25 height 25
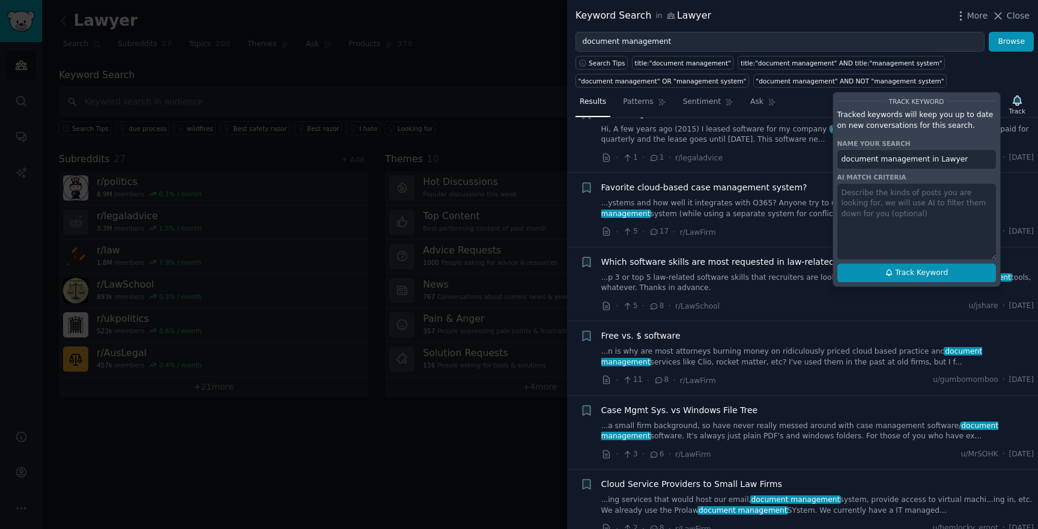
click at [882, 272] on button "Track Keyword" at bounding box center [916, 273] width 159 height 19
type input "document management in Lawyer"
click at [888, 271] on icon at bounding box center [889, 272] width 8 height 8
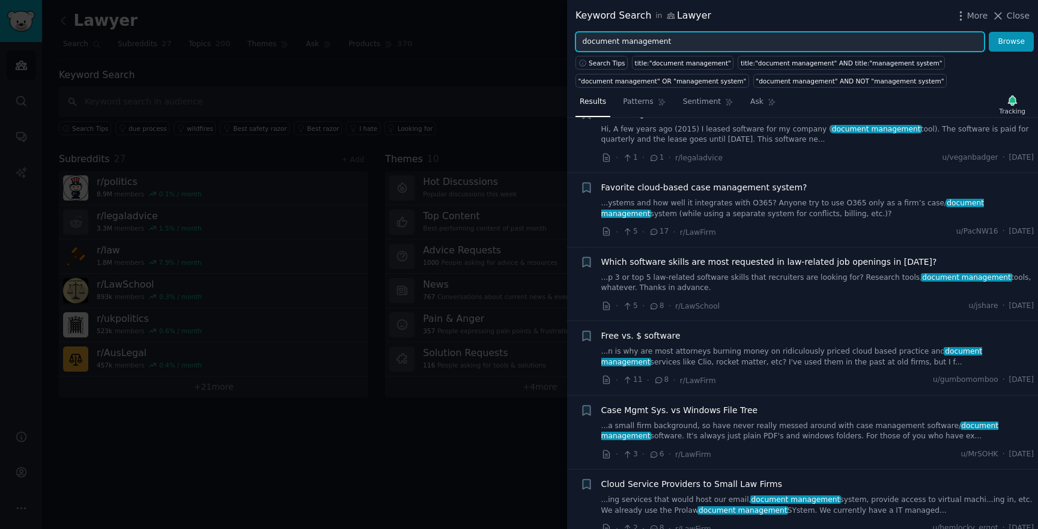
click at [640, 40] on input "document management" at bounding box center [779, 42] width 409 height 20
type input "document"
click at [988, 32] on button "Browse" at bounding box center [1010, 42] width 45 height 20
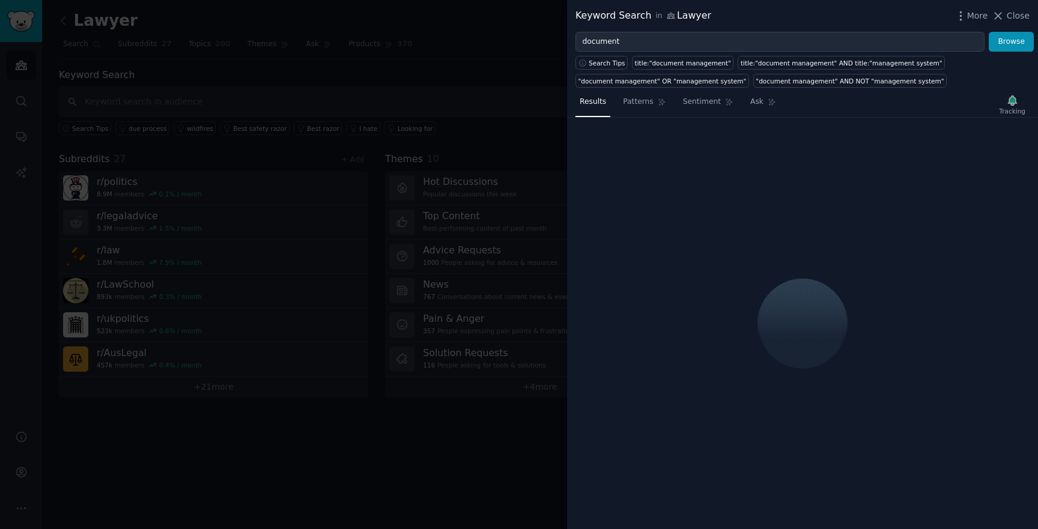
click at [126, 136] on div at bounding box center [519, 264] width 1038 height 529
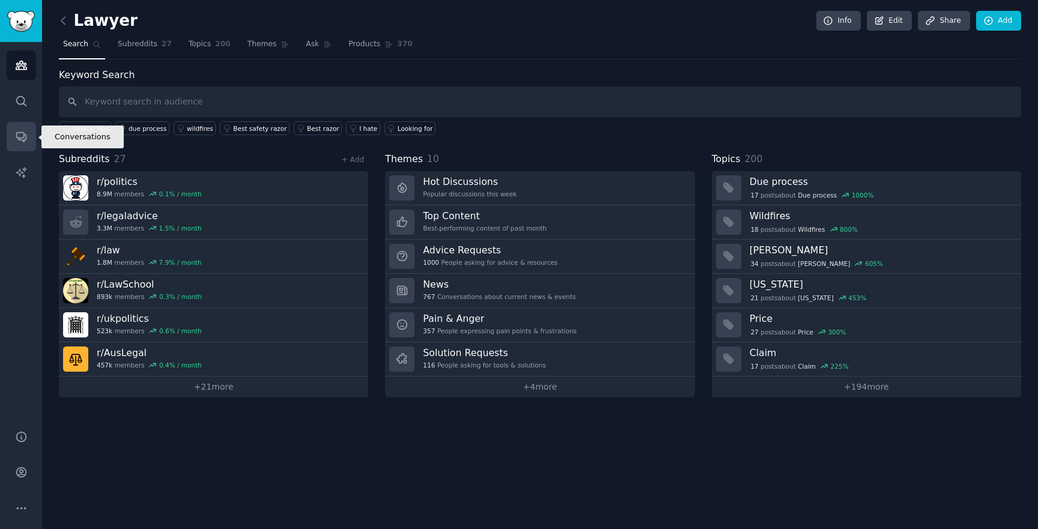
click at [9, 147] on link "Conversations" at bounding box center [21, 136] width 29 height 29
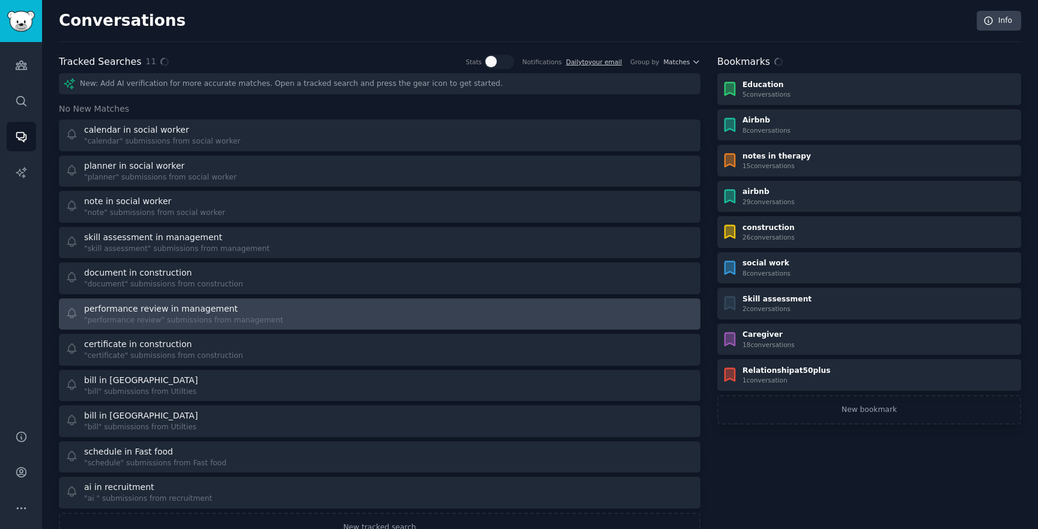
scroll to position [38, 0]
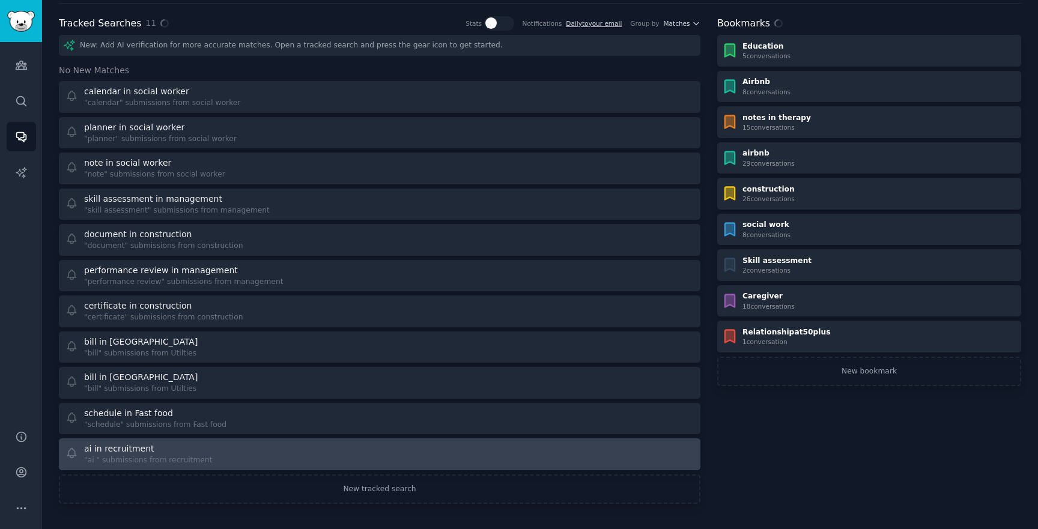
click at [473, 453] on div at bounding box center [541, 454] width 306 height 23
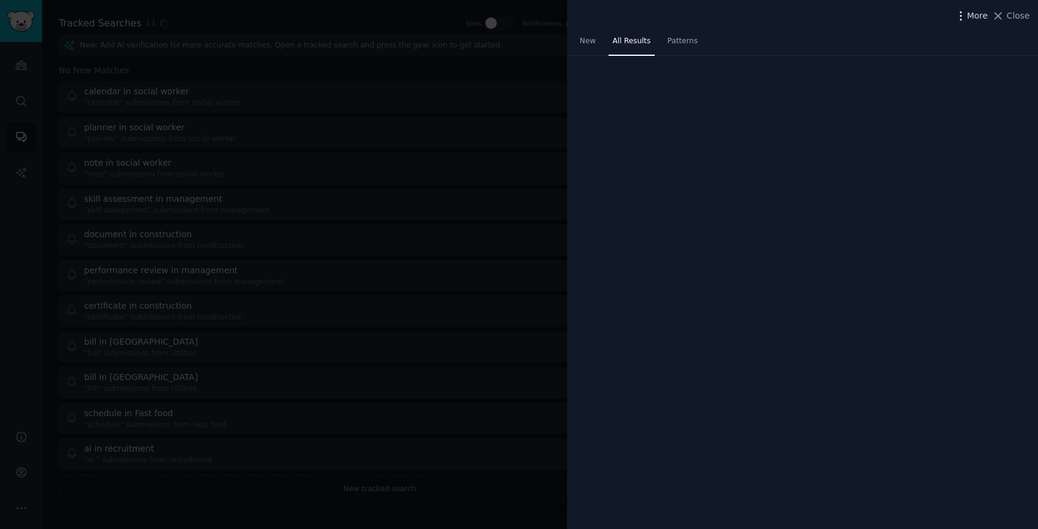
click at [972, 18] on span "More" at bounding box center [977, 16] width 21 height 13
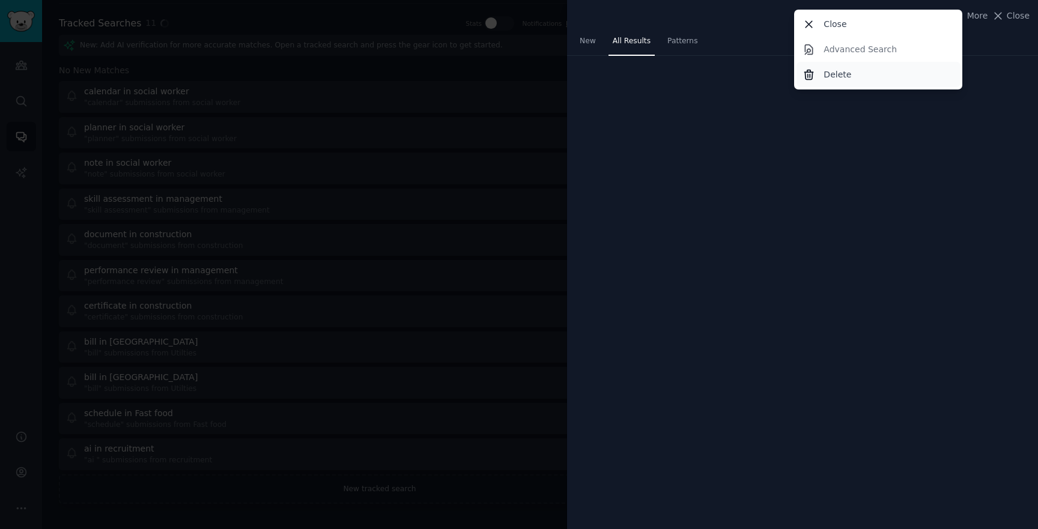
click at [886, 86] on div "Delete" at bounding box center [878, 74] width 164 height 25
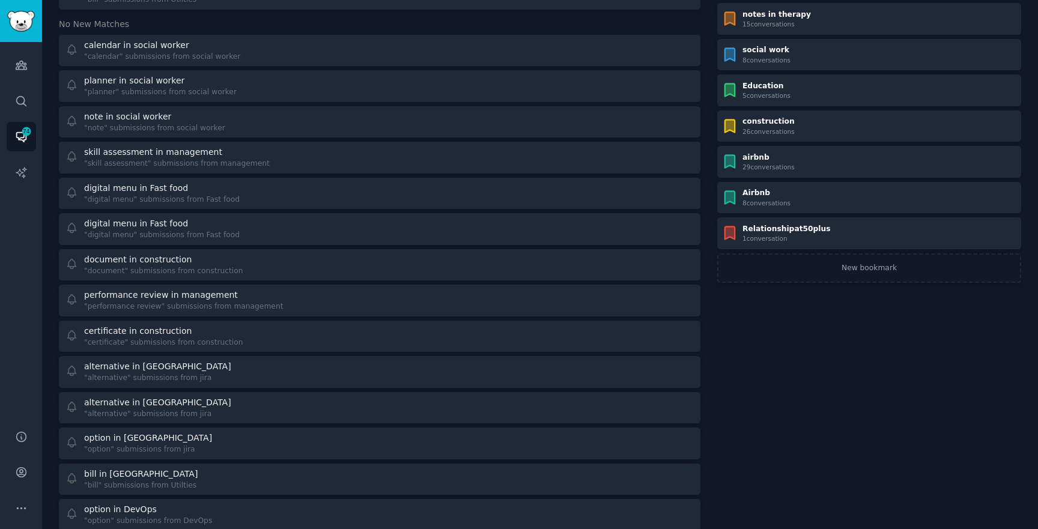
scroll to position [97, 0]
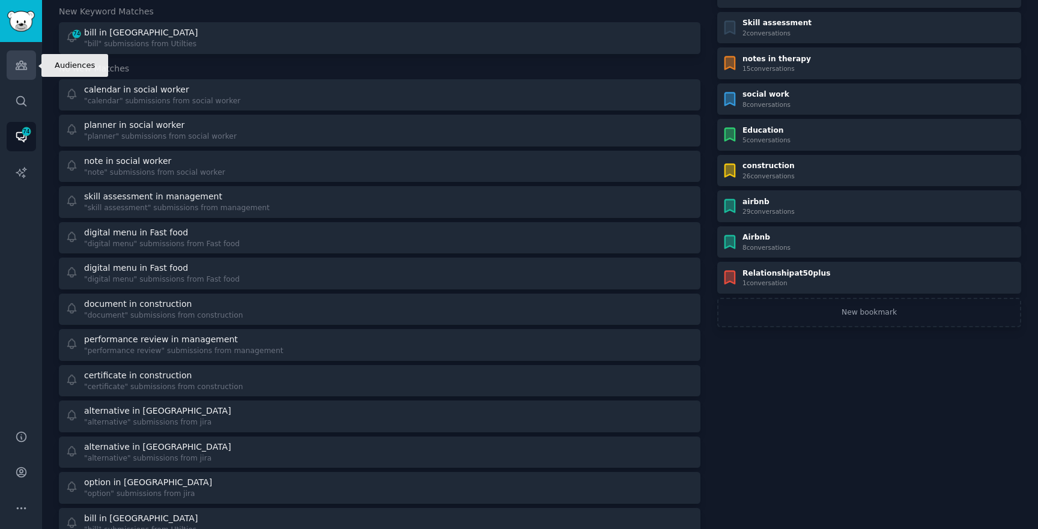
click at [17, 68] on icon "Sidebar" at bounding box center [21, 65] width 11 height 8
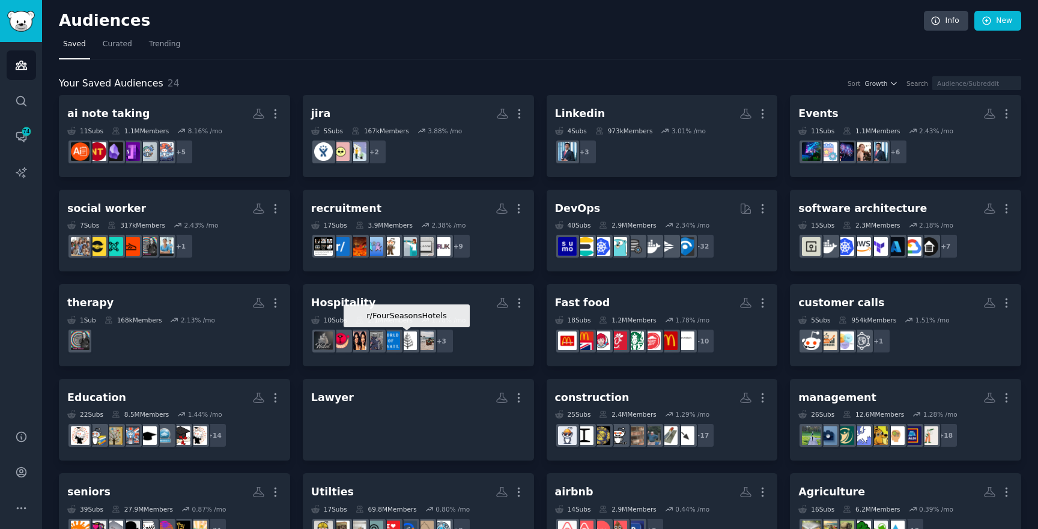
click at [411, 376] on div "ai note taking More 11 Sub s 1.1M Members 8.16 % /mo r/aitools, r/SideProject, …" at bounding box center [540, 403] width 962 height 616
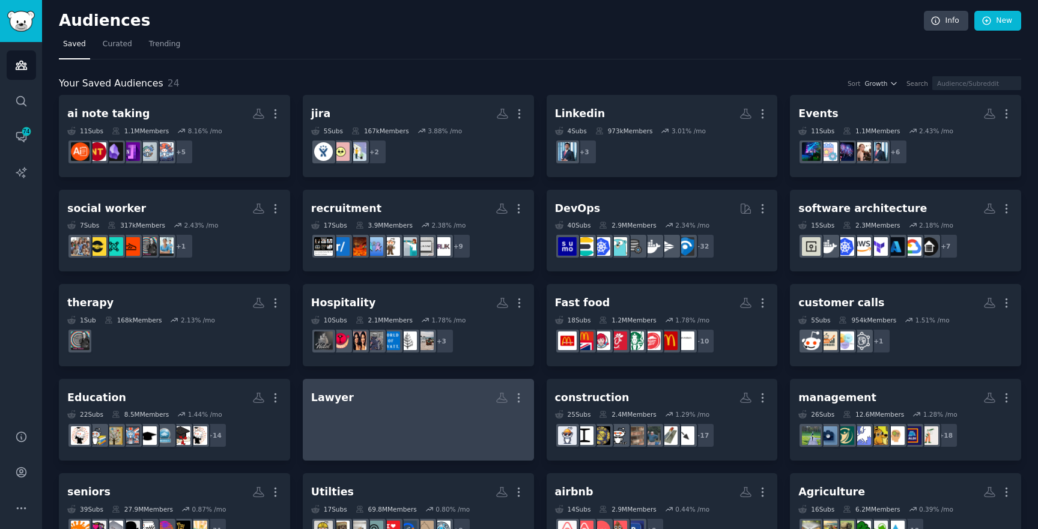
click at [431, 399] on h2 "Lawyer More" at bounding box center [418, 397] width 214 height 21
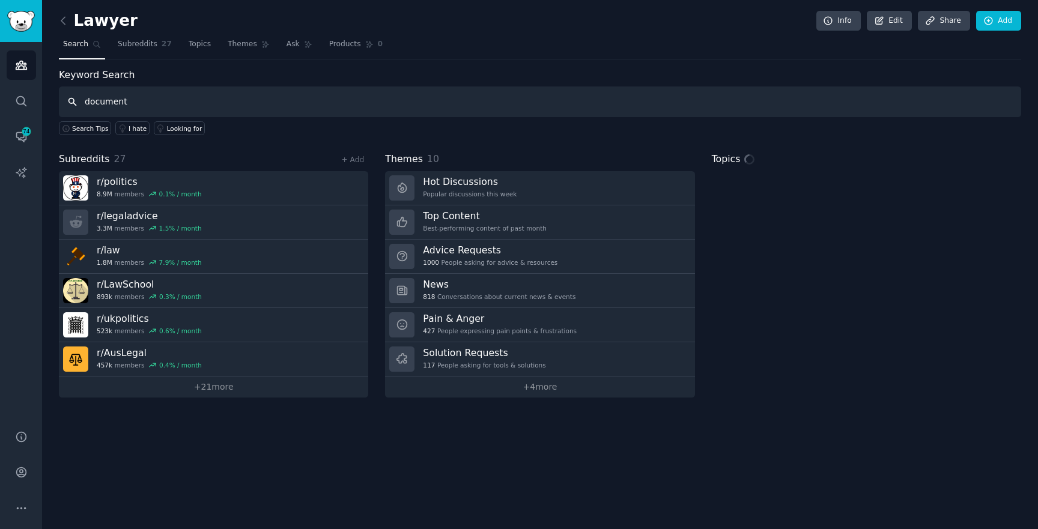
type input "document"
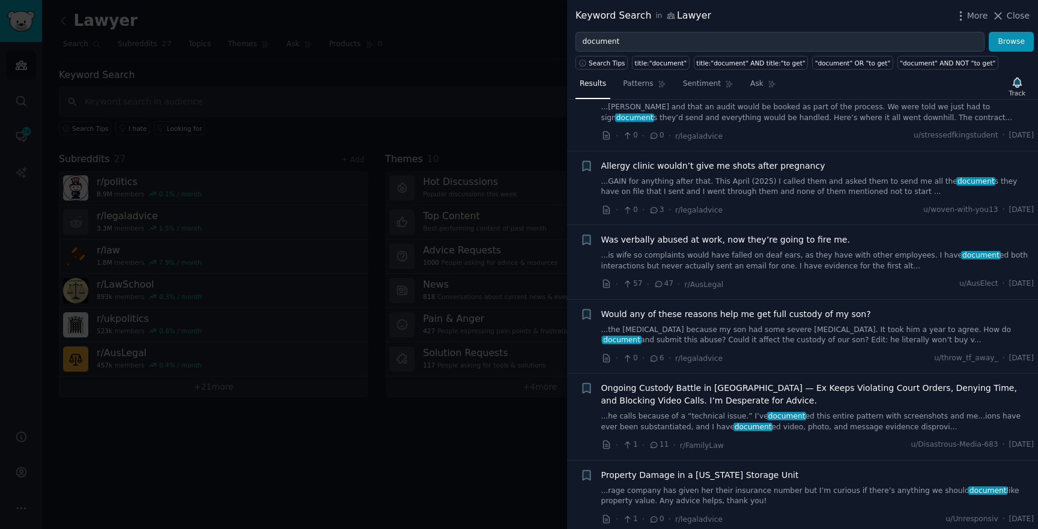
scroll to position [7115, 0]
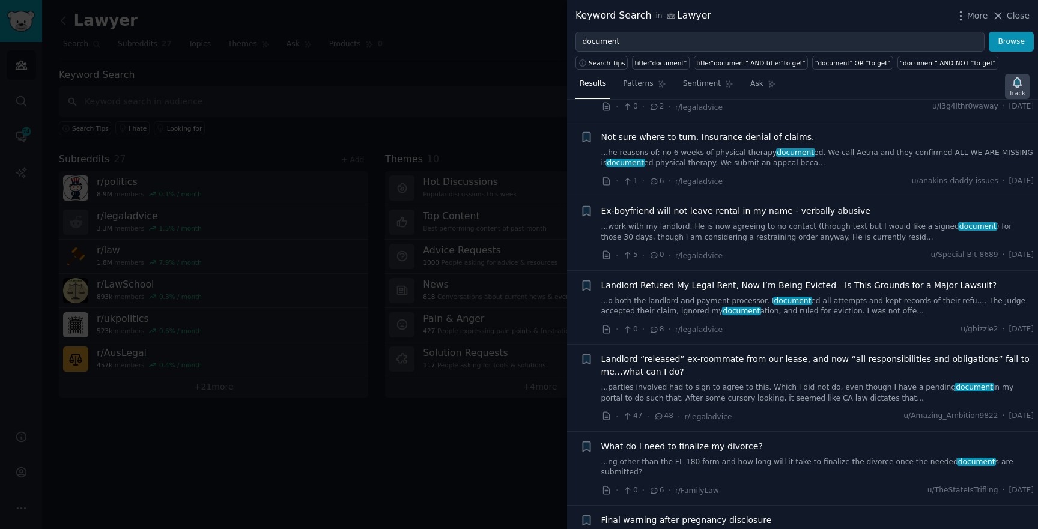
click at [1026, 96] on div "Track" at bounding box center [1017, 86] width 25 height 25
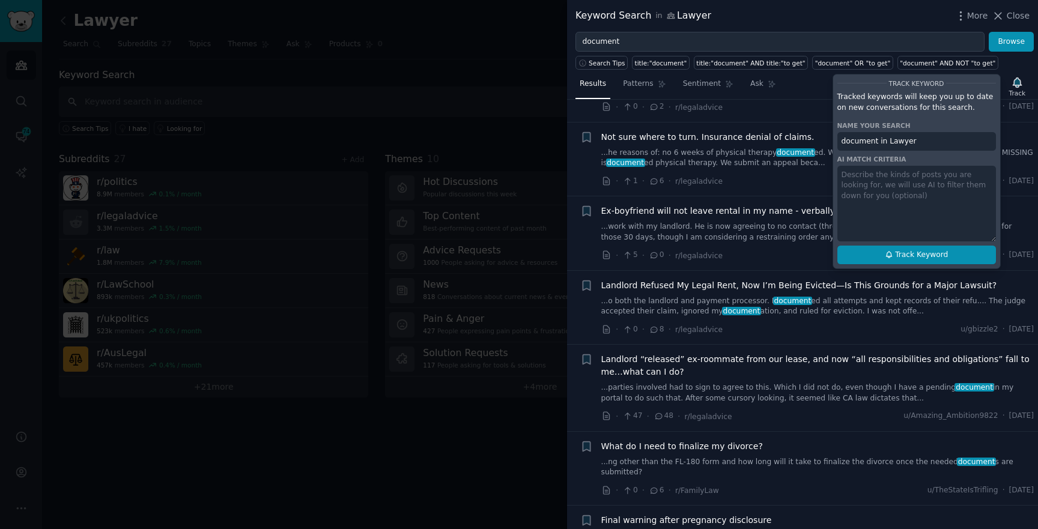
click at [914, 255] on span "Track Keyword" at bounding box center [921, 255] width 53 height 11
type input "document in Lawyer"
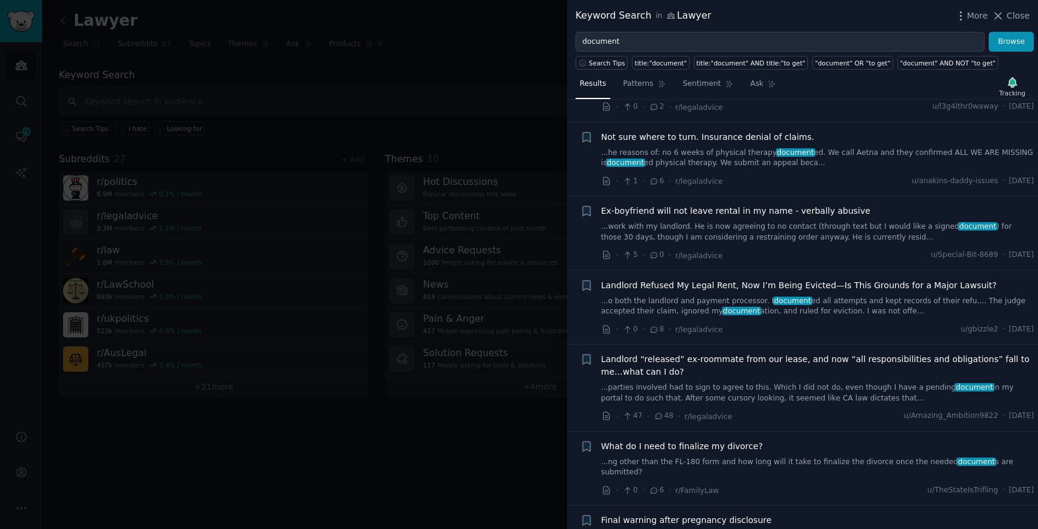
click at [422, 209] on div at bounding box center [519, 264] width 1038 height 529
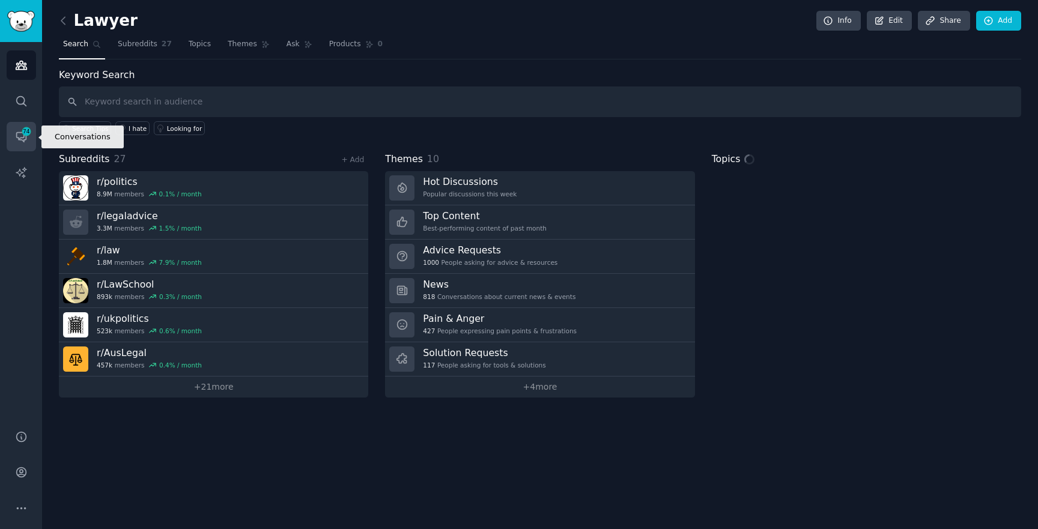
click at [19, 136] on icon "Sidebar" at bounding box center [21, 136] width 13 height 13
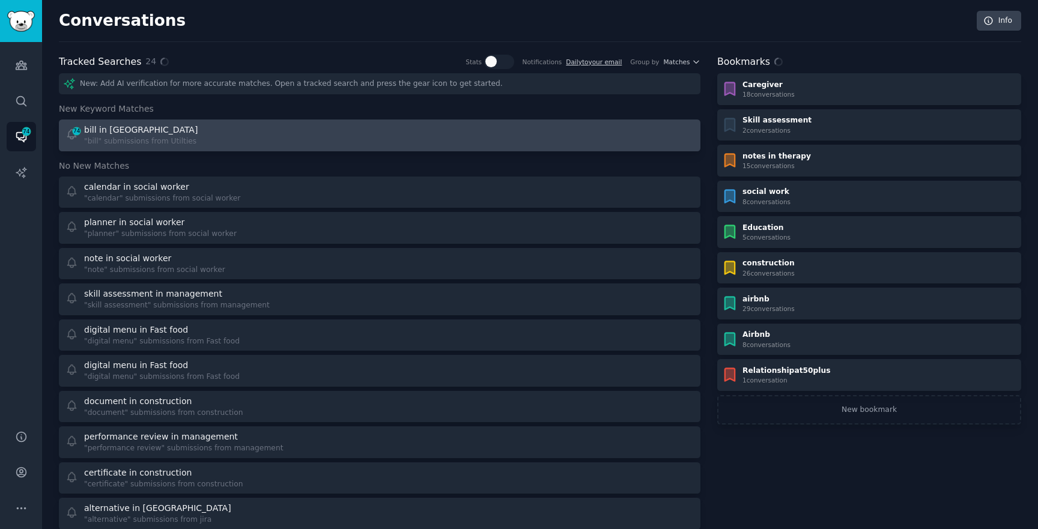
click at [193, 141] on div "74 bill in Utilties "bill" submissions from Utilties" at bounding box center [218, 135] width 306 height 23
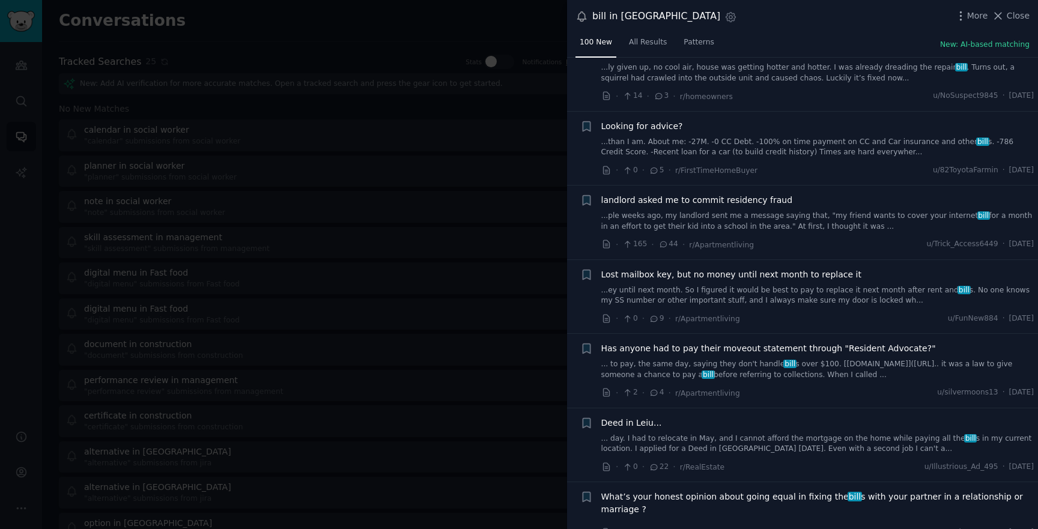
scroll to position [808, 0]
click at [501, 109] on div at bounding box center [519, 264] width 1038 height 529
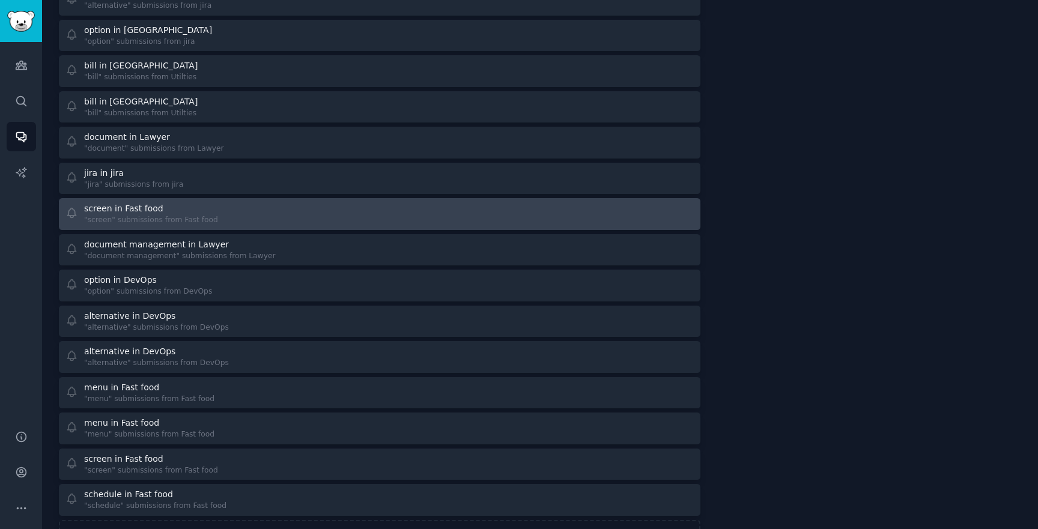
scroll to position [539, 0]
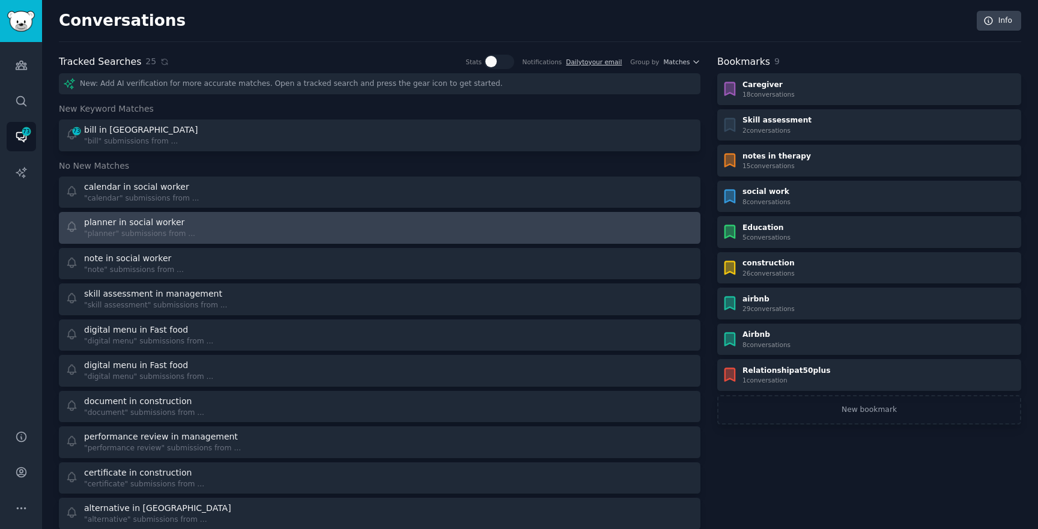
scroll to position [560, 0]
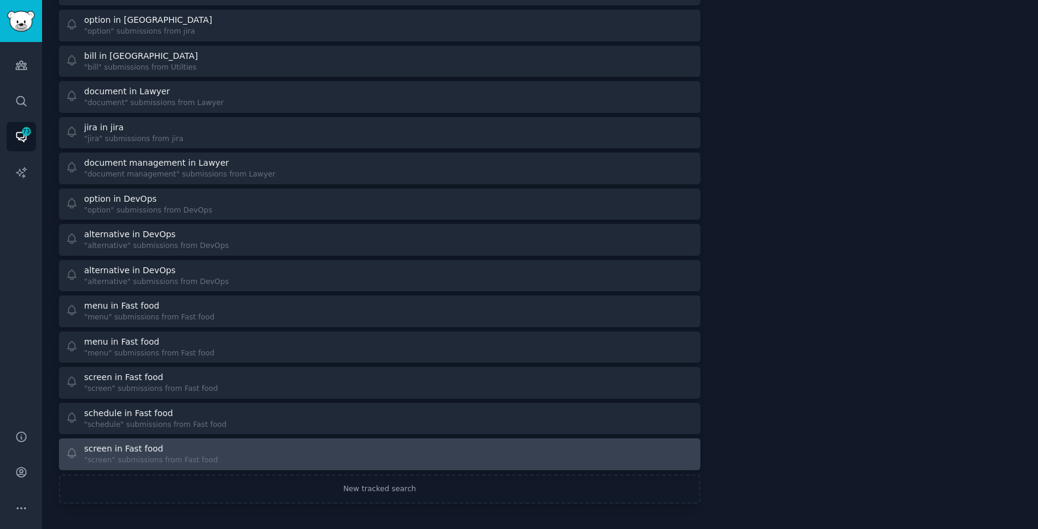
click at [141, 447] on div "screen in Fast food" at bounding box center [123, 449] width 79 height 13
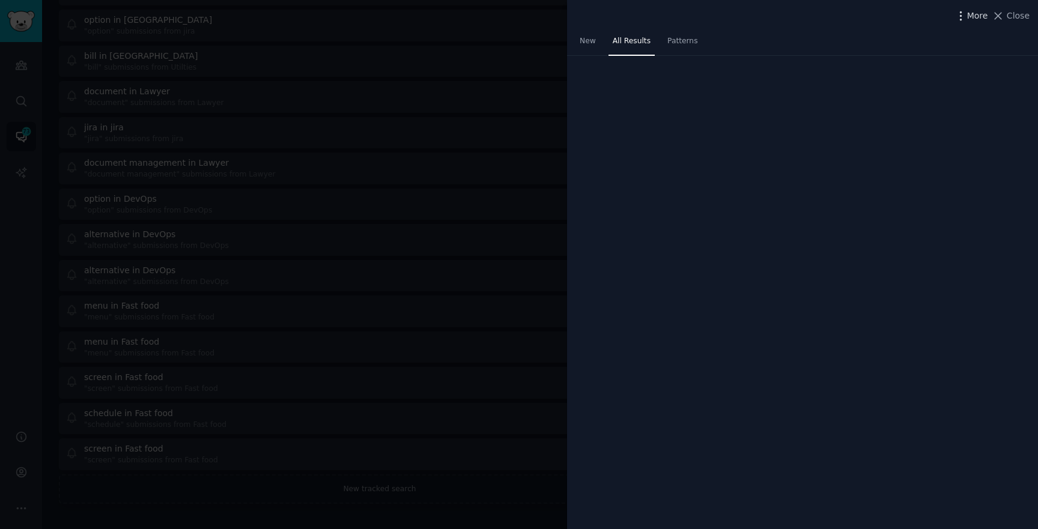
click at [963, 14] on icon "button" at bounding box center [960, 16] width 13 height 13
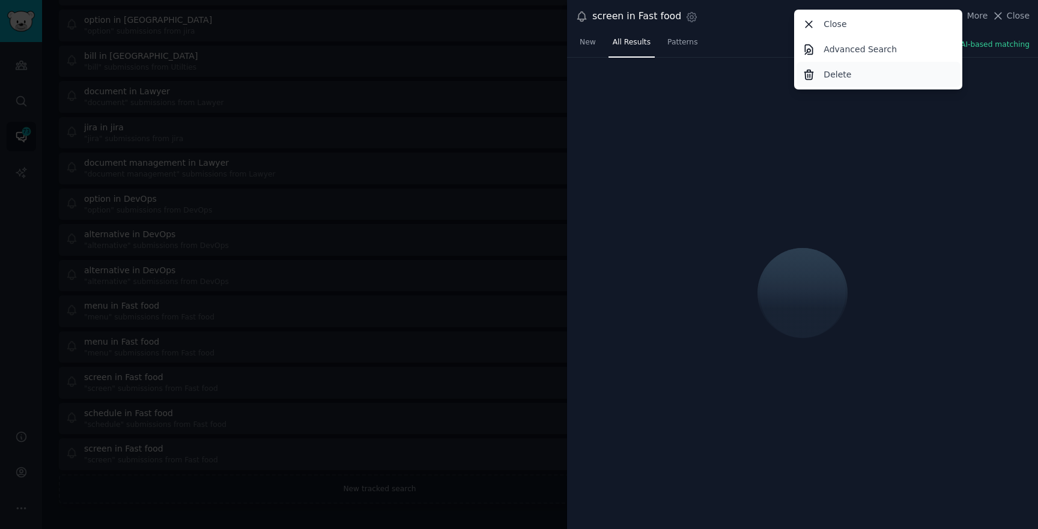
click at [851, 82] on div "Delete" at bounding box center [878, 74] width 164 height 25
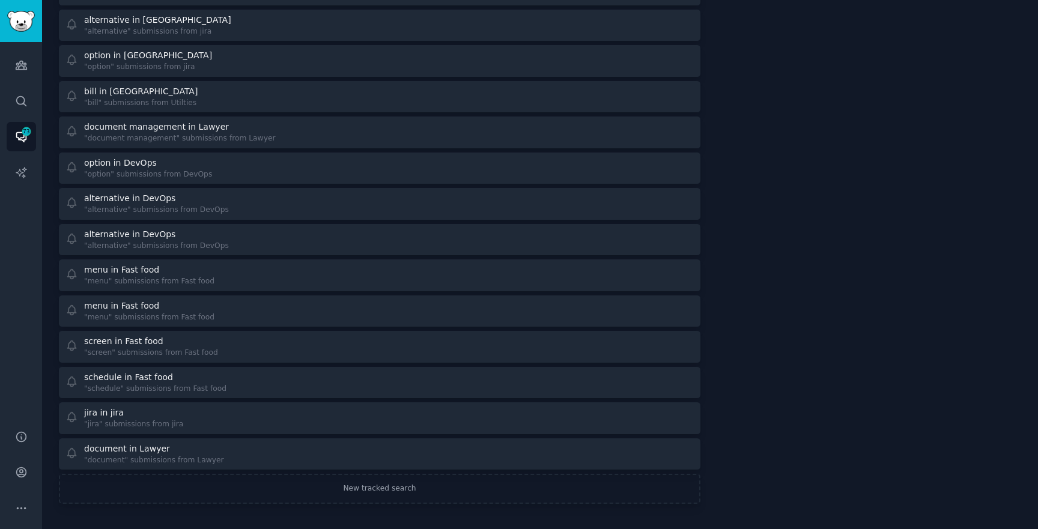
scroll to position [524, 0]
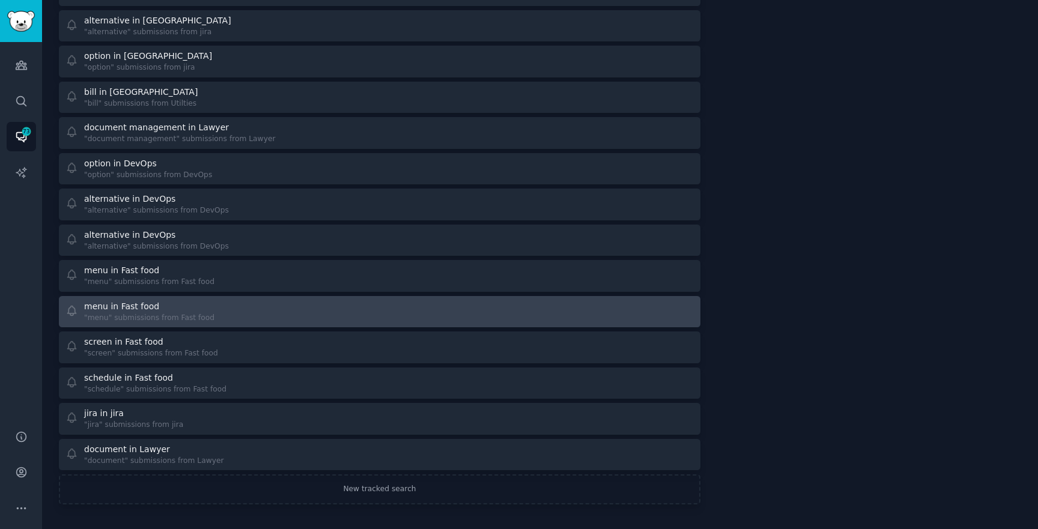
click at [127, 313] on div ""menu" submissions from Fast food" at bounding box center [149, 318] width 130 height 11
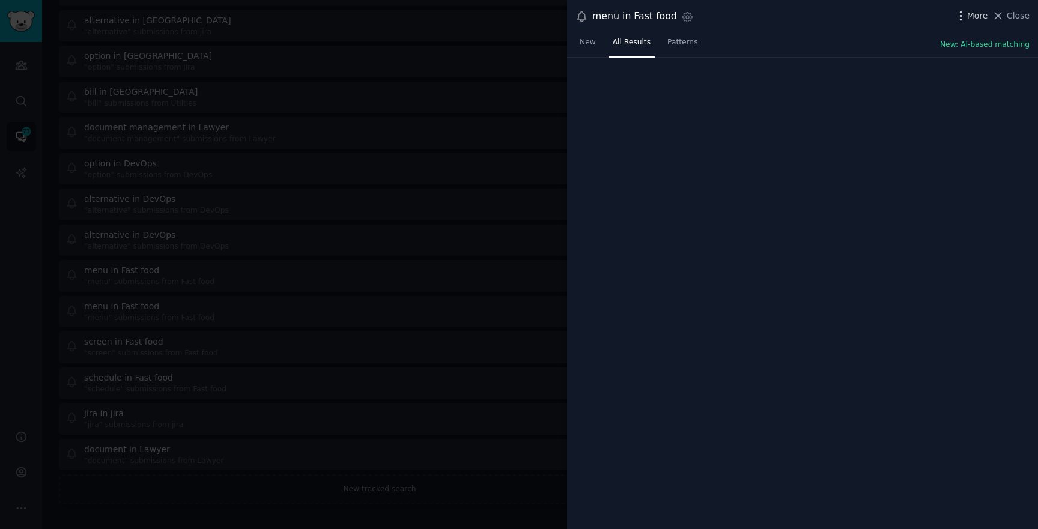
click at [980, 19] on span "More" at bounding box center [977, 16] width 21 height 13
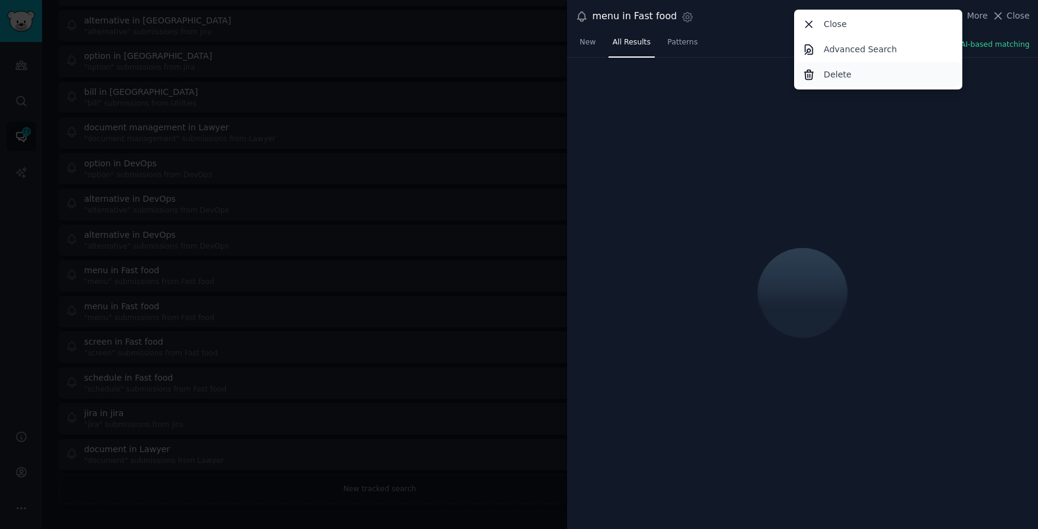
click at [867, 70] on div "Delete" at bounding box center [878, 74] width 164 height 25
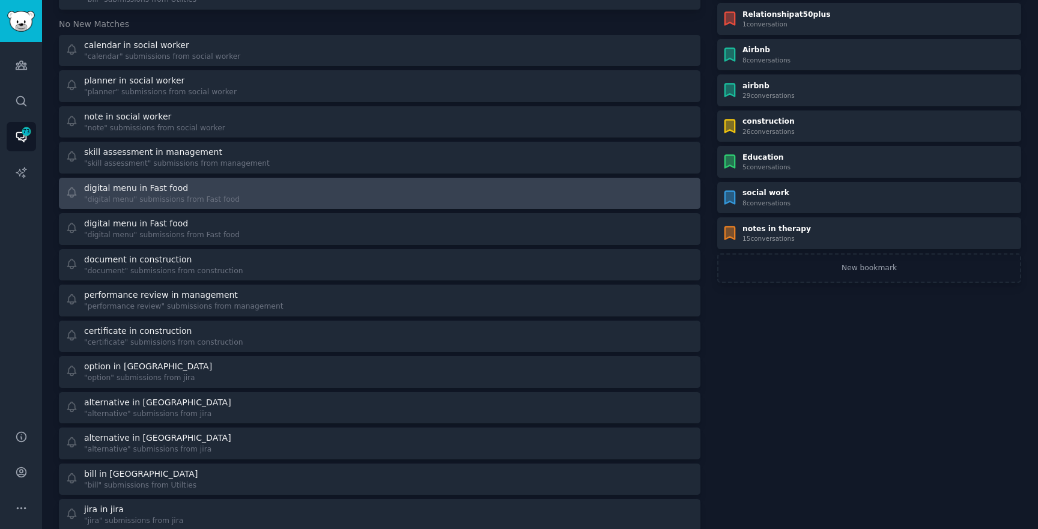
scroll to position [141, 0]
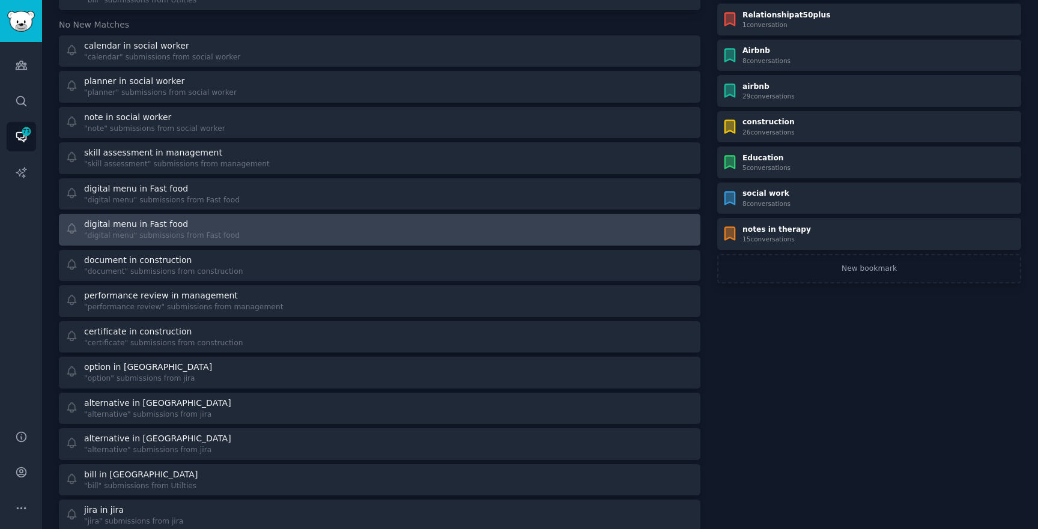
click at [232, 222] on div "digital menu in Fast food "digital menu" submissions from Fast food" at bounding box center [218, 229] width 306 height 23
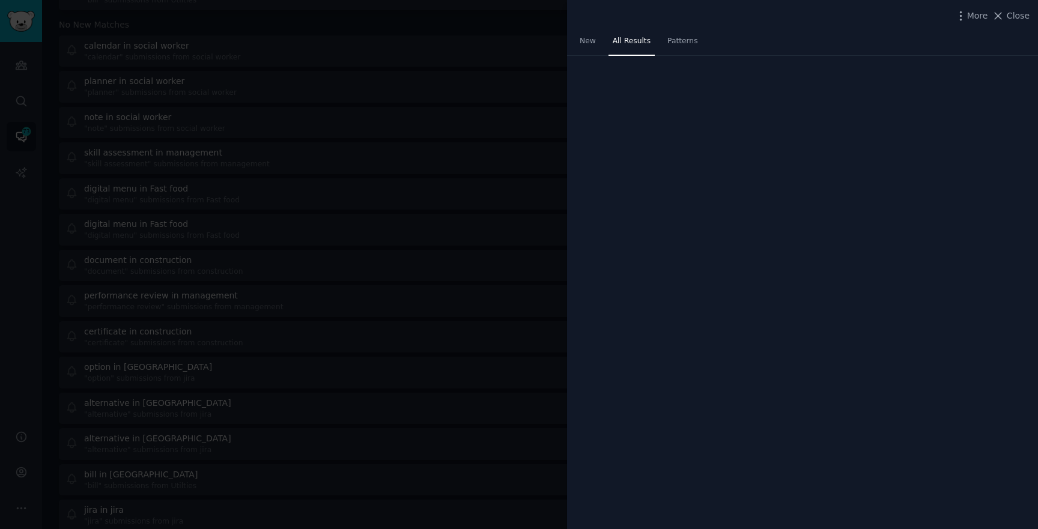
click at [962, 22] on div "More Close" at bounding box center [991, 15] width 75 height 15
click at [966, 19] on icon "button" at bounding box center [960, 16] width 13 height 13
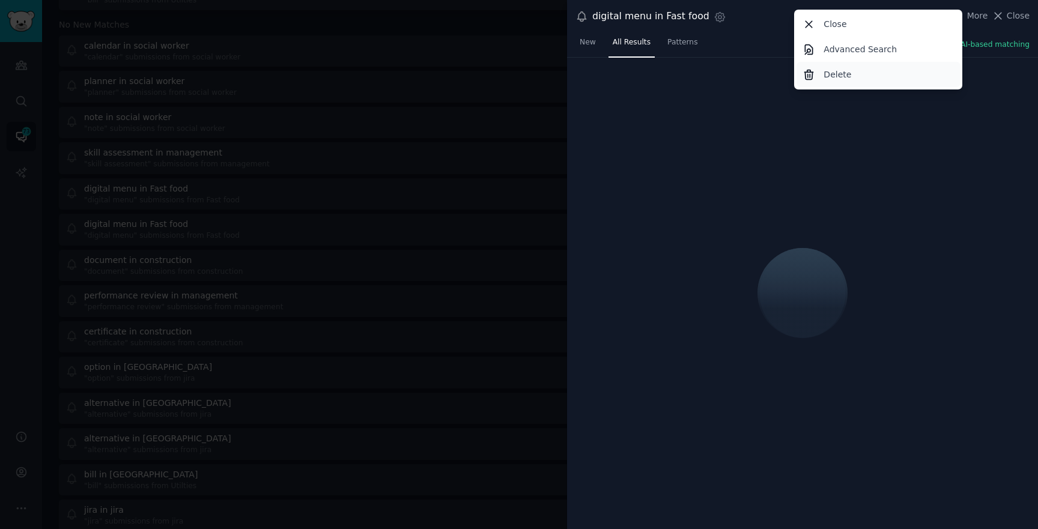
click at [832, 73] on p "Delete" at bounding box center [837, 74] width 28 height 13
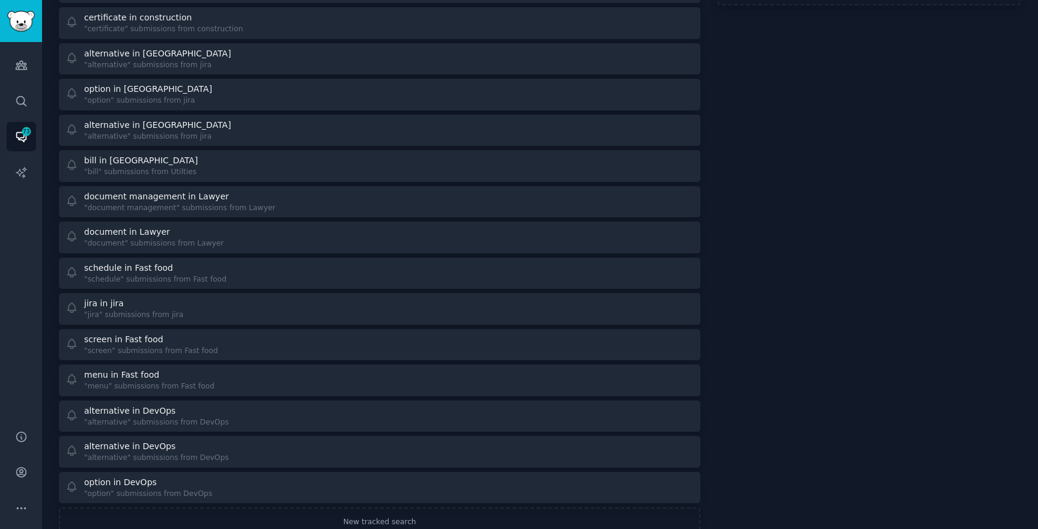
scroll to position [417, 0]
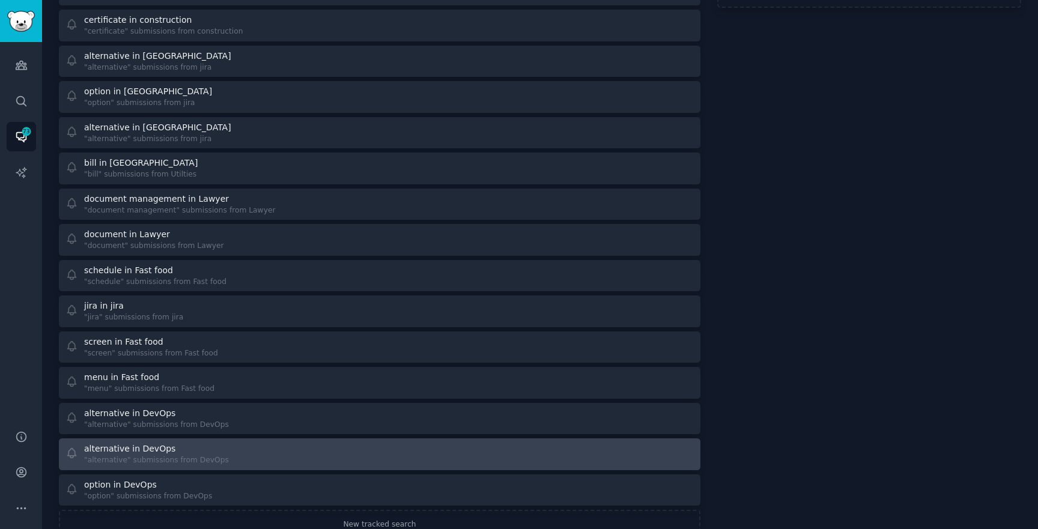
click at [195, 454] on div "alternative in DevOps" at bounding box center [156, 449] width 145 height 13
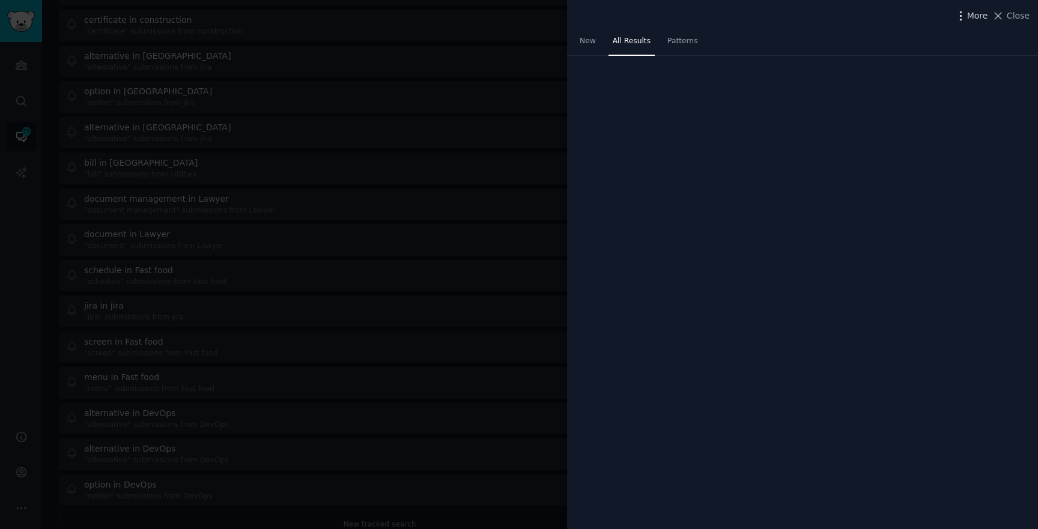
click at [959, 15] on icon "button" at bounding box center [960, 16] width 13 height 13
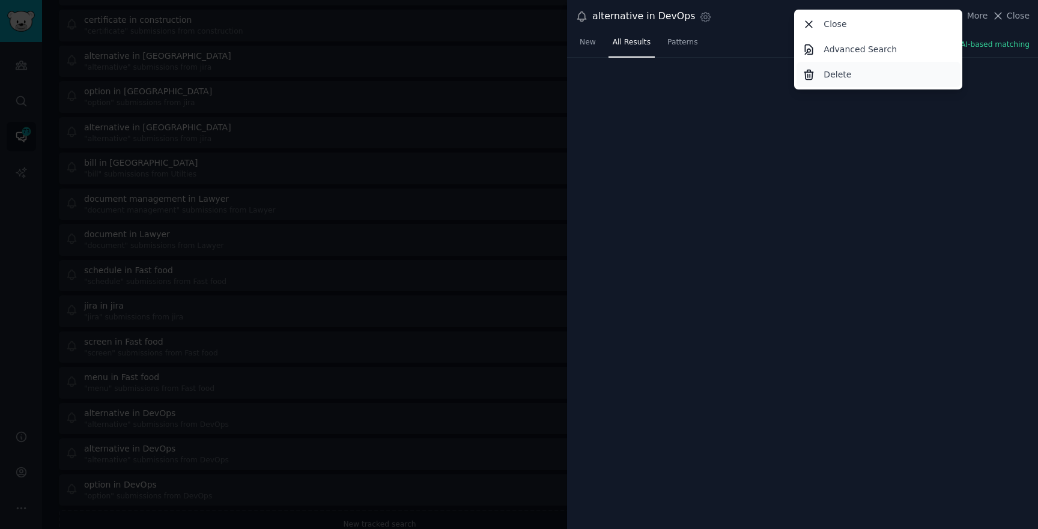
click at [847, 71] on p "Delete" at bounding box center [837, 74] width 28 height 13
